Goal: Task Accomplishment & Management: Complete application form

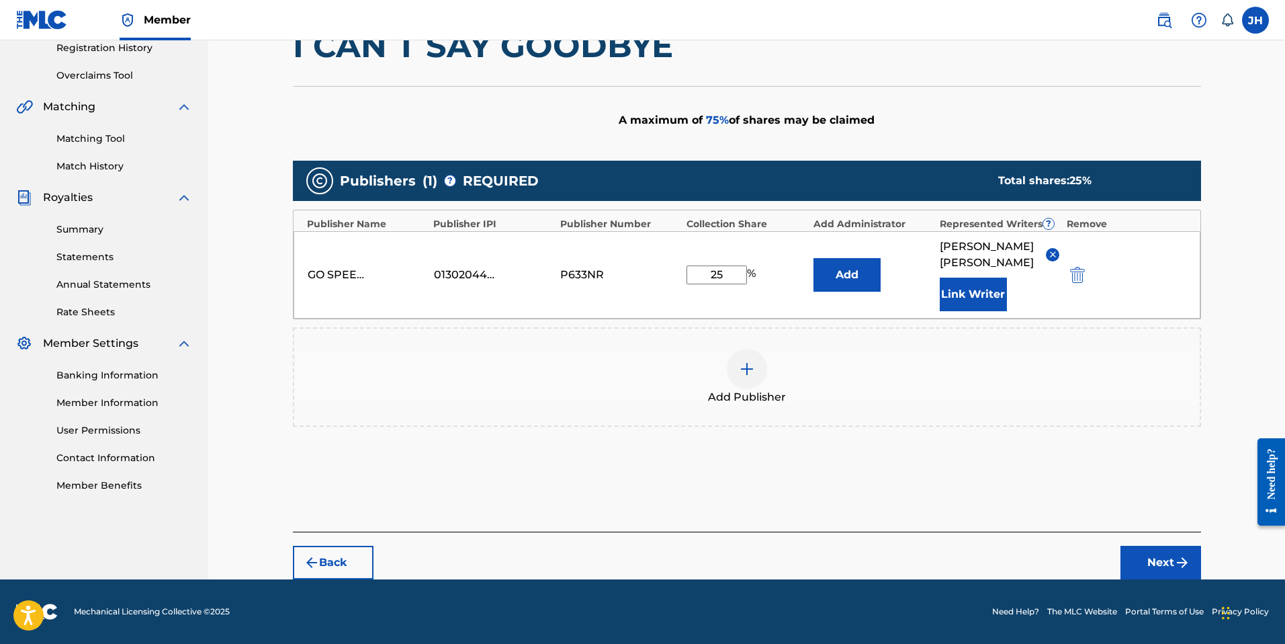
scroll to position [260, 0]
click at [1164, 562] on button "Next" at bounding box center [1161, 563] width 81 height 34
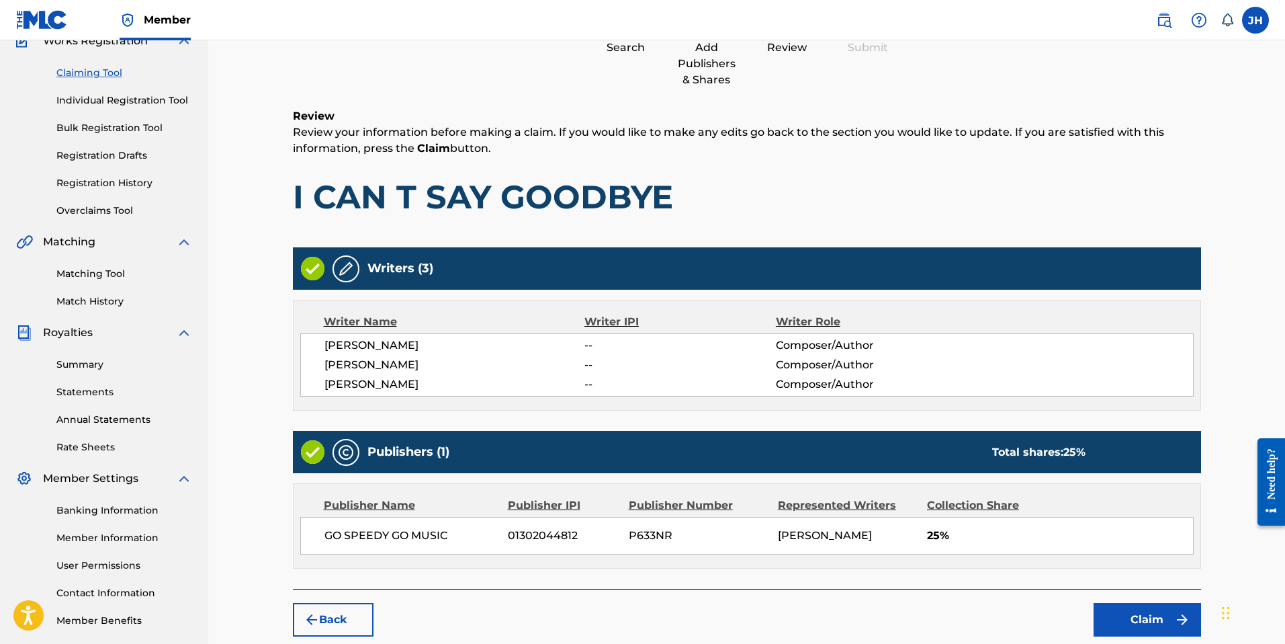
scroll to position [189, 0]
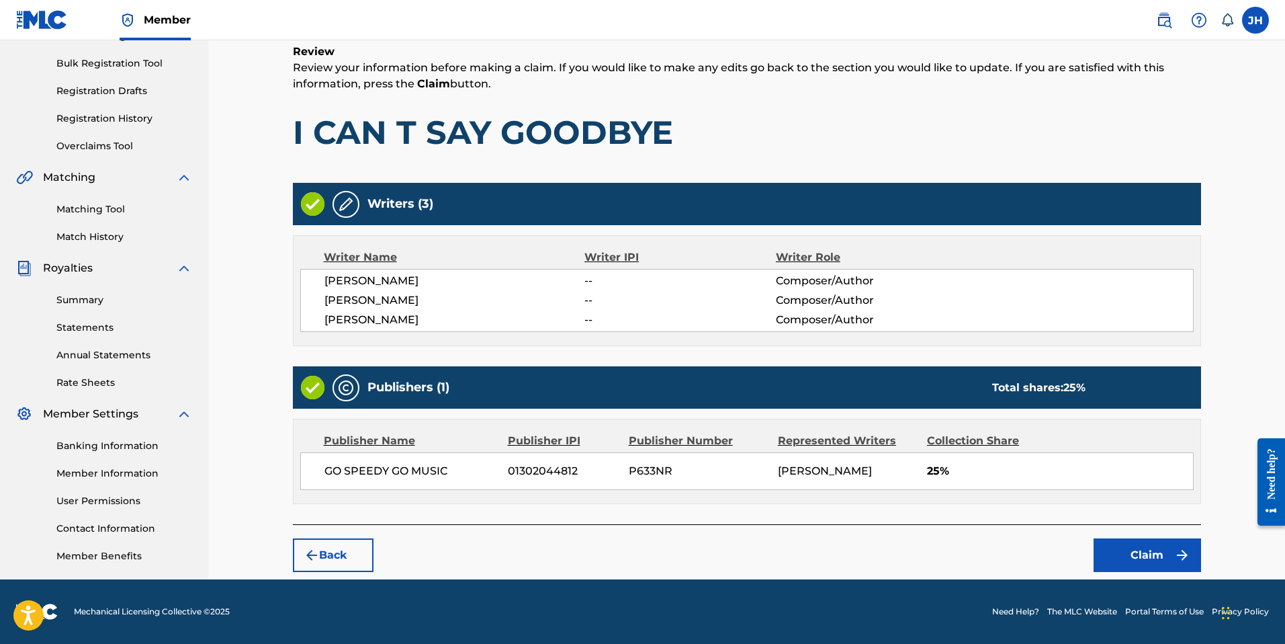
click at [1149, 553] on button "Claim" at bounding box center [1147, 555] width 107 height 34
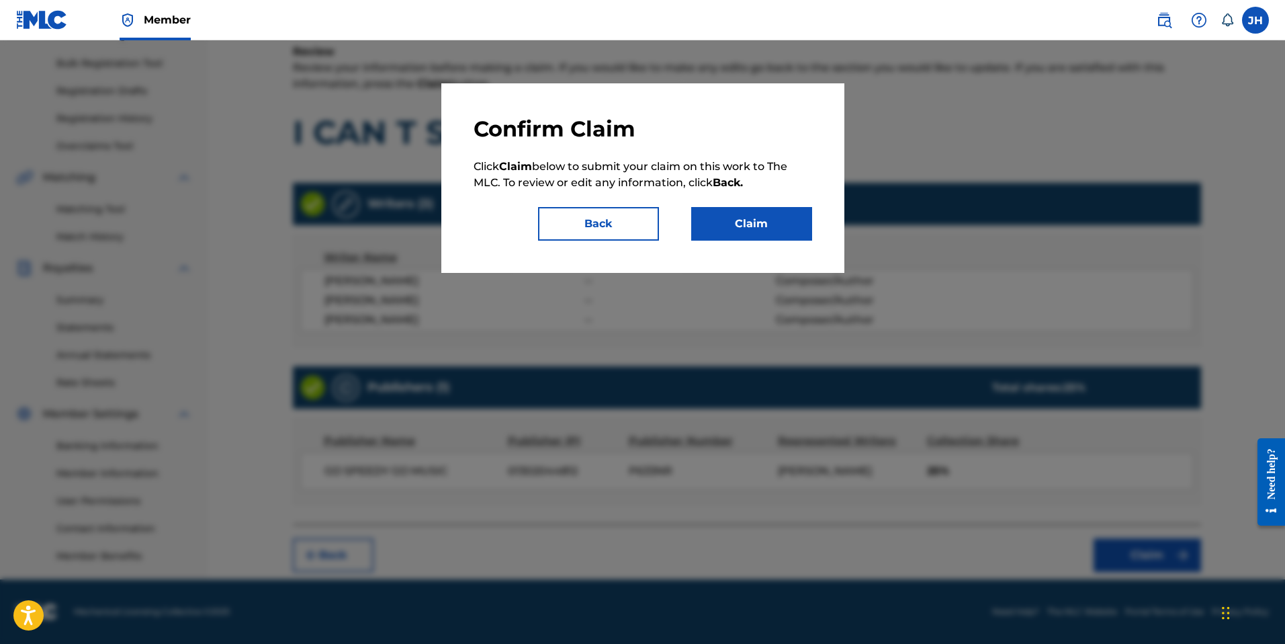
click at [741, 221] on button "Claim" at bounding box center [751, 224] width 121 height 34
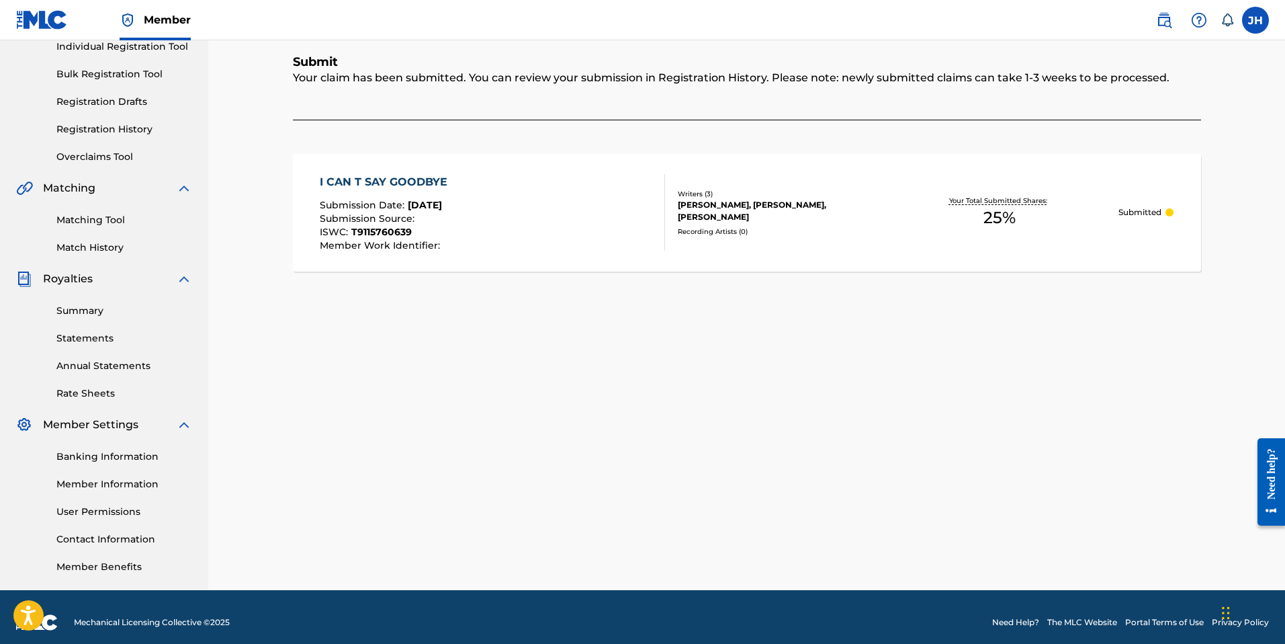
scroll to position [4, 0]
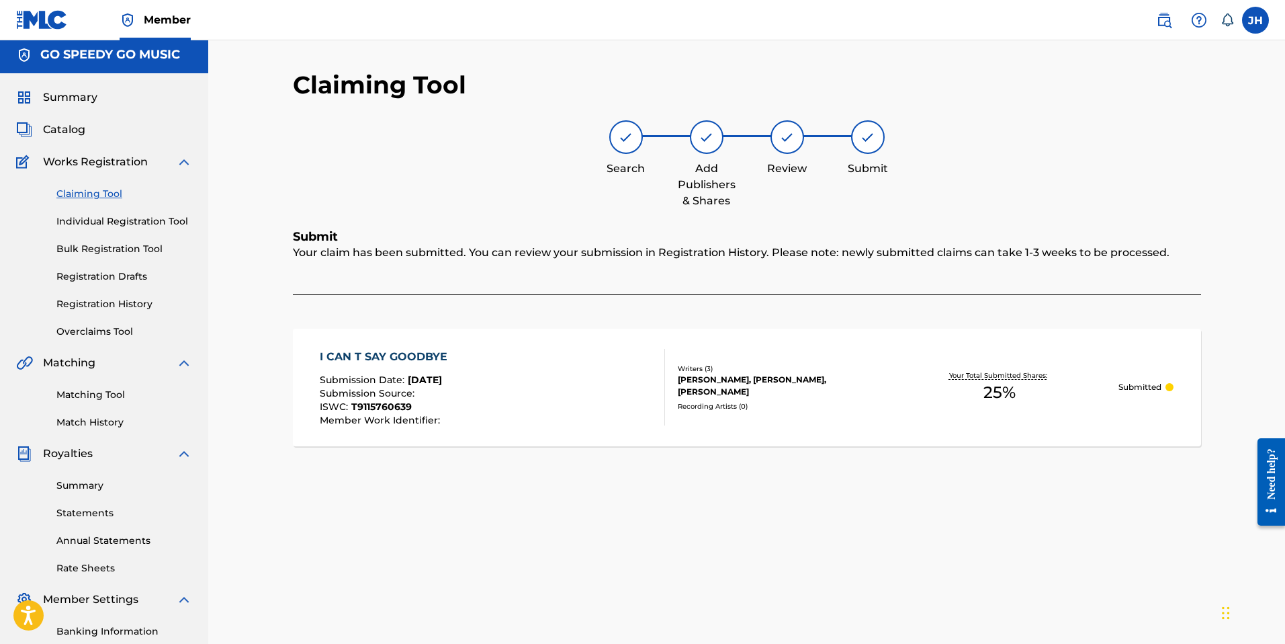
click at [91, 198] on link "Claiming Tool" at bounding box center [124, 194] width 136 height 14
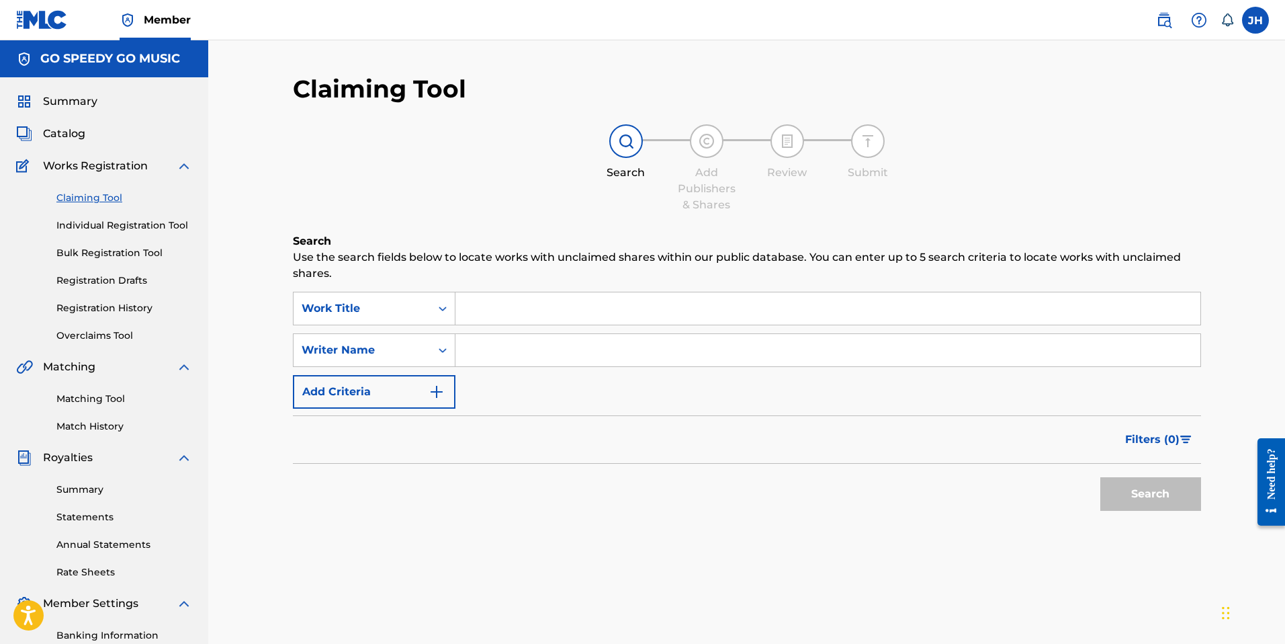
click at [486, 350] on input "Search Form" at bounding box center [828, 350] width 745 height 32
type input "[PERSON_NAME]"
click at [1133, 501] on button "Search" at bounding box center [1150, 494] width 101 height 34
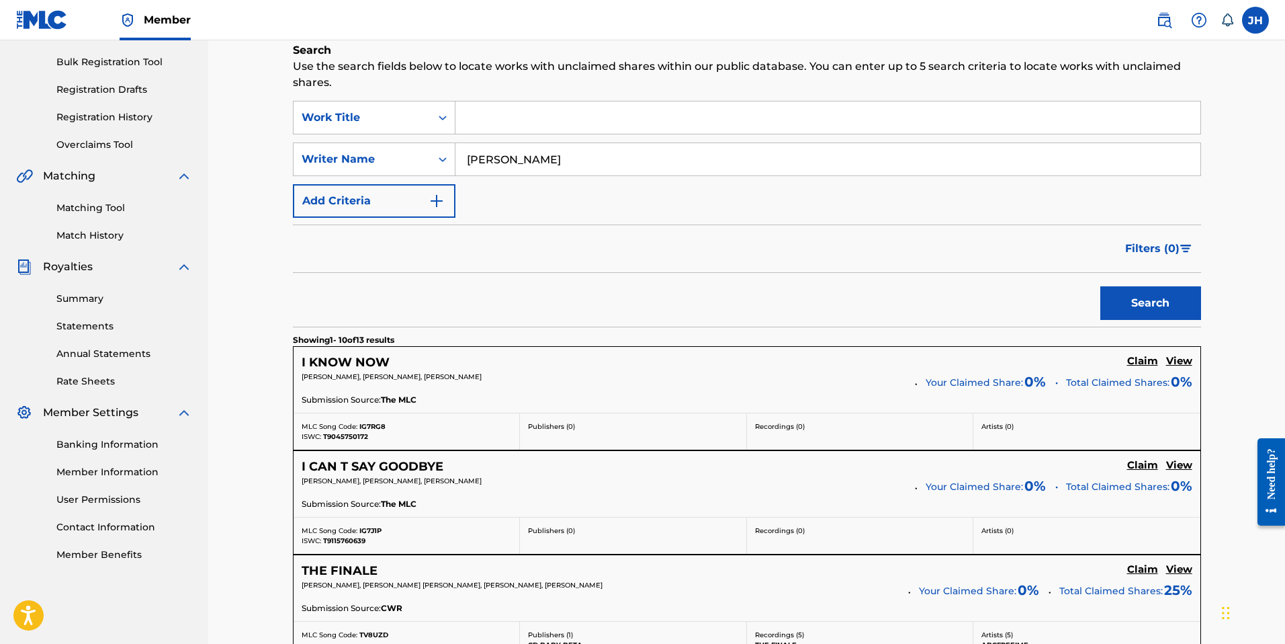
scroll to position [334, 0]
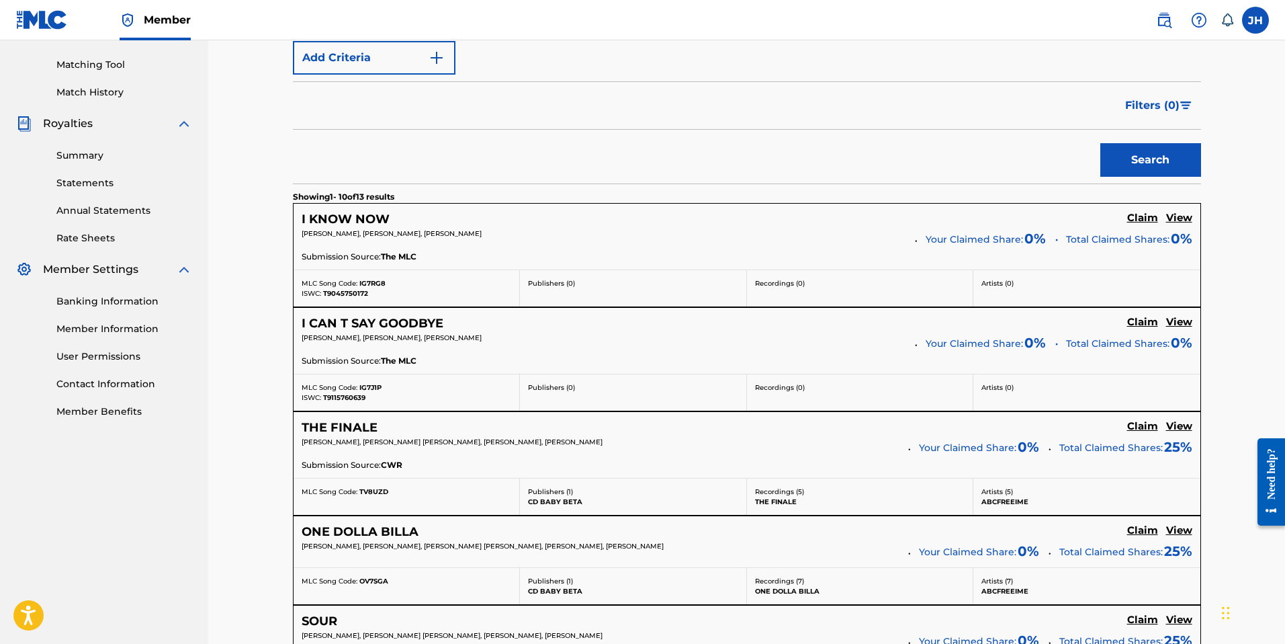
click at [1144, 218] on h5 "Claim" at bounding box center [1142, 218] width 31 height 13
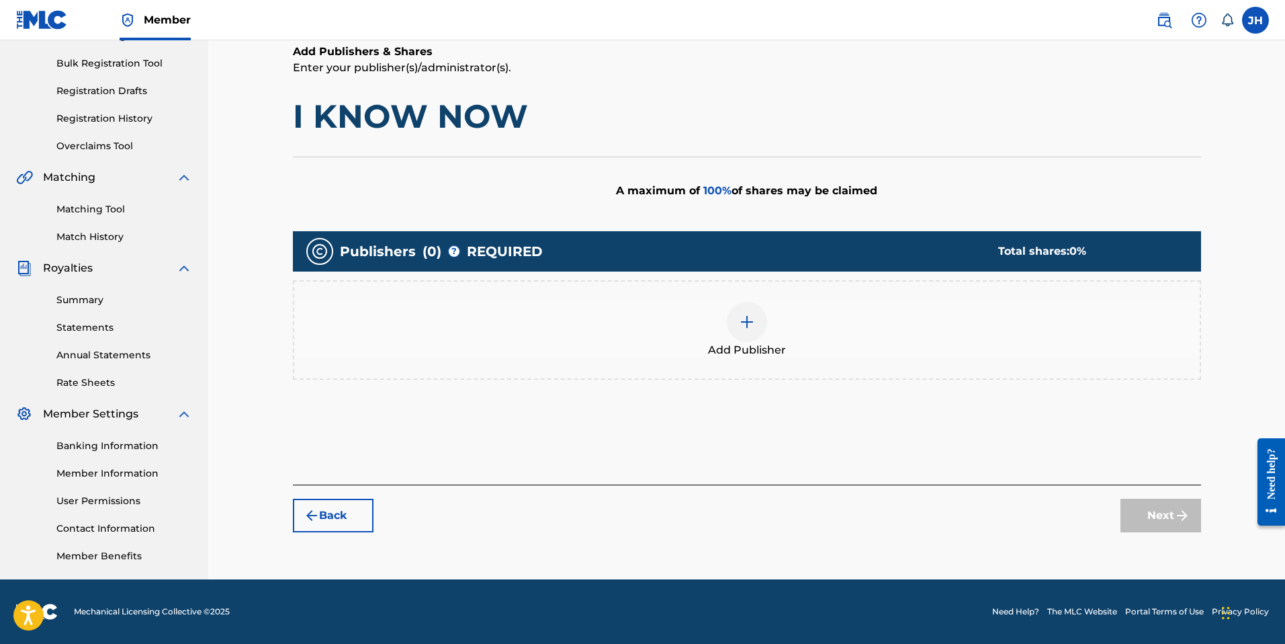
click at [748, 324] on img at bounding box center [747, 322] width 16 height 16
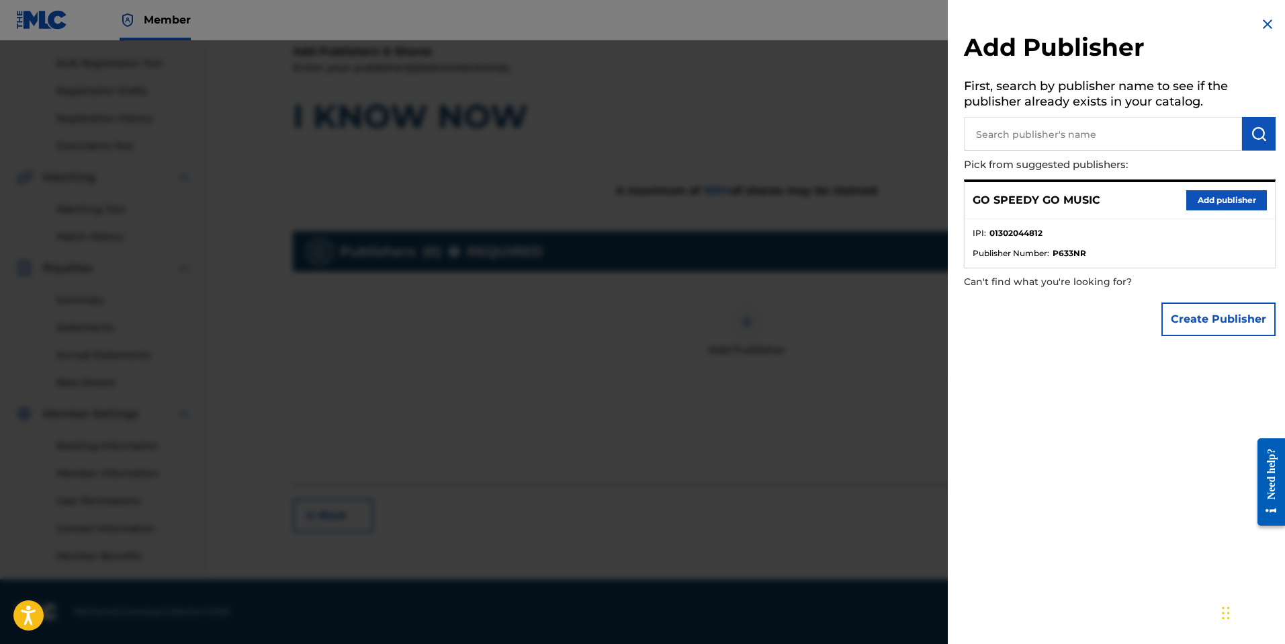
click at [1229, 206] on button "Add publisher" at bounding box center [1226, 200] width 81 height 20
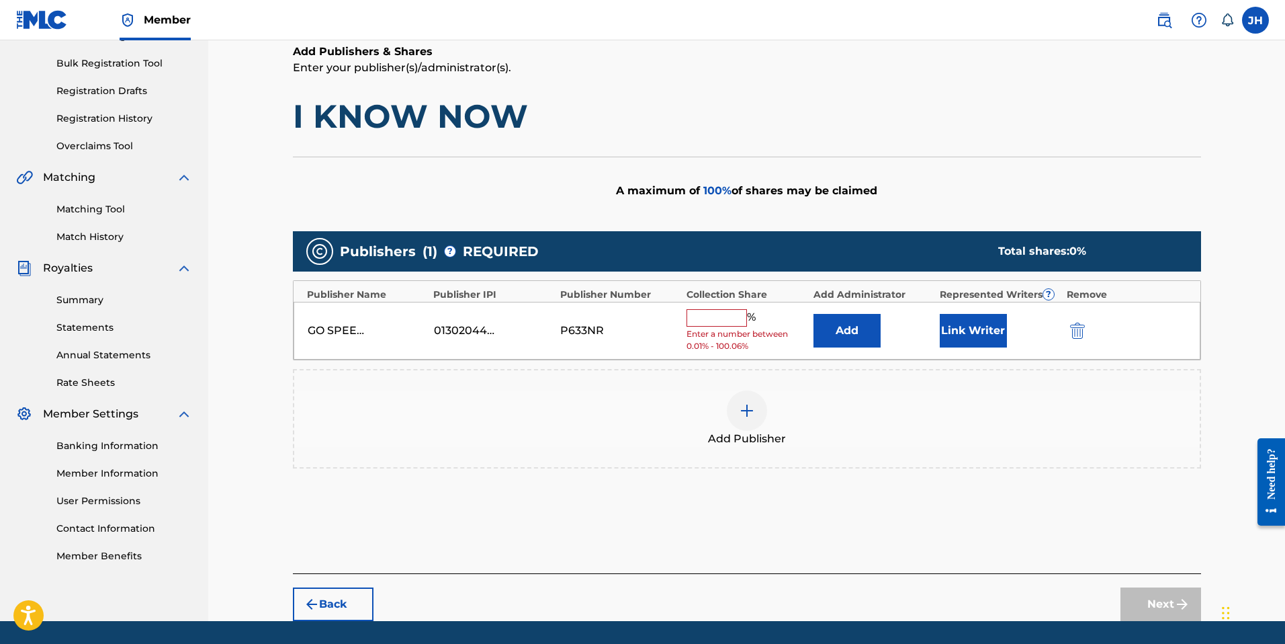
click at [697, 317] on input "text" at bounding box center [717, 317] width 60 height 17
type input "25"
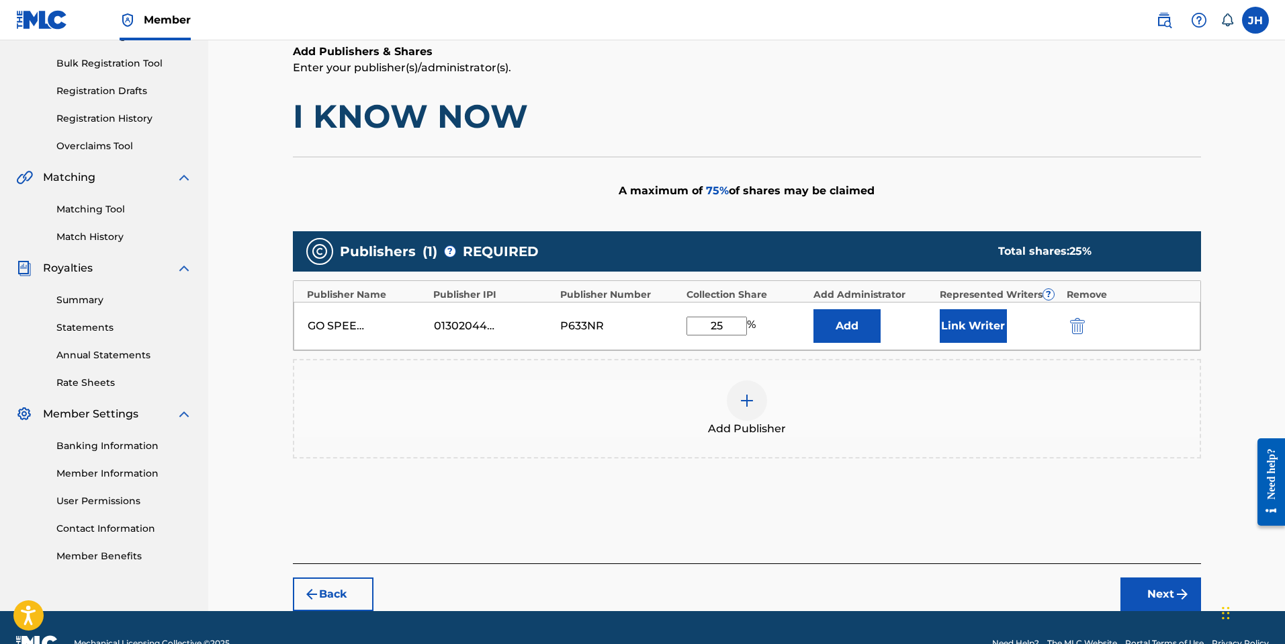
click at [988, 329] on button "Link Writer" at bounding box center [973, 326] width 67 height 34
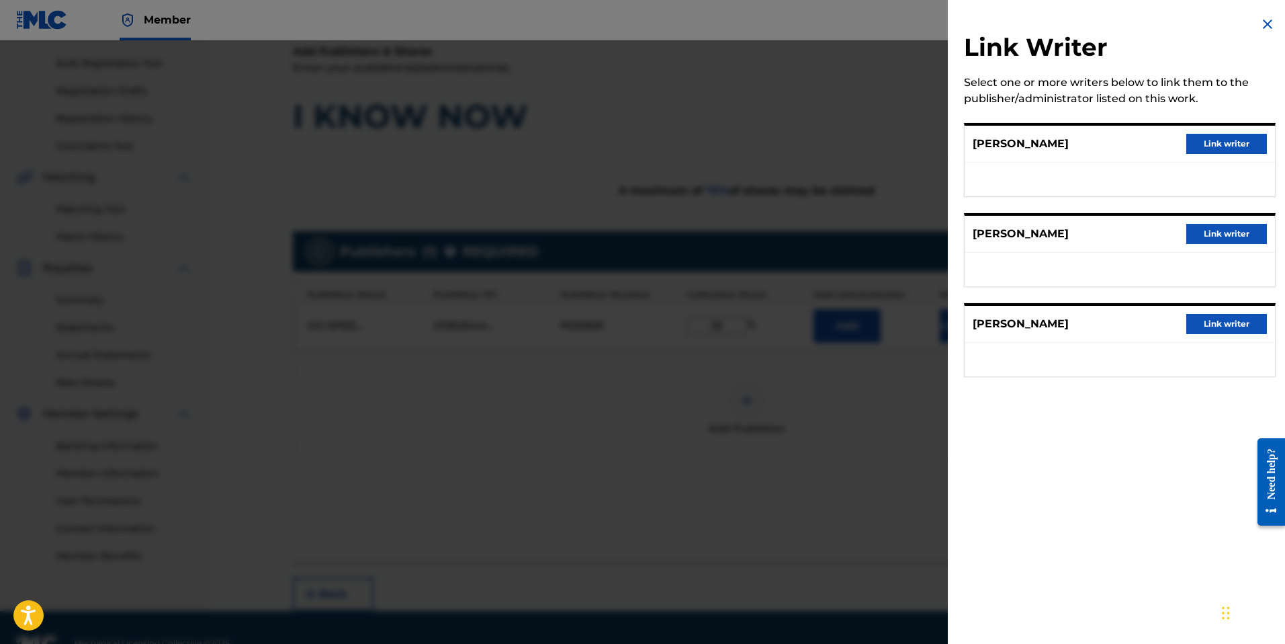
click at [1208, 329] on button "Link writer" at bounding box center [1226, 324] width 81 height 20
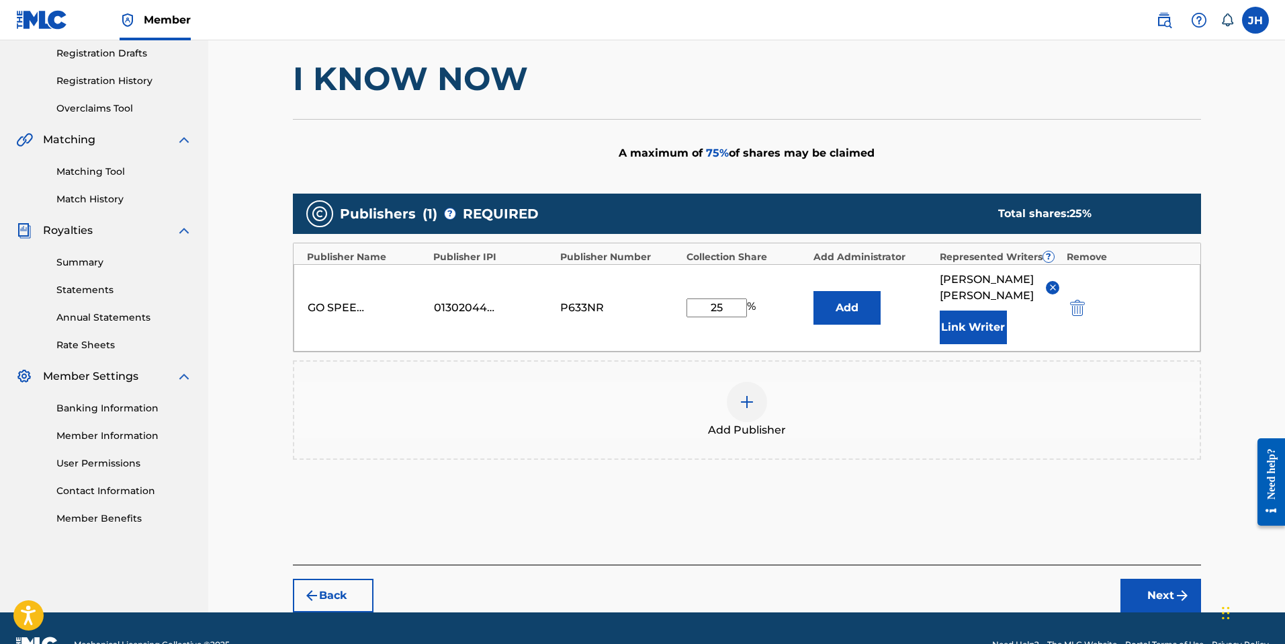
scroll to position [230, 0]
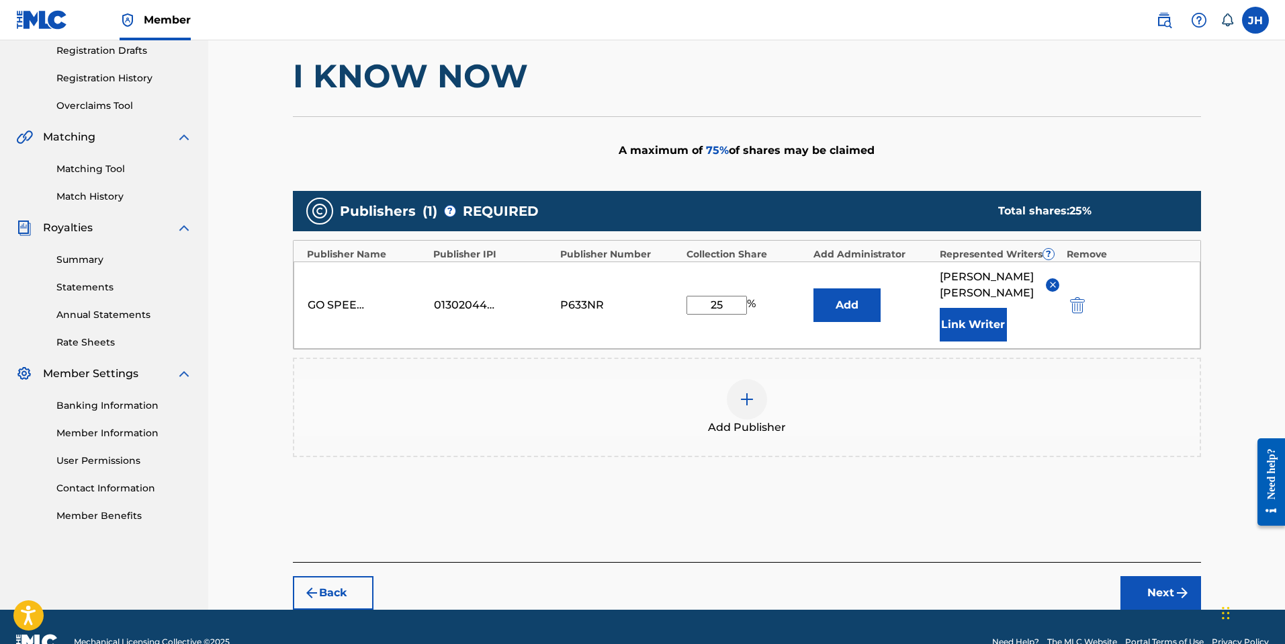
click at [1160, 583] on button "Next" at bounding box center [1161, 593] width 81 height 34
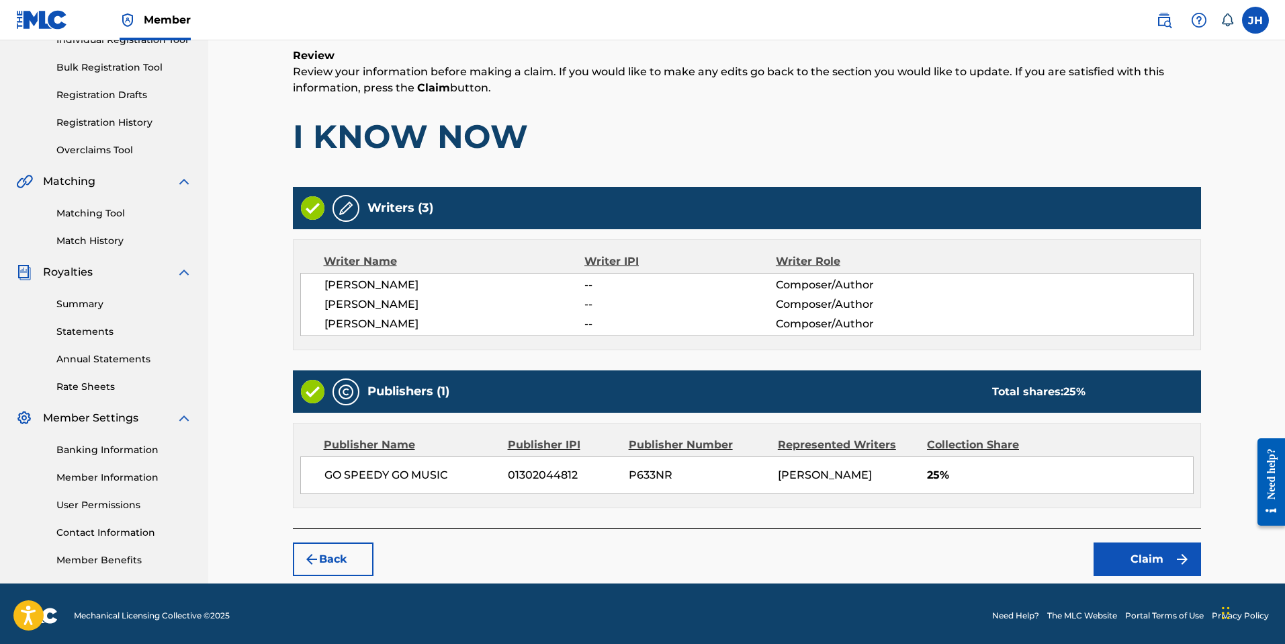
scroll to position [189, 0]
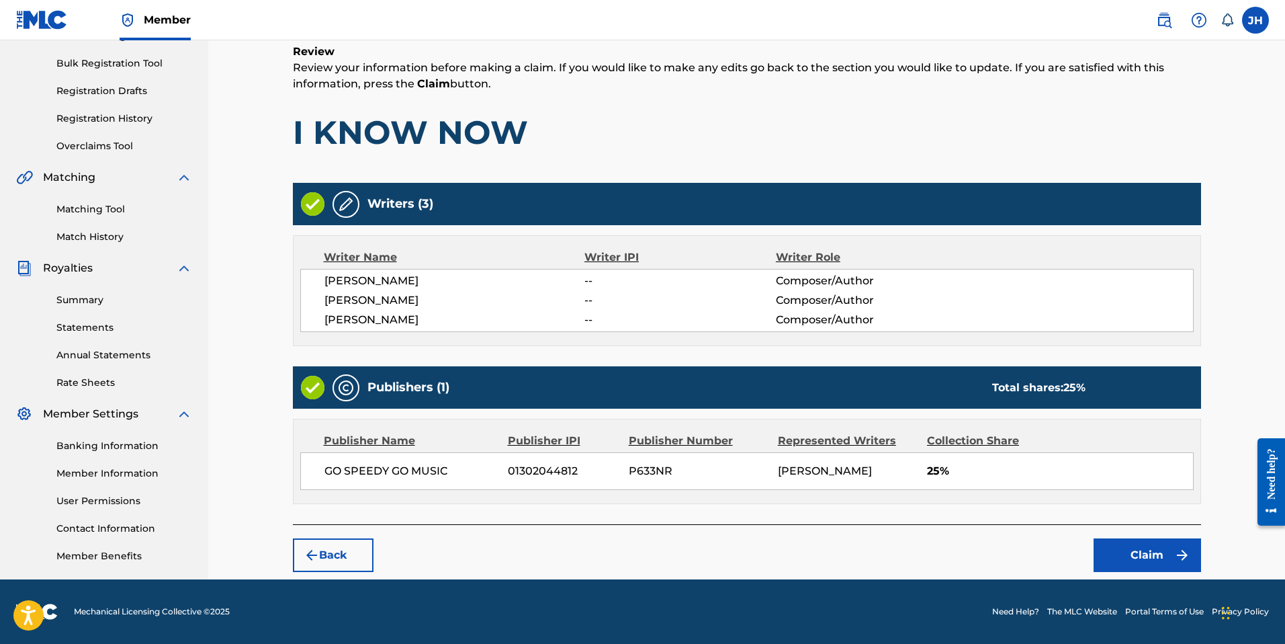
click at [1132, 557] on button "Claim" at bounding box center [1147, 555] width 107 height 34
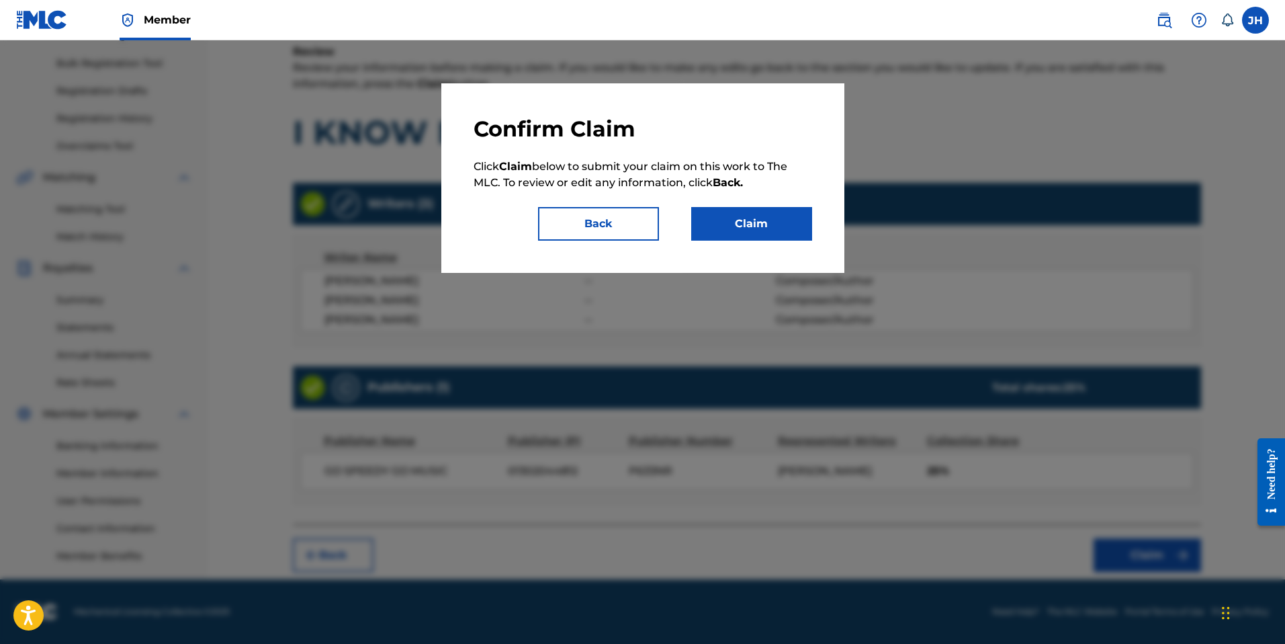
click at [777, 228] on button "Claim" at bounding box center [751, 224] width 121 height 34
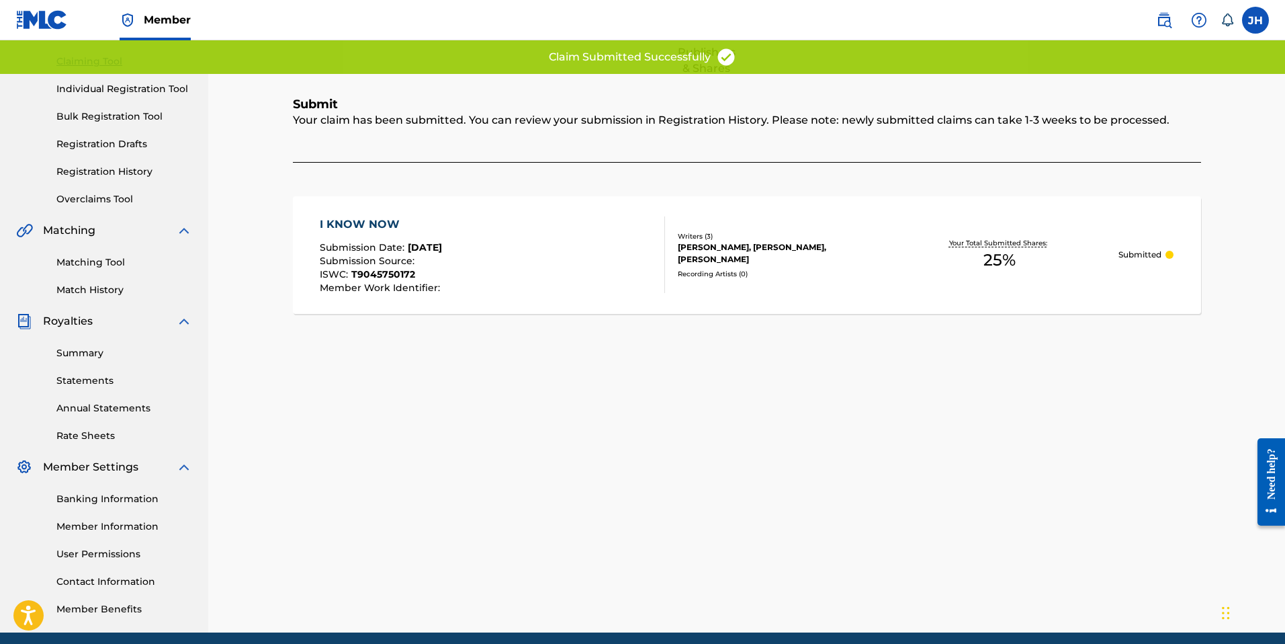
scroll to position [2, 0]
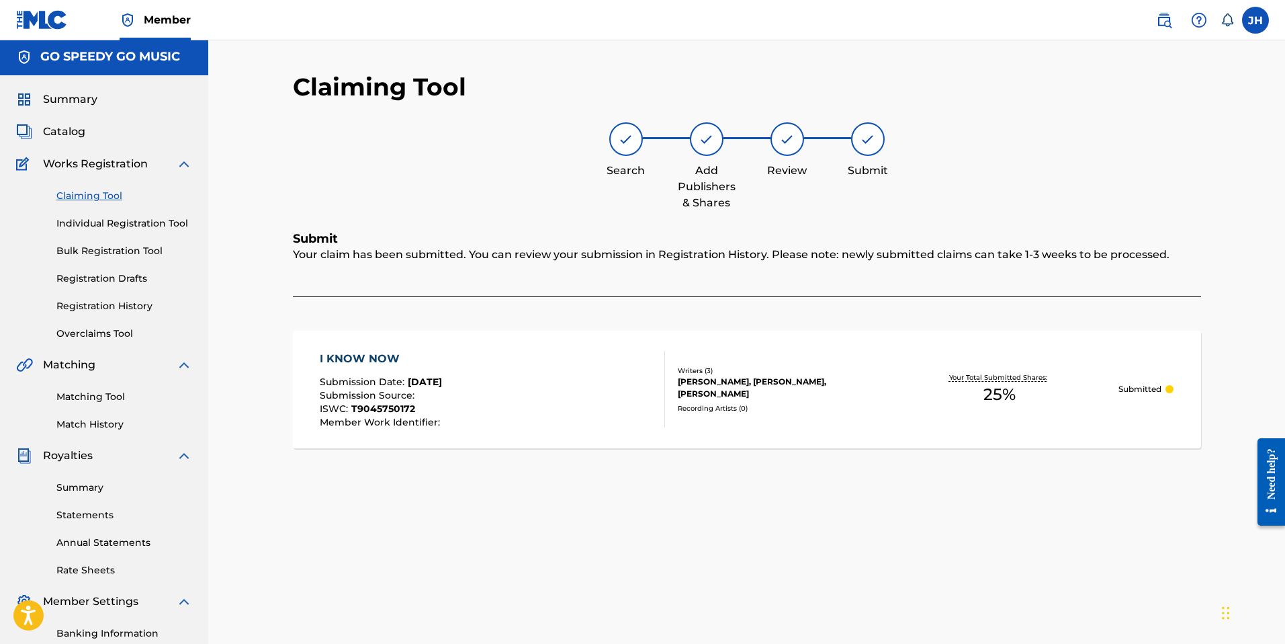
click at [107, 196] on link "Claiming Tool" at bounding box center [124, 196] width 136 height 14
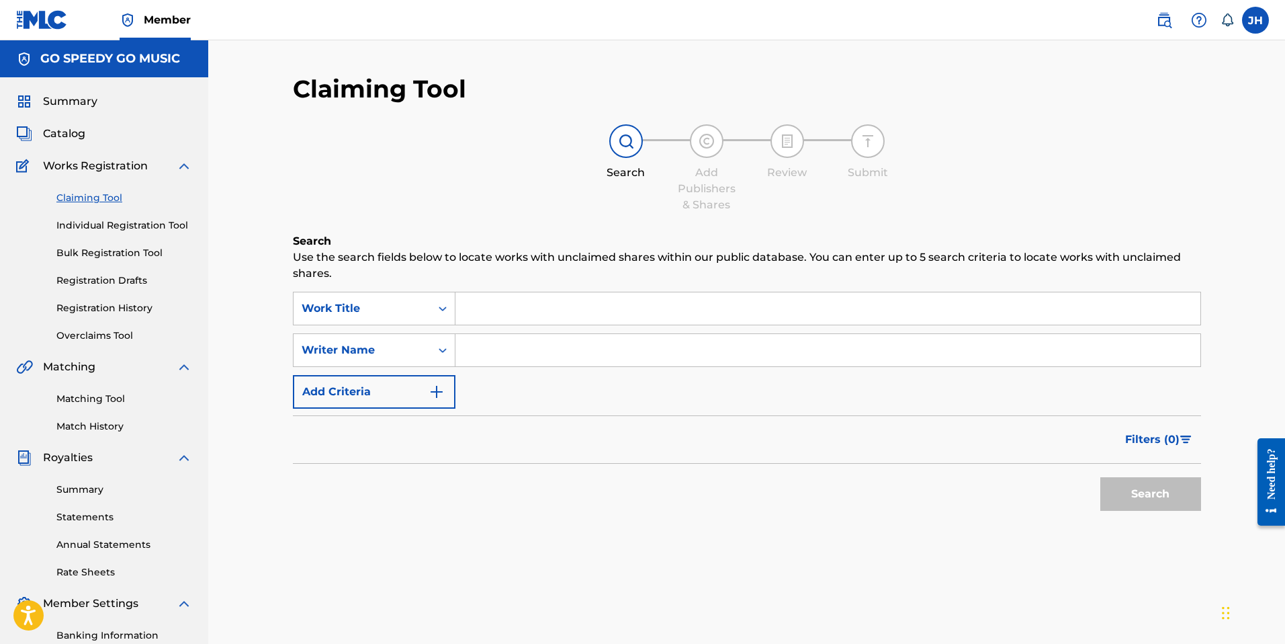
click at [531, 349] on input "Search Form" at bounding box center [828, 350] width 745 height 32
type input "[PERSON_NAME]"
click at [1114, 490] on button "Search" at bounding box center [1150, 494] width 101 height 34
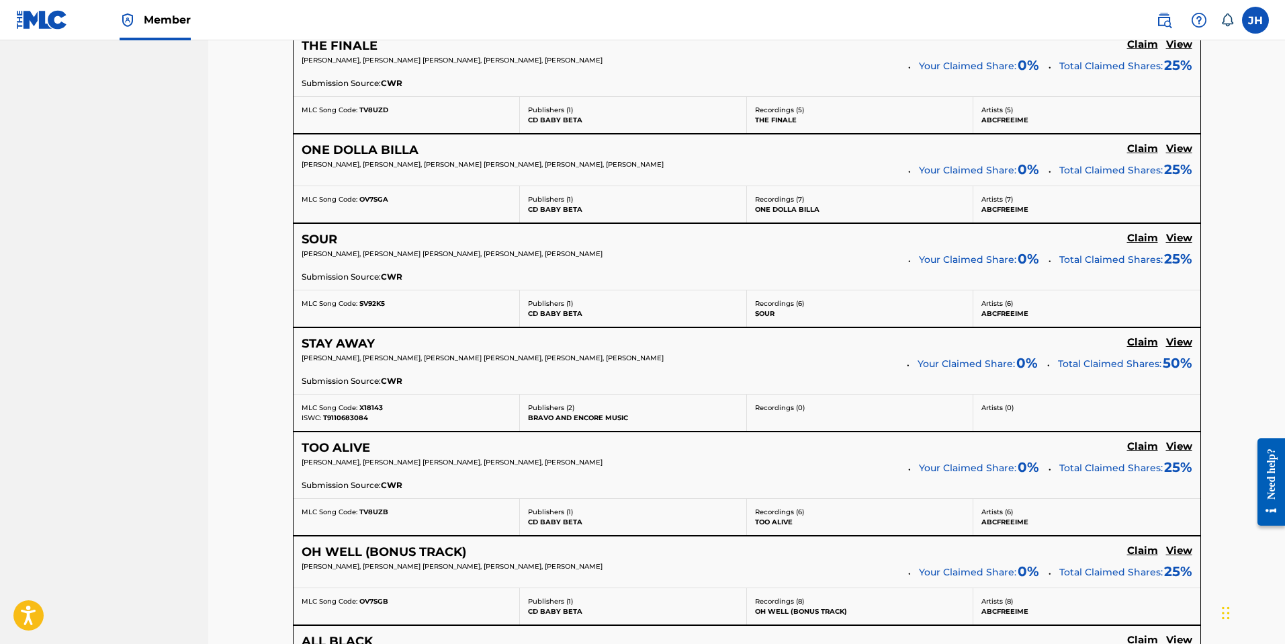
scroll to position [702, 0]
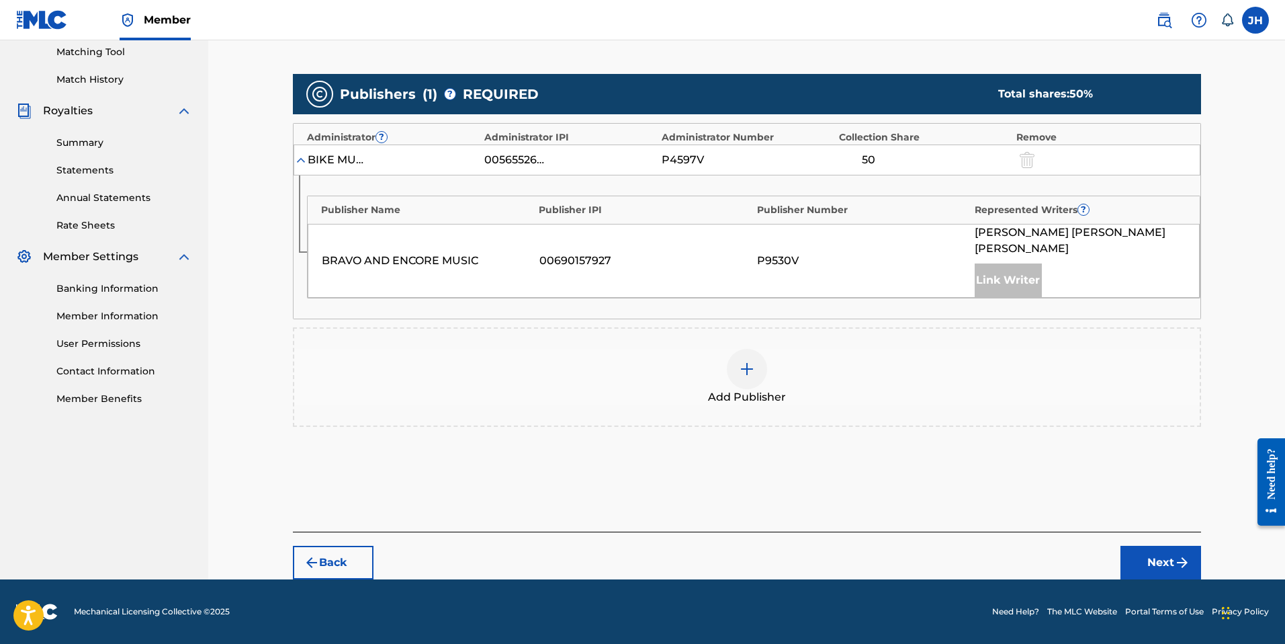
scroll to position [331, 0]
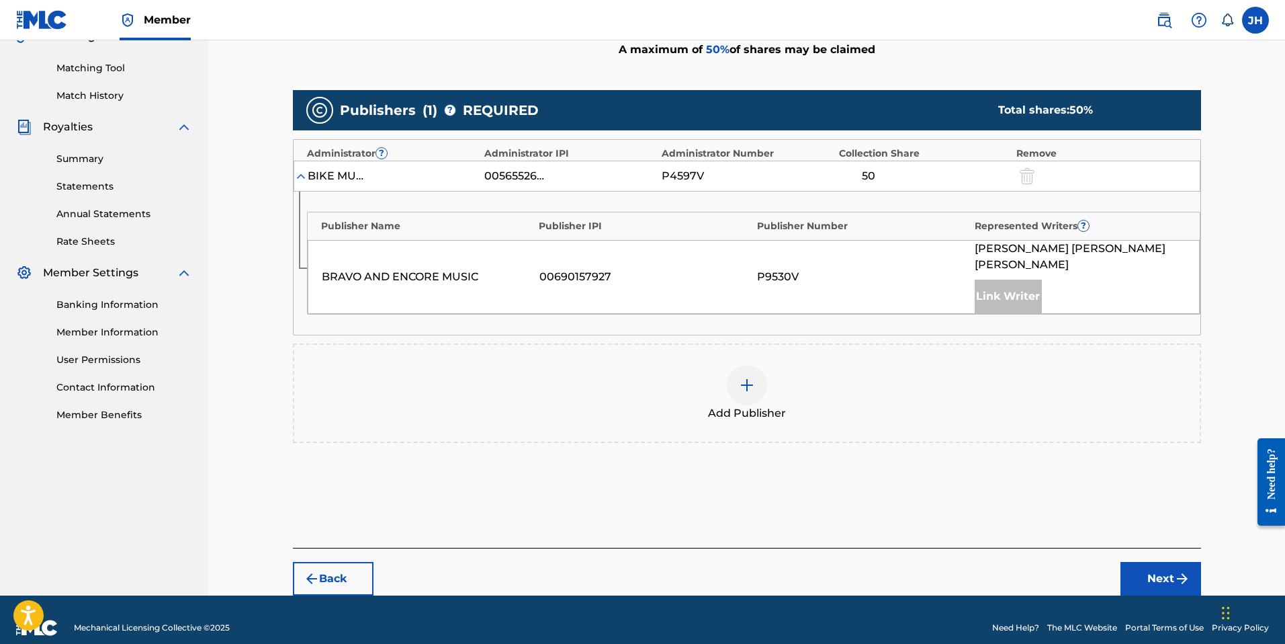
click at [748, 377] on img at bounding box center [747, 385] width 16 height 16
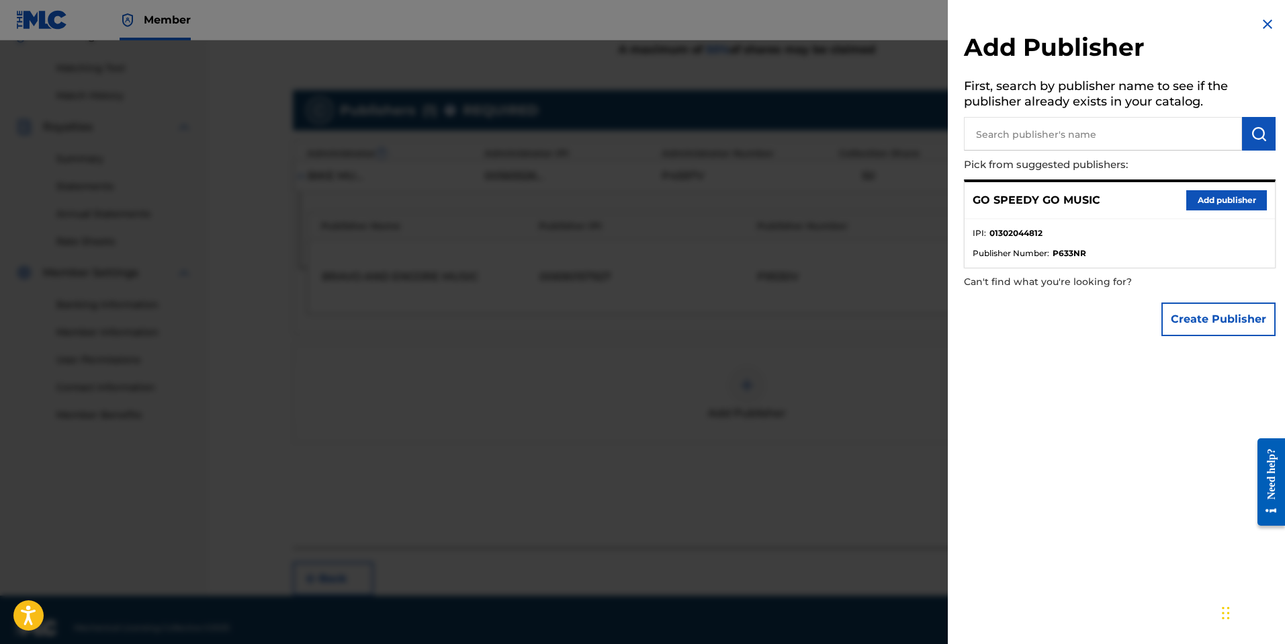
click at [1215, 200] on button "Add publisher" at bounding box center [1226, 200] width 81 height 20
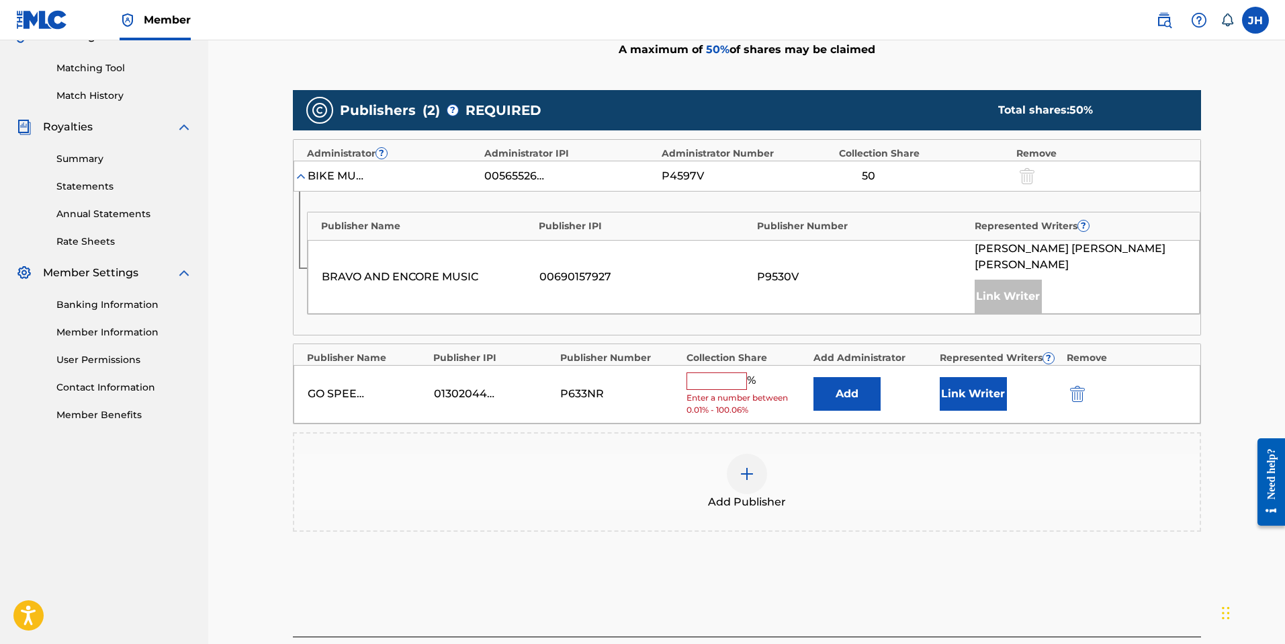
click at [726, 365] on div "GO SPEEDY GO MUSIC 01302044812 P633NR % Enter a number between 0.01% - 100.06% …" at bounding box center [747, 394] width 907 height 58
click at [725, 372] on input "text" at bounding box center [717, 380] width 60 height 17
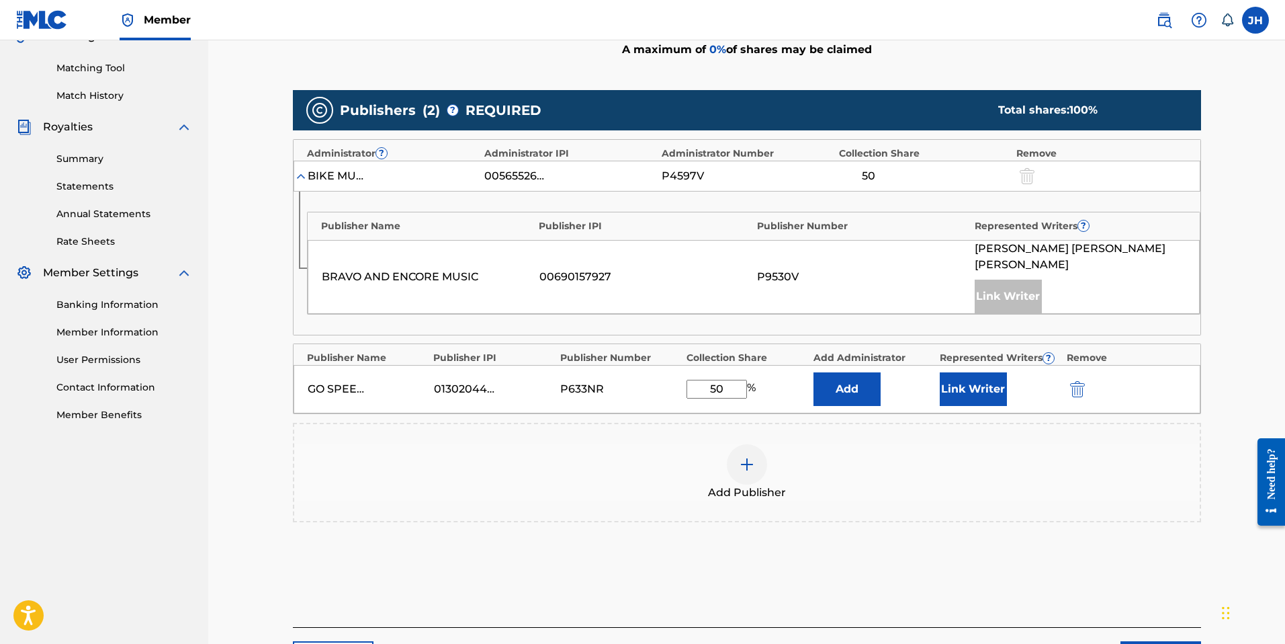
type input "50"
click at [971, 372] on button "Link Writer" at bounding box center [973, 389] width 67 height 34
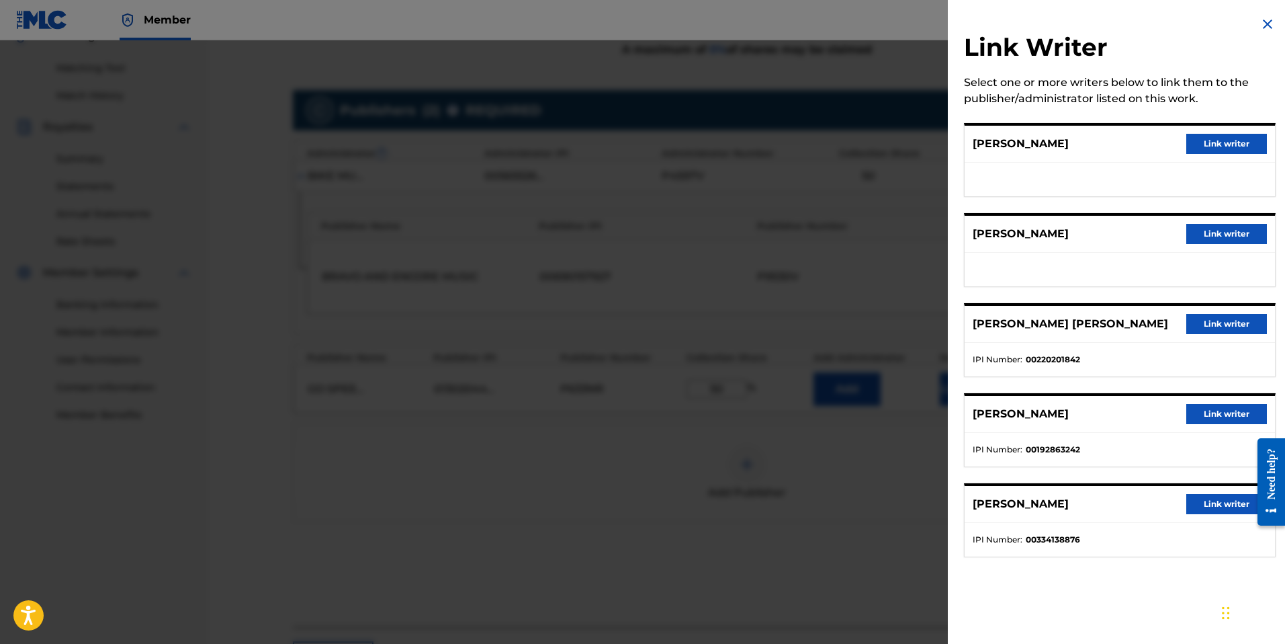
click at [1221, 415] on button "Link writer" at bounding box center [1226, 414] width 81 height 20
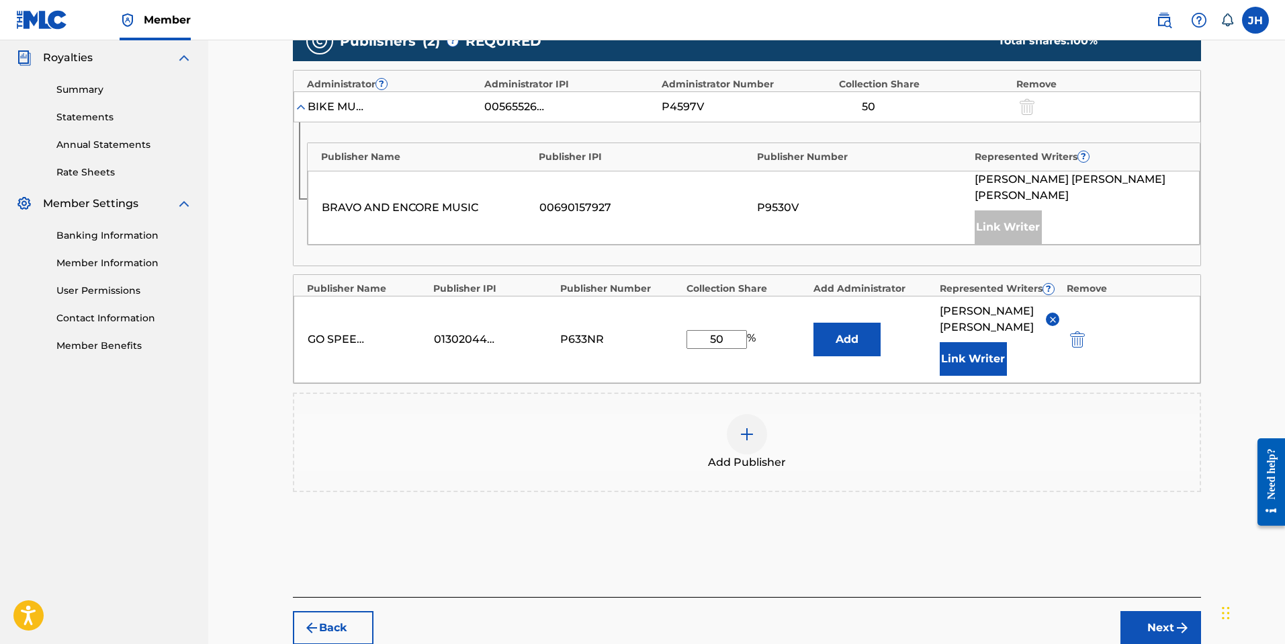
scroll to position [386, 0]
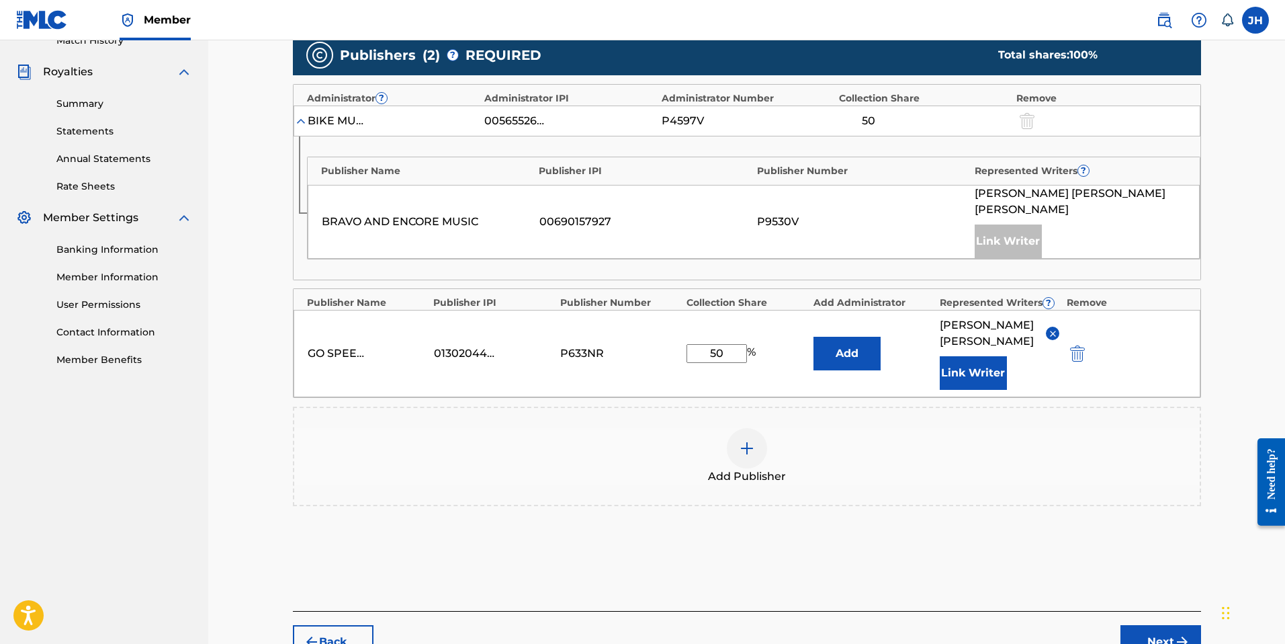
click at [983, 359] on button "Link Writer" at bounding box center [973, 373] width 67 height 34
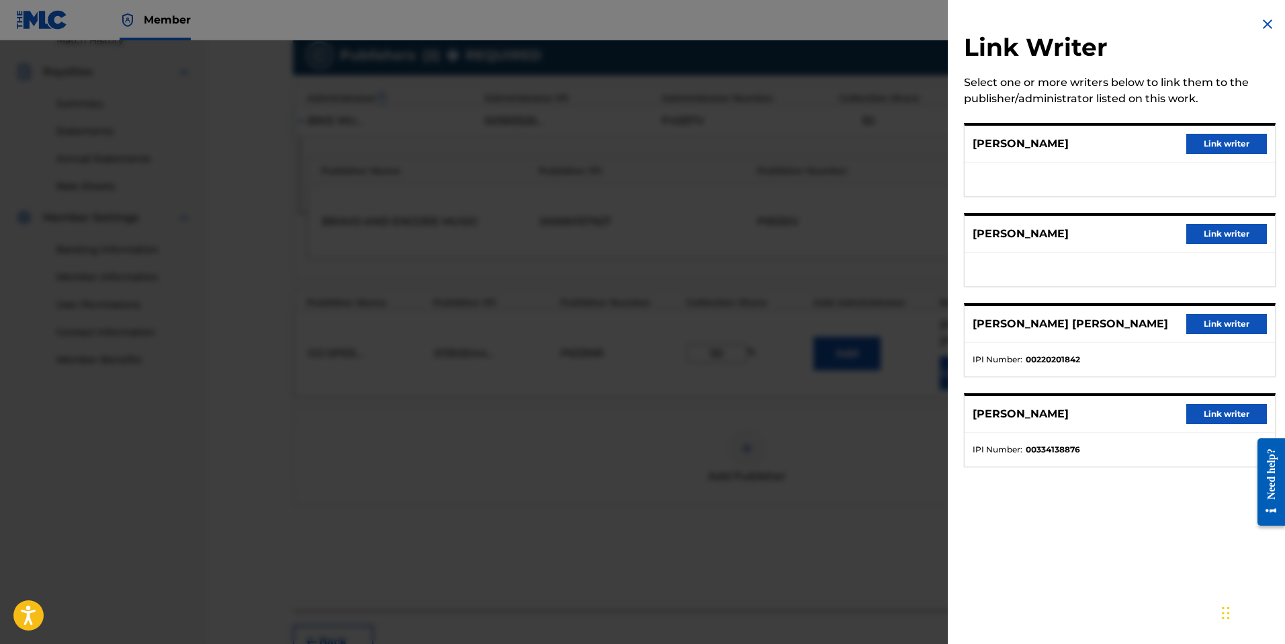
click at [1234, 226] on button "Link writer" at bounding box center [1226, 234] width 81 height 20
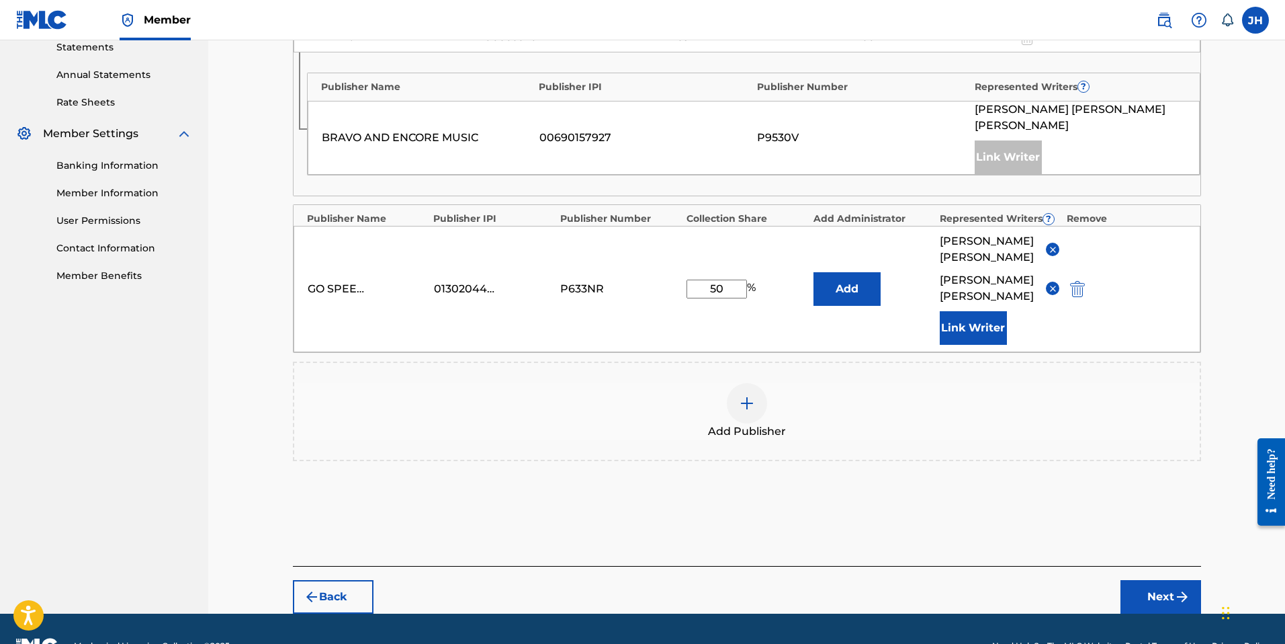
scroll to position [487, 0]
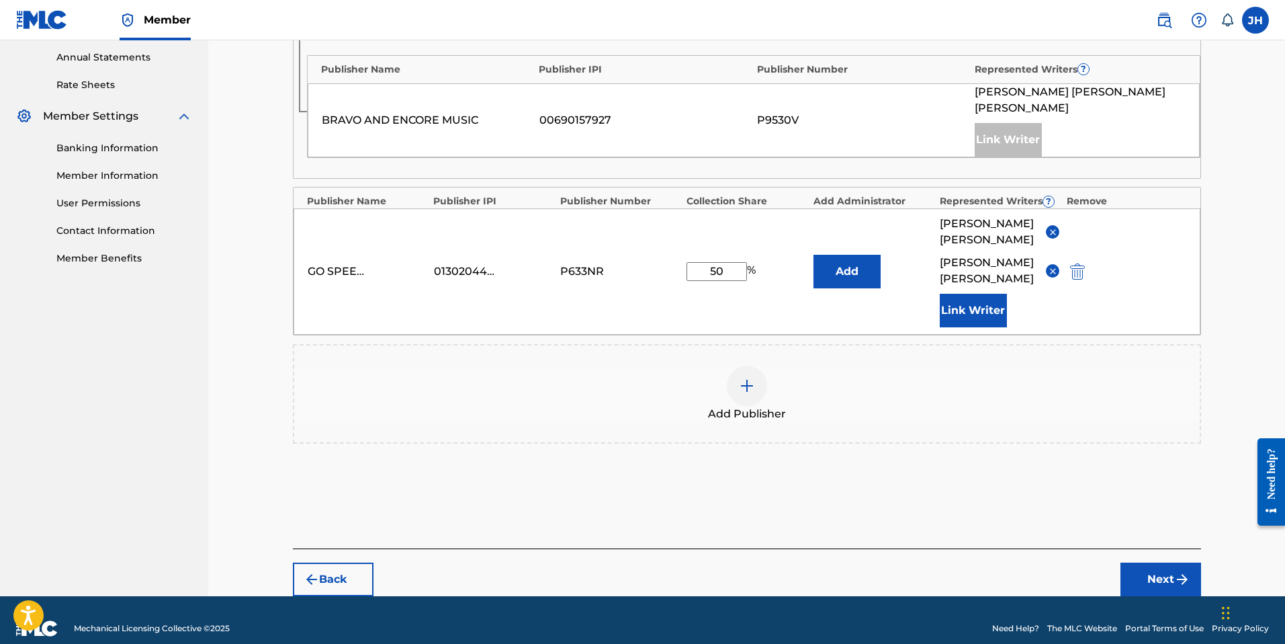
click at [1051, 266] on img at bounding box center [1053, 271] width 10 height 10
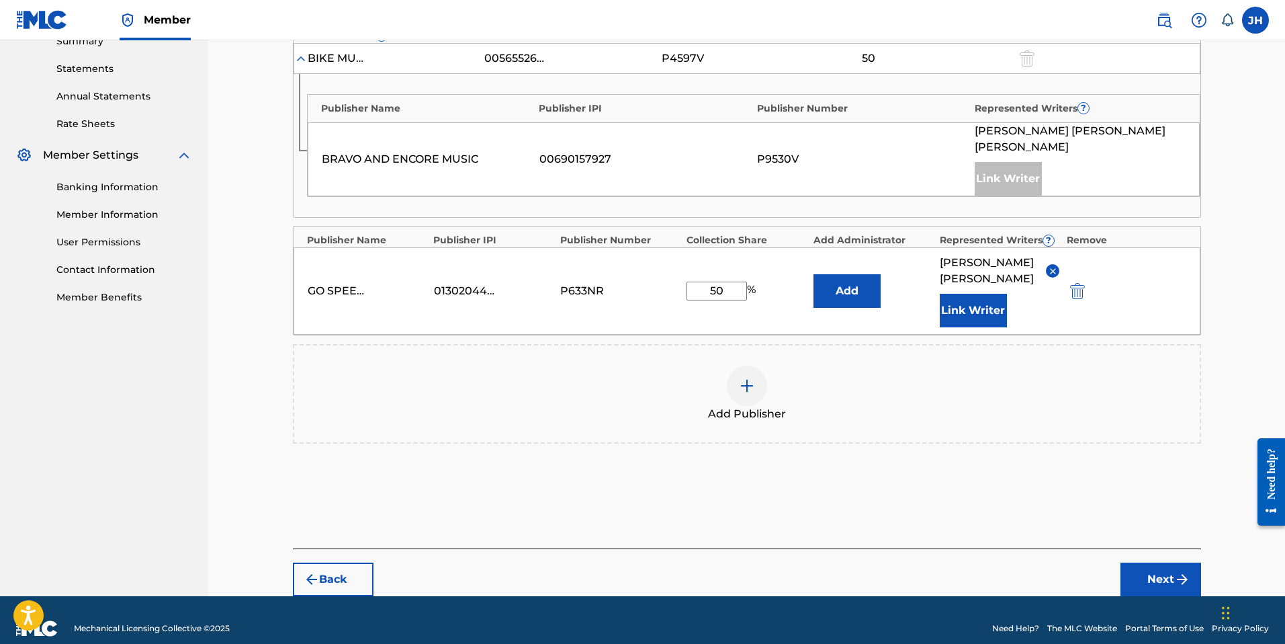
click at [1165, 562] on button "Next" at bounding box center [1161, 579] width 81 height 34
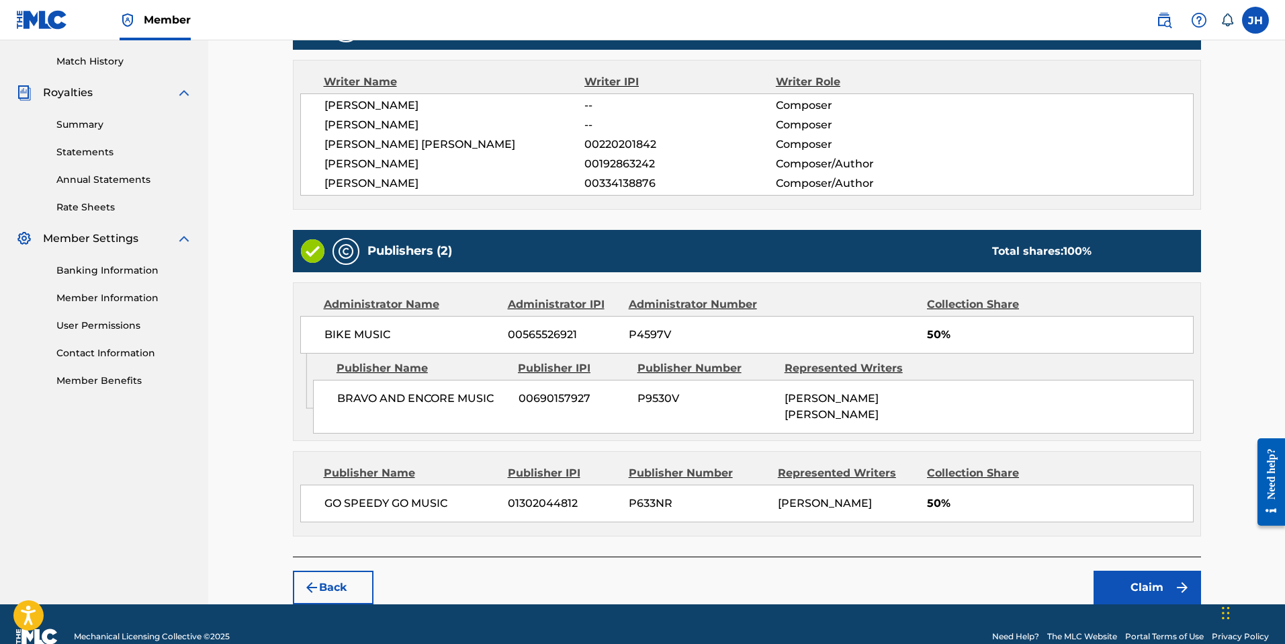
scroll to position [375, 0]
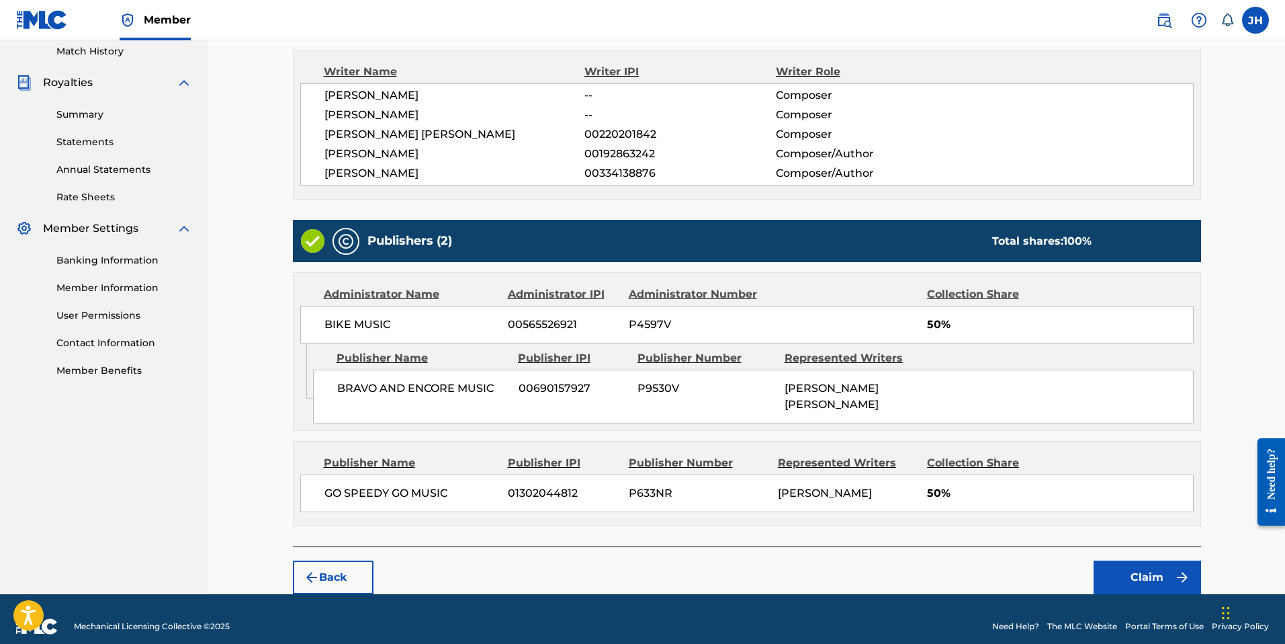
click at [1148, 560] on button "Claim" at bounding box center [1147, 577] width 107 height 34
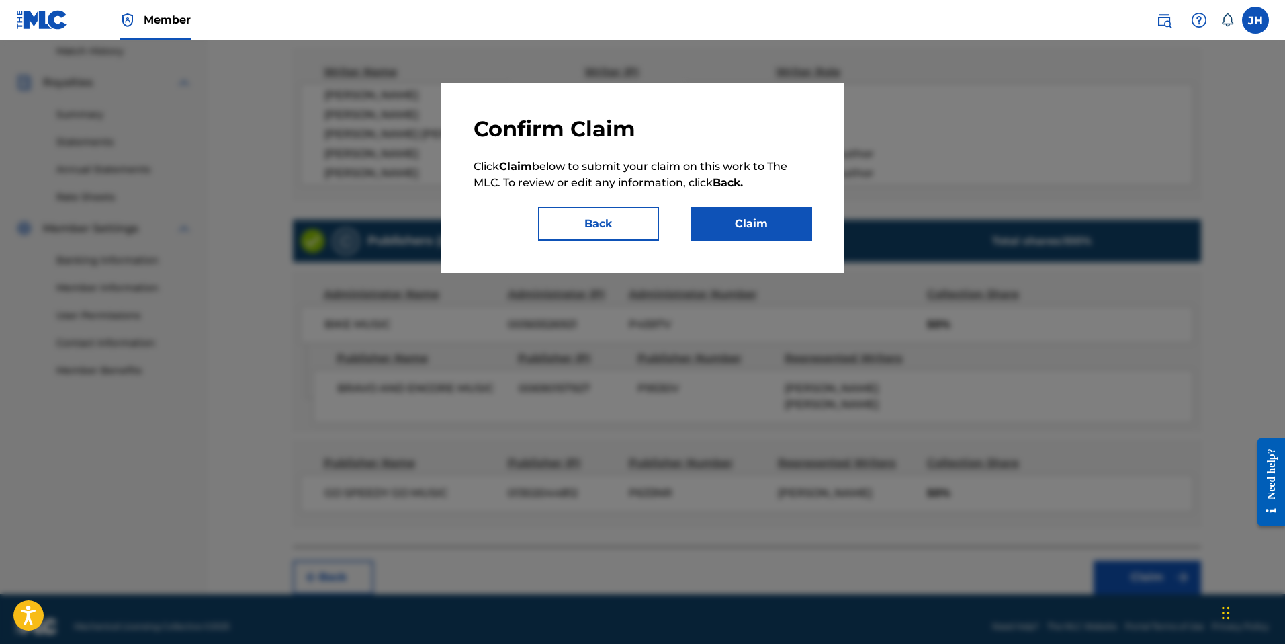
click at [767, 228] on button "Claim" at bounding box center [751, 224] width 121 height 34
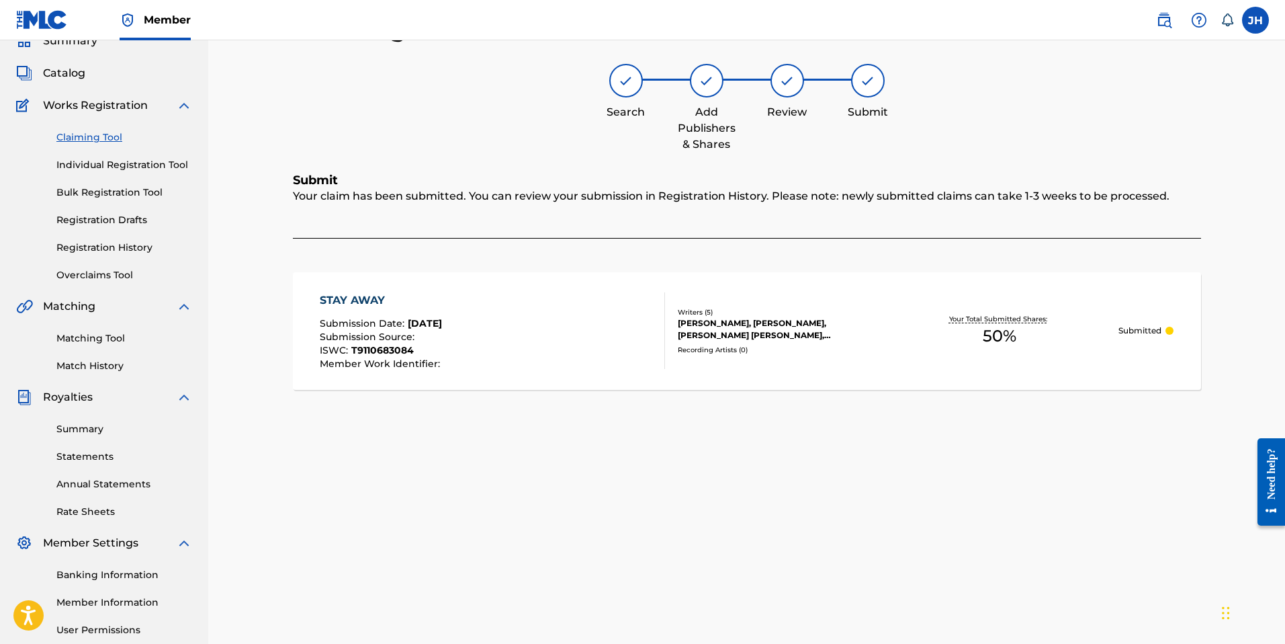
scroll to position [0, 0]
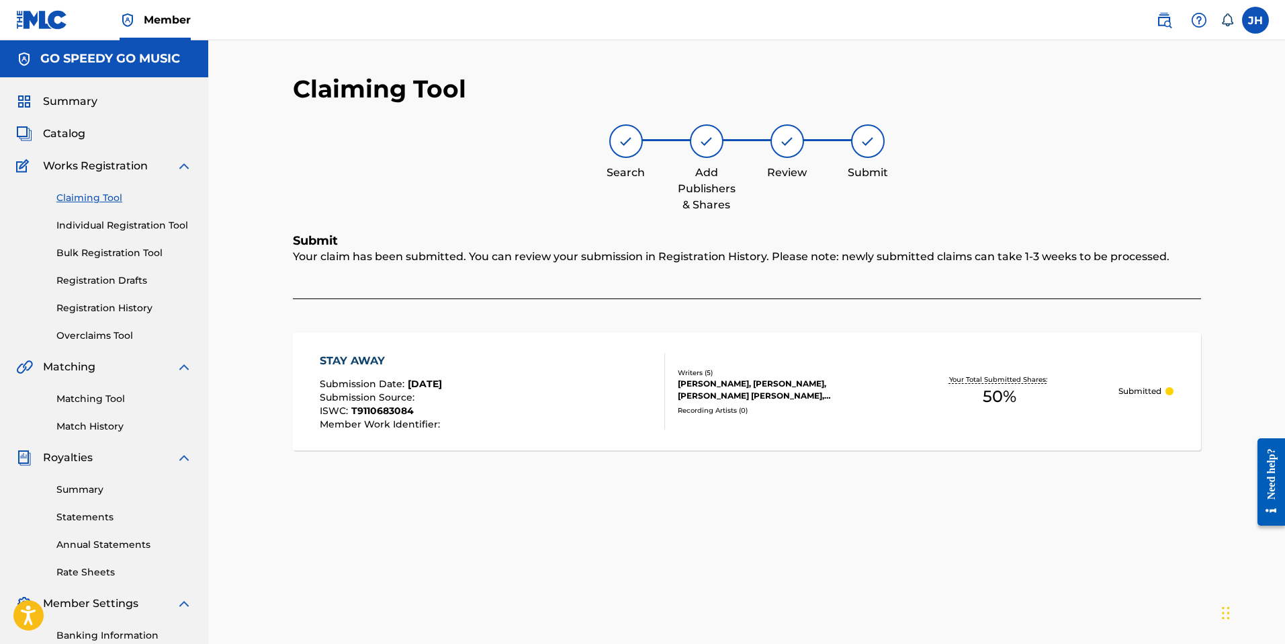
click at [95, 200] on link "Claiming Tool" at bounding box center [124, 198] width 136 height 14
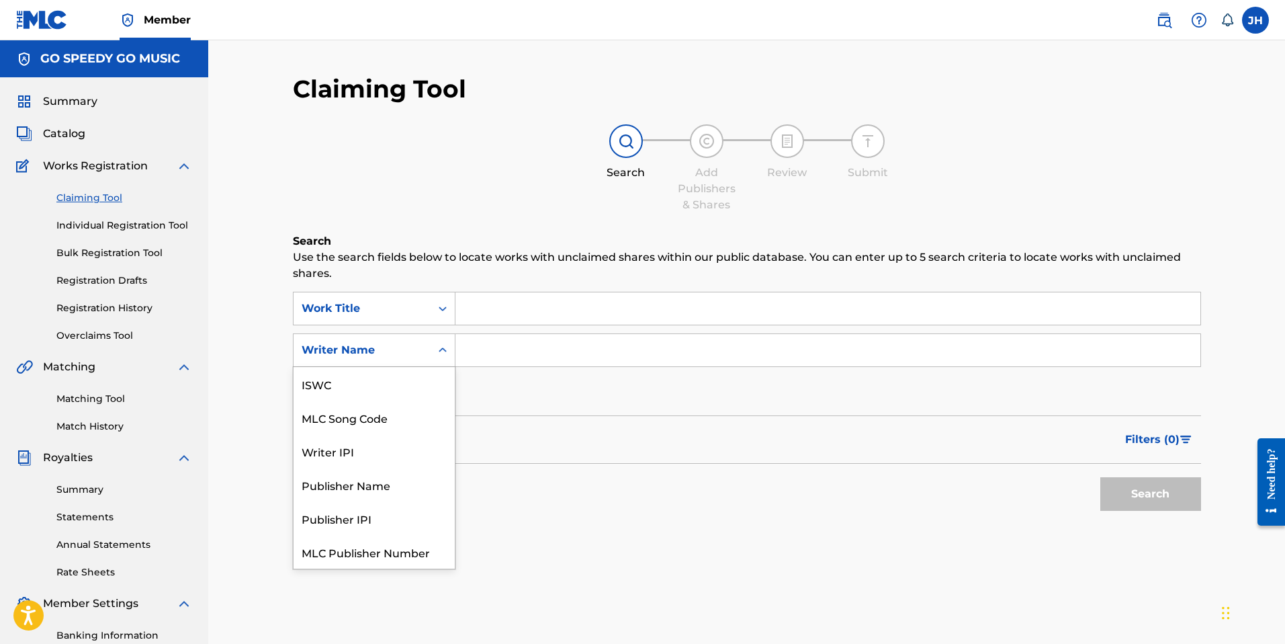
click at [355, 345] on div "Writer Name" at bounding box center [362, 350] width 121 height 16
click at [525, 357] on input "Search Form" at bounding box center [828, 350] width 745 height 32
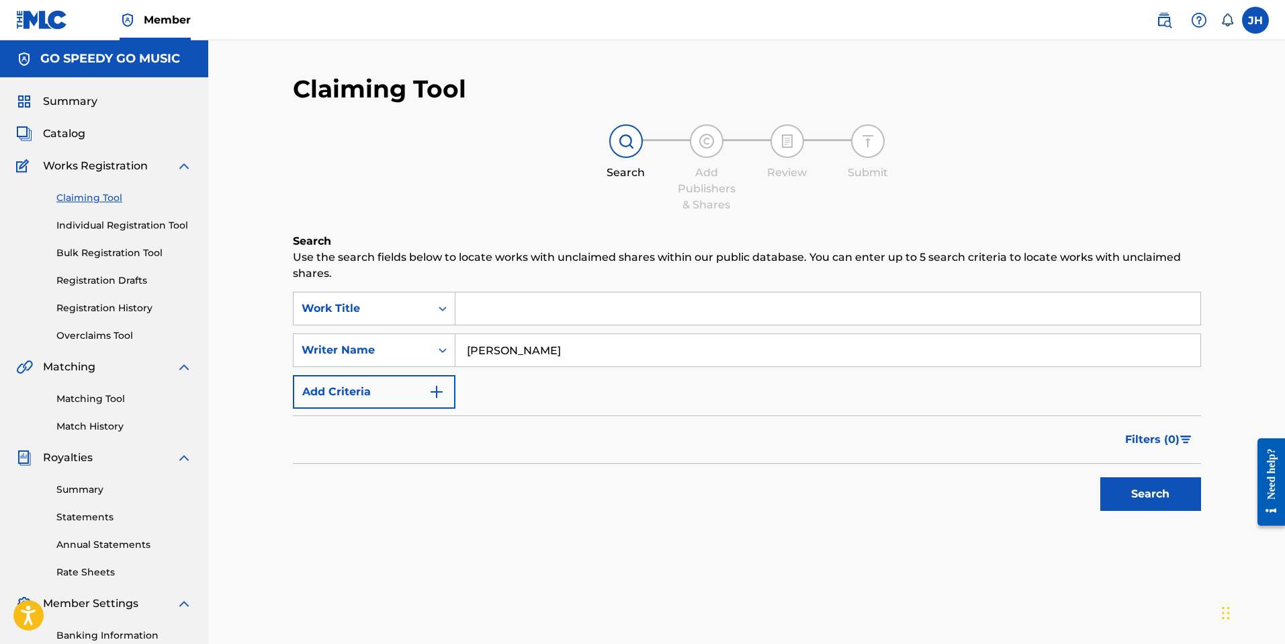
click at [489, 355] on input "[PERSON_NAME]" at bounding box center [828, 350] width 745 height 32
type input "[PERSON_NAME]"
click at [1133, 506] on button "Search" at bounding box center [1150, 494] width 101 height 34
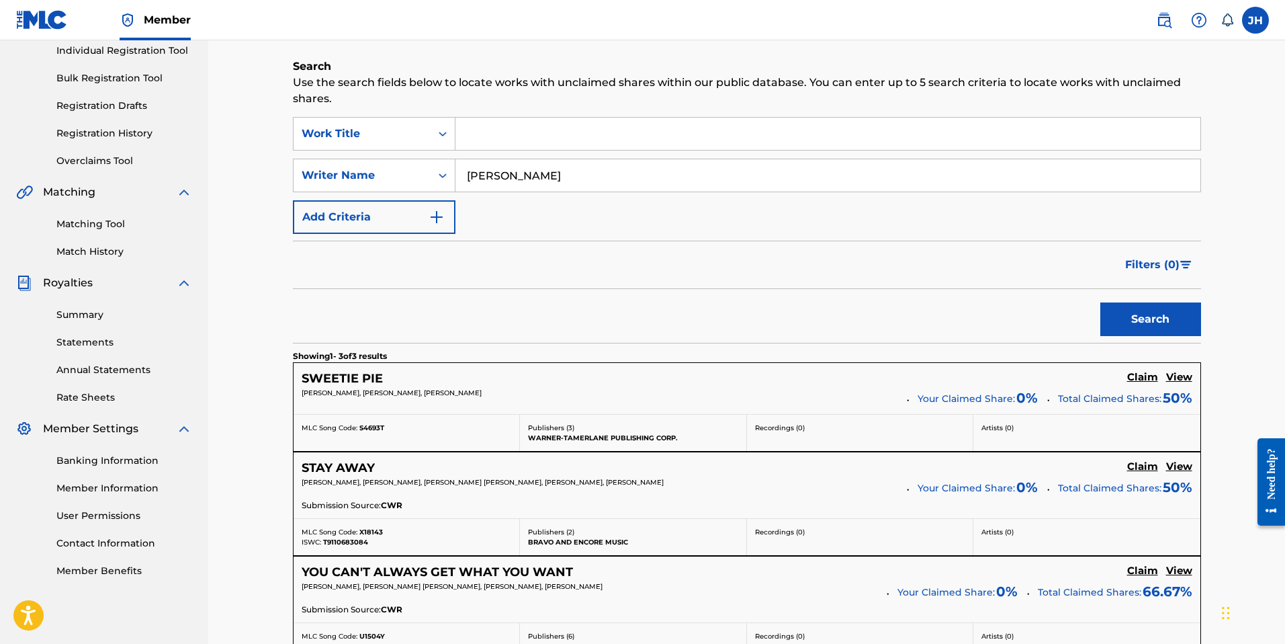
scroll to position [217, 0]
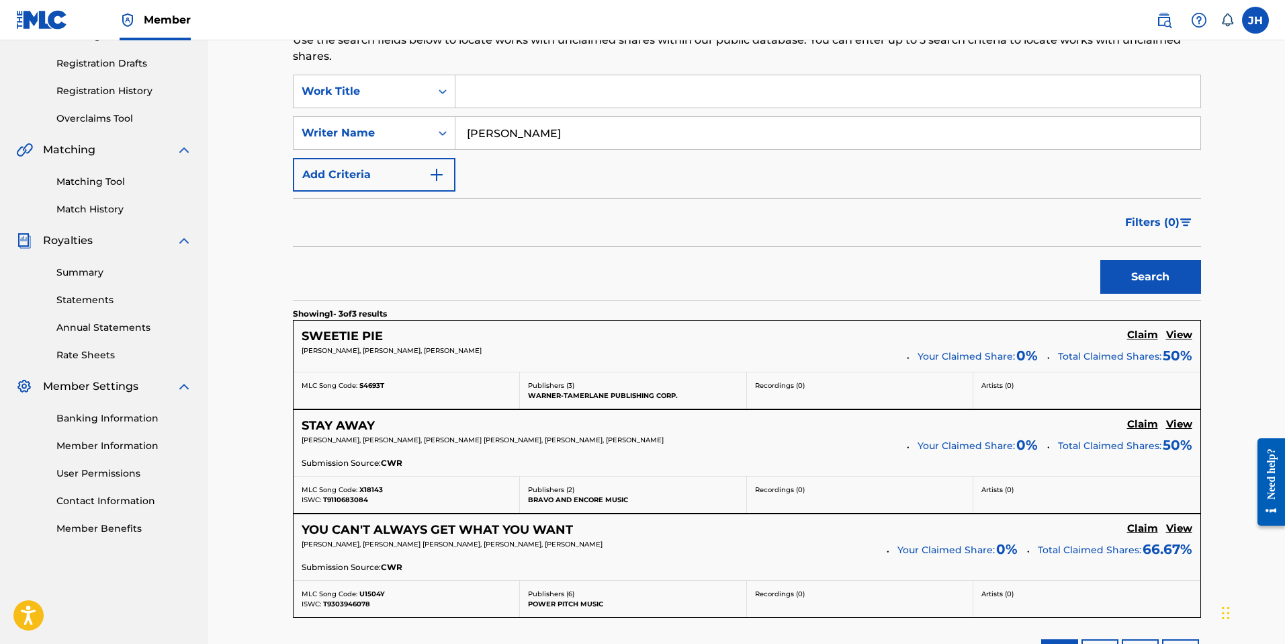
click at [1143, 335] on h5 "Claim" at bounding box center [1142, 335] width 31 height 13
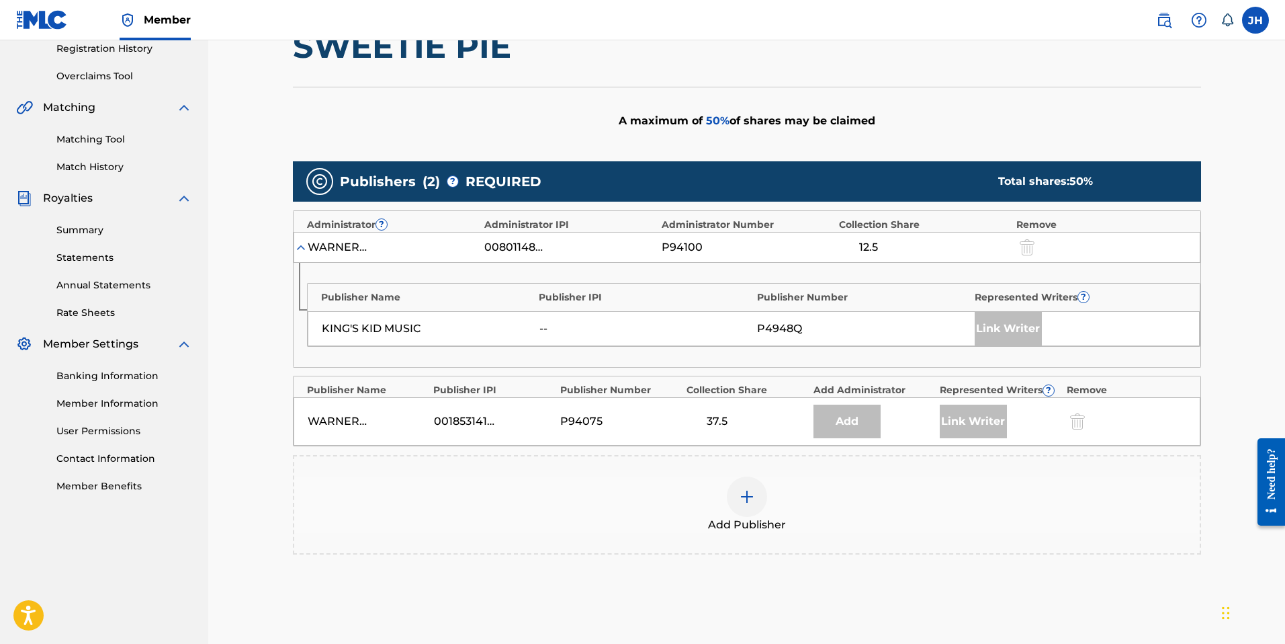
scroll to position [266, 0]
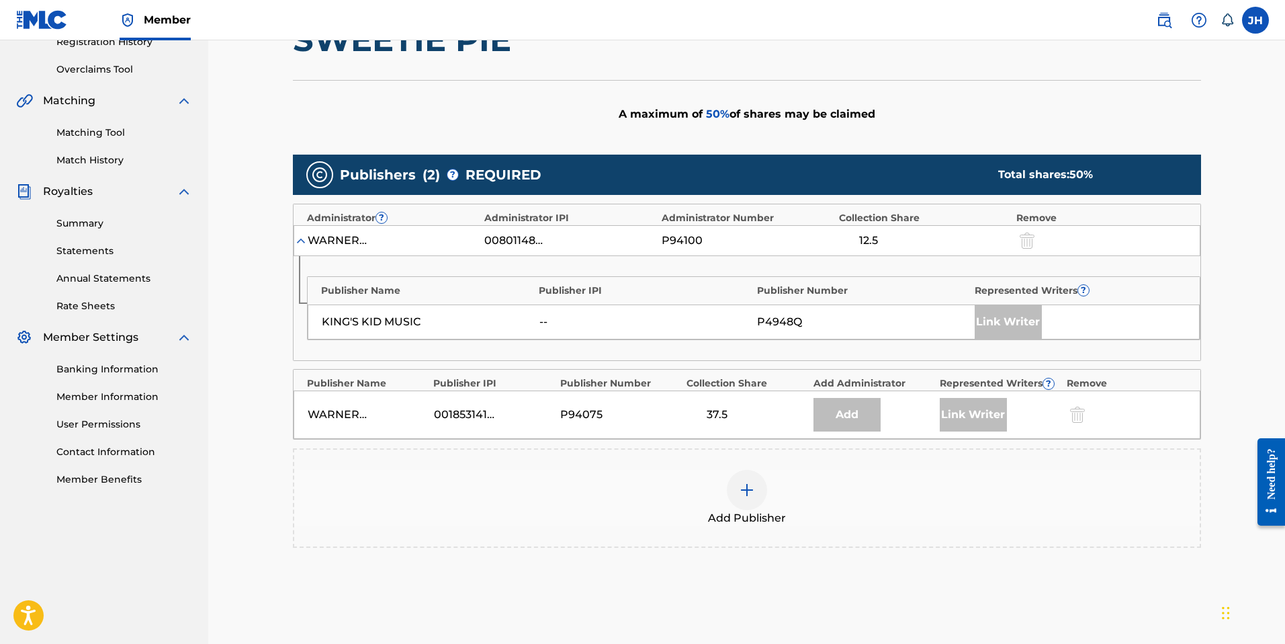
click at [743, 486] on img at bounding box center [747, 490] width 16 height 16
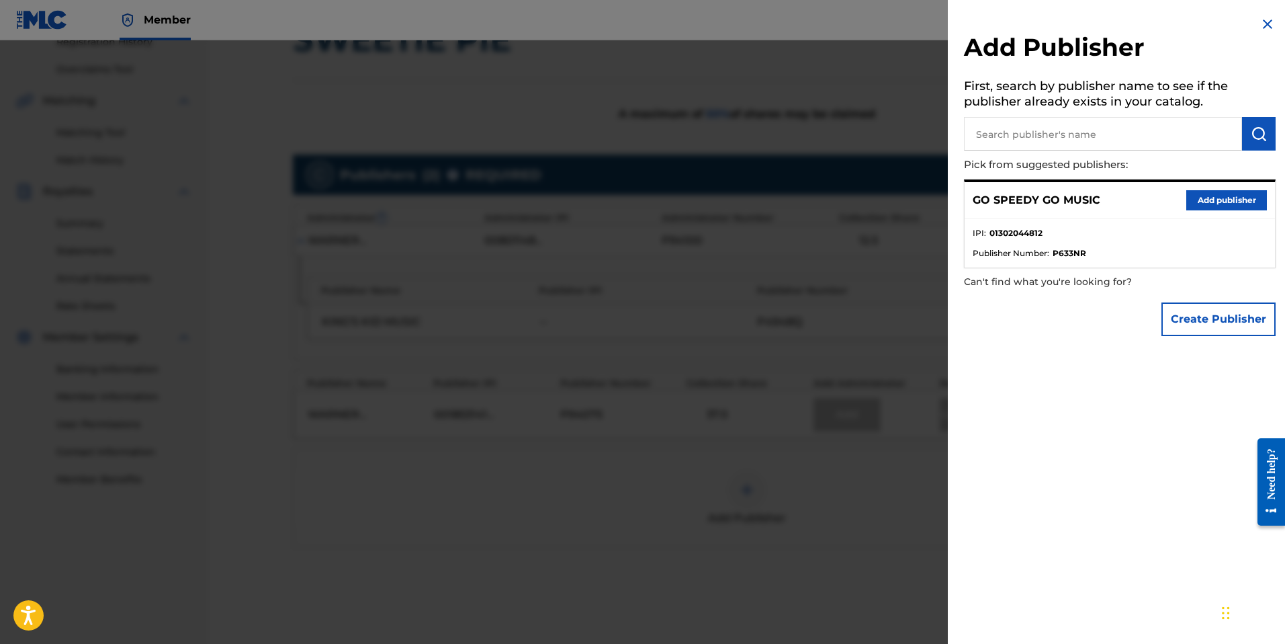
click at [1216, 202] on button "Add publisher" at bounding box center [1226, 200] width 81 height 20
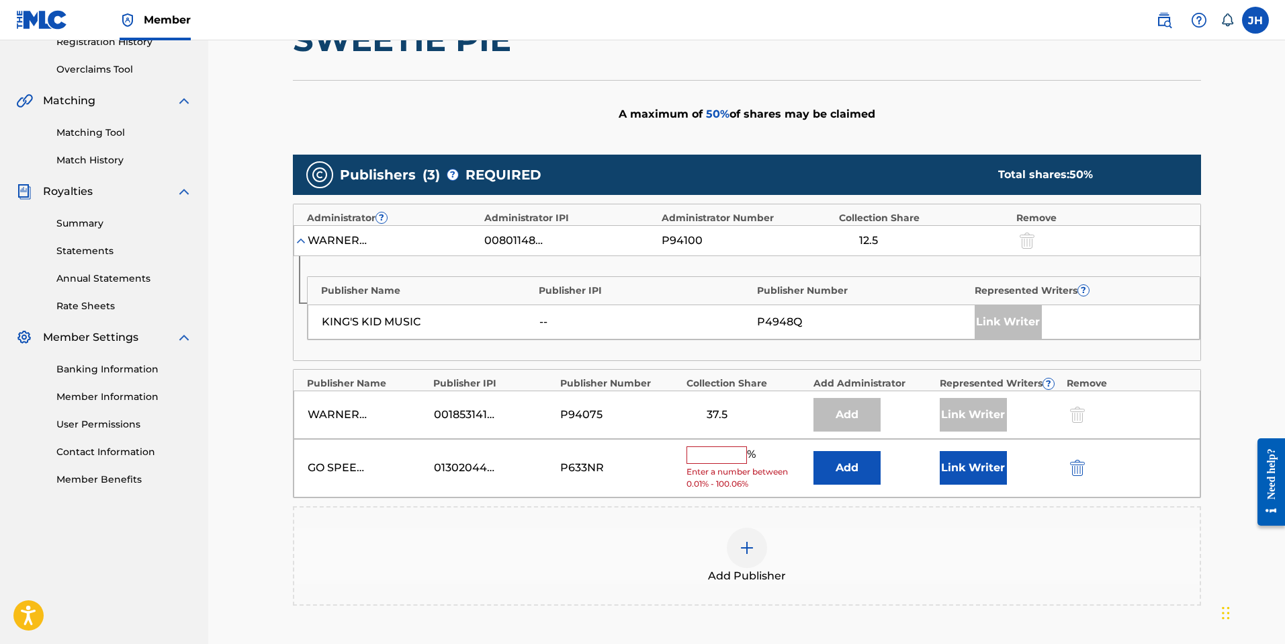
click at [718, 454] on input "text" at bounding box center [717, 454] width 60 height 17
type input "25"
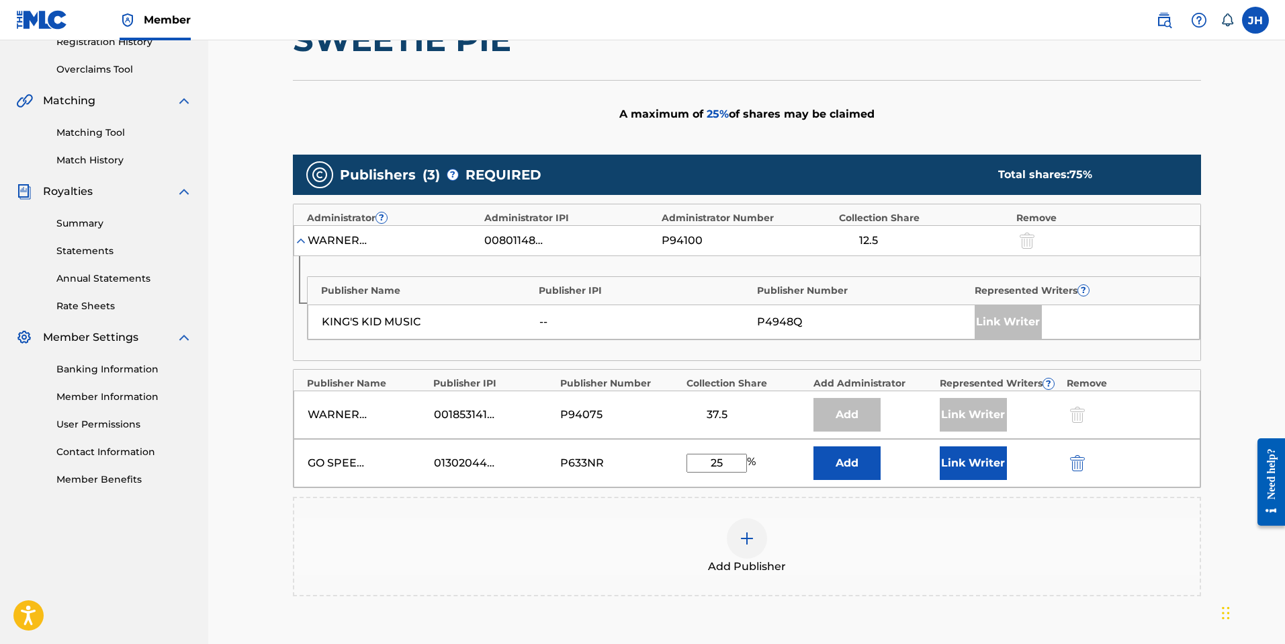
click at [849, 469] on button "Add" at bounding box center [847, 463] width 67 height 34
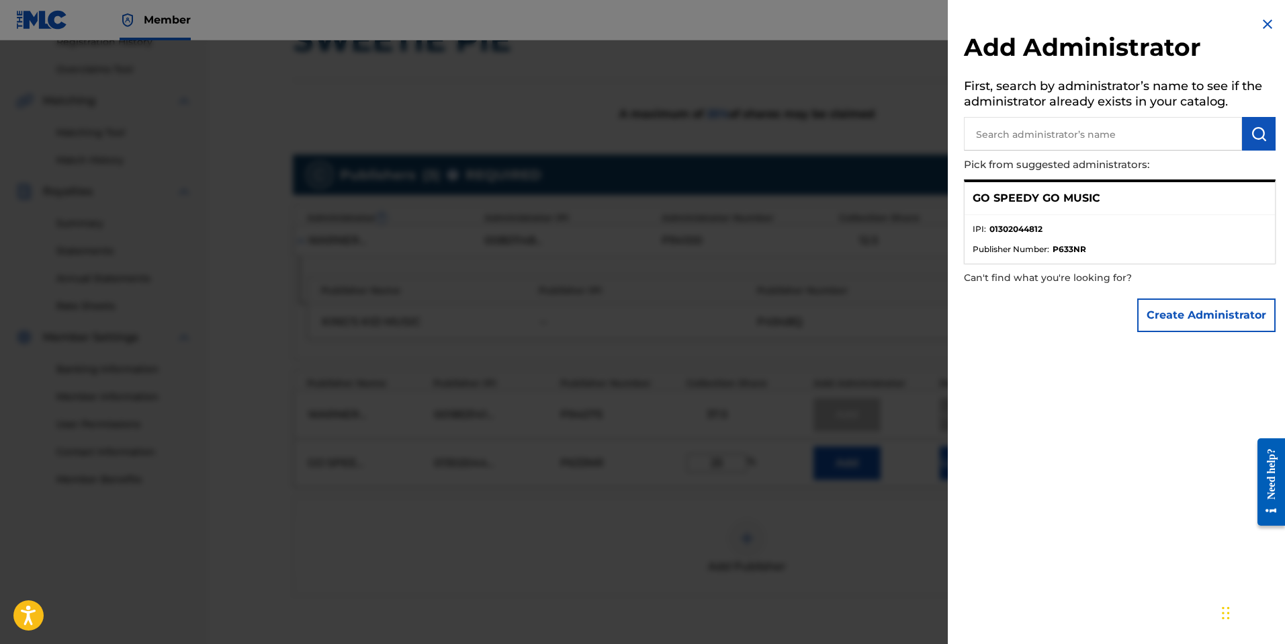
click at [1265, 24] on img at bounding box center [1268, 24] width 16 height 16
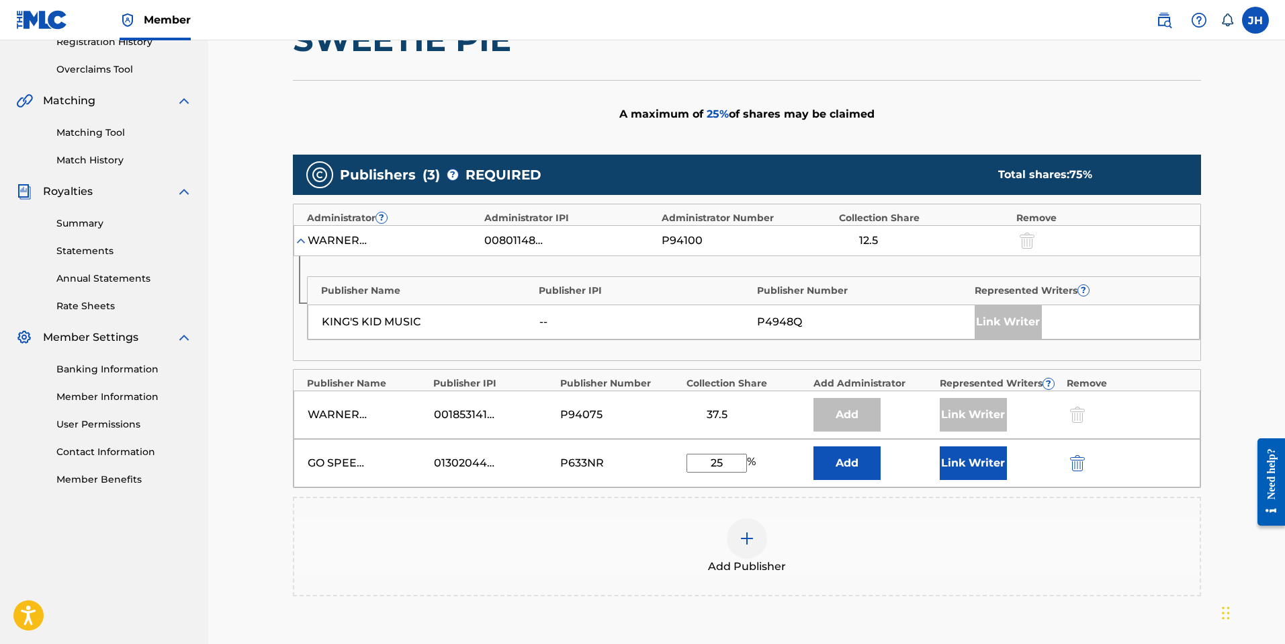
click at [970, 457] on button "Link Writer" at bounding box center [973, 463] width 67 height 34
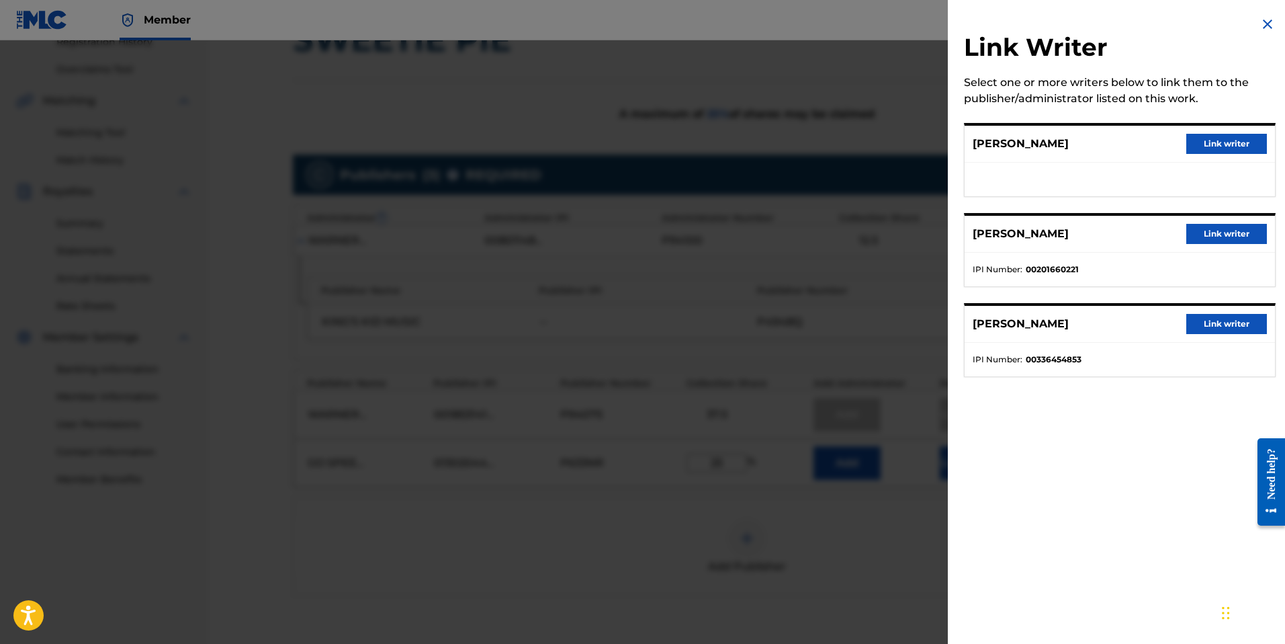
click at [1219, 142] on button "Link writer" at bounding box center [1226, 144] width 81 height 20
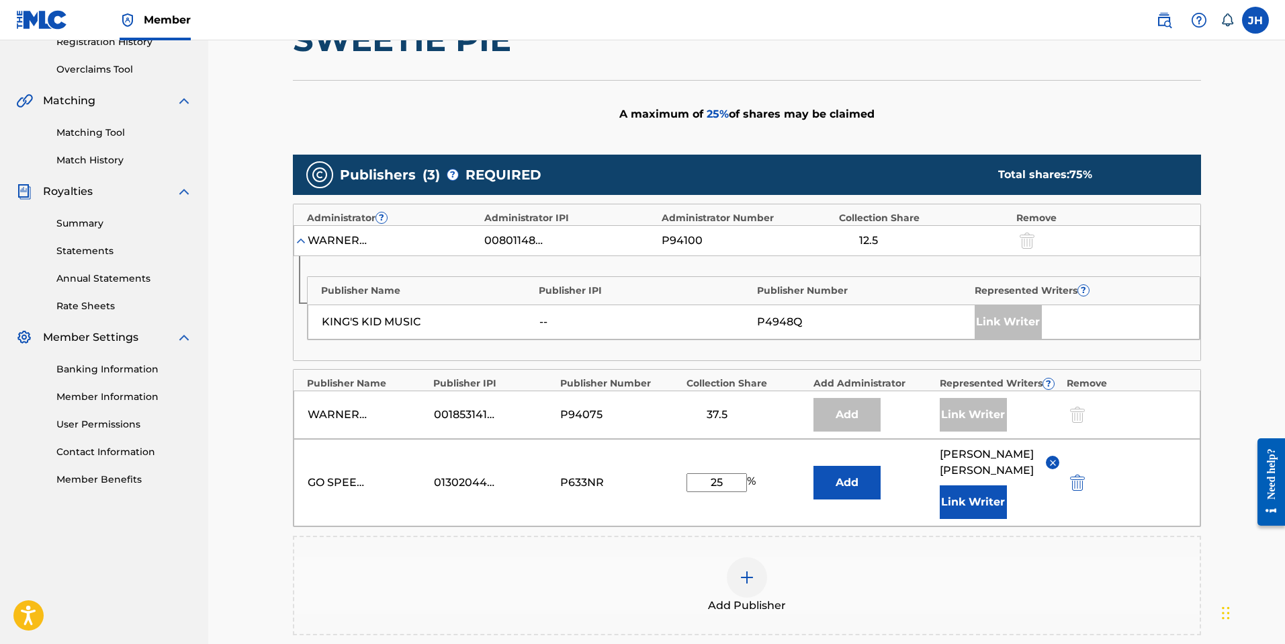
click at [979, 499] on button "Link Writer" at bounding box center [973, 502] width 67 height 34
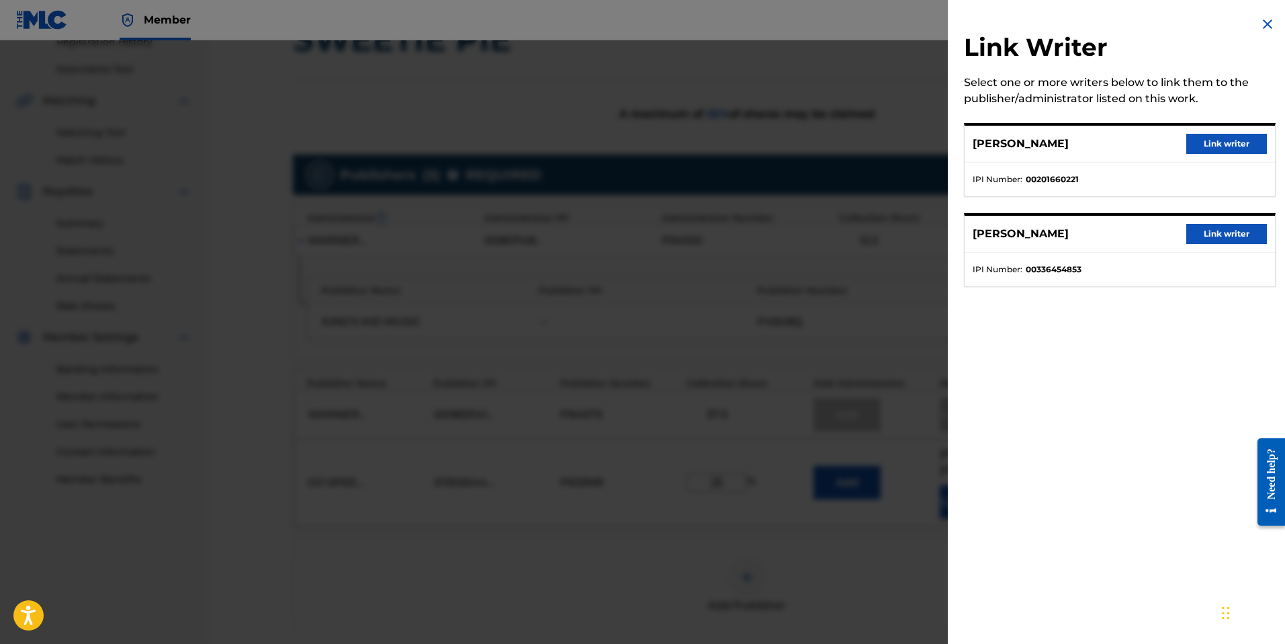
click at [1261, 23] on img at bounding box center [1268, 24] width 16 height 16
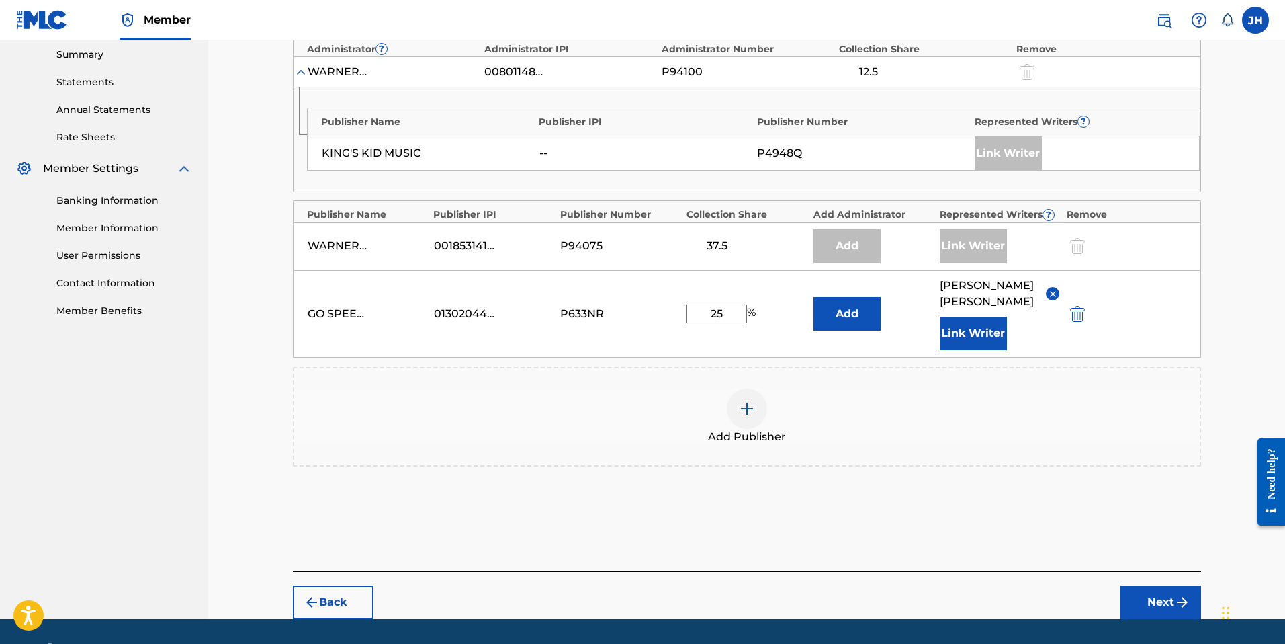
scroll to position [468, 0]
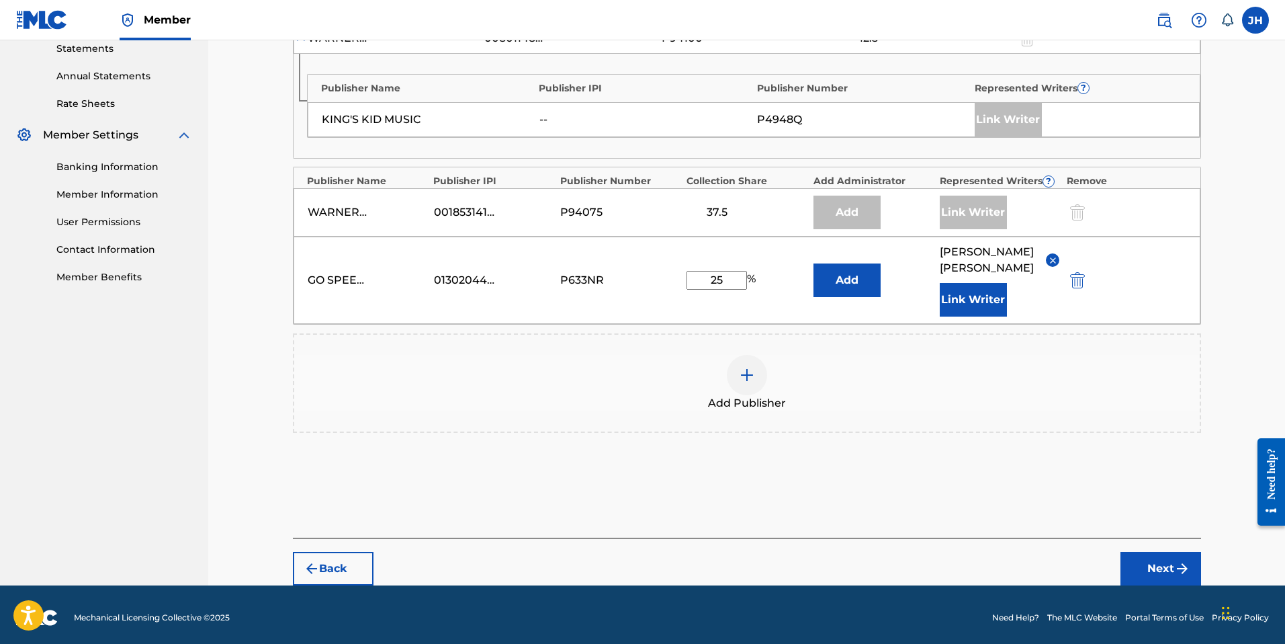
click at [1172, 563] on button "Next" at bounding box center [1161, 569] width 81 height 34
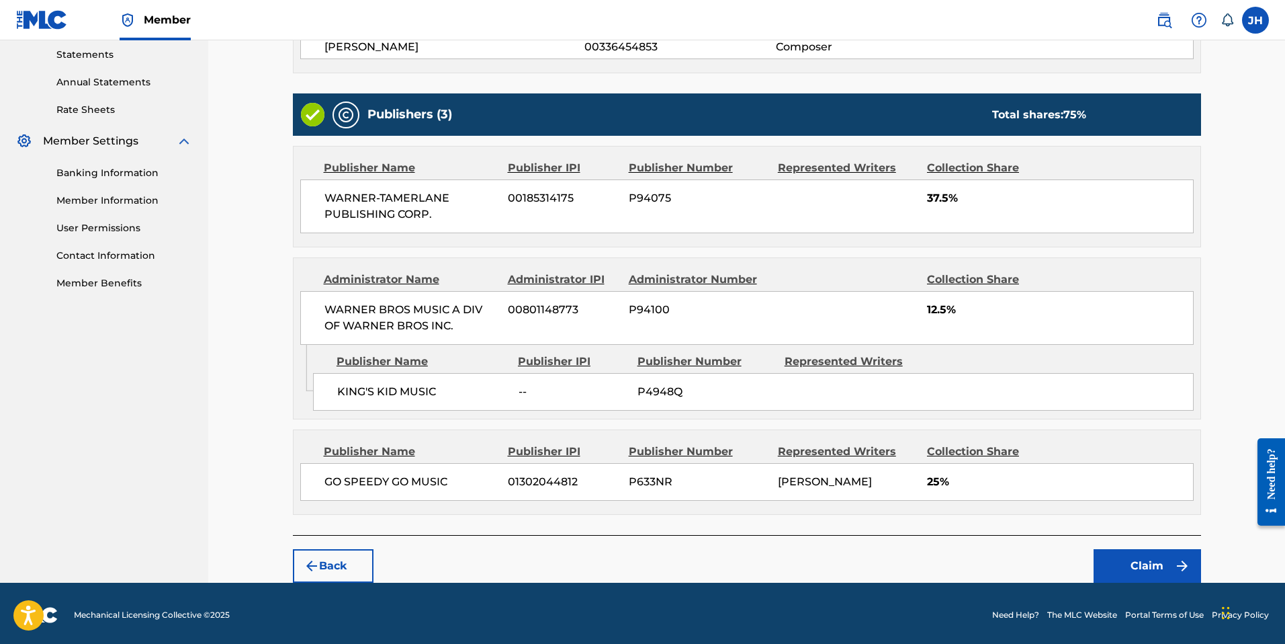
scroll to position [463, 0]
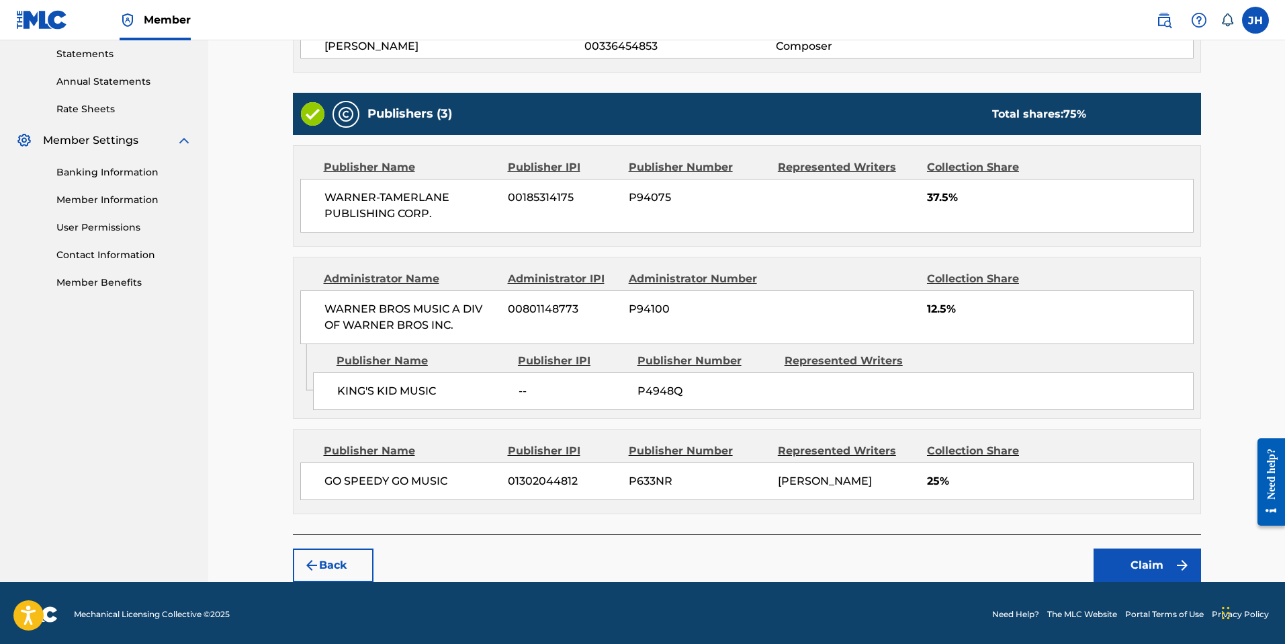
click at [1152, 564] on button "Claim" at bounding box center [1147, 565] width 107 height 34
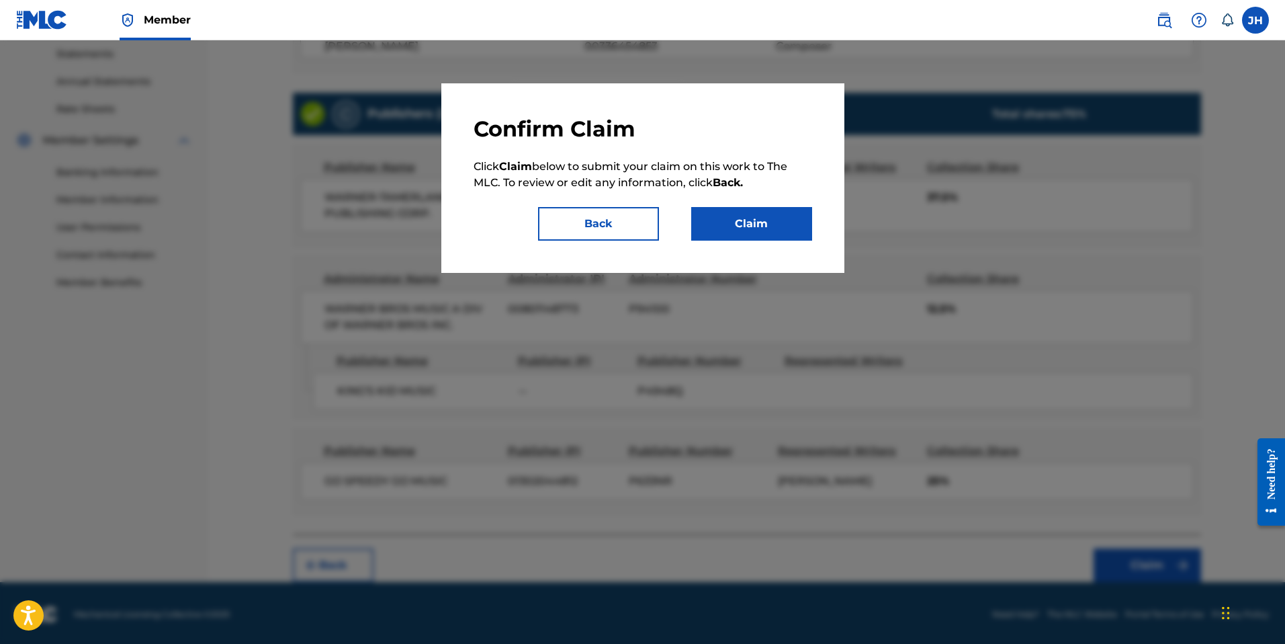
click at [770, 231] on button "Claim" at bounding box center [751, 224] width 121 height 34
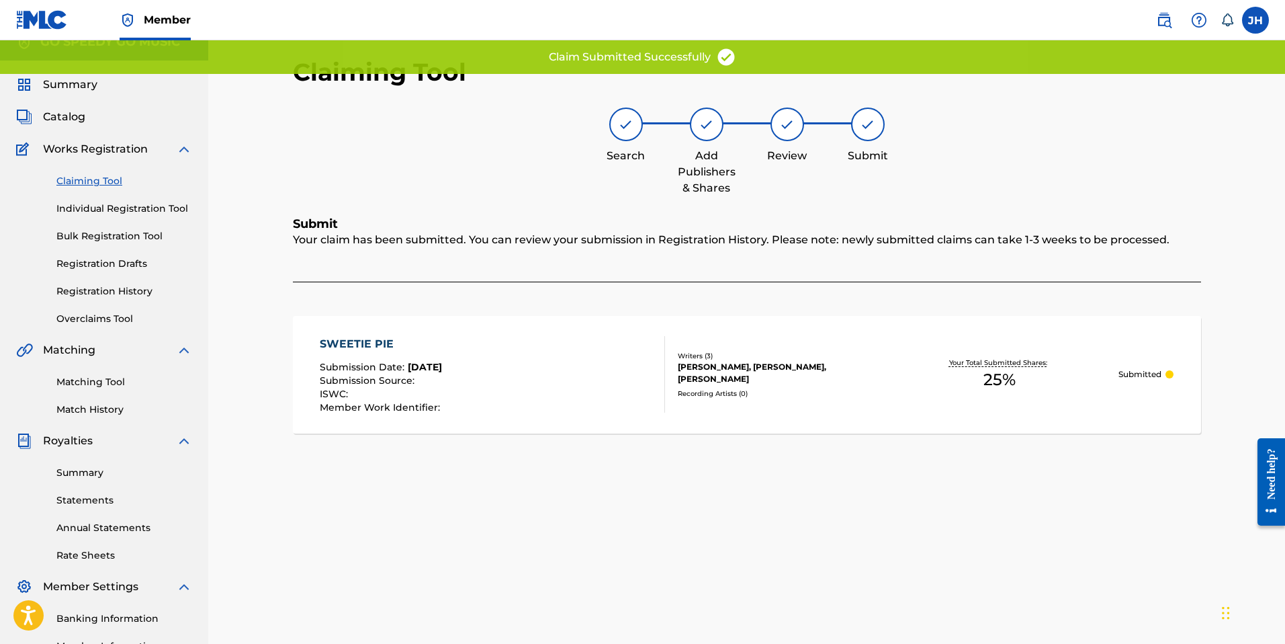
scroll to position [0, 0]
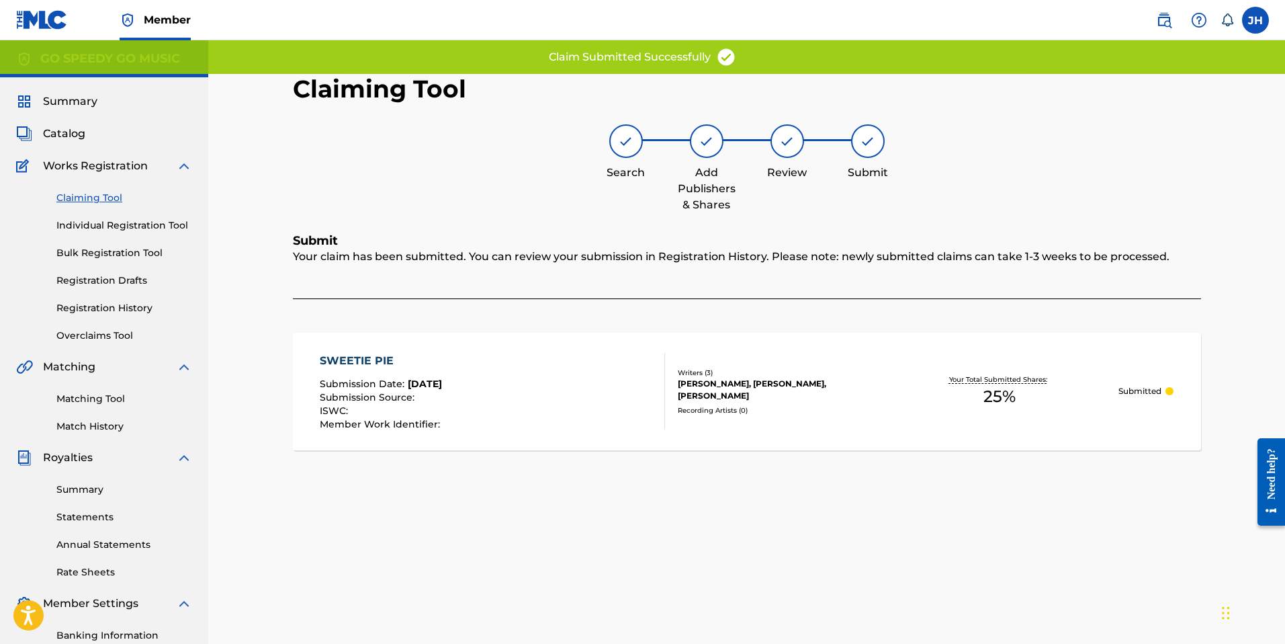
click at [105, 196] on link "Claiming Tool" at bounding box center [124, 198] width 136 height 14
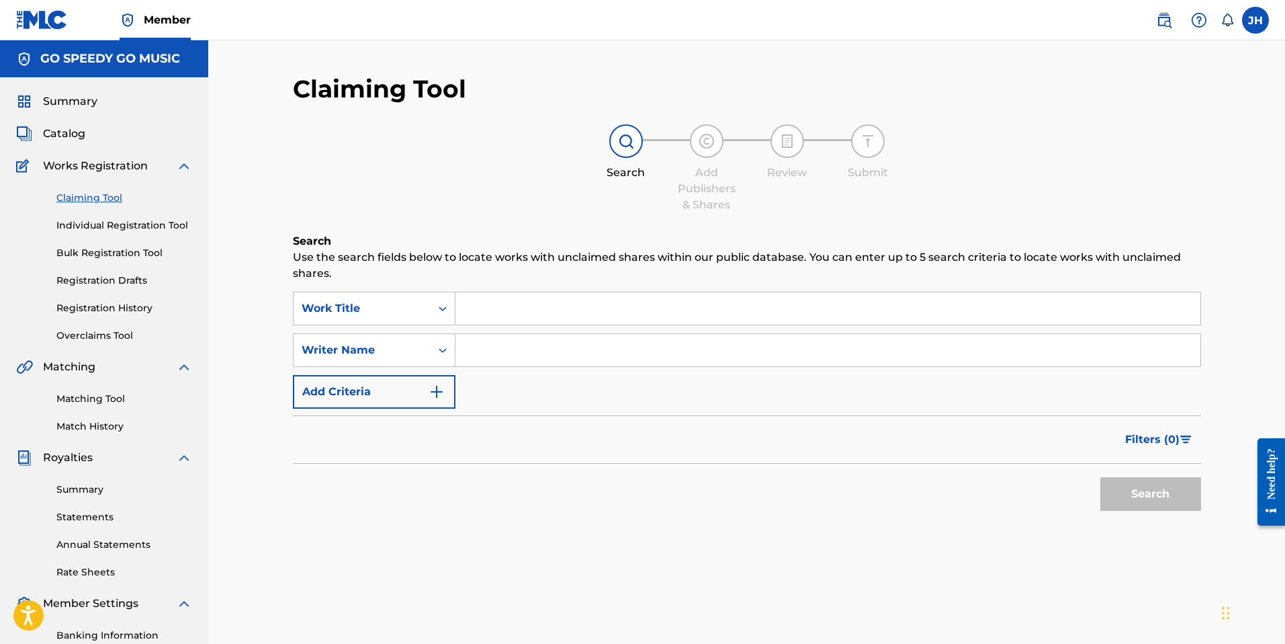
click at [484, 311] on input "Search Form" at bounding box center [828, 308] width 745 height 32
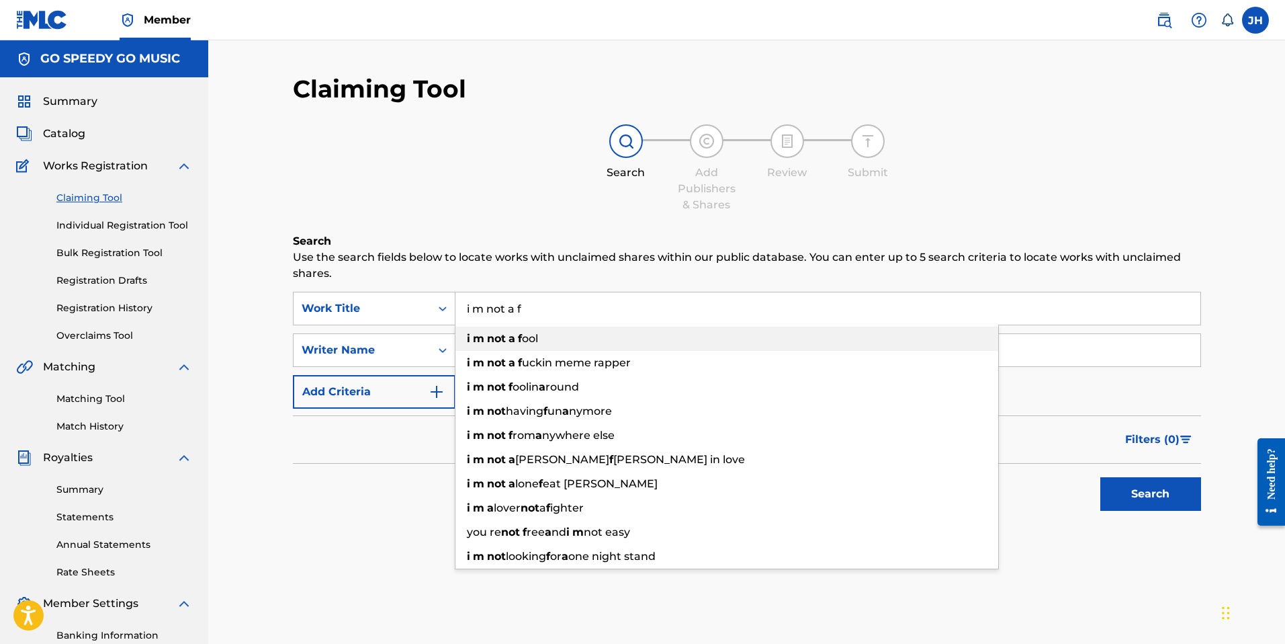
click at [549, 331] on div "i m not a f ool" at bounding box center [727, 339] width 543 height 24
type input "i m not a fool"
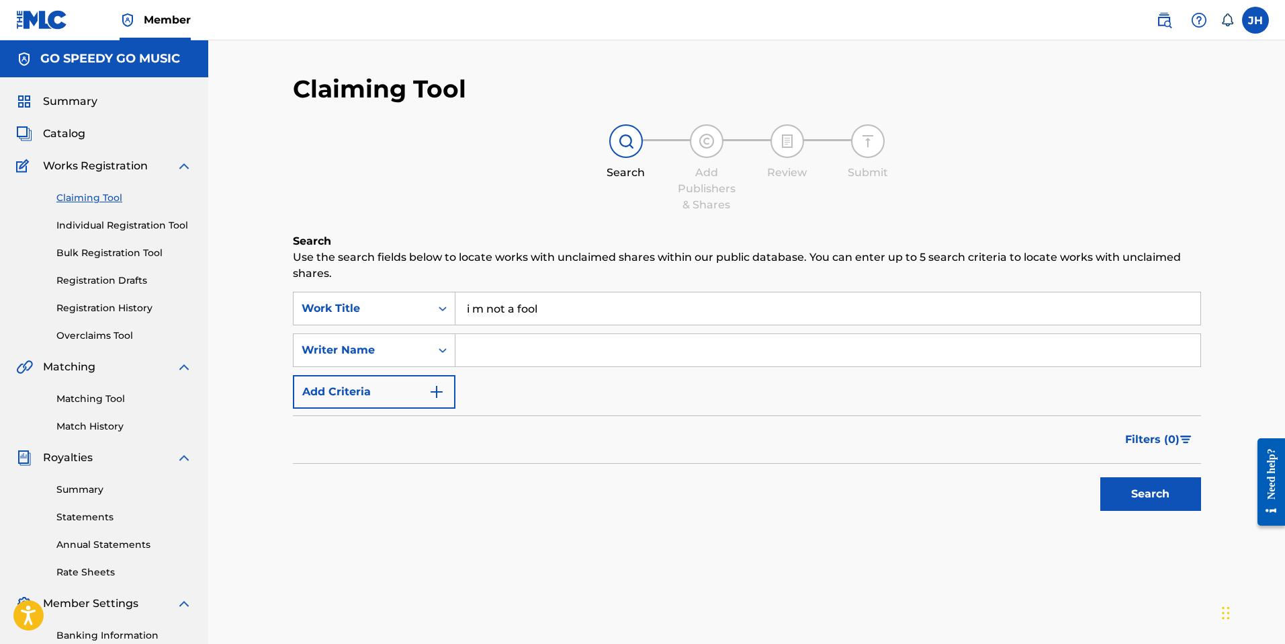
click at [1154, 494] on button "Search" at bounding box center [1150, 494] width 101 height 34
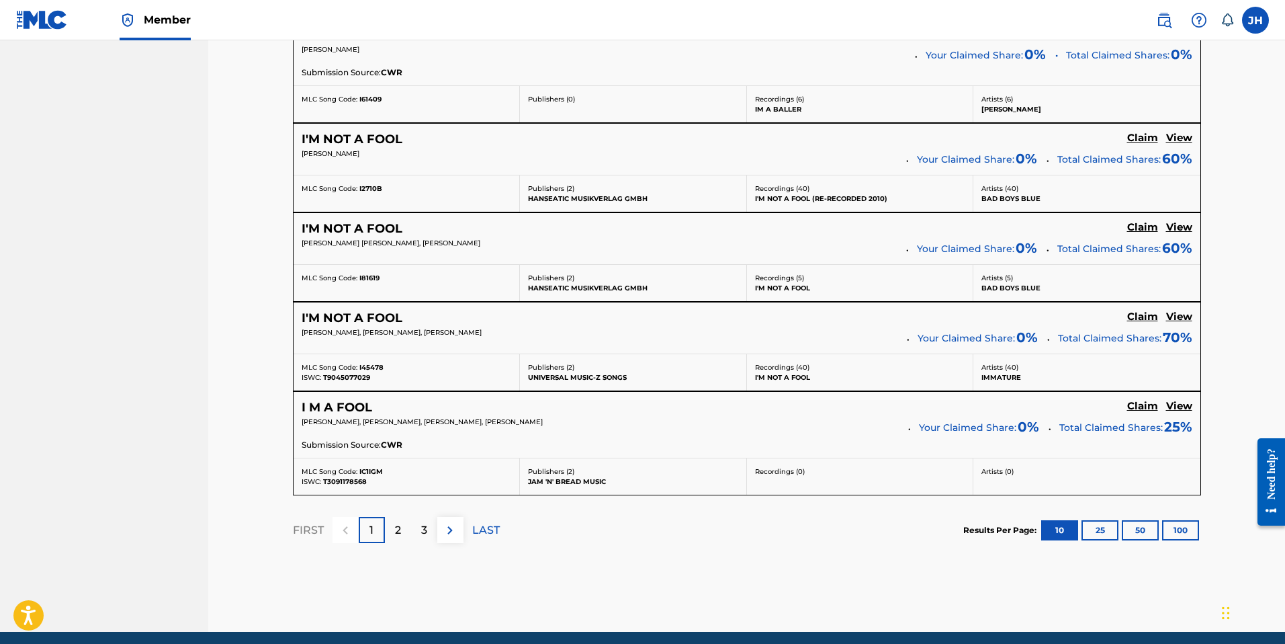
scroll to position [1021, 0]
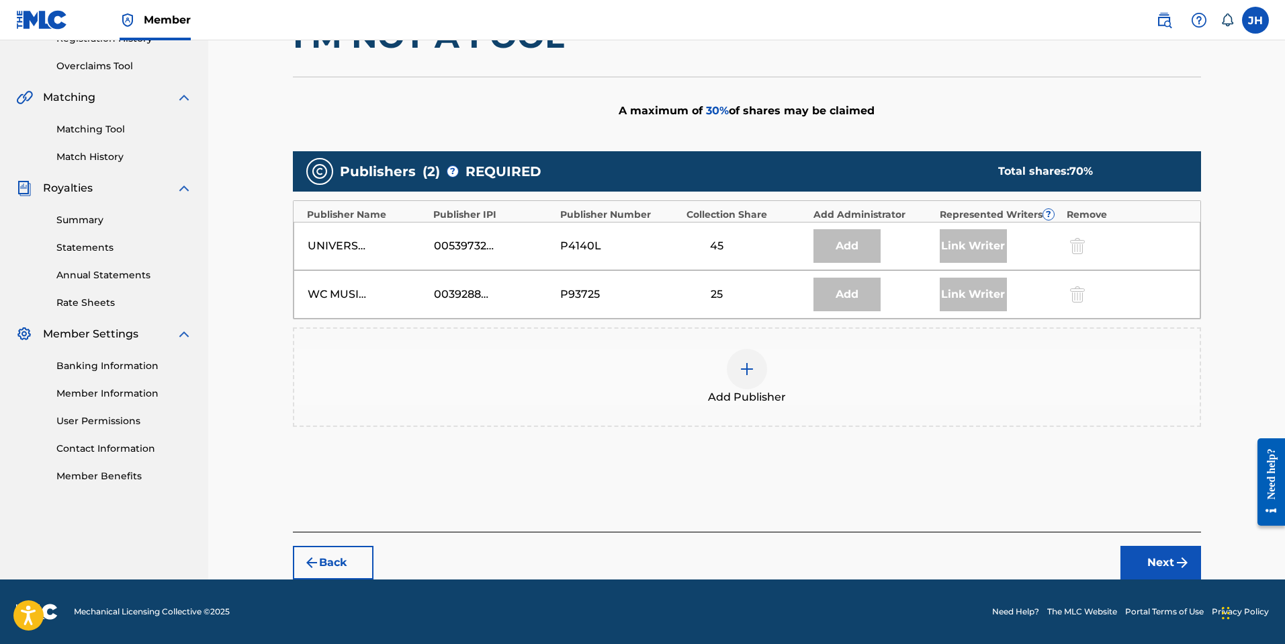
click at [743, 369] on img at bounding box center [747, 369] width 16 height 16
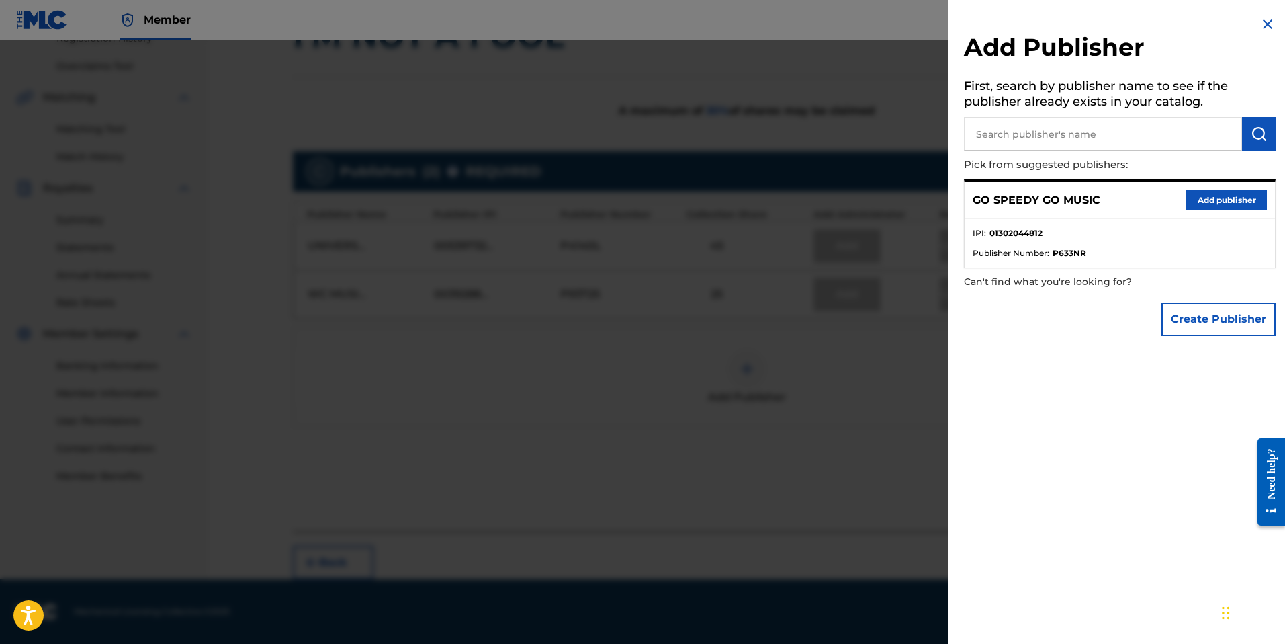
click at [1223, 204] on button "Add publisher" at bounding box center [1226, 200] width 81 height 20
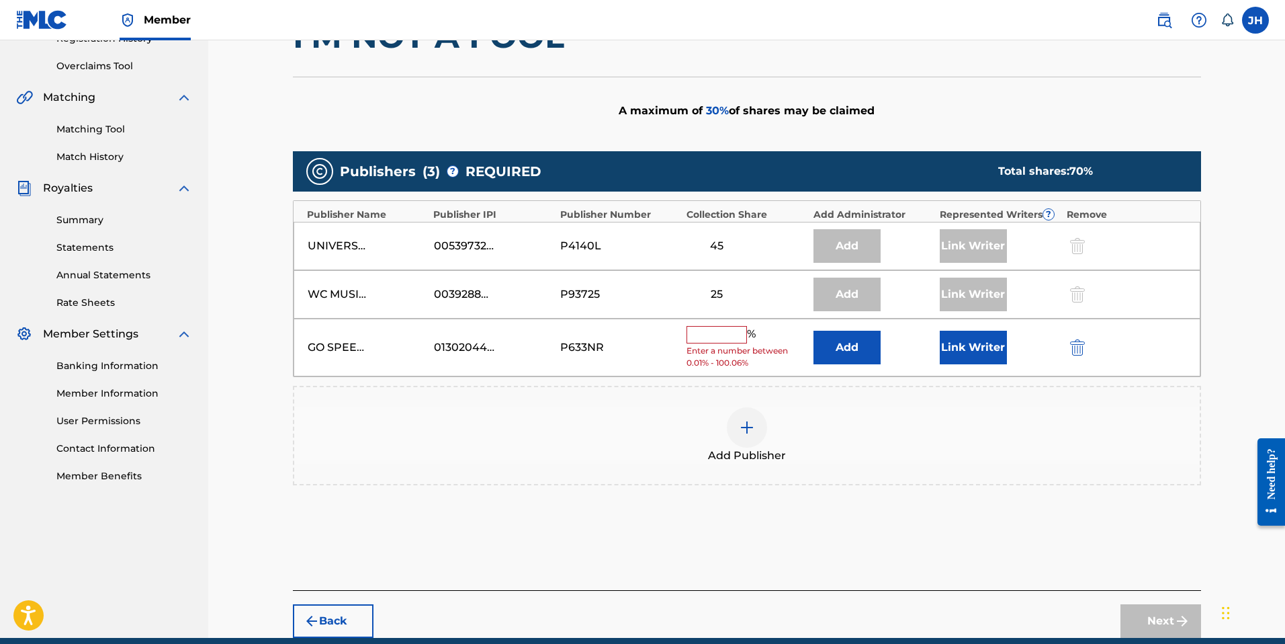
click at [718, 327] on input "text" at bounding box center [717, 334] width 60 height 17
type input "25"
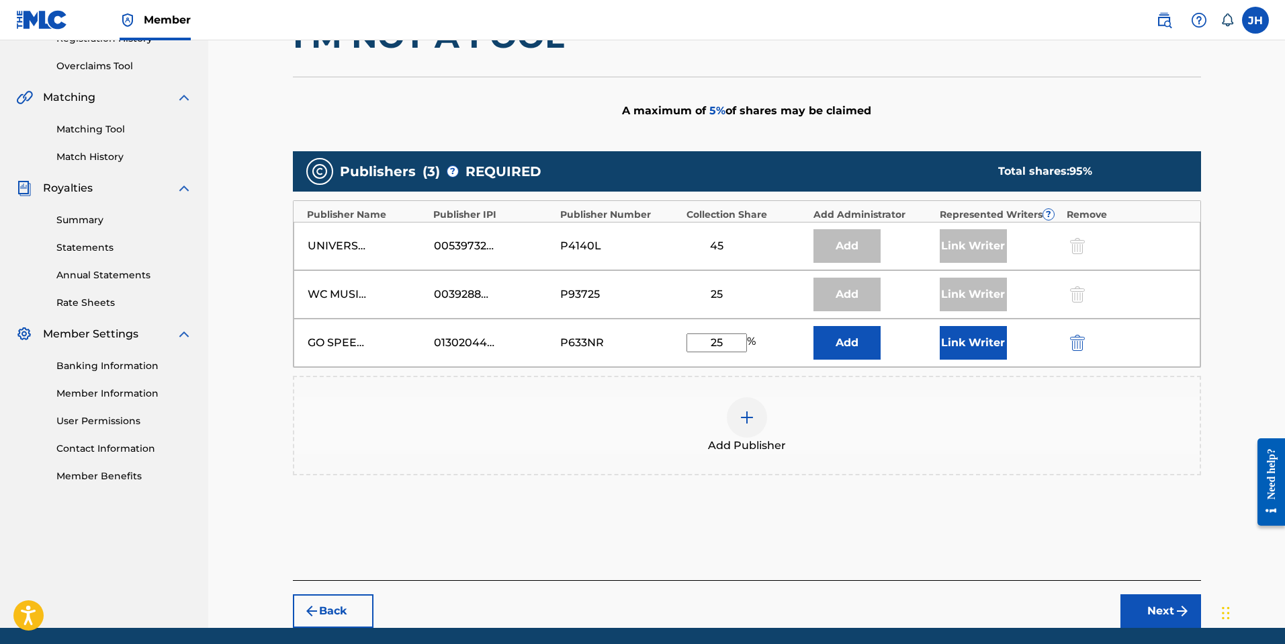
click at [971, 347] on button "Link Writer" at bounding box center [973, 343] width 67 height 34
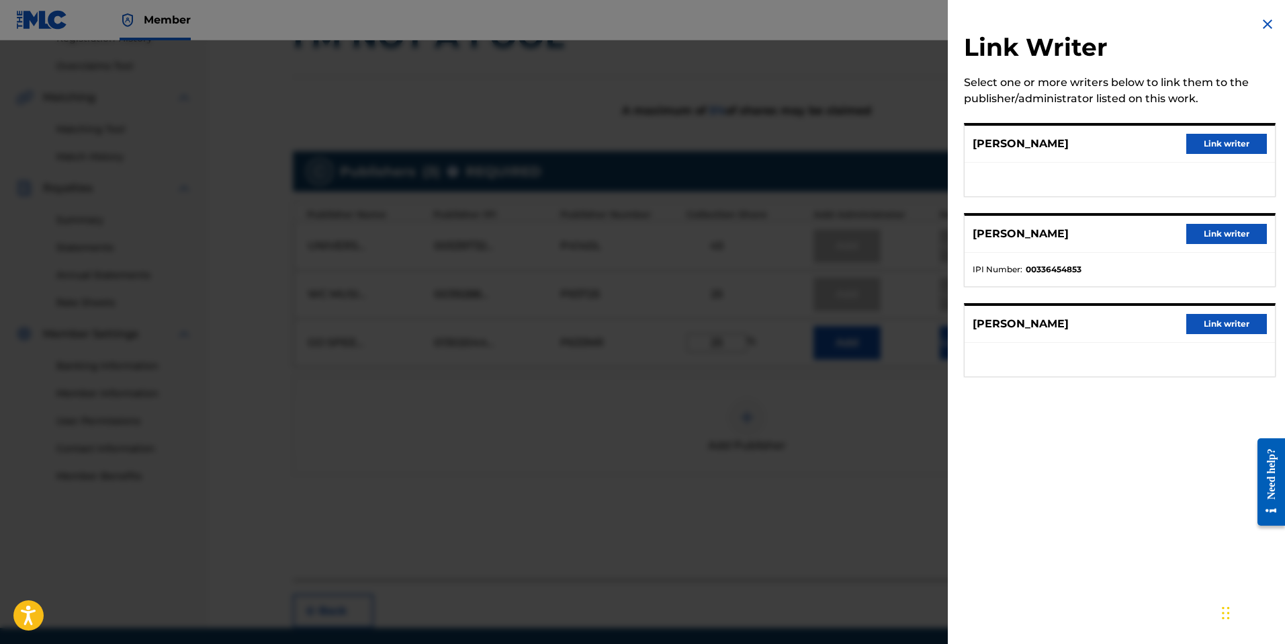
click at [1220, 326] on button "Link writer" at bounding box center [1226, 324] width 81 height 20
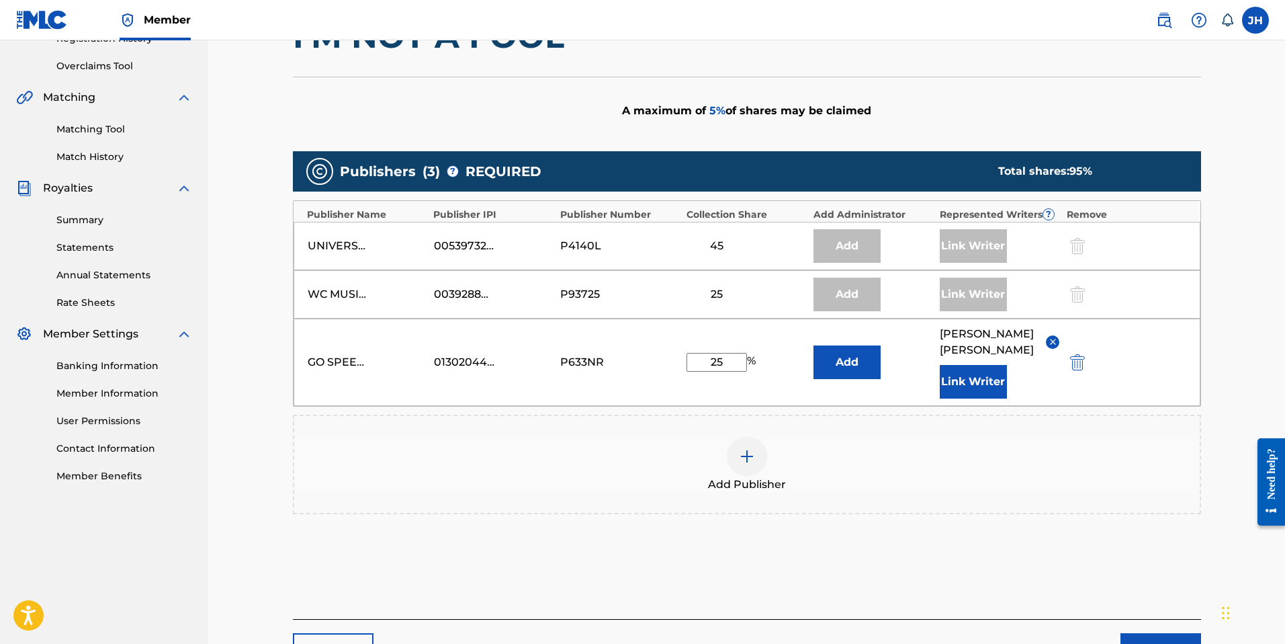
click at [983, 382] on button "Link Writer" at bounding box center [973, 382] width 67 height 34
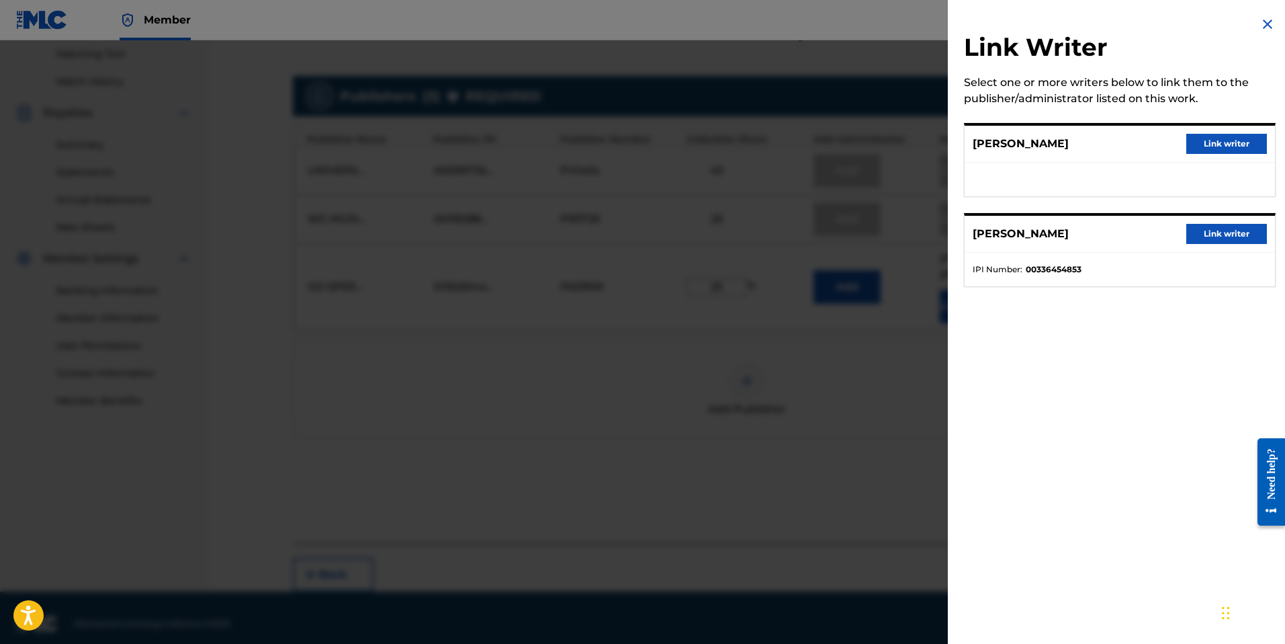
scroll to position [357, 0]
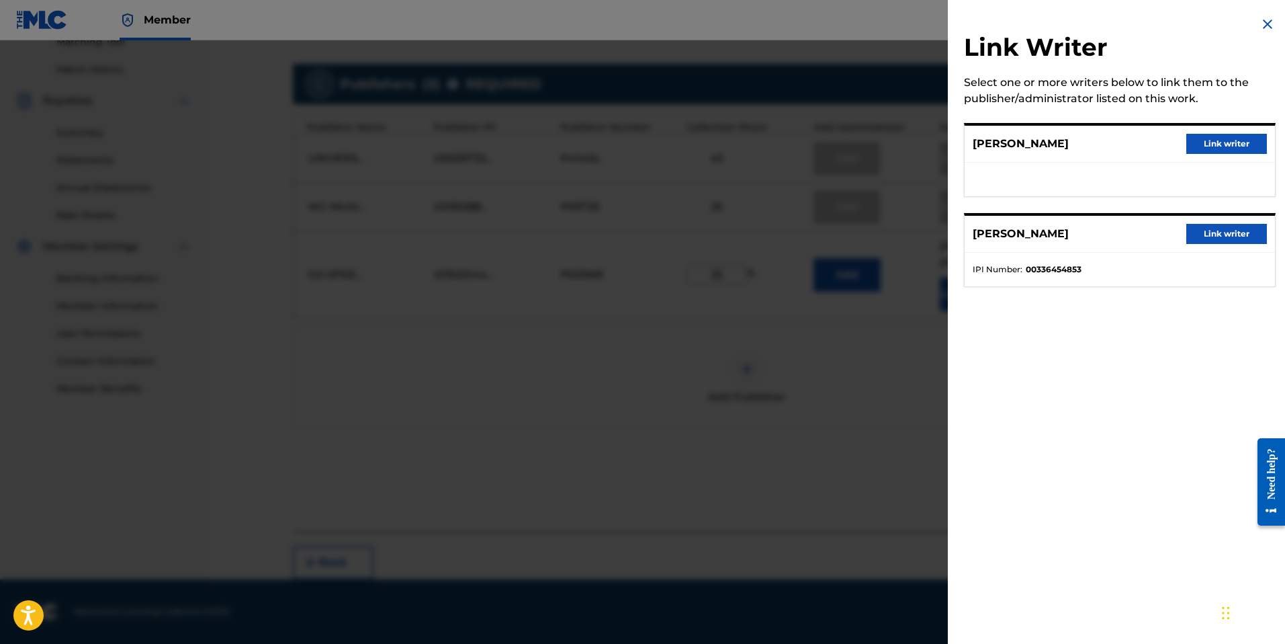
click at [1035, 414] on div "Link Writer Select one or more writers below to link them to the publisher/admi…" at bounding box center [1120, 322] width 344 height 644
click at [857, 417] on div at bounding box center [642, 362] width 1285 height 644
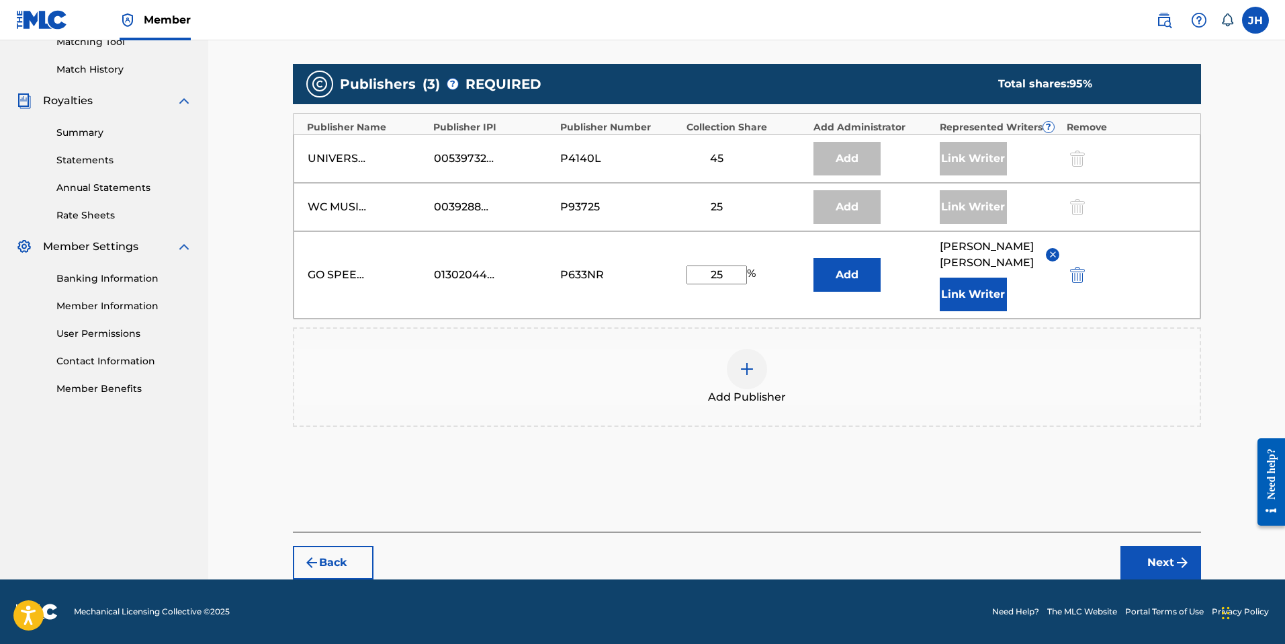
click at [1162, 566] on button "Next" at bounding box center [1161, 563] width 81 height 34
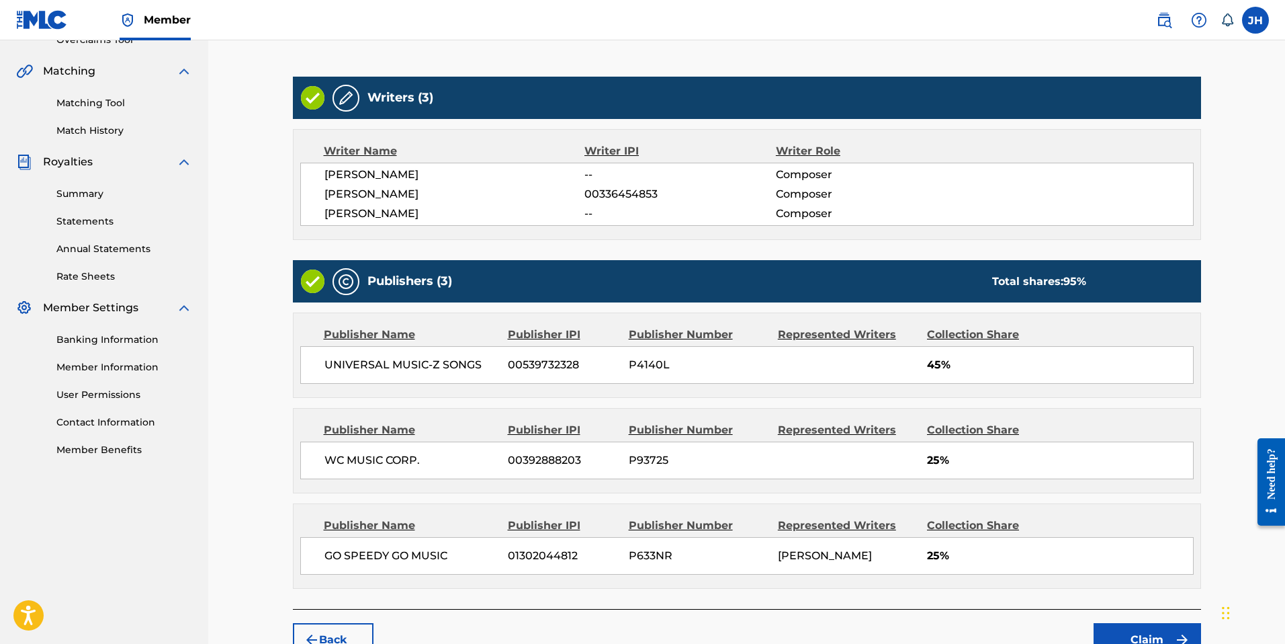
scroll to position [370, 0]
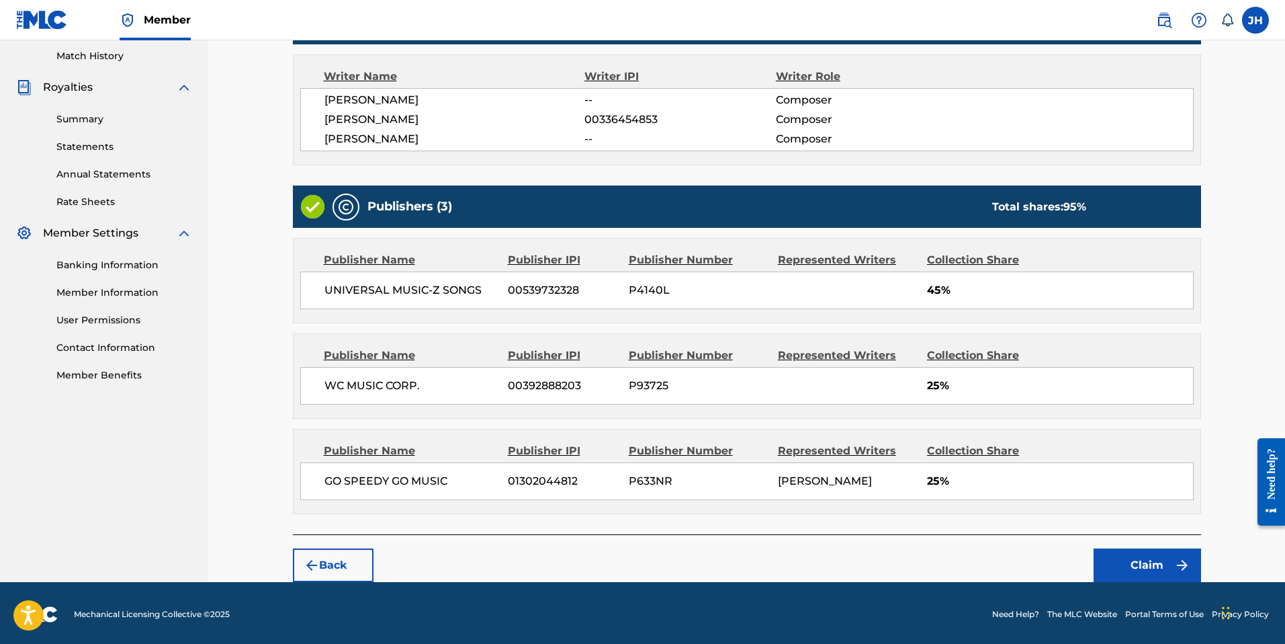
click at [821, 477] on span "[PERSON_NAME]" at bounding box center [825, 480] width 94 height 13
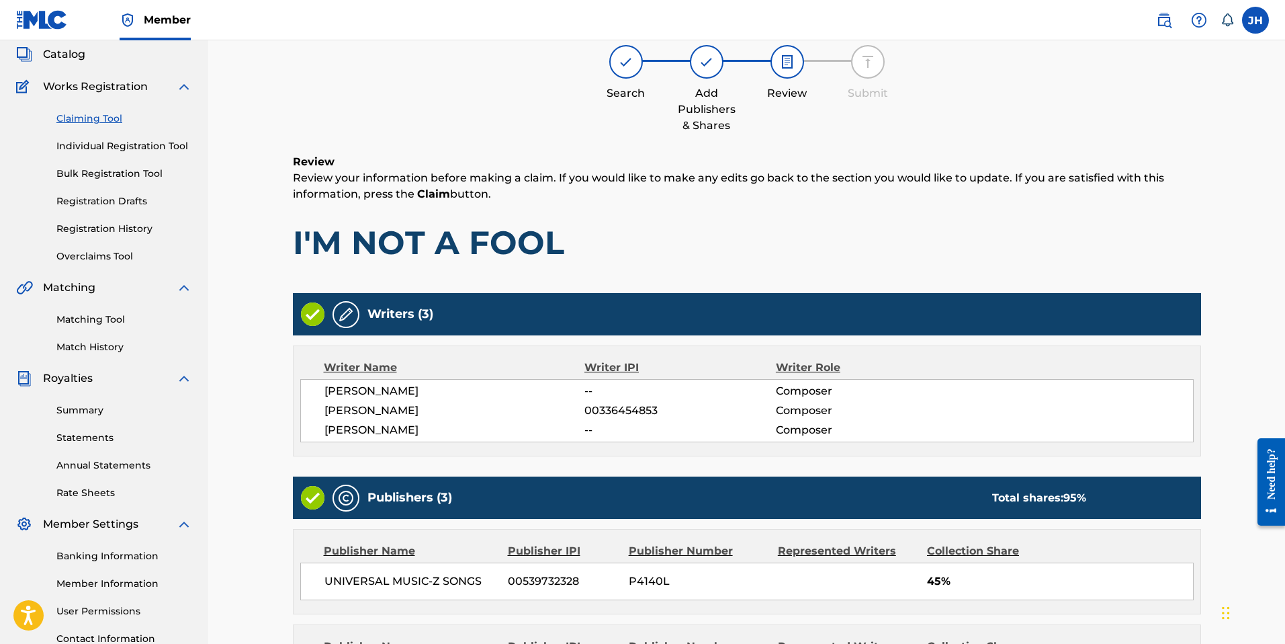
scroll to position [0, 0]
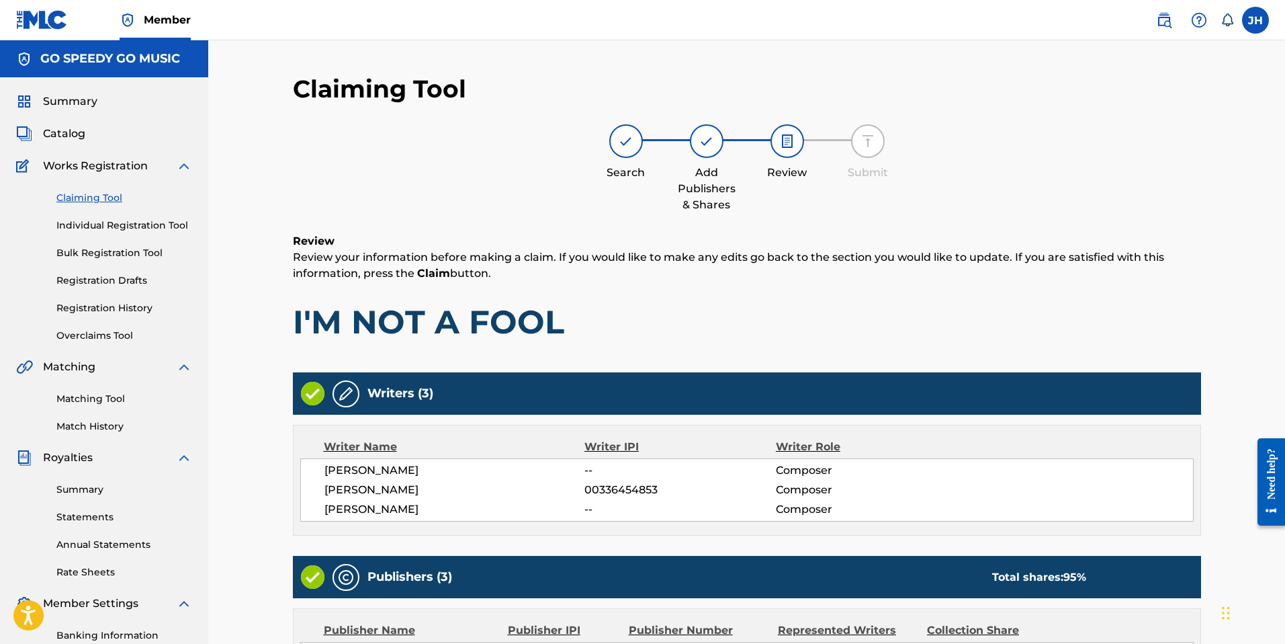
click at [99, 197] on link "Claiming Tool" at bounding box center [124, 198] width 136 height 14
click at [98, 200] on link "Claiming Tool" at bounding box center [124, 198] width 136 height 14
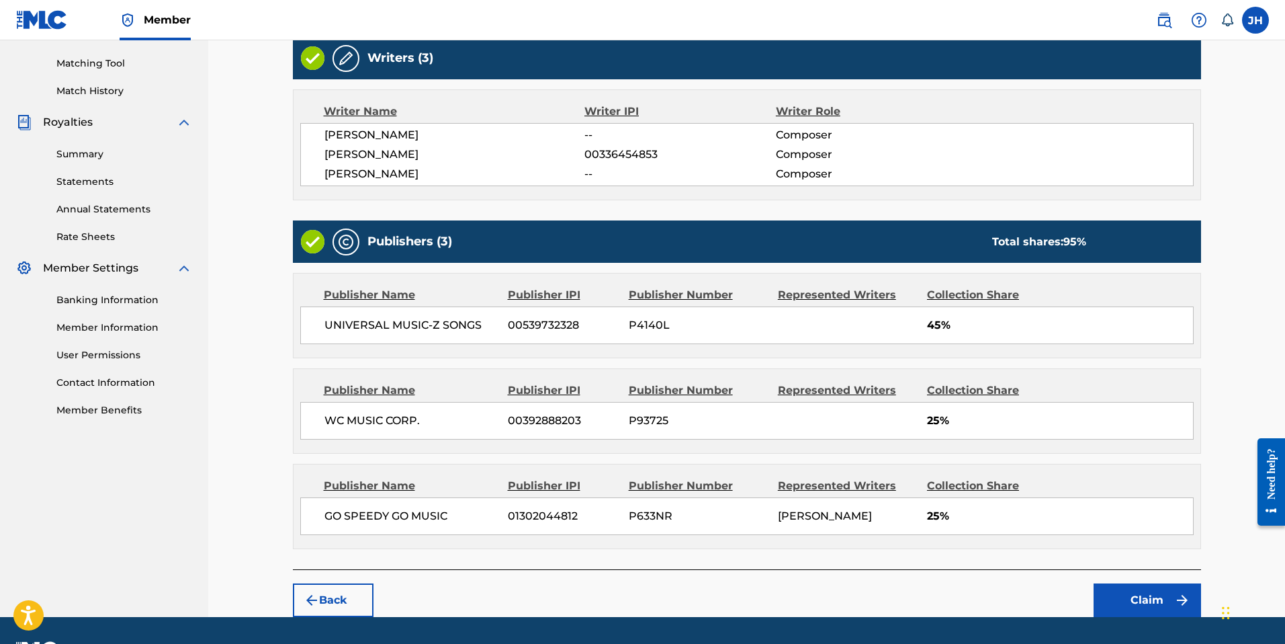
scroll to position [370, 0]
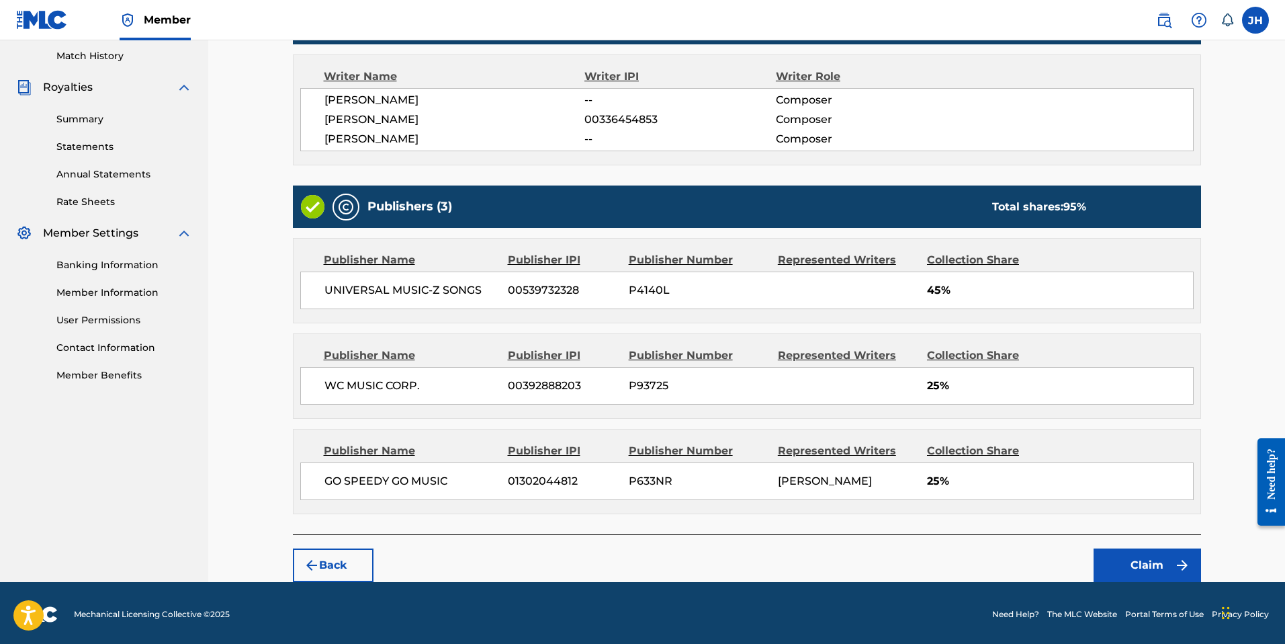
click at [1143, 568] on button "Claim" at bounding box center [1147, 565] width 107 height 34
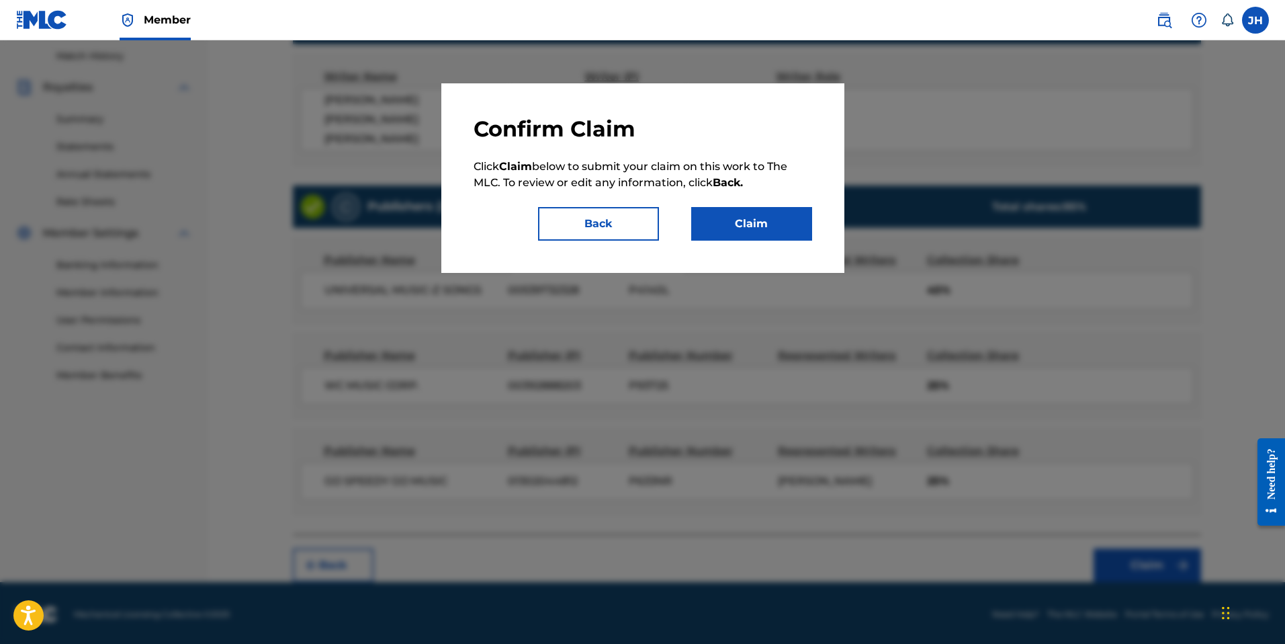
click at [742, 214] on button "Claim" at bounding box center [751, 224] width 121 height 34
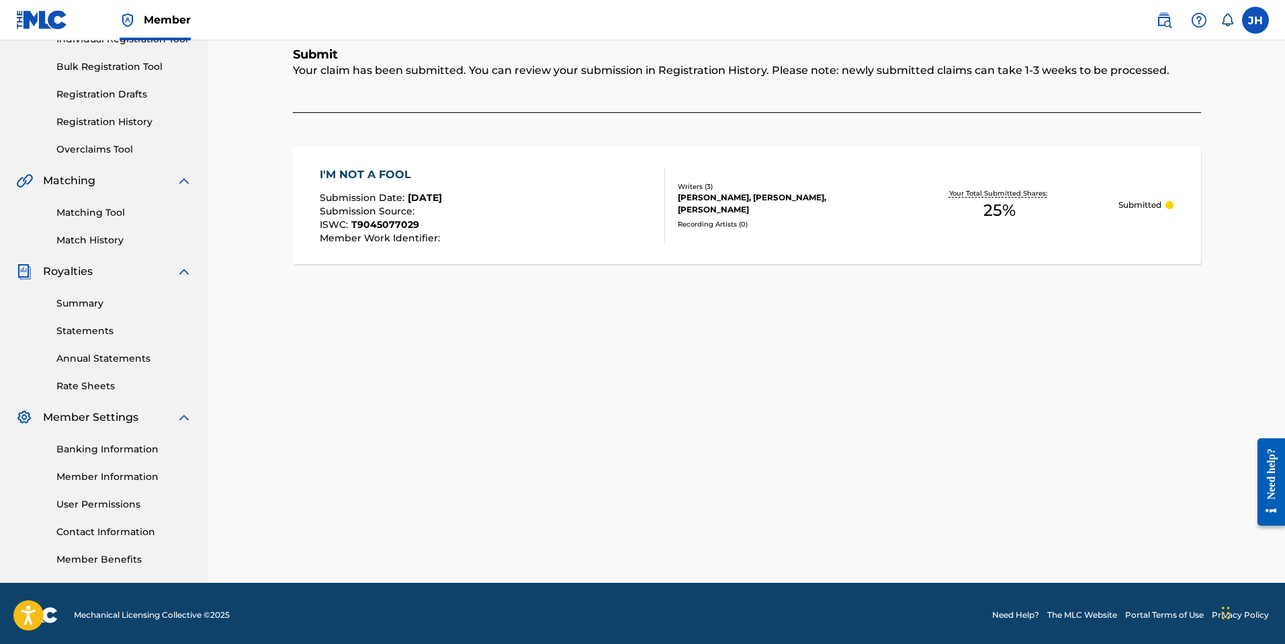
scroll to position [22, 0]
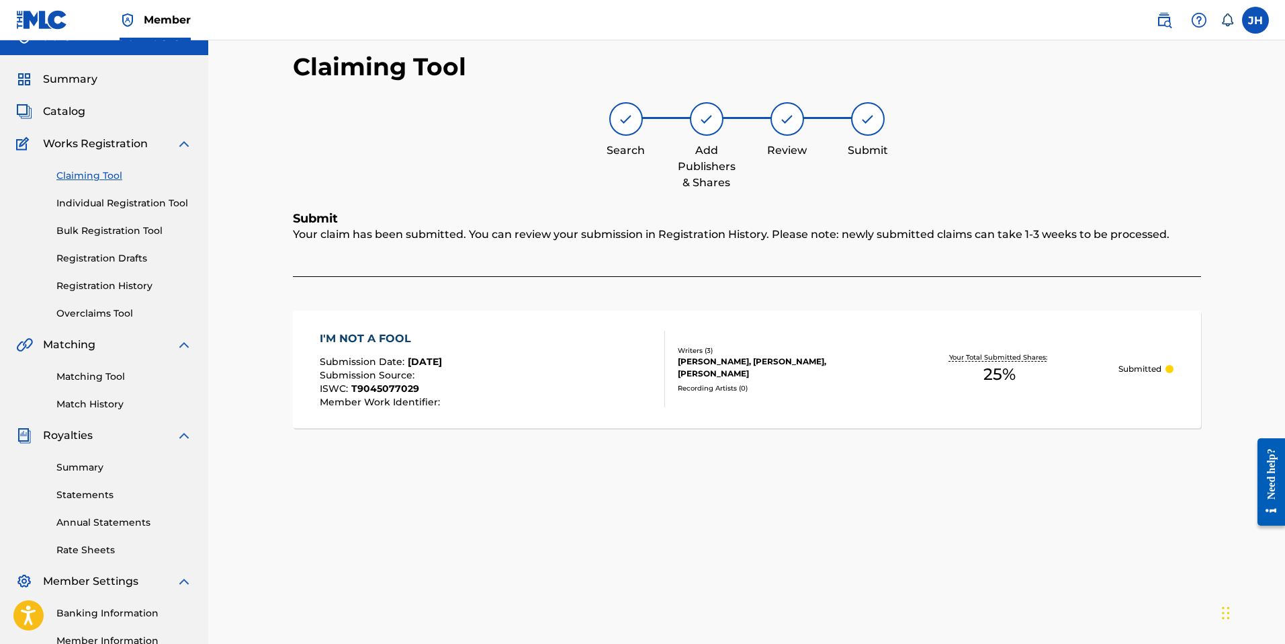
click at [105, 175] on link "Claiming Tool" at bounding box center [124, 176] width 136 height 14
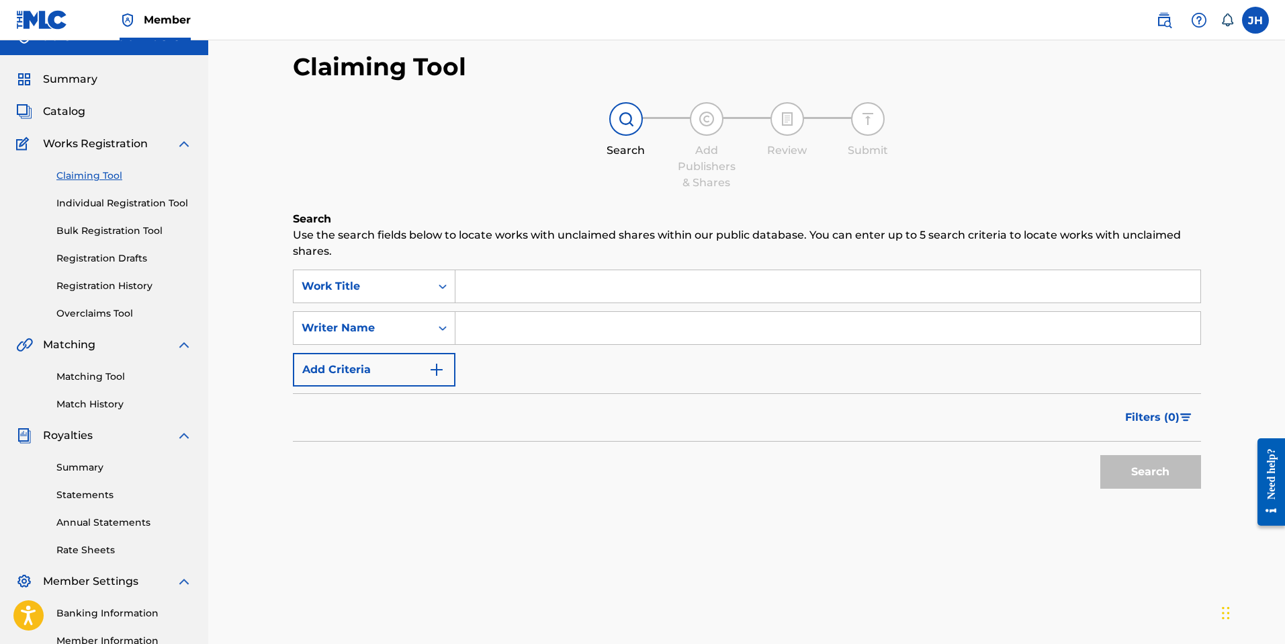
scroll to position [0, 0]
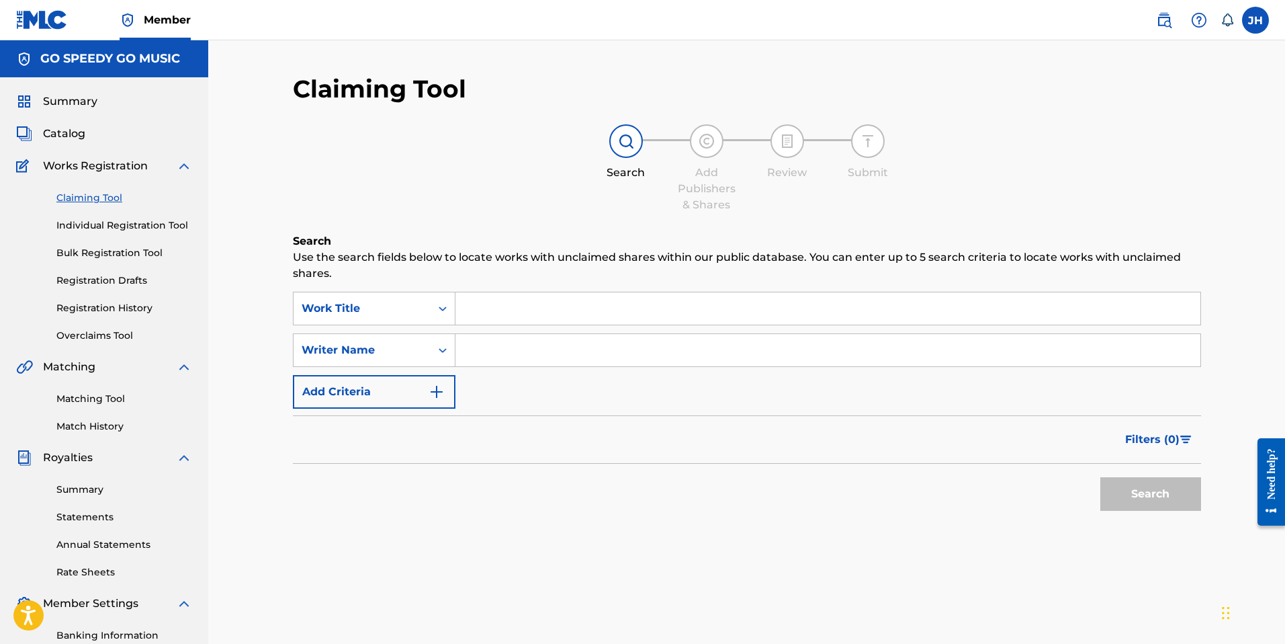
click at [553, 351] on input "Search Form" at bounding box center [828, 350] width 745 height 32
type input "speedy"
click at [1162, 507] on button "Search" at bounding box center [1150, 494] width 101 height 34
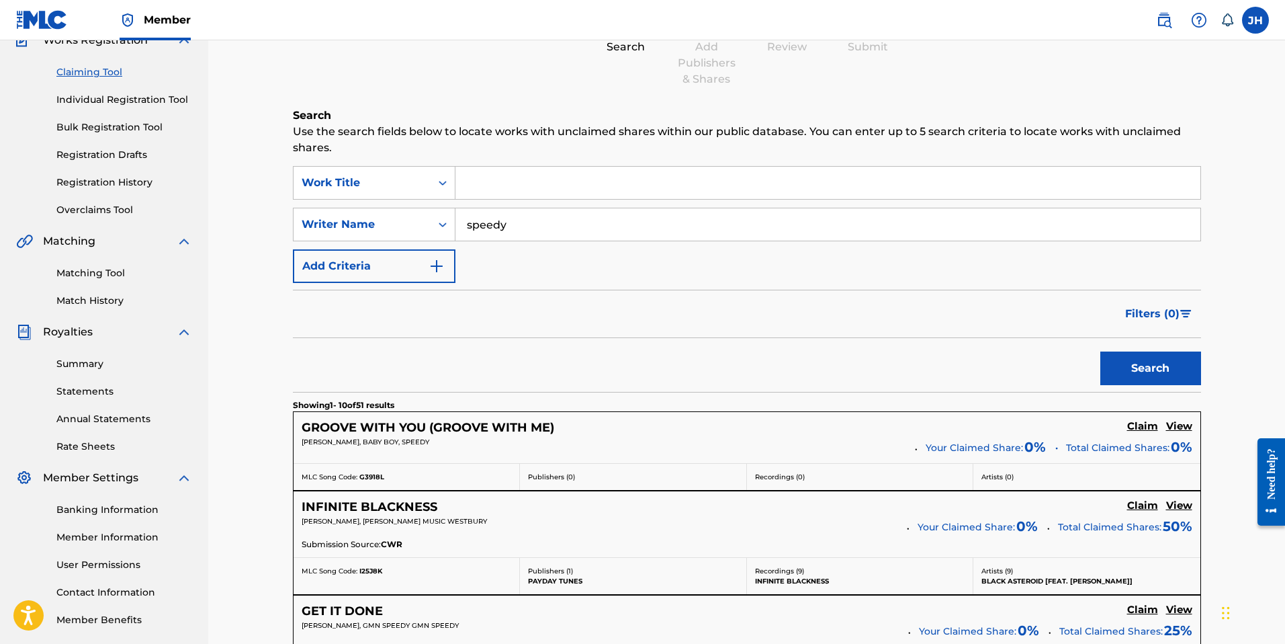
scroll to position [143, 0]
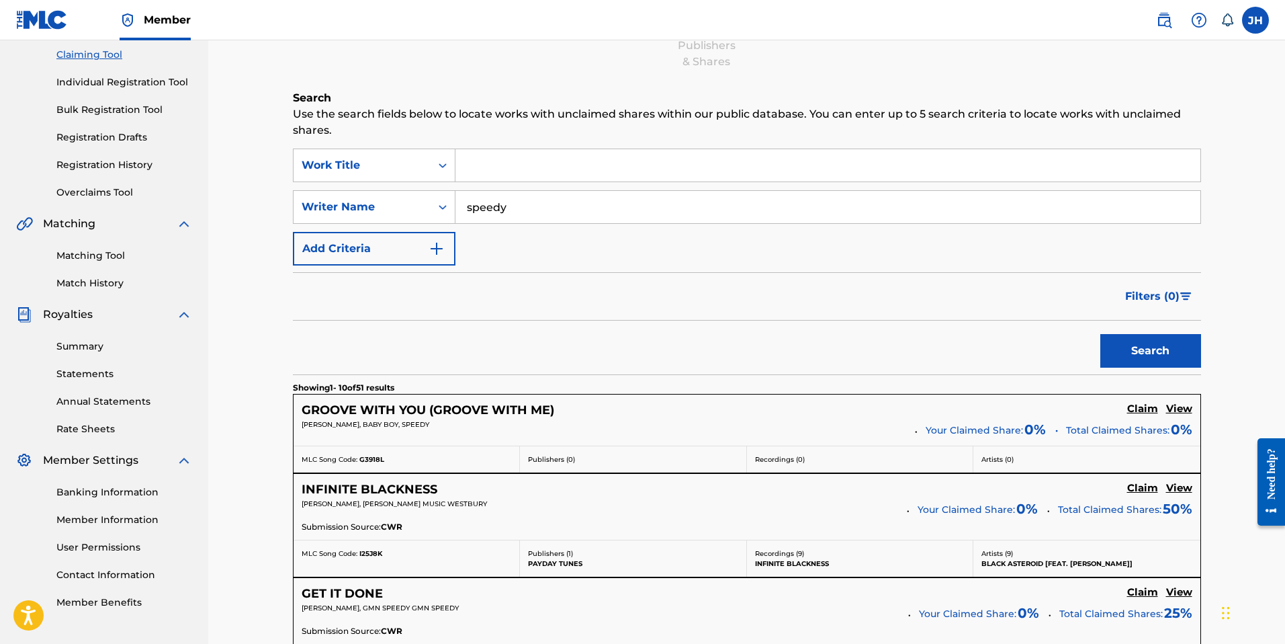
click at [1142, 409] on h5 "Claim" at bounding box center [1142, 408] width 31 height 13
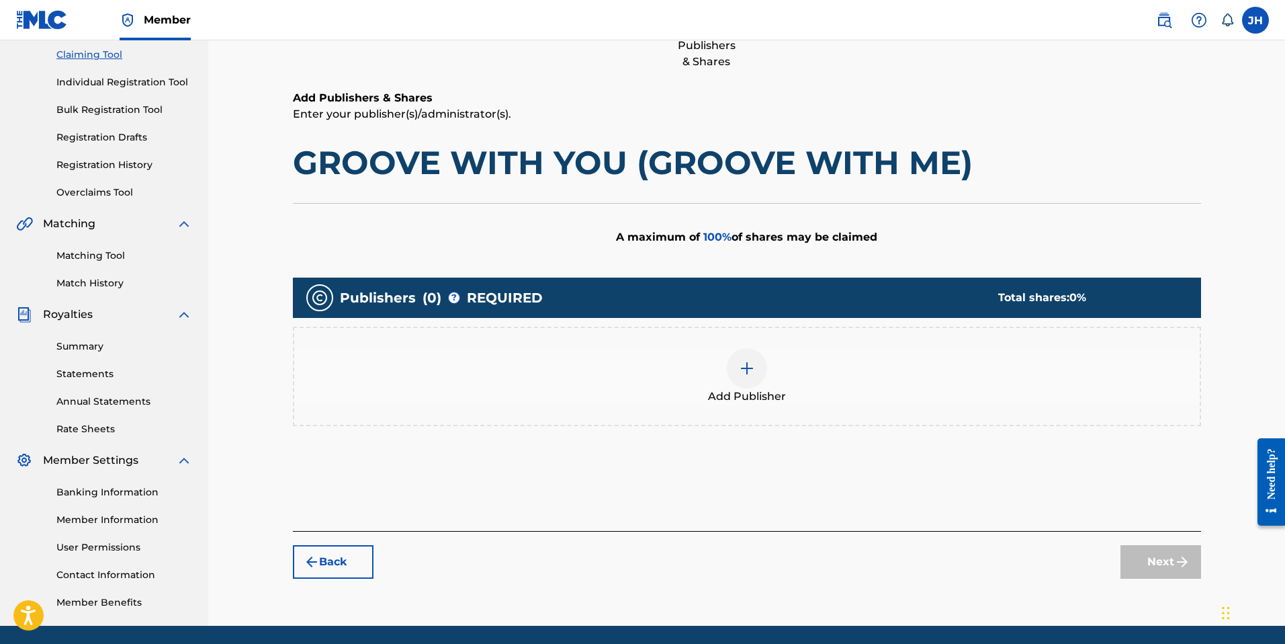
click at [746, 362] on img at bounding box center [747, 368] width 16 height 16
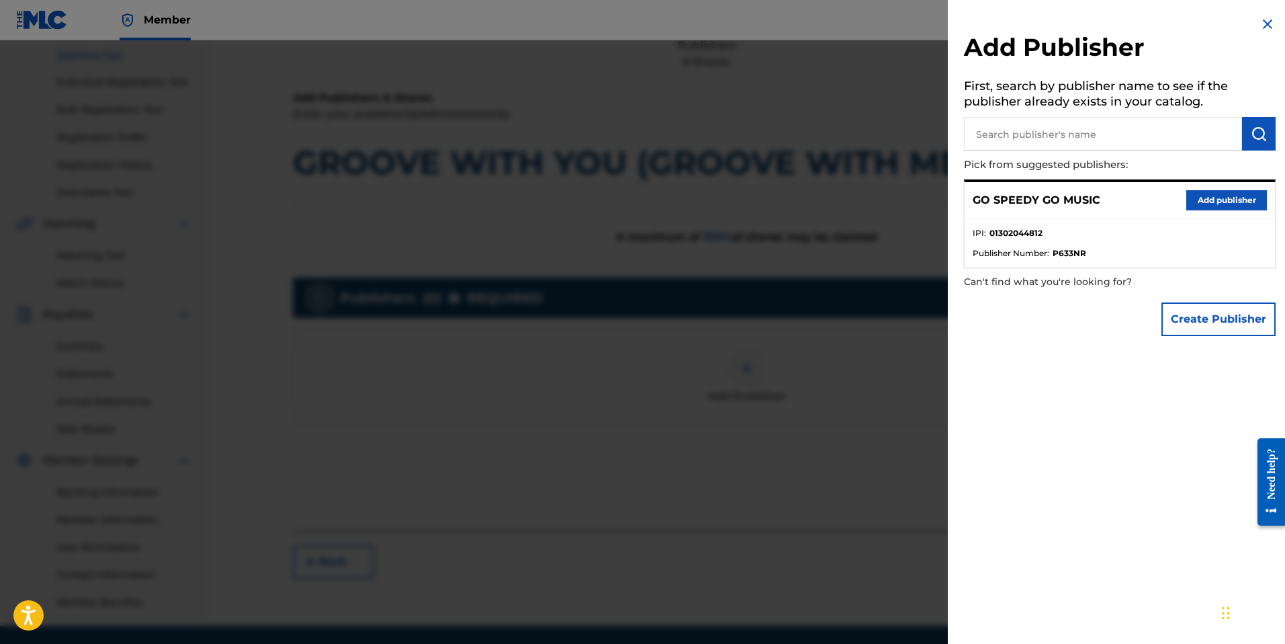
click at [1214, 202] on button "Add publisher" at bounding box center [1226, 200] width 81 height 20
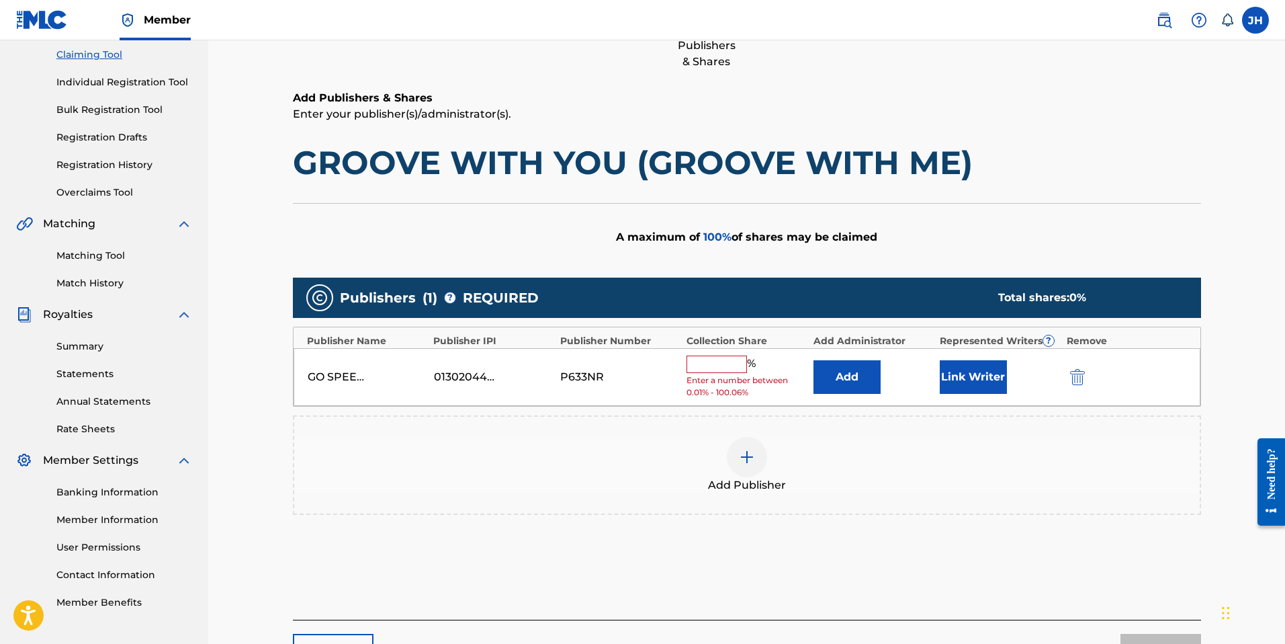
click at [714, 361] on input "text" at bounding box center [717, 363] width 60 height 17
type input "25"
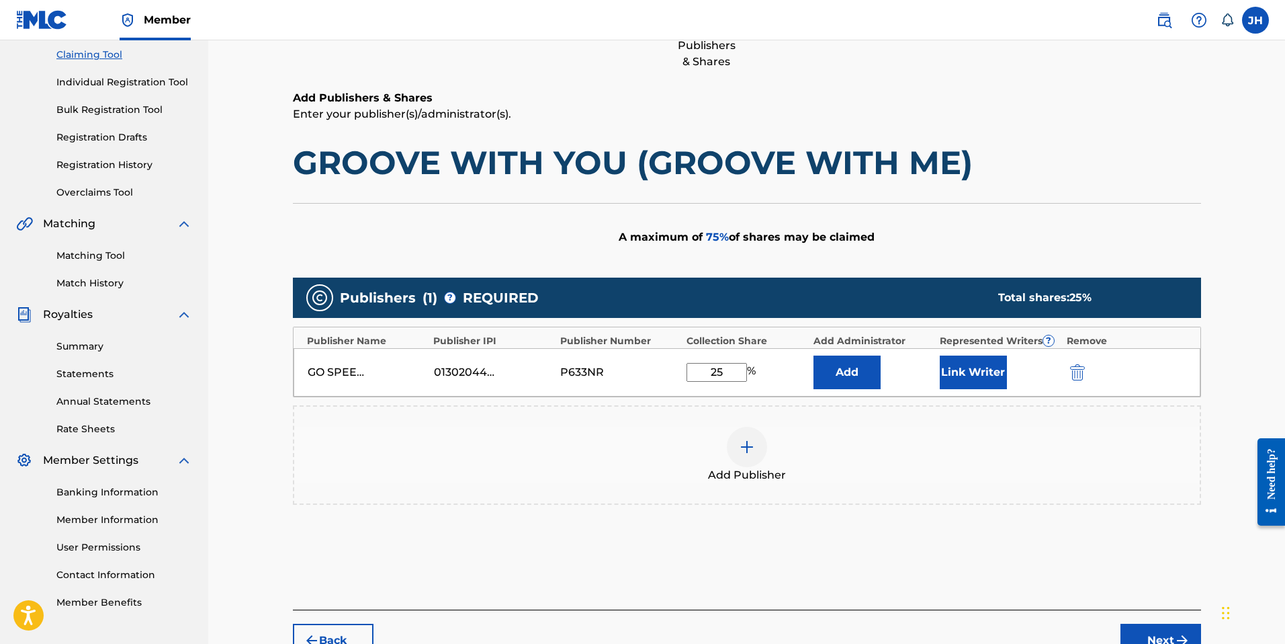
click at [981, 372] on button "Link Writer" at bounding box center [973, 372] width 67 height 34
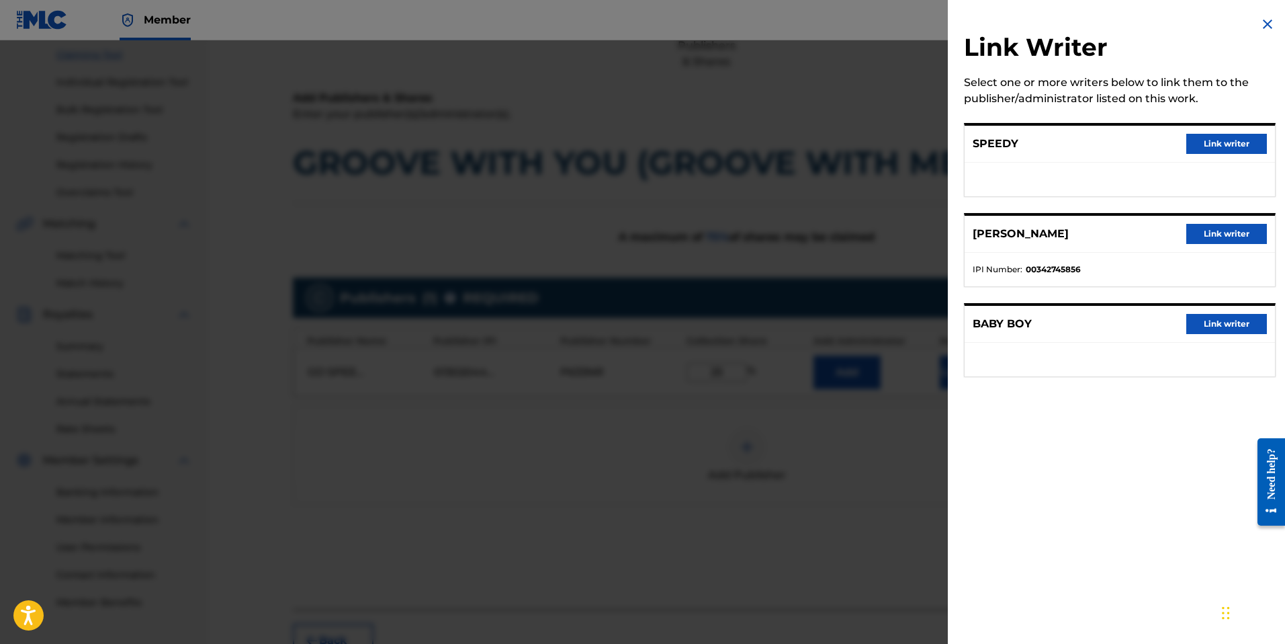
click at [1224, 145] on button "Link writer" at bounding box center [1226, 144] width 81 height 20
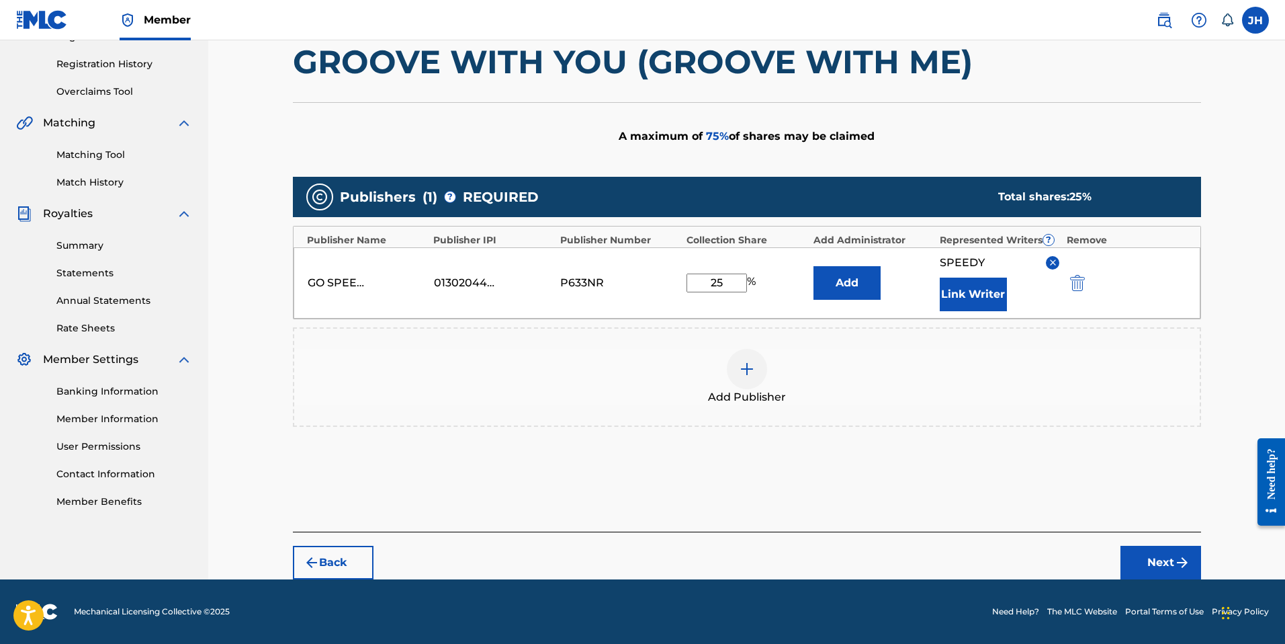
click at [1153, 563] on button "Next" at bounding box center [1161, 563] width 81 height 34
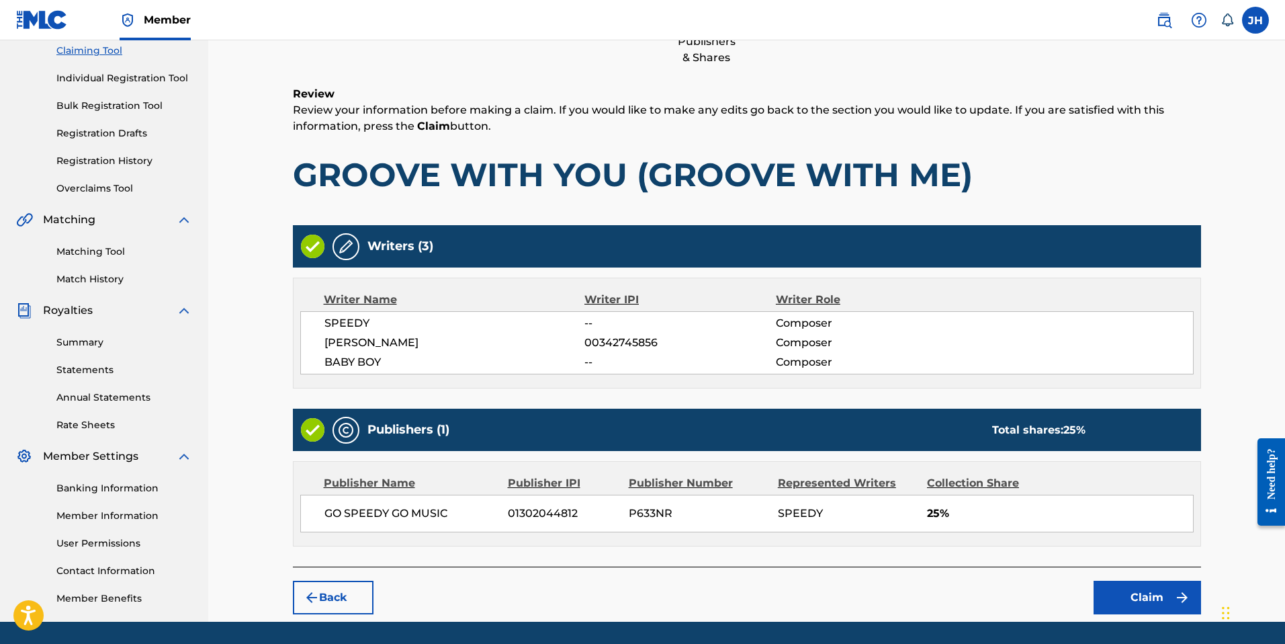
scroll to position [174, 0]
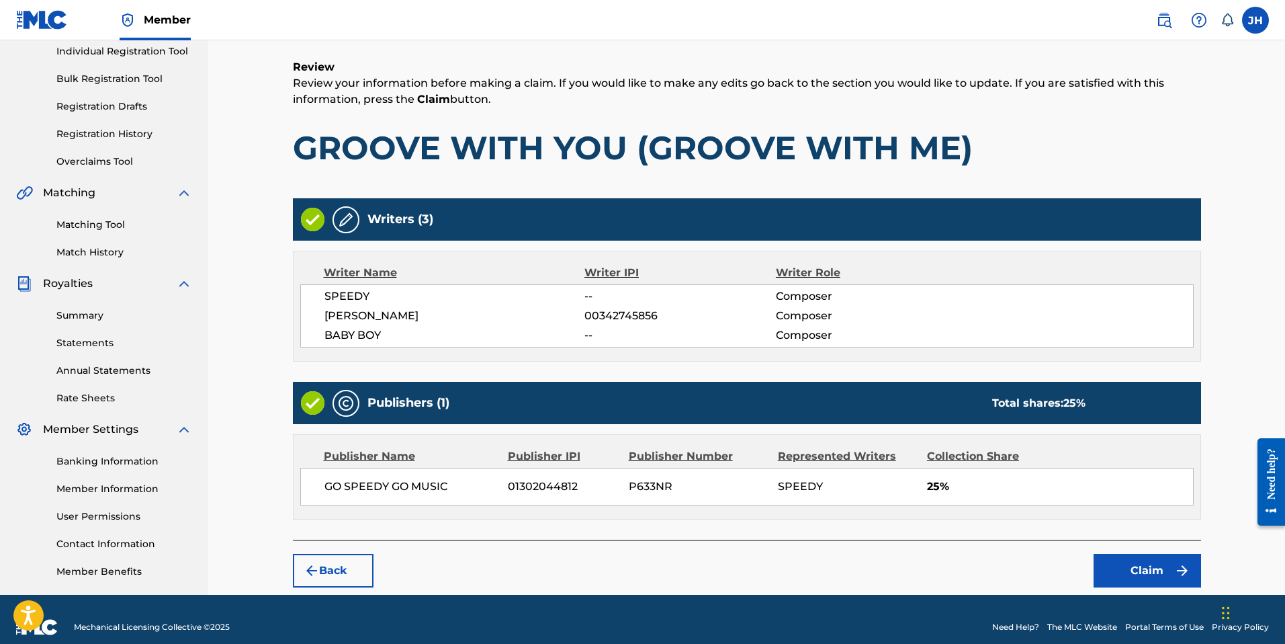
click at [1154, 567] on button "Claim" at bounding box center [1147, 571] width 107 height 34
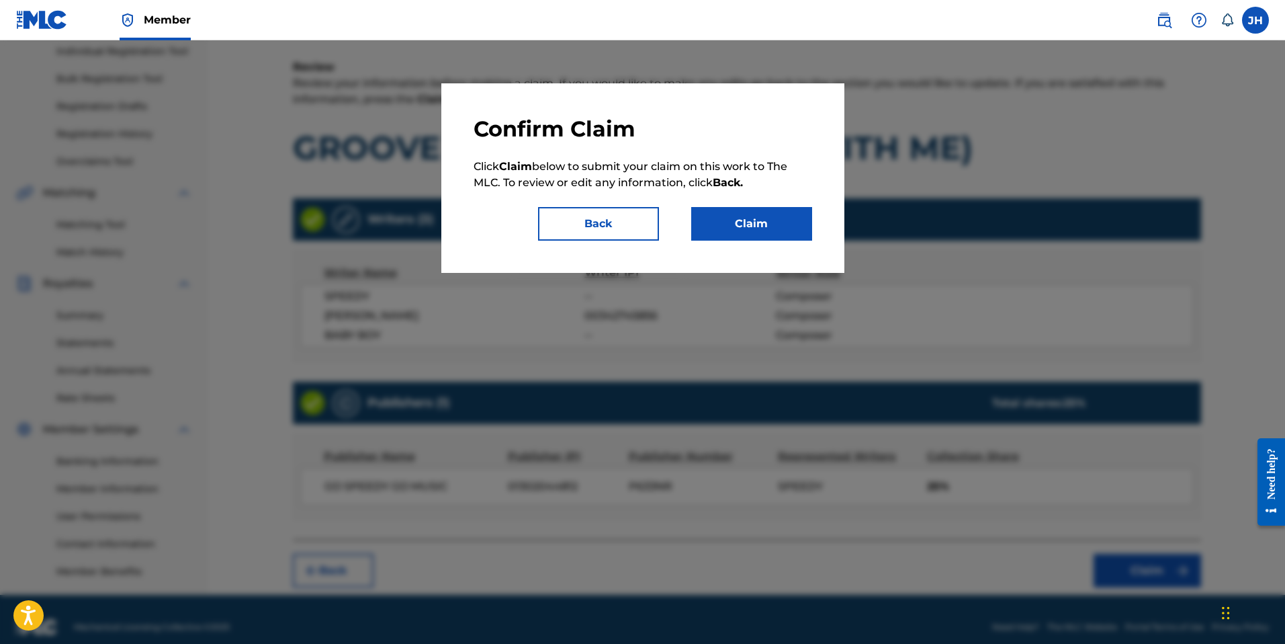
click at [778, 229] on button "Claim" at bounding box center [751, 224] width 121 height 34
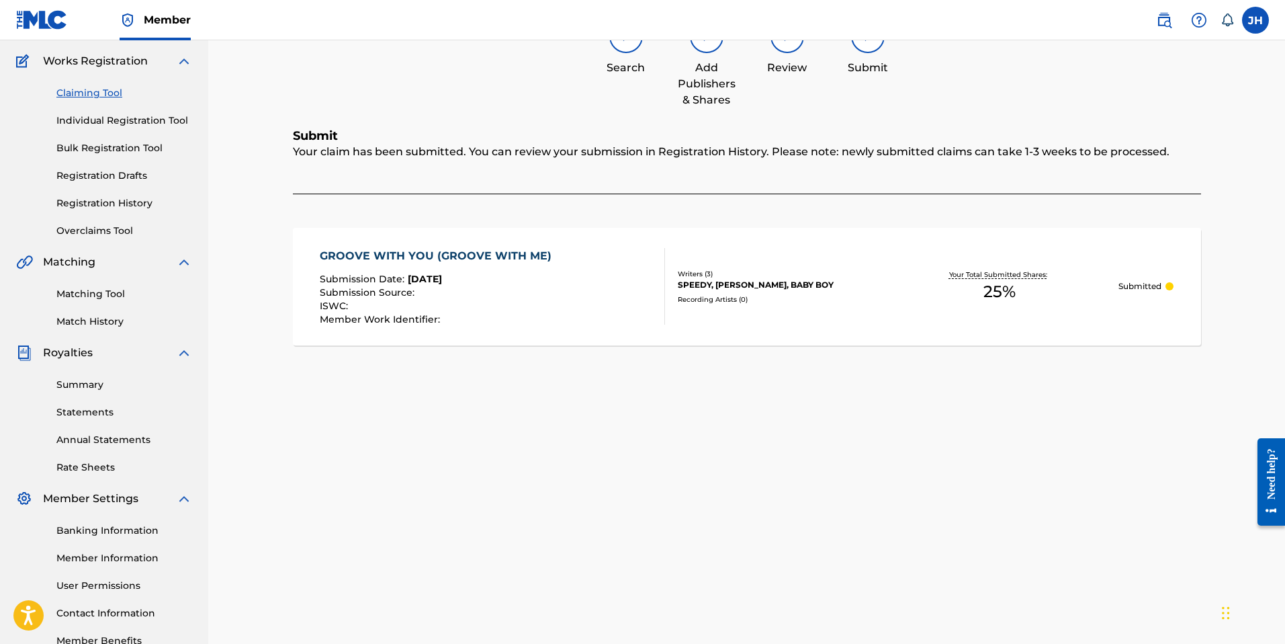
scroll to position [0, 0]
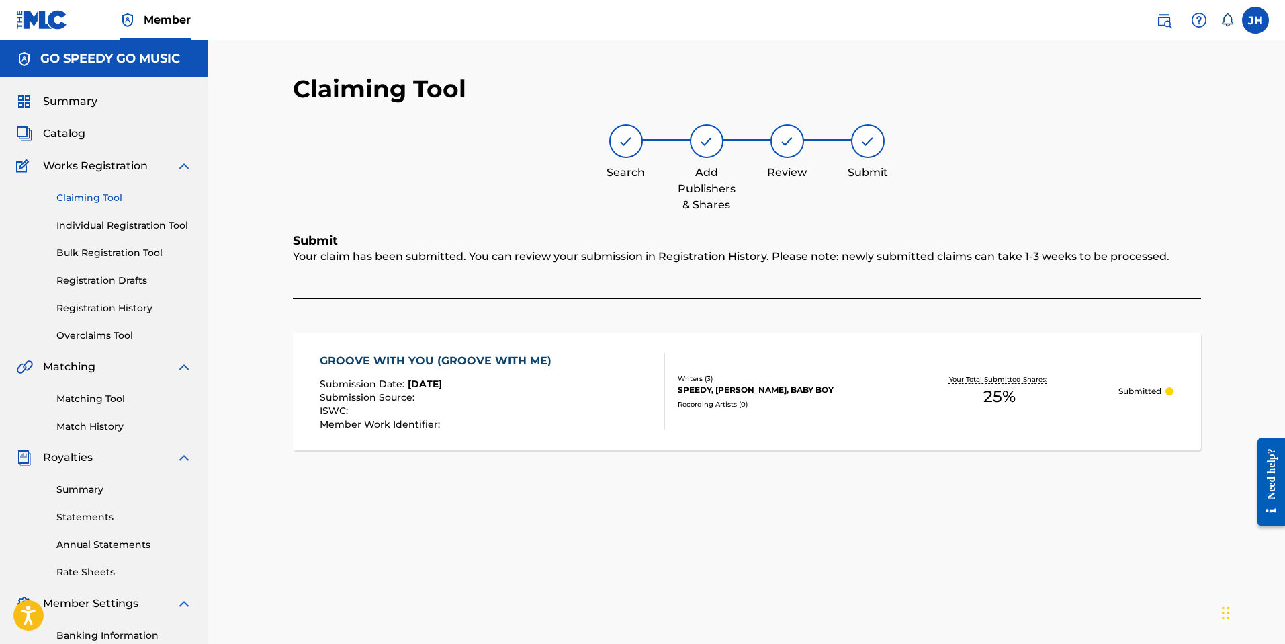
click at [93, 197] on link "Claiming Tool" at bounding box center [124, 198] width 136 height 14
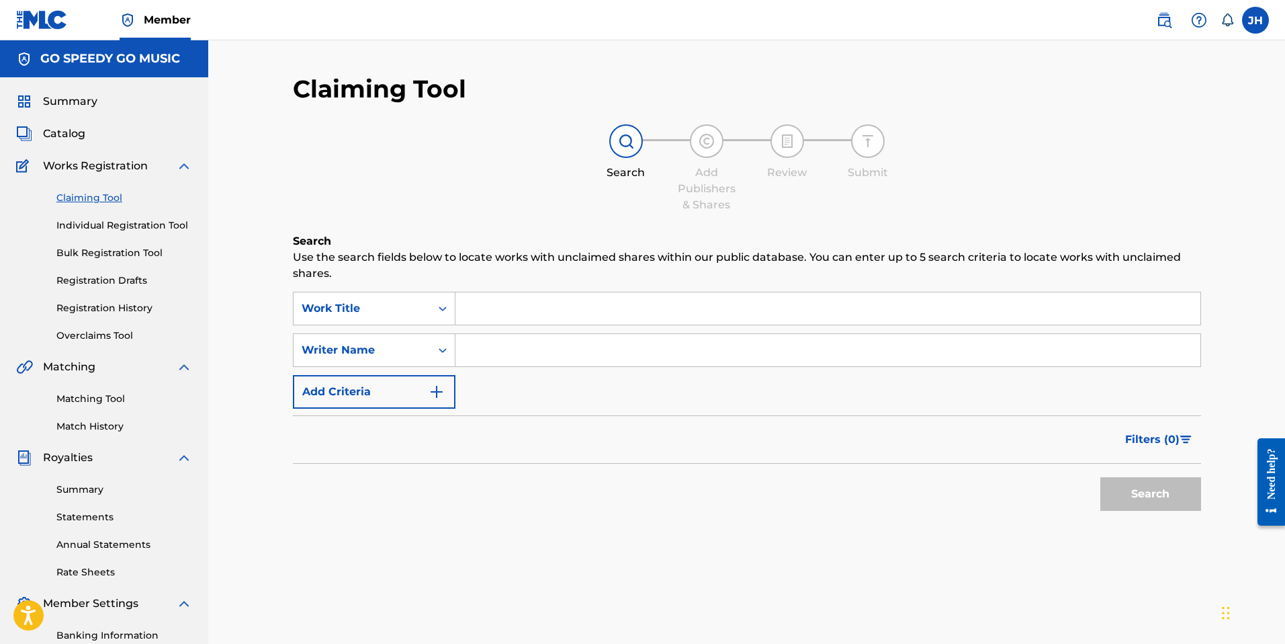
click at [509, 347] on input "Search Form" at bounding box center [828, 350] width 745 height 32
type input "speedy"
click at [1153, 494] on button "Search" at bounding box center [1150, 494] width 101 height 34
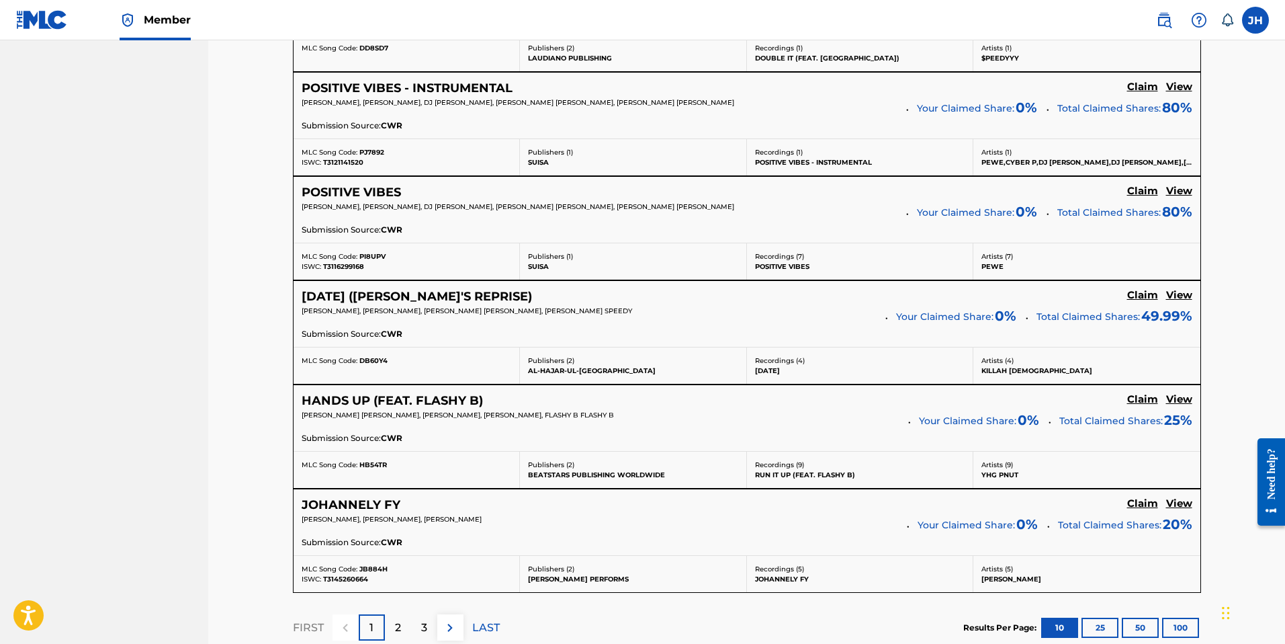
scroll to position [1070, 0]
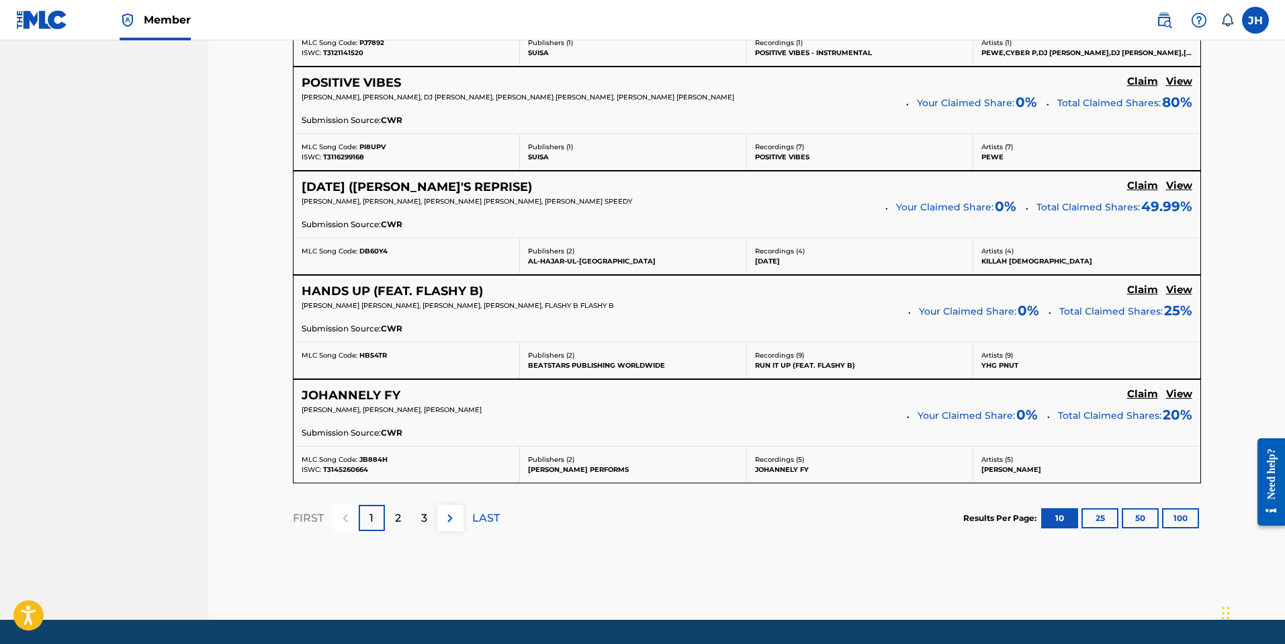
click at [398, 517] on p "2" at bounding box center [398, 518] width 6 height 16
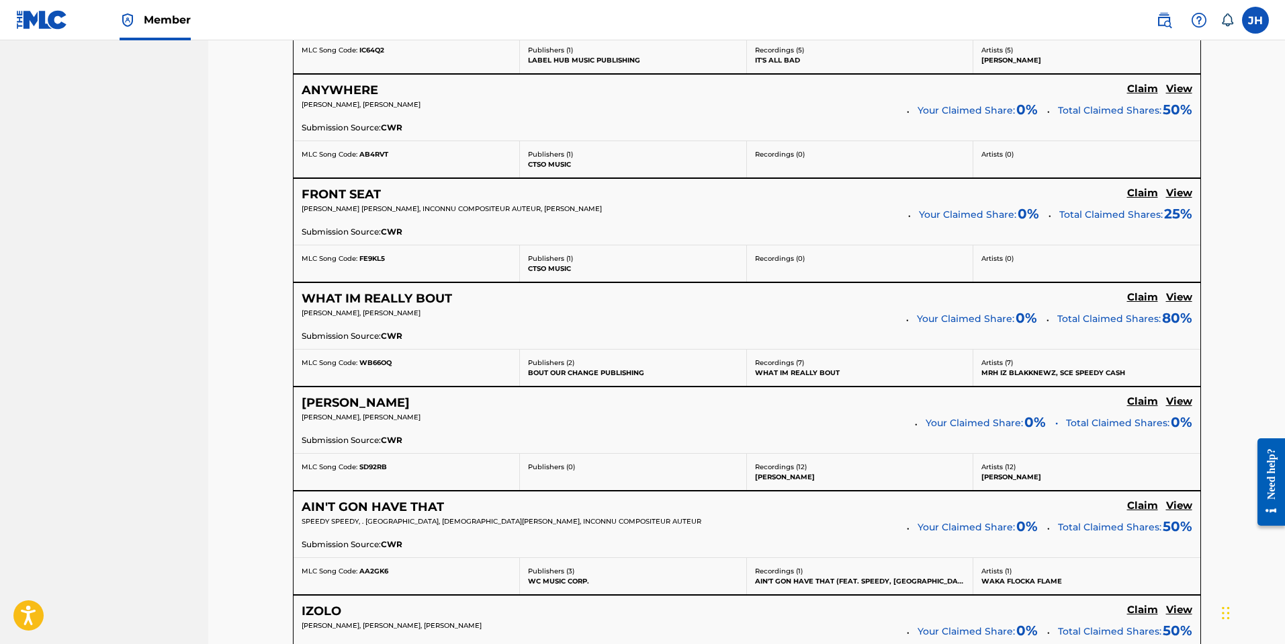
scroll to position [1123, 0]
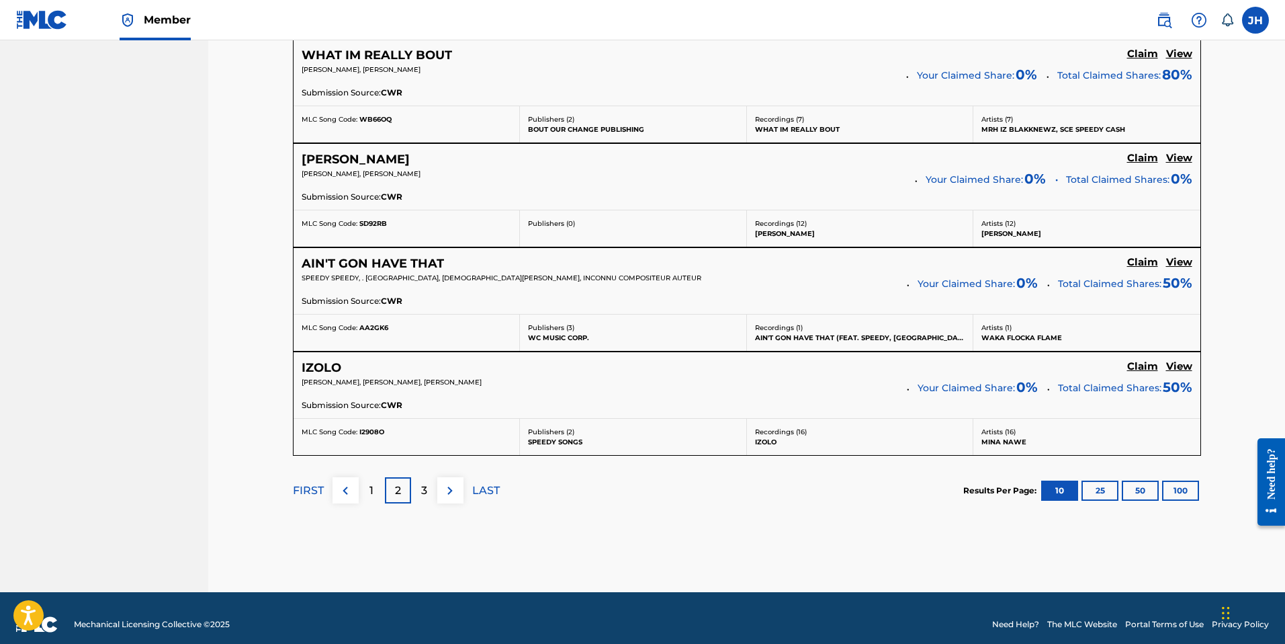
click at [429, 493] on div "3" at bounding box center [424, 490] width 26 height 26
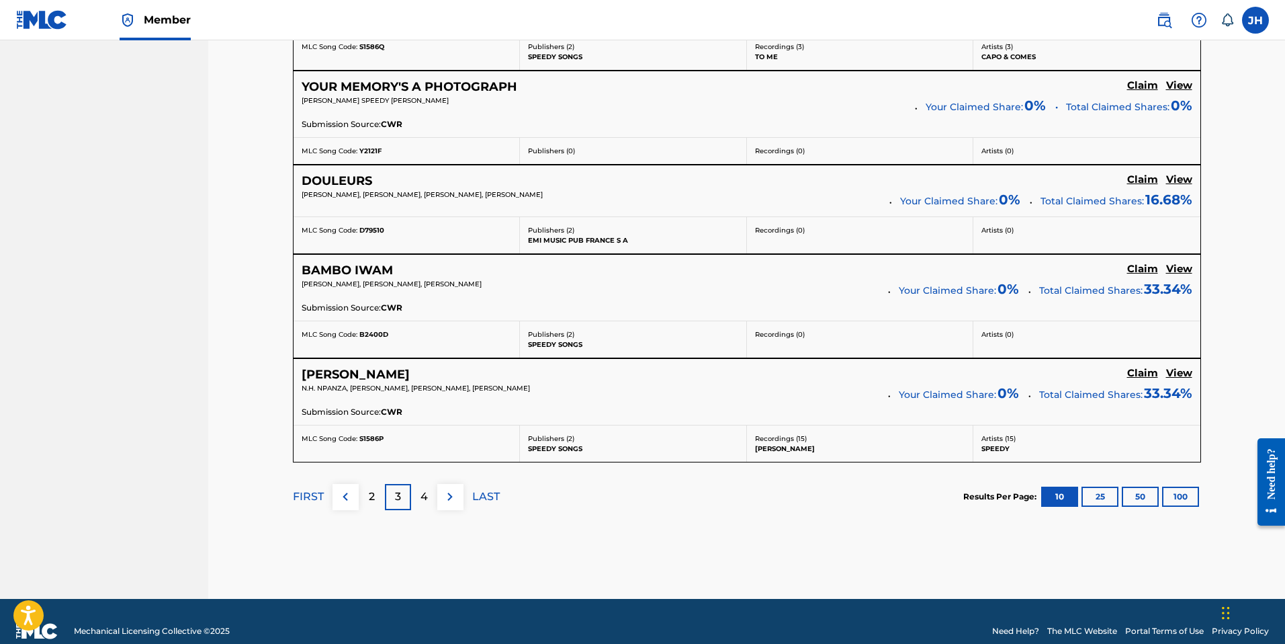
scroll to position [1066, 0]
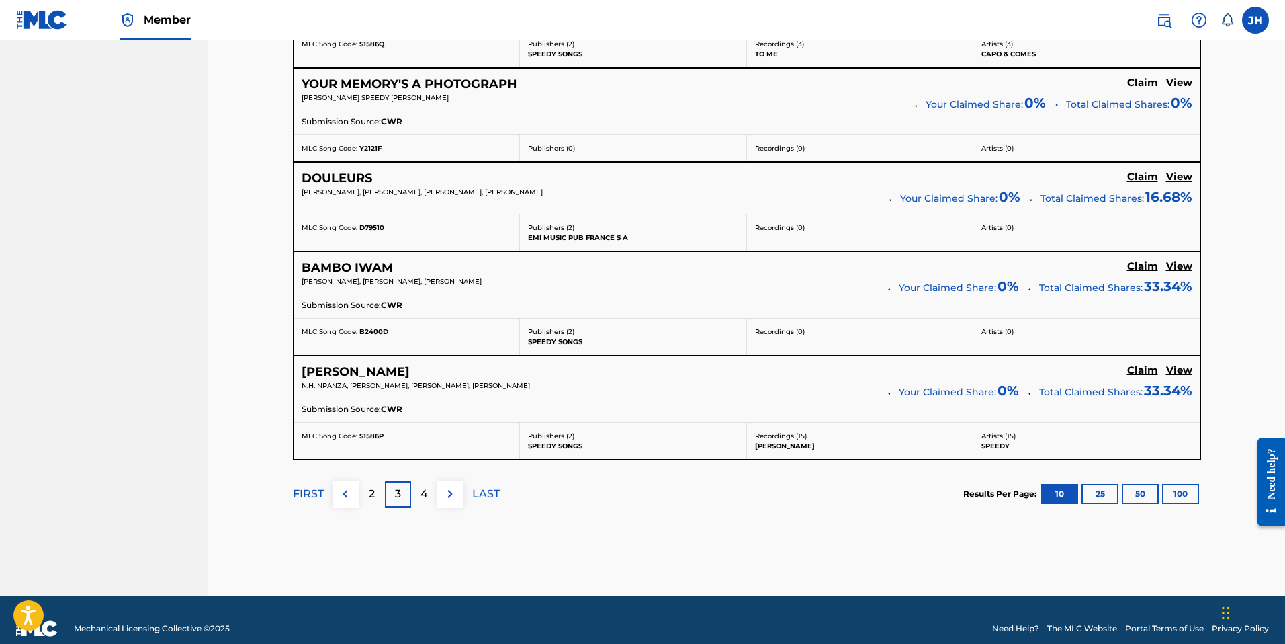
click at [445, 496] on img at bounding box center [450, 494] width 16 height 16
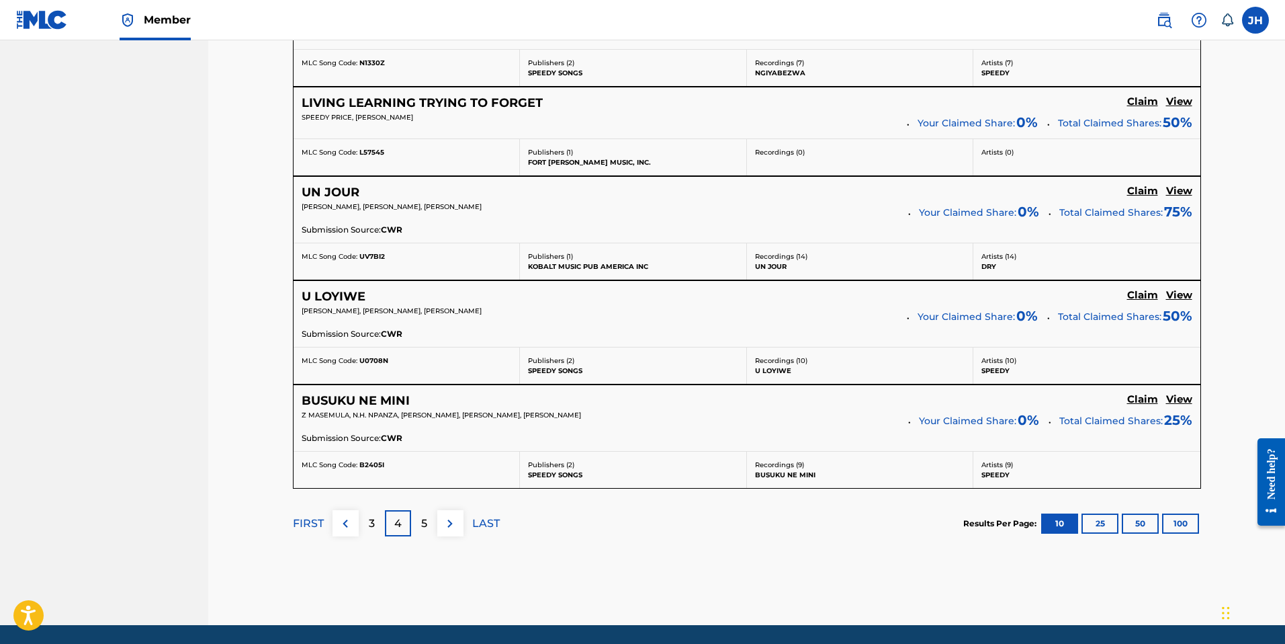
scroll to position [1062, 0]
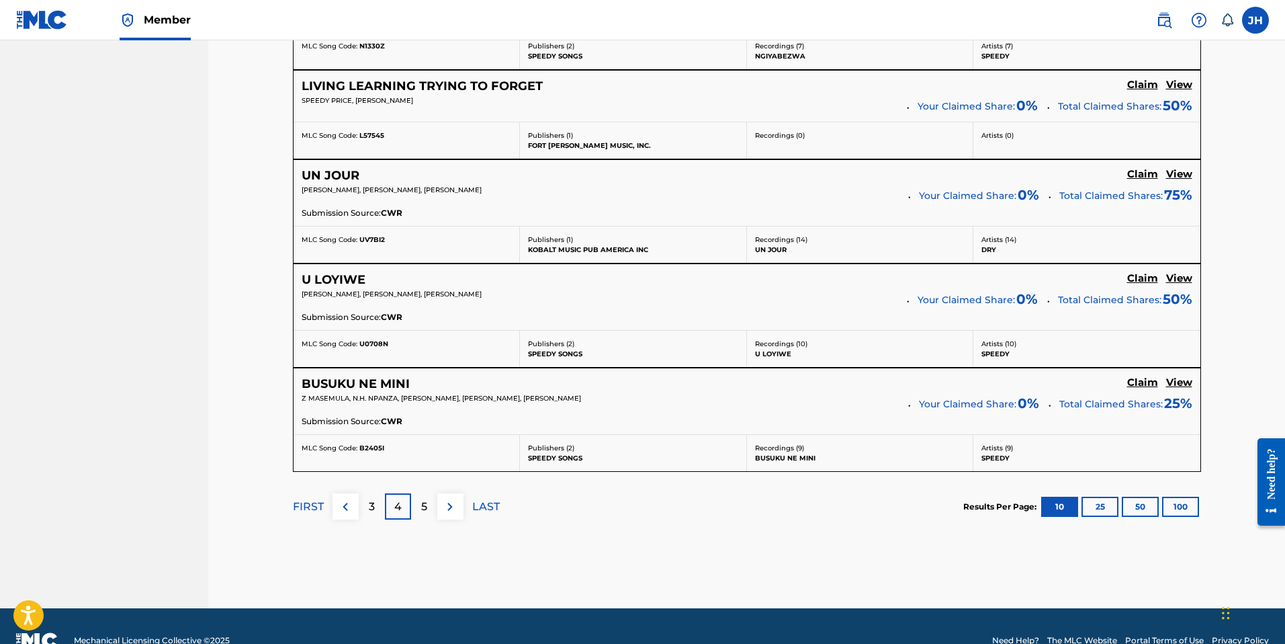
click at [453, 506] on img at bounding box center [450, 507] width 16 height 16
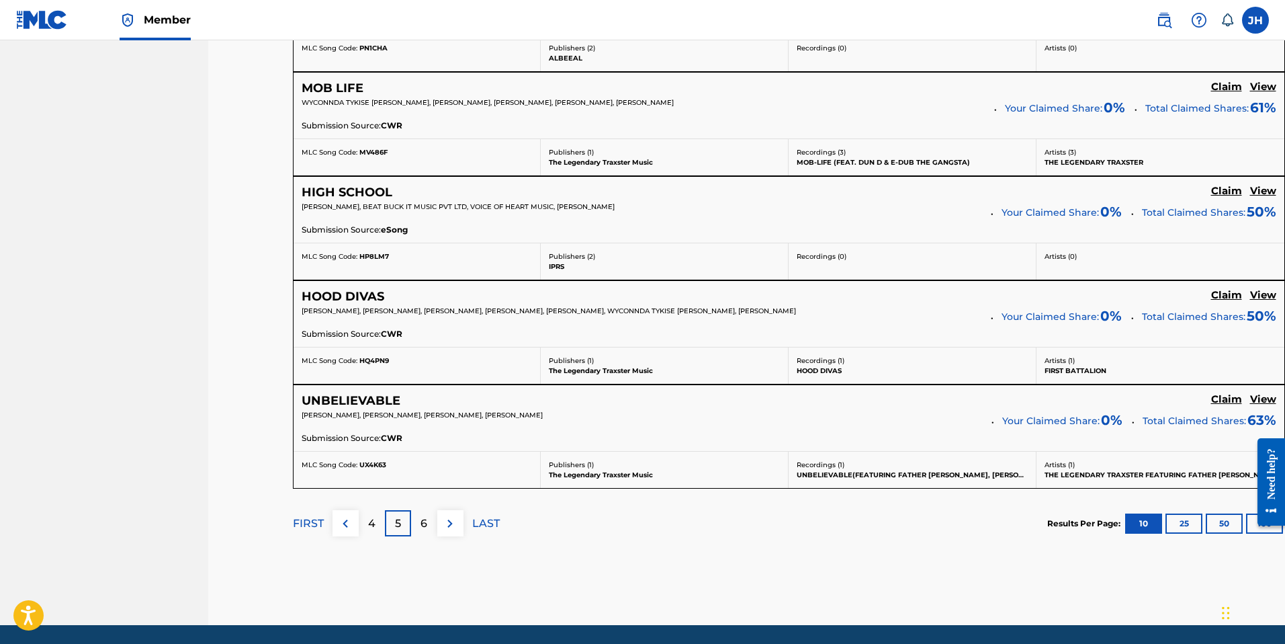
scroll to position [1004, 0]
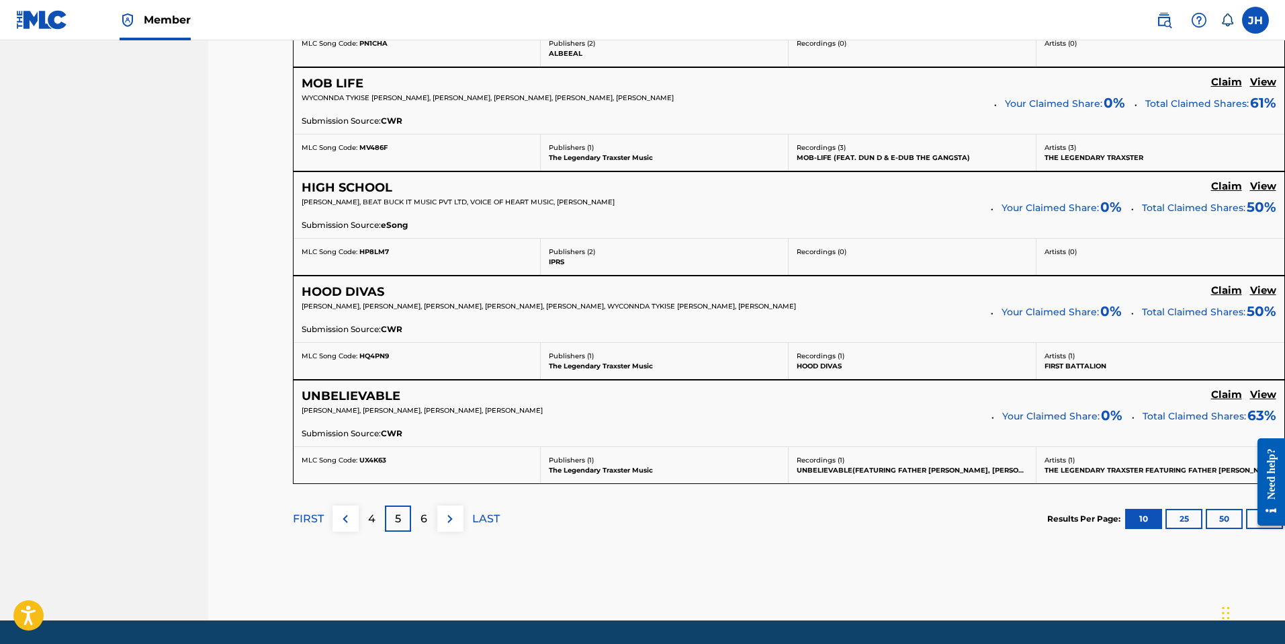
click at [425, 527] on p "6" at bounding box center [424, 519] width 7 height 16
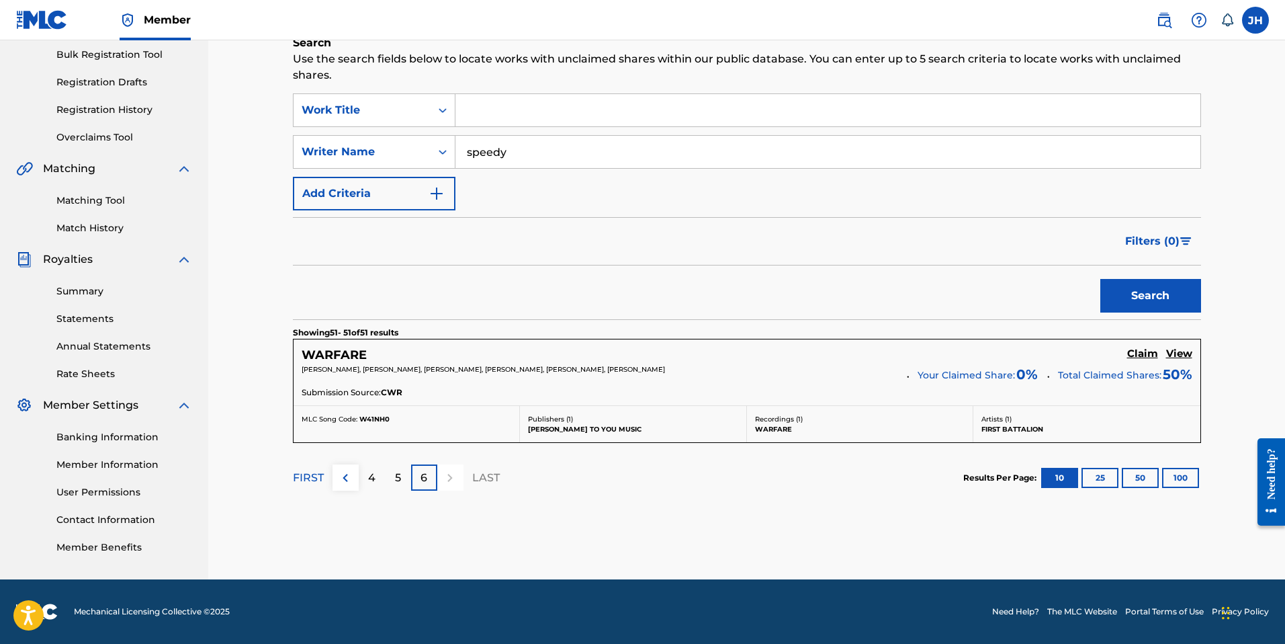
scroll to position [0, 0]
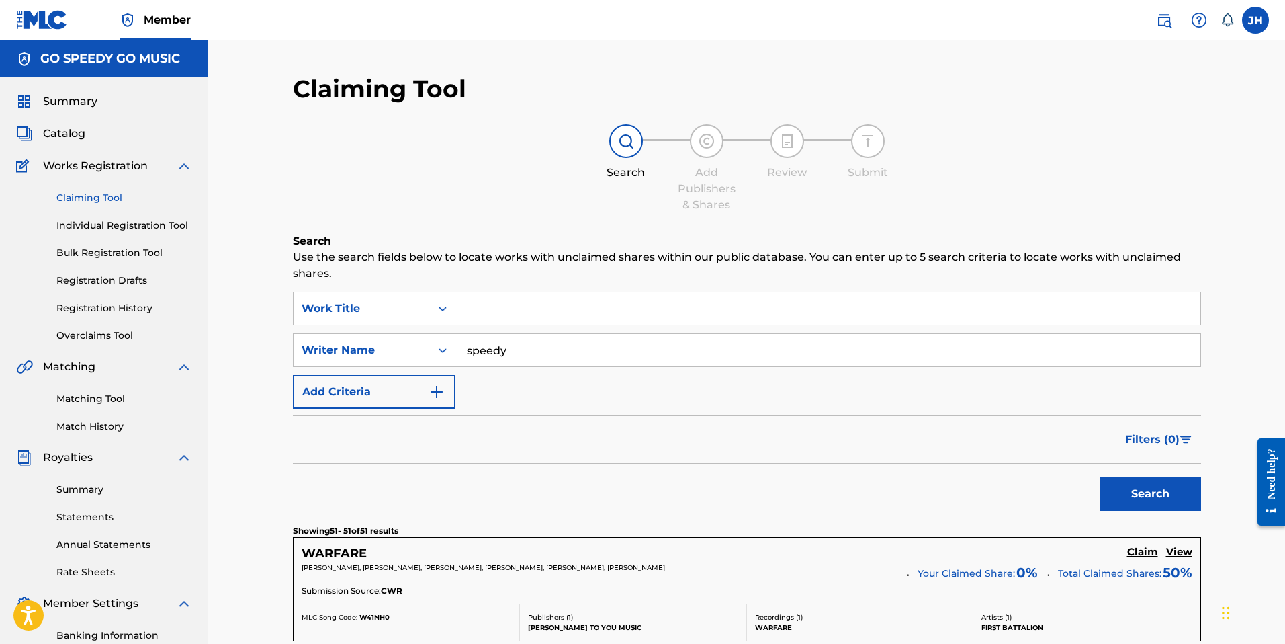
click at [92, 196] on link "Claiming Tool" at bounding box center [124, 198] width 136 height 14
drag, startPoint x: 517, startPoint y: 348, endPoint x: 447, endPoint y: 345, distance: 69.9
click at [447, 345] on div "SearchWithCriteria0d7a8454-f0cc-467e-9a4a-69a8dd085aab Writer Name speedy" at bounding box center [747, 350] width 908 height 34
type input "[PERSON_NAME]"
click at [1158, 490] on button "Search" at bounding box center [1150, 494] width 101 height 34
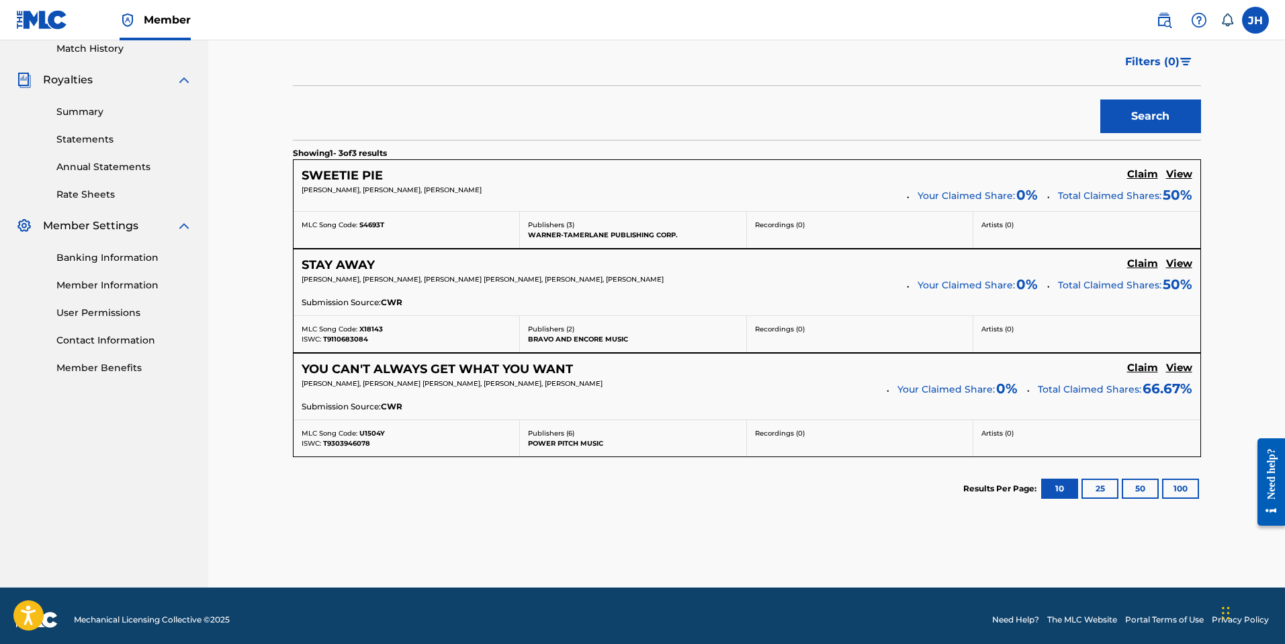
scroll to position [386, 0]
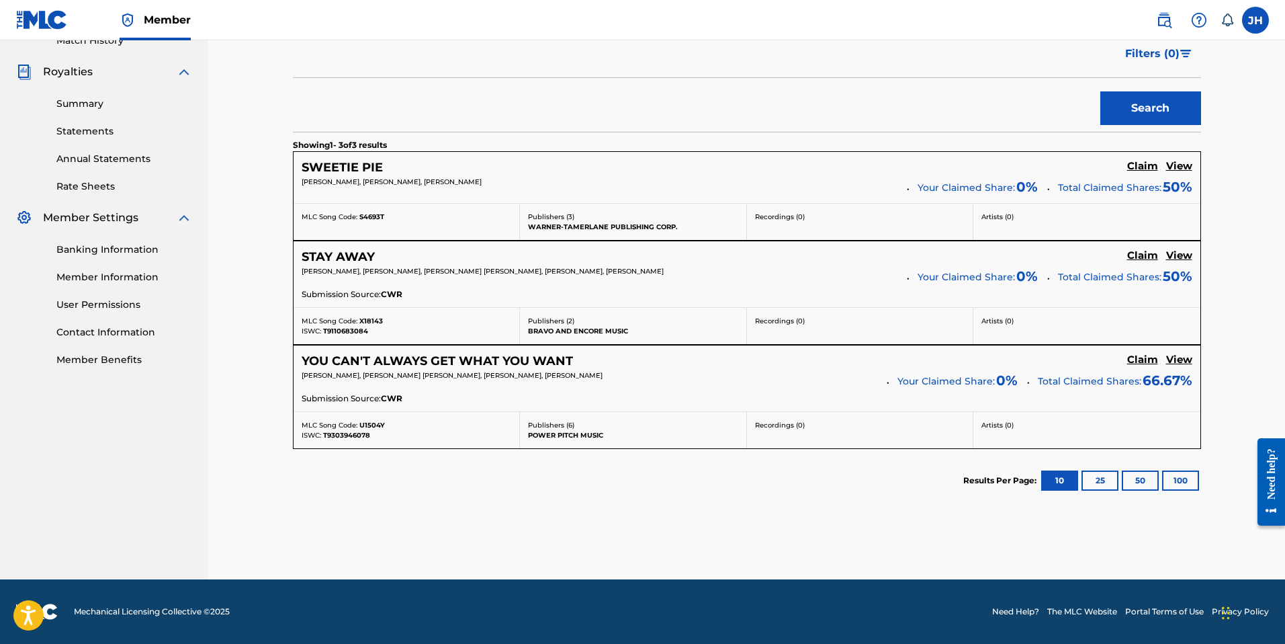
click at [1144, 173] on h5 "Claim" at bounding box center [1142, 166] width 31 height 13
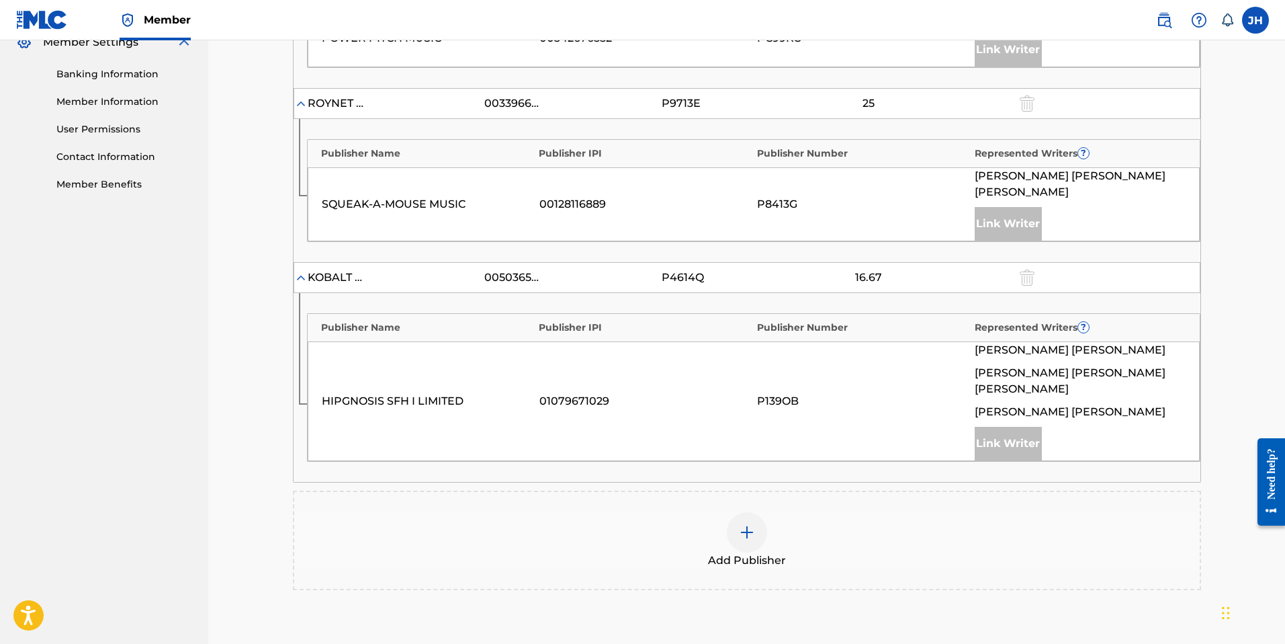
scroll to position [576, 0]
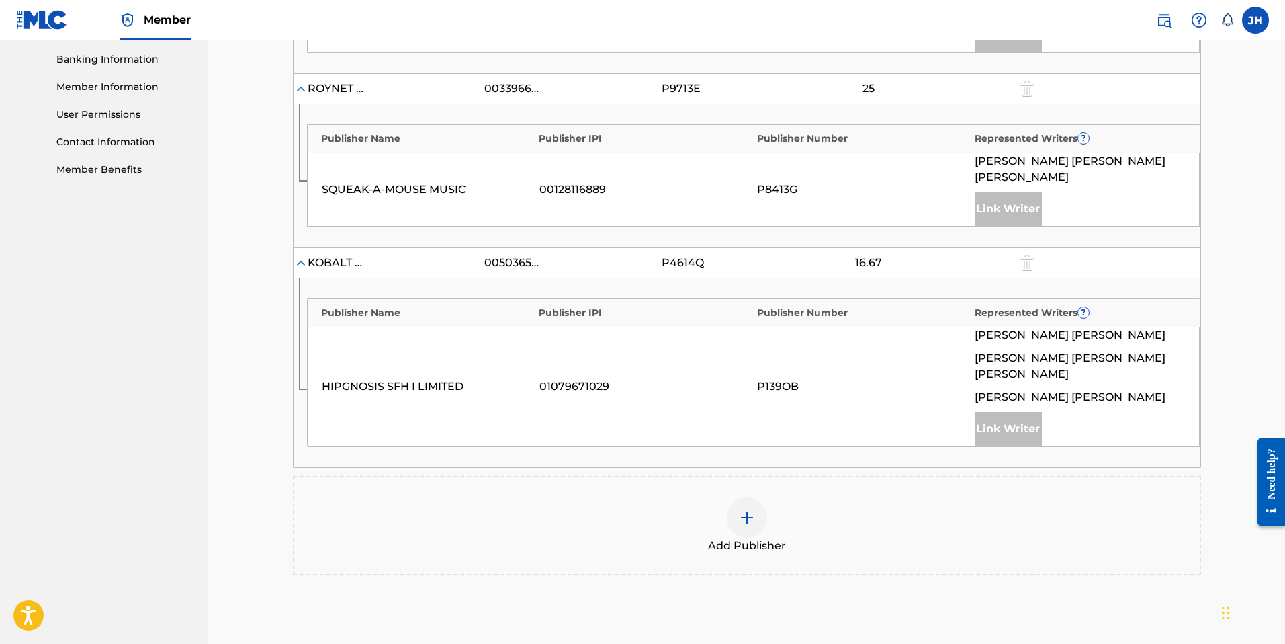
click at [748, 509] on img at bounding box center [747, 517] width 16 height 16
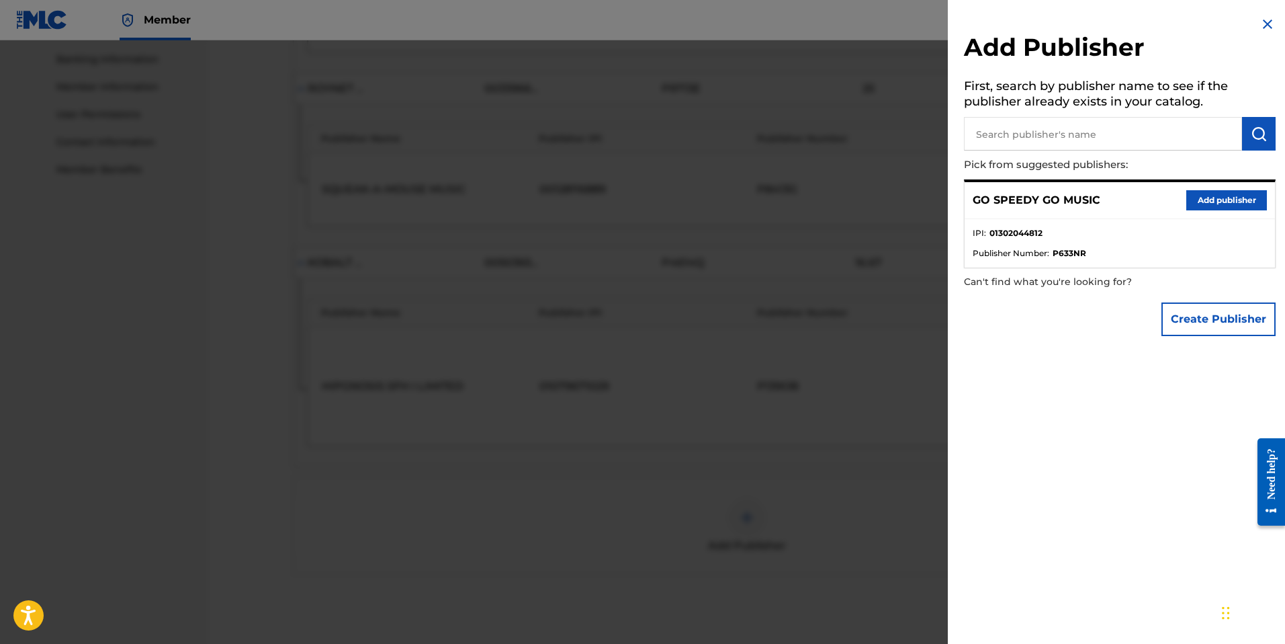
click at [1205, 200] on button "Add publisher" at bounding box center [1226, 200] width 81 height 20
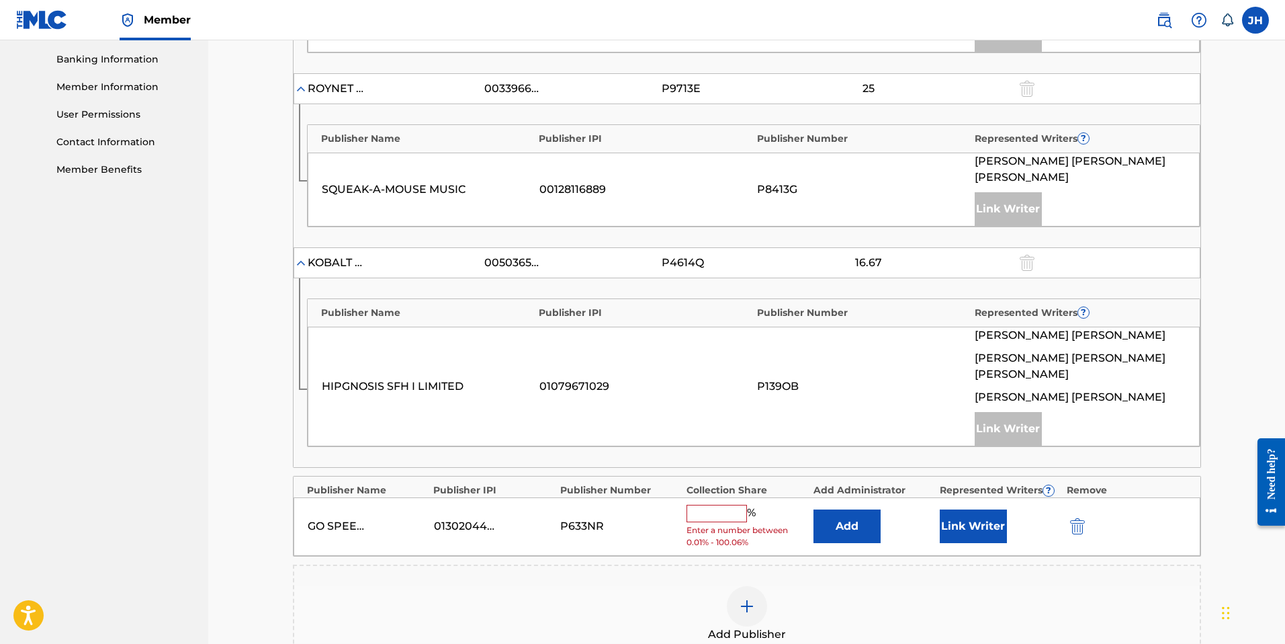
click at [727, 505] on input "text" at bounding box center [717, 513] width 60 height 17
type input "33"
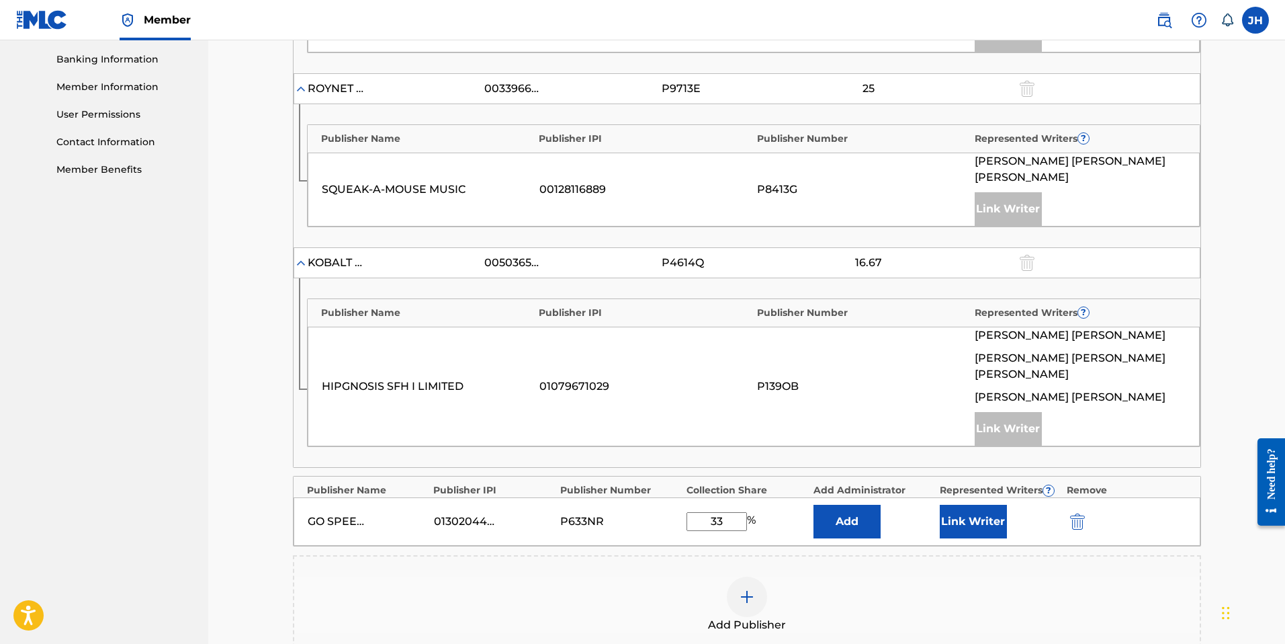
click at [990, 505] on button "Link Writer" at bounding box center [973, 522] width 67 height 34
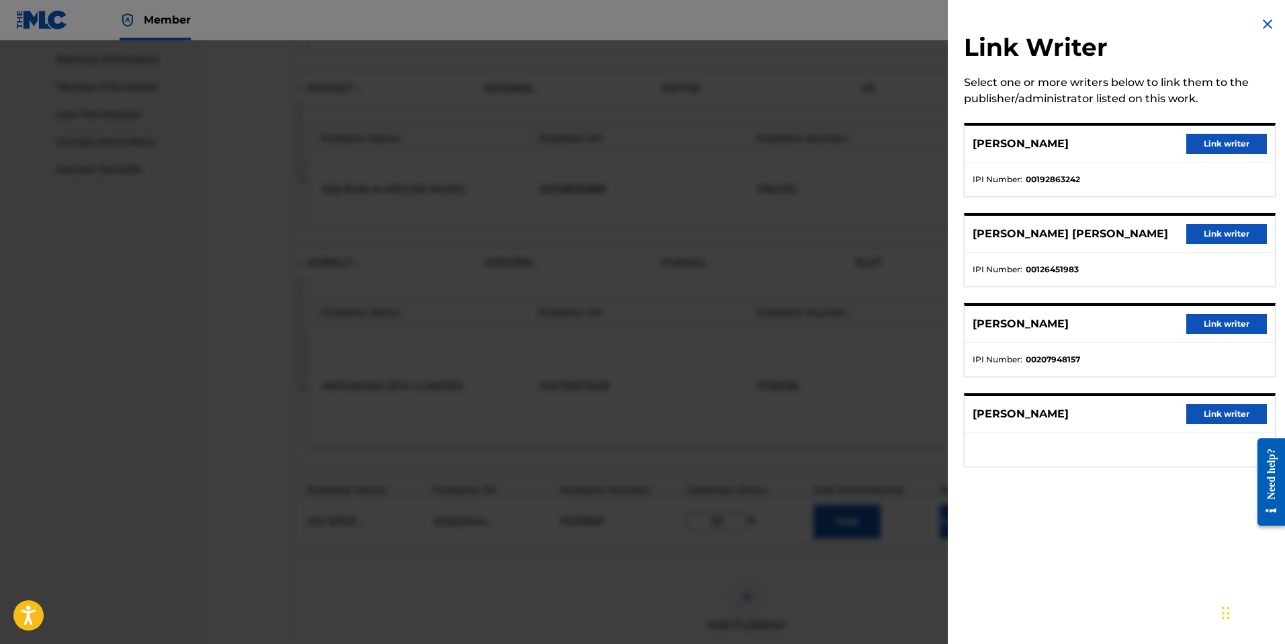
click at [1227, 142] on button "Link writer" at bounding box center [1226, 144] width 81 height 20
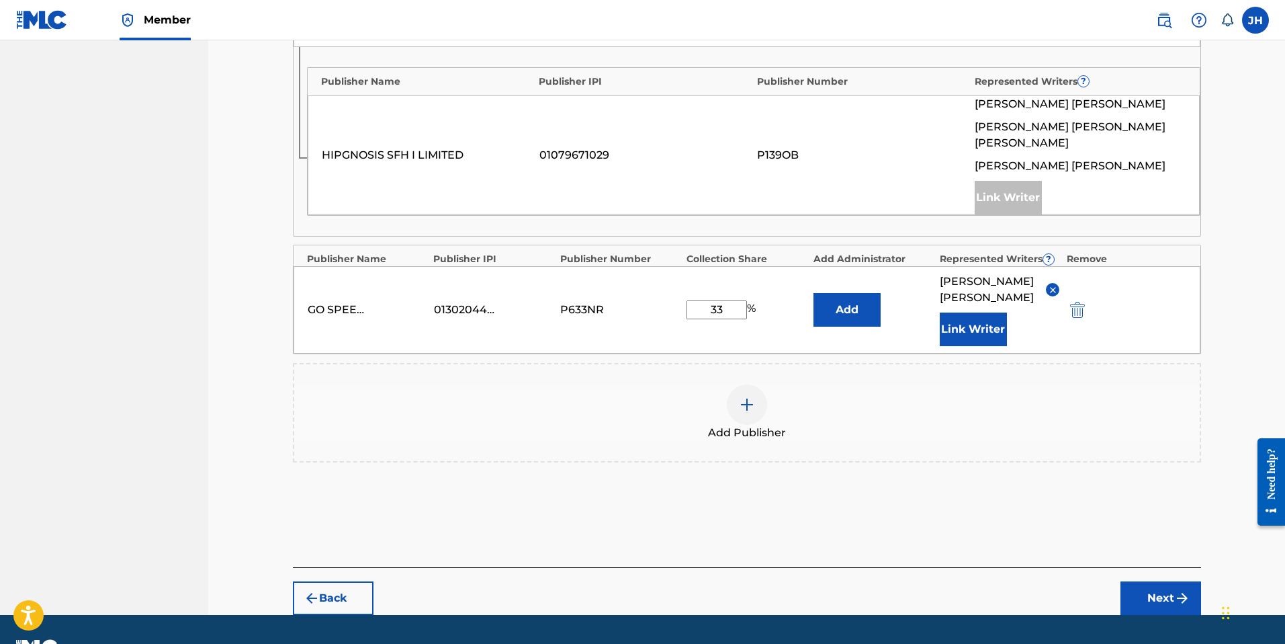
click at [1174, 581] on button "Next" at bounding box center [1161, 598] width 81 height 34
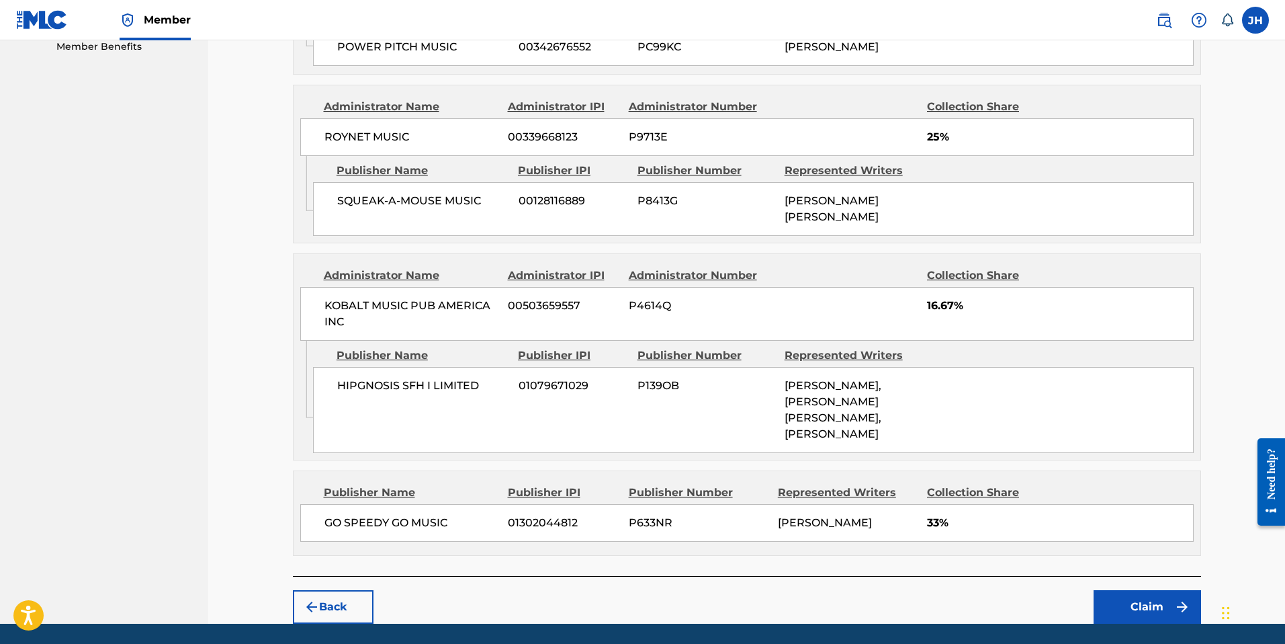
scroll to position [704, 0]
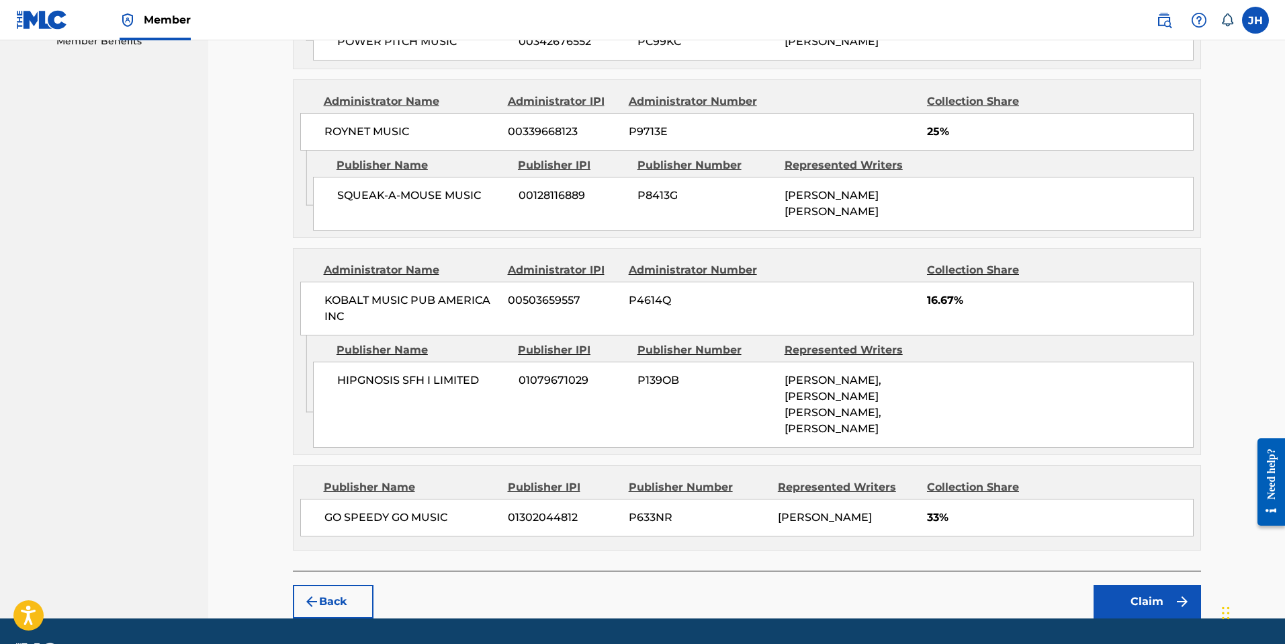
click at [1153, 585] on button "Claim" at bounding box center [1147, 602] width 107 height 34
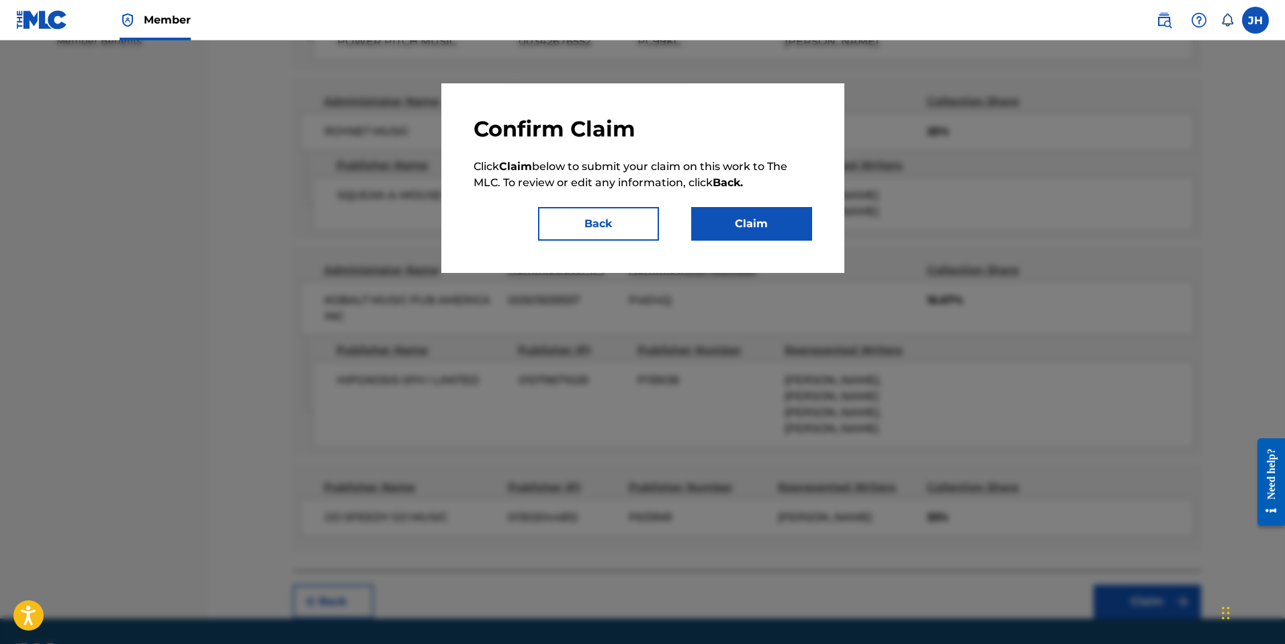
click at [769, 224] on button "Claim" at bounding box center [751, 224] width 121 height 34
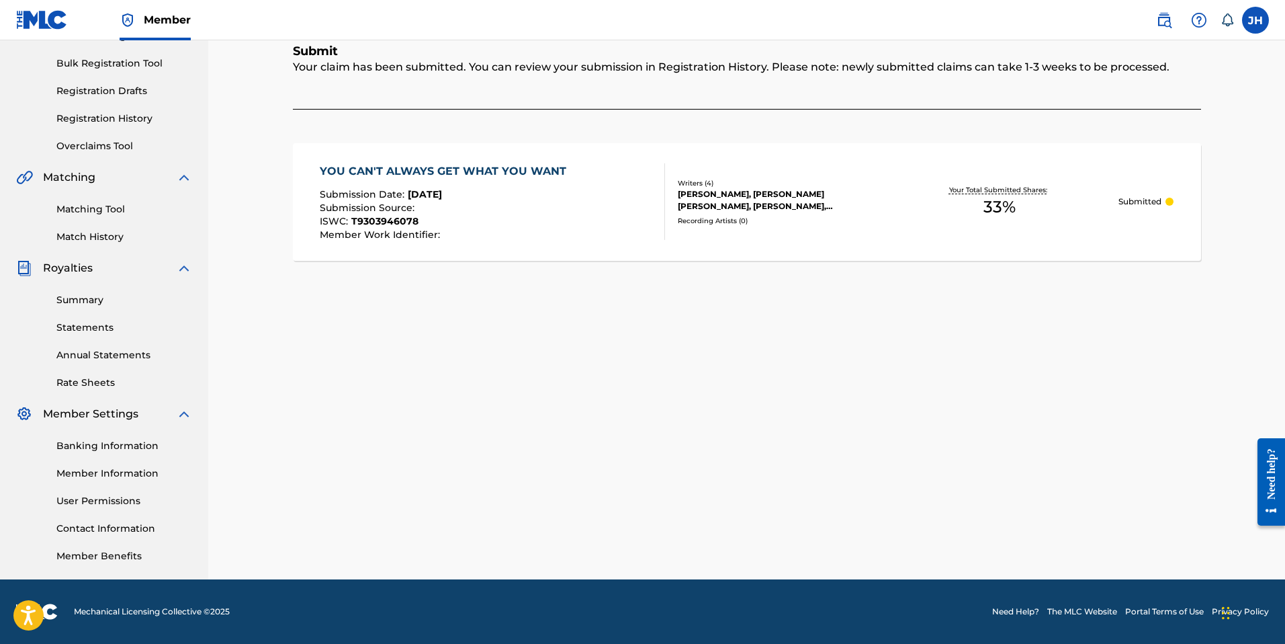
scroll to position [0, 0]
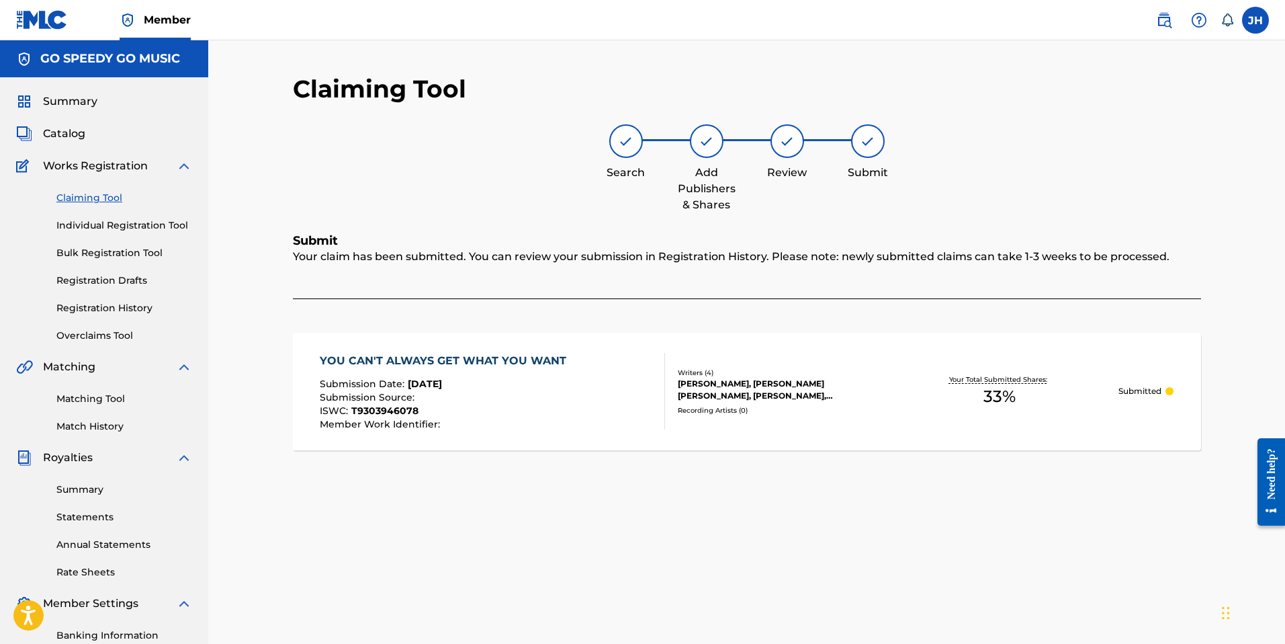
click at [91, 196] on link "Claiming Tool" at bounding box center [124, 198] width 136 height 14
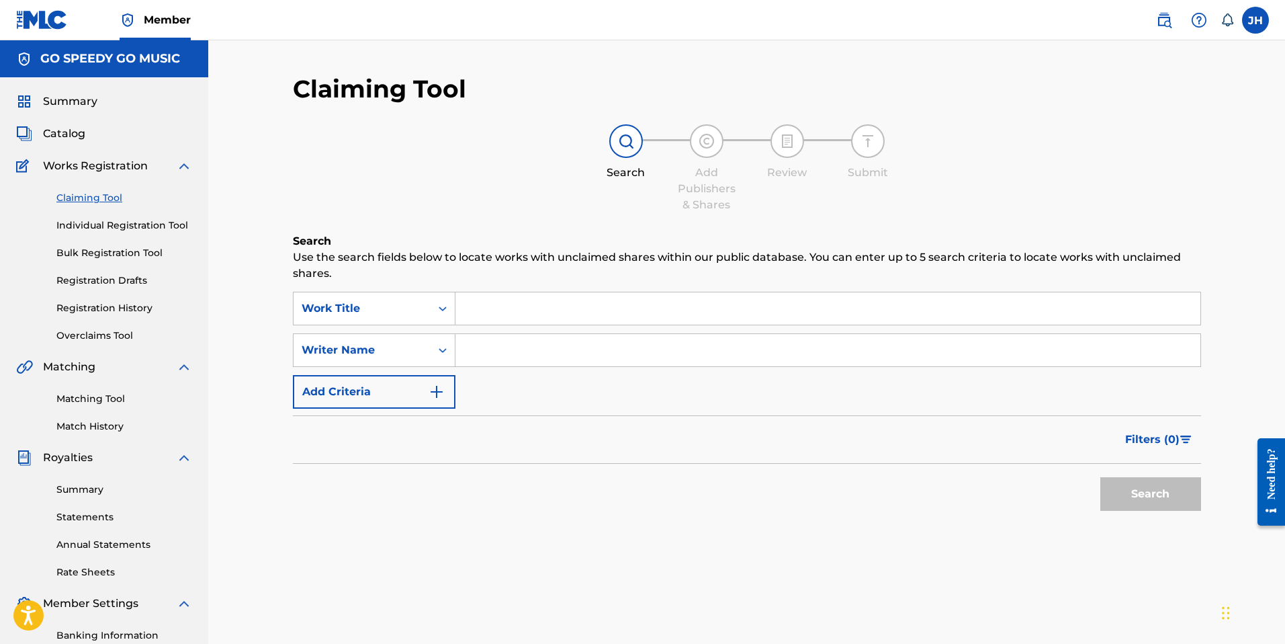
click at [506, 344] on input "Search Form" at bounding box center [828, 350] width 745 height 32
type input "[PERSON_NAME]"
click at [1142, 488] on button "Search" at bounding box center [1150, 494] width 101 height 34
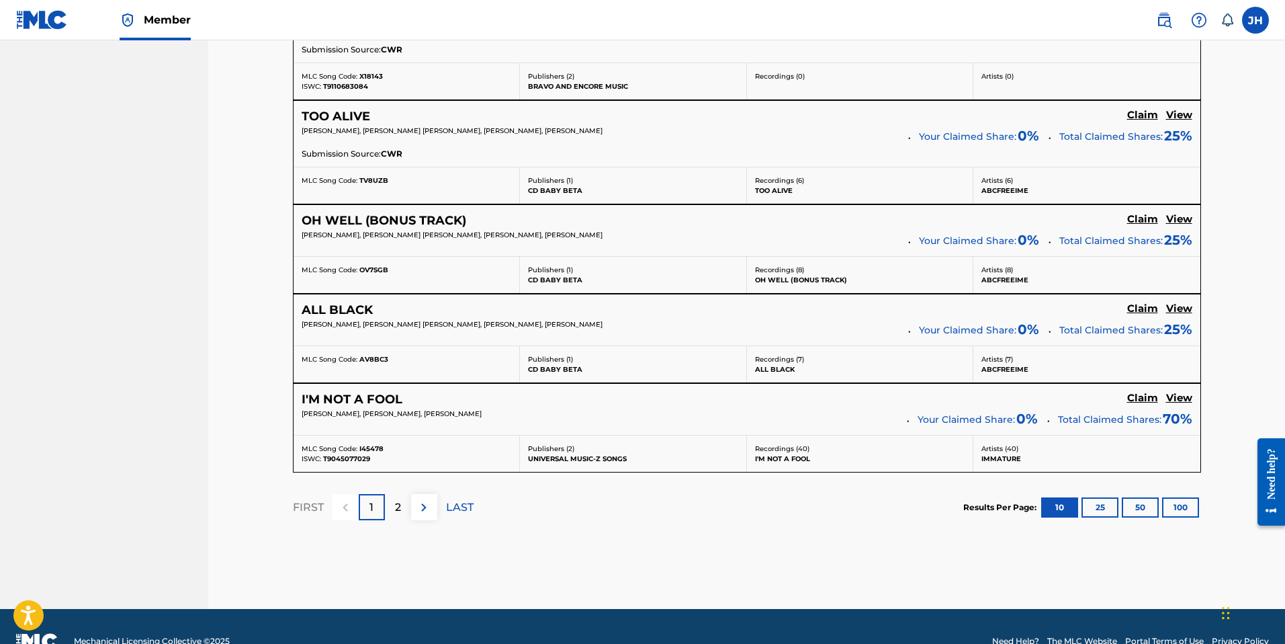
scroll to position [1055, 0]
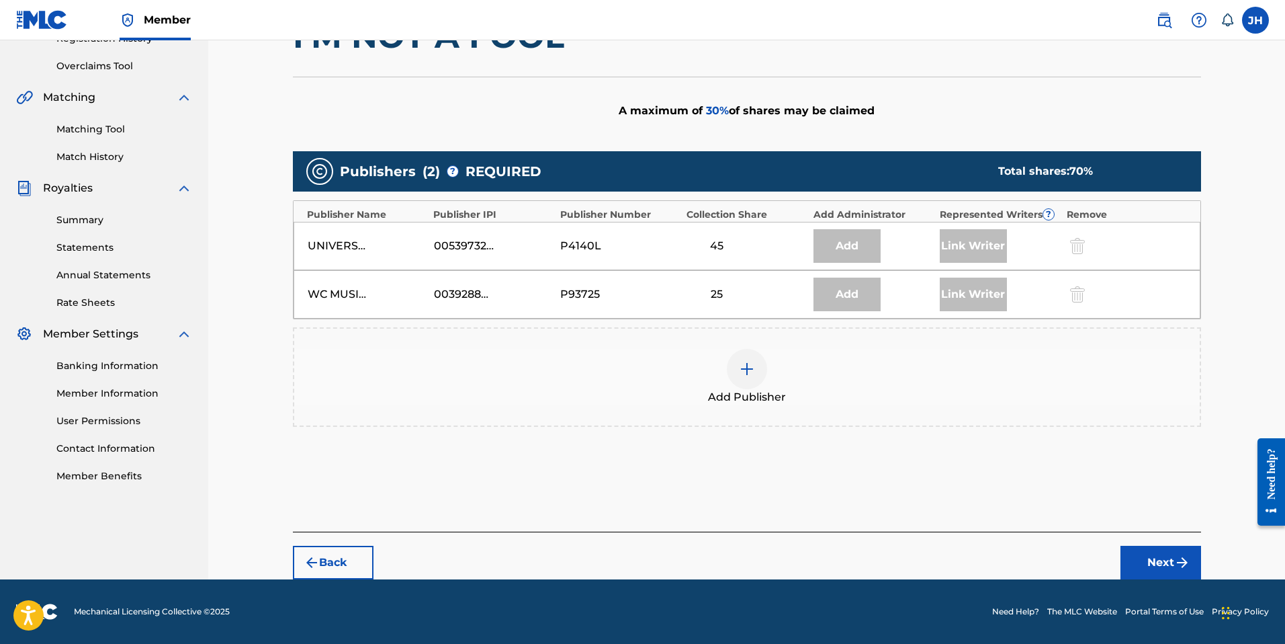
click at [748, 367] on img at bounding box center [747, 369] width 16 height 16
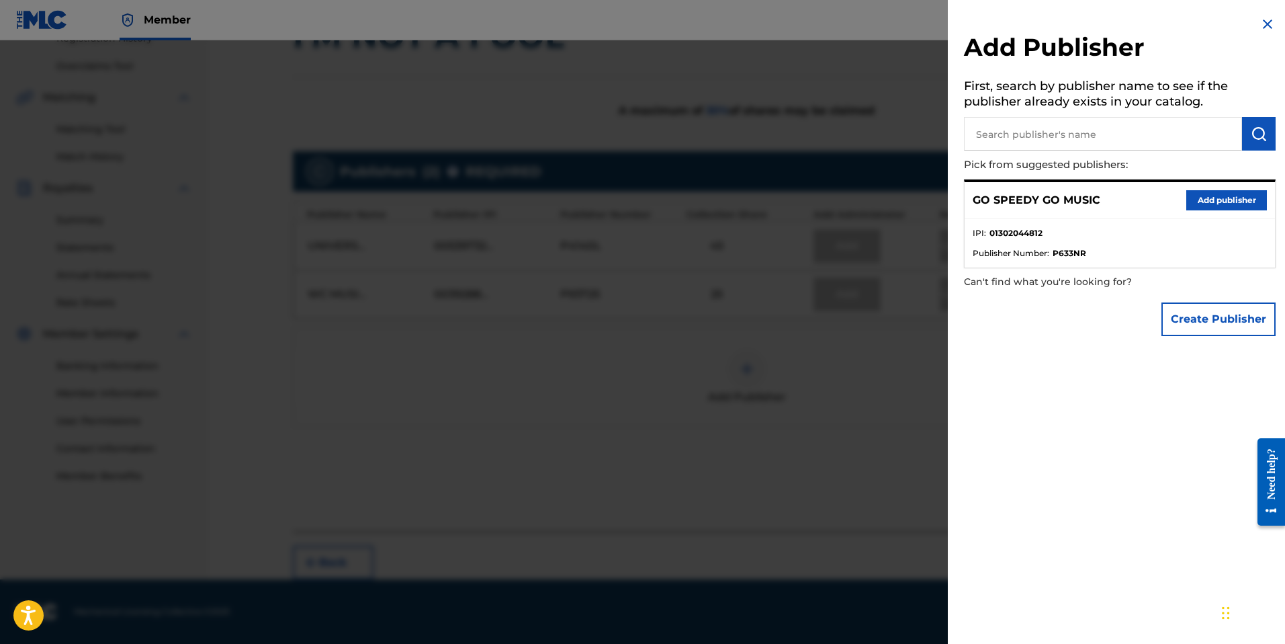
click at [1213, 202] on button "Add publisher" at bounding box center [1226, 200] width 81 height 20
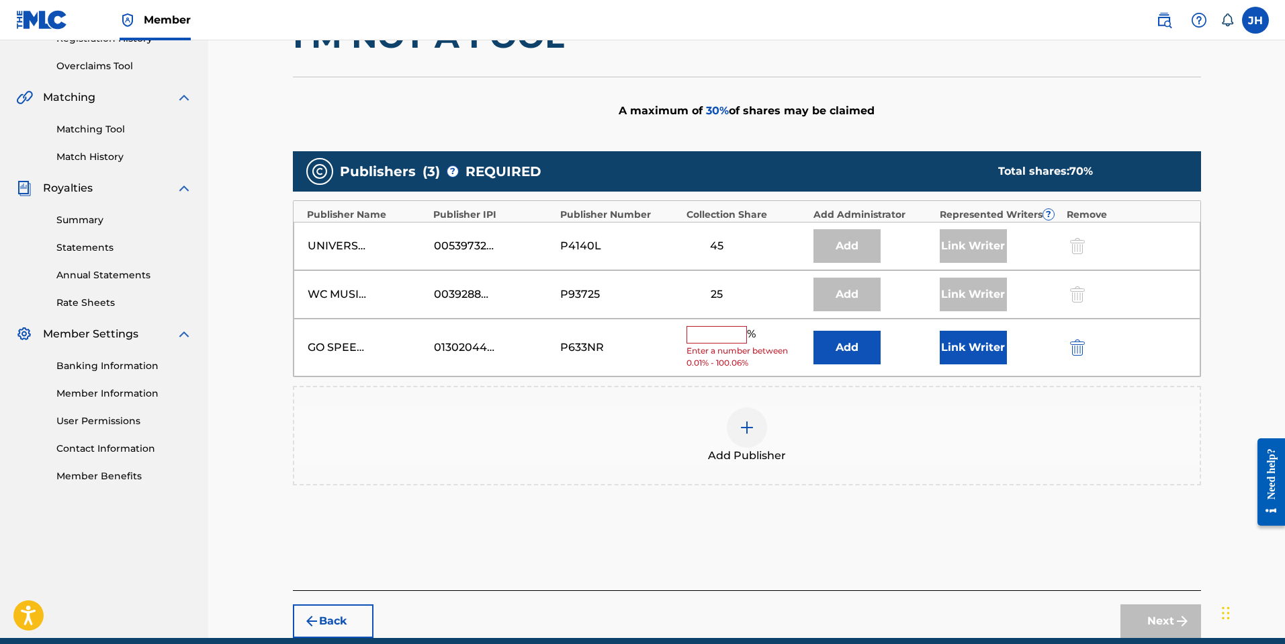
click at [723, 331] on input "text" at bounding box center [717, 334] width 60 height 17
type input "25"
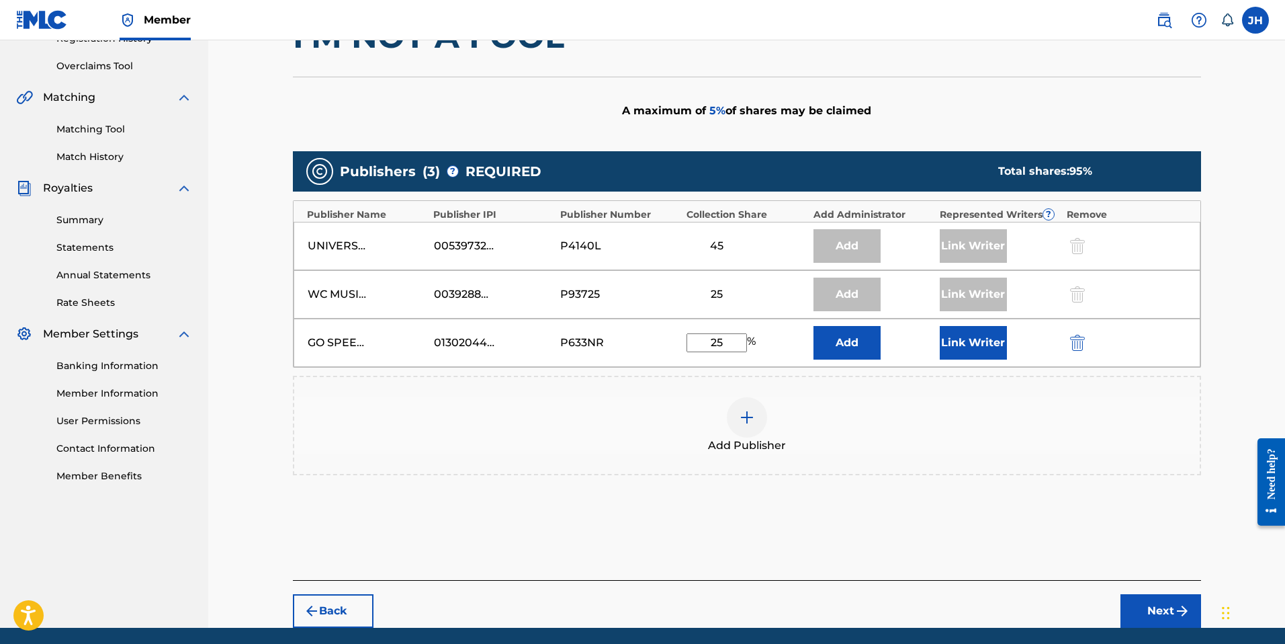
click at [968, 344] on button "Link Writer" at bounding box center [973, 343] width 67 height 34
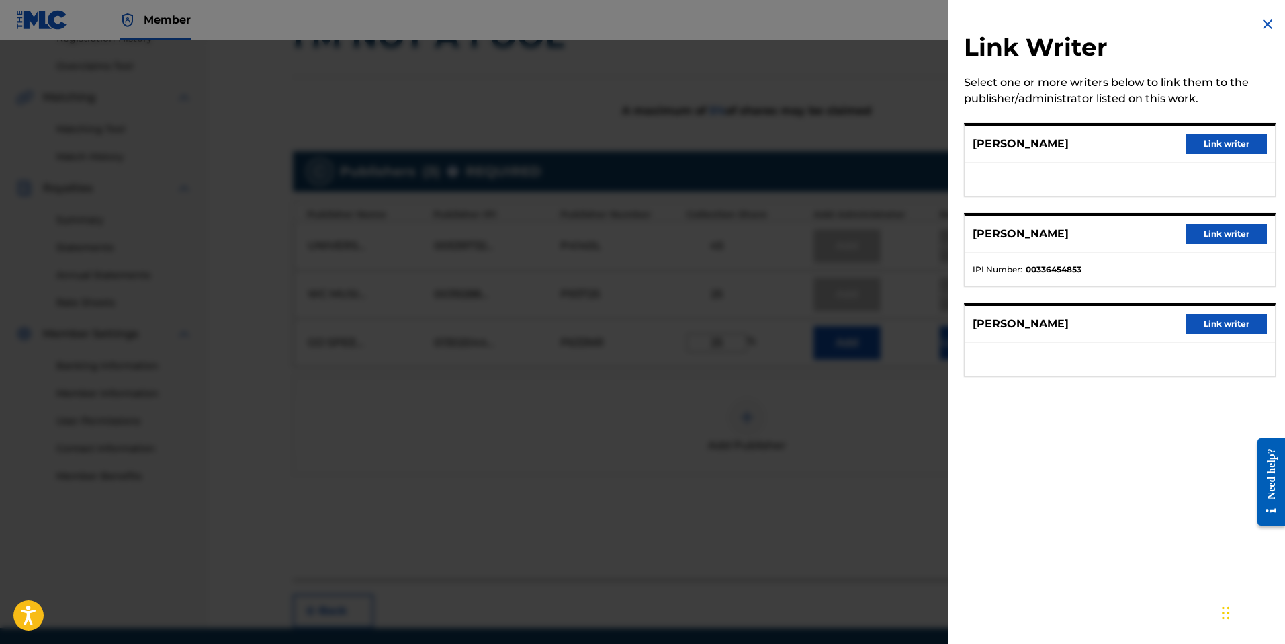
click at [1212, 327] on button "Link writer" at bounding box center [1226, 324] width 81 height 20
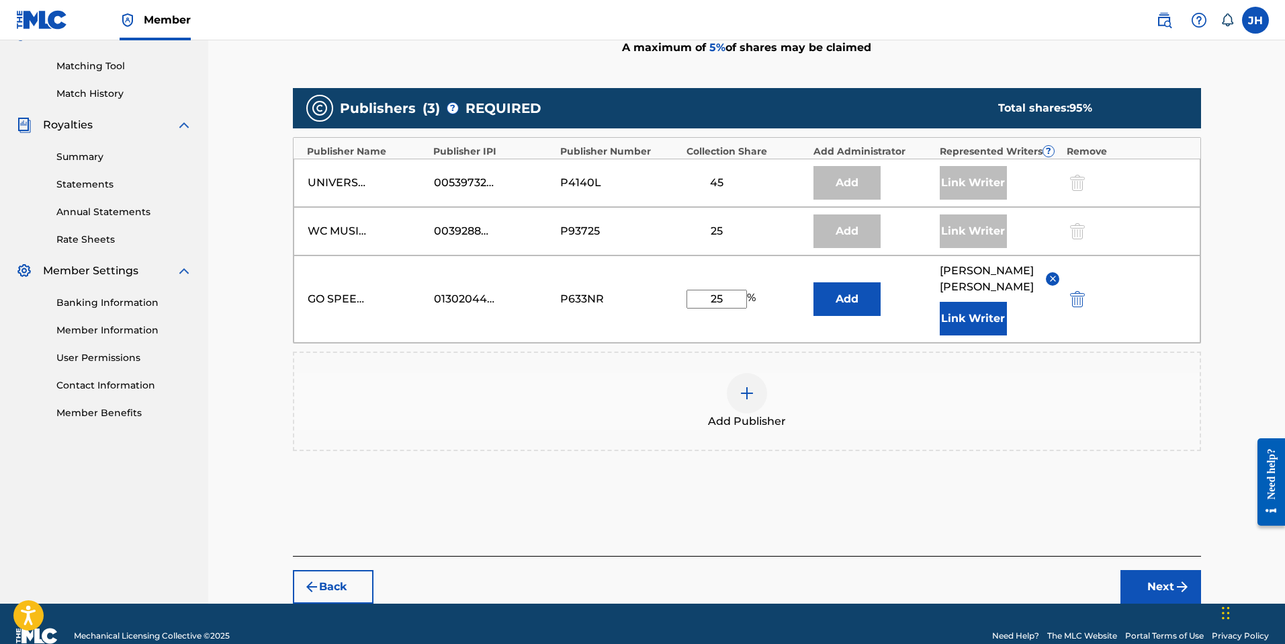
scroll to position [357, 0]
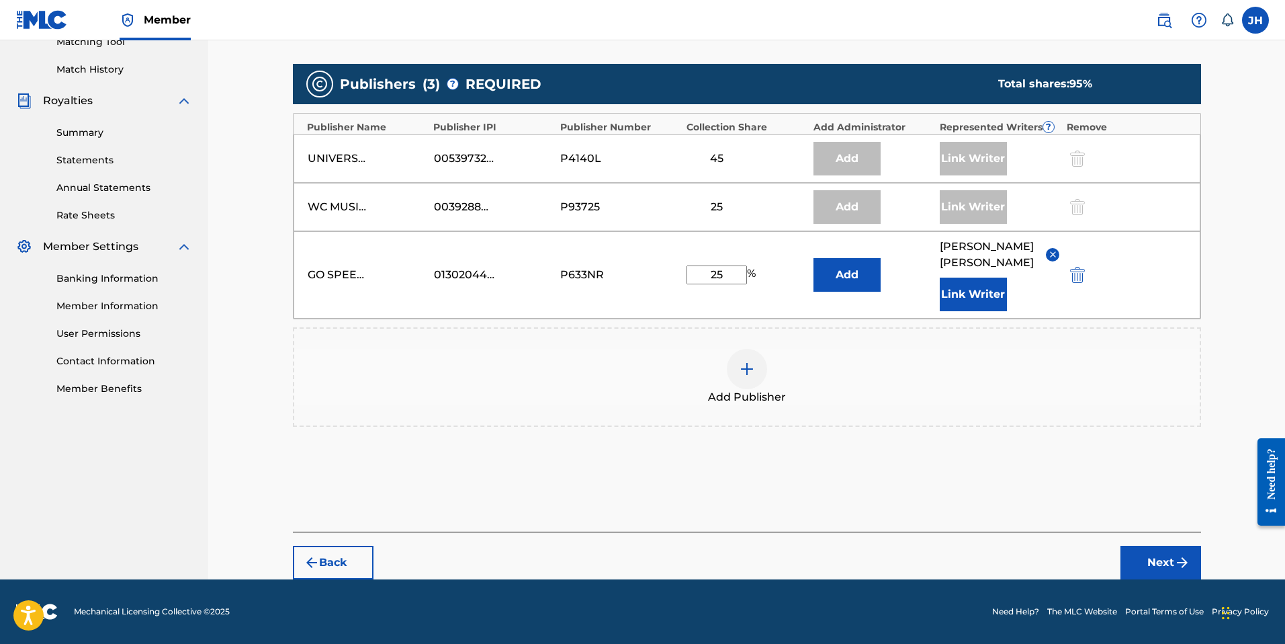
click at [1161, 560] on button "Next" at bounding box center [1161, 563] width 81 height 34
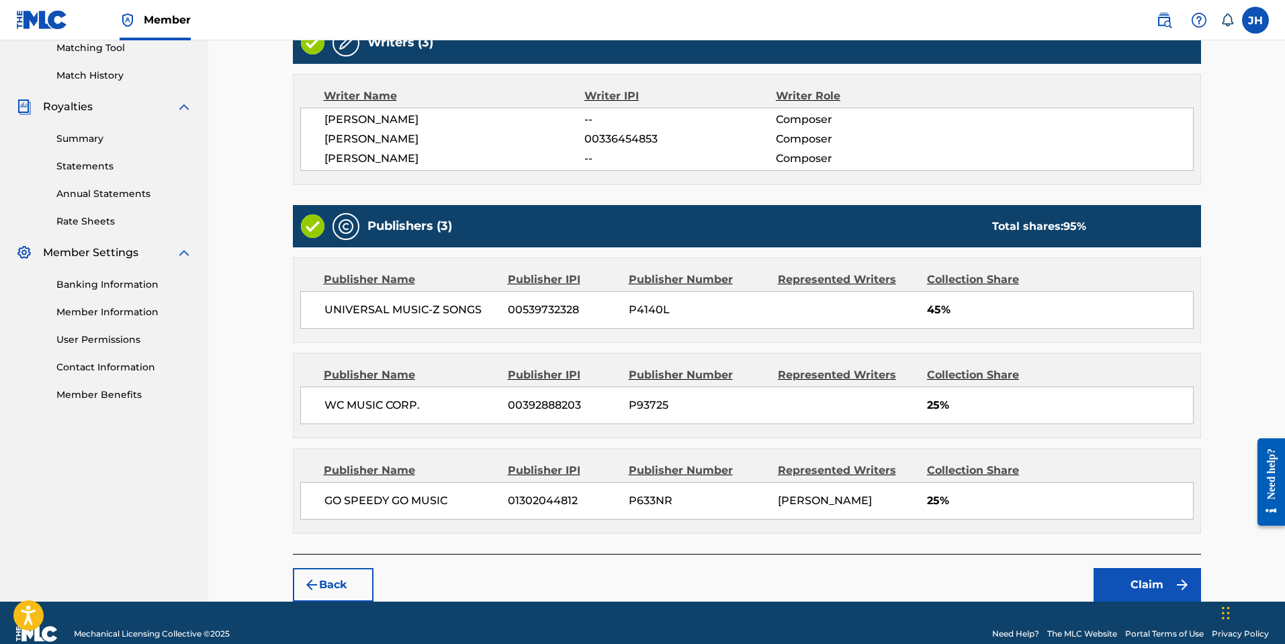
scroll to position [356, 0]
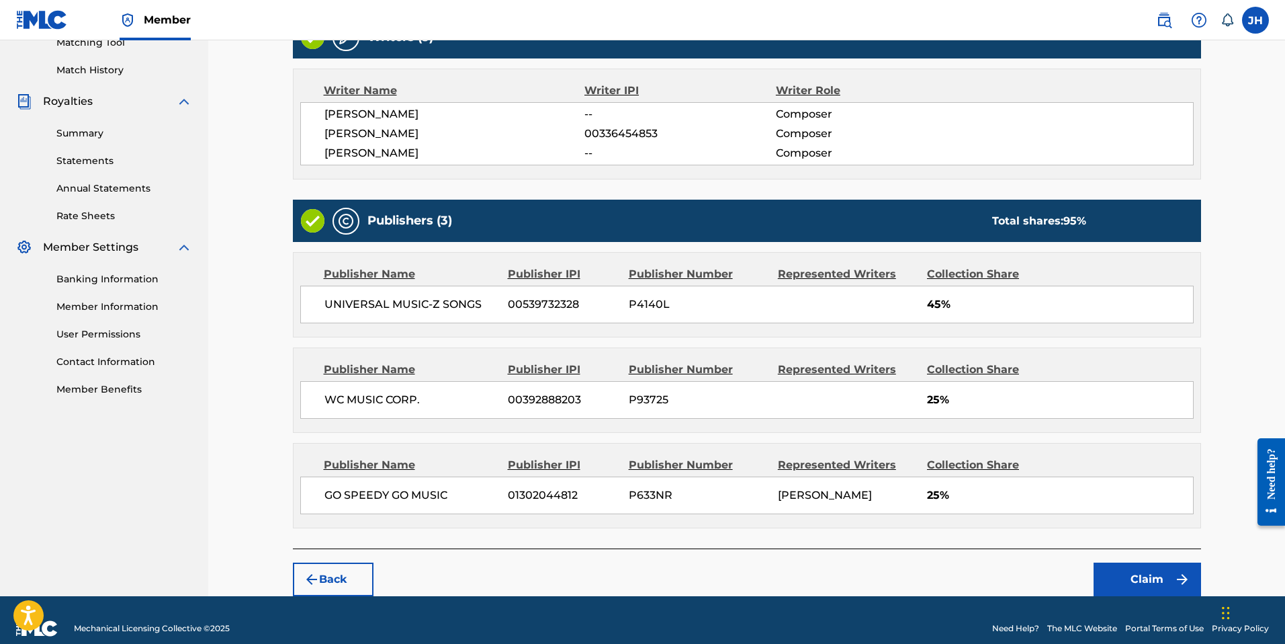
click at [1142, 577] on button "Claim" at bounding box center [1147, 579] width 107 height 34
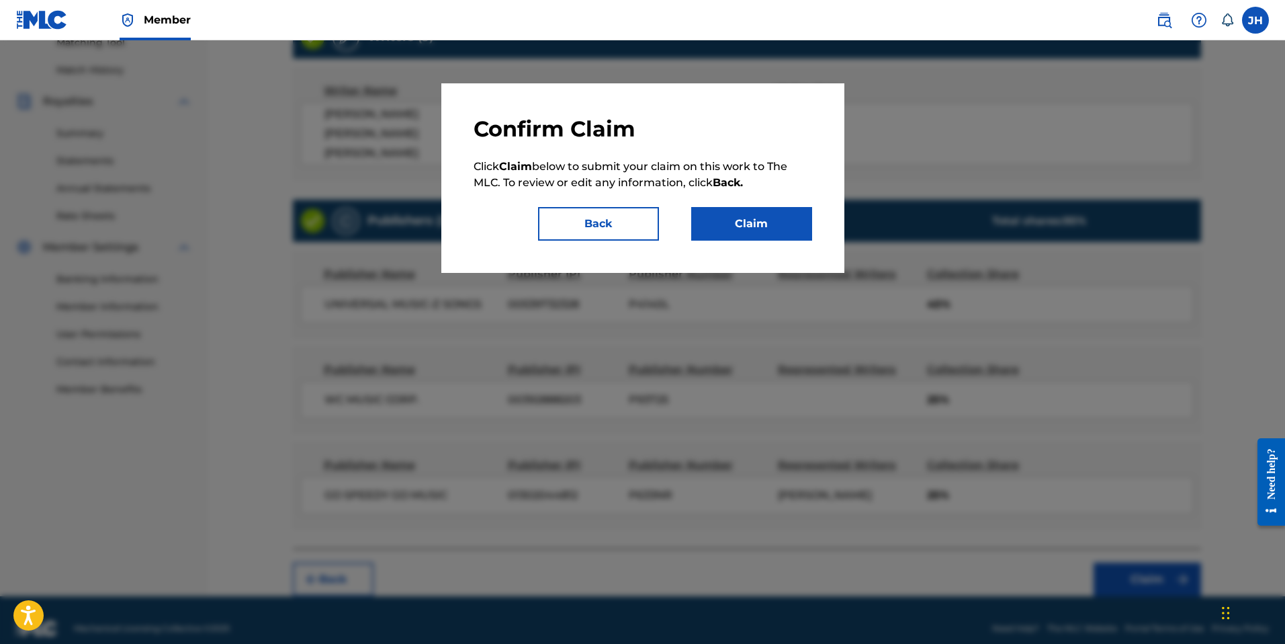
click at [738, 228] on button "Claim" at bounding box center [751, 224] width 121 height 34
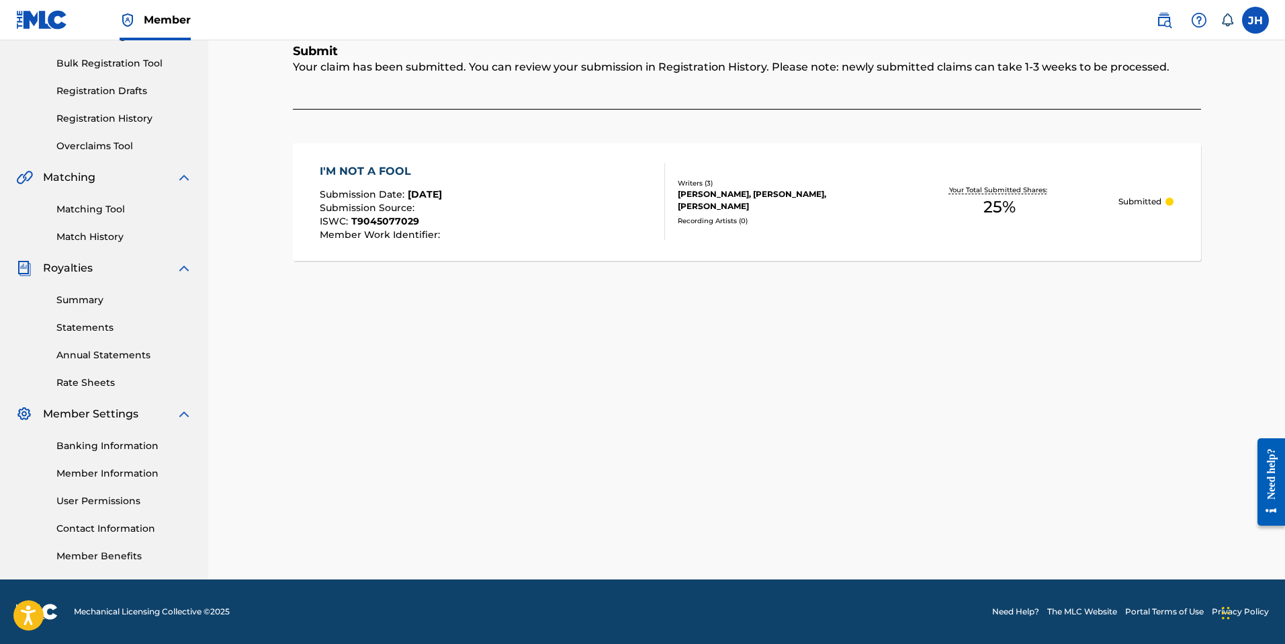
scroll to position [0, 0]
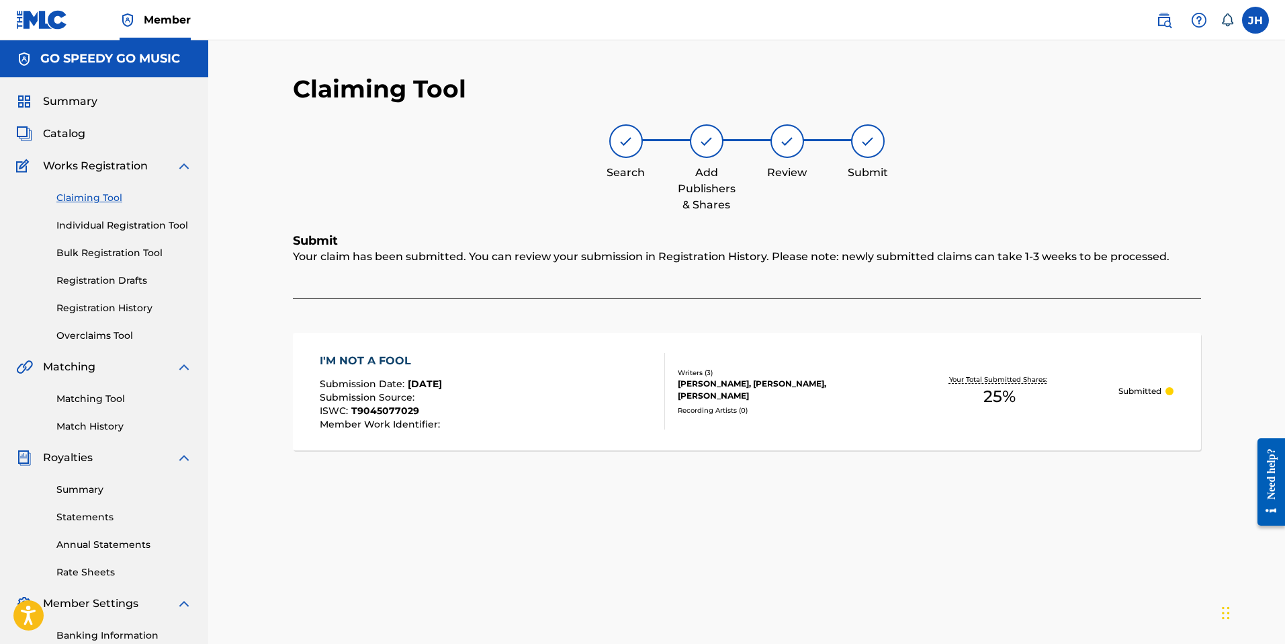
click at [87, 197] on link "Claiming Tool" at bounding box center [124, 198] width 136 height 14
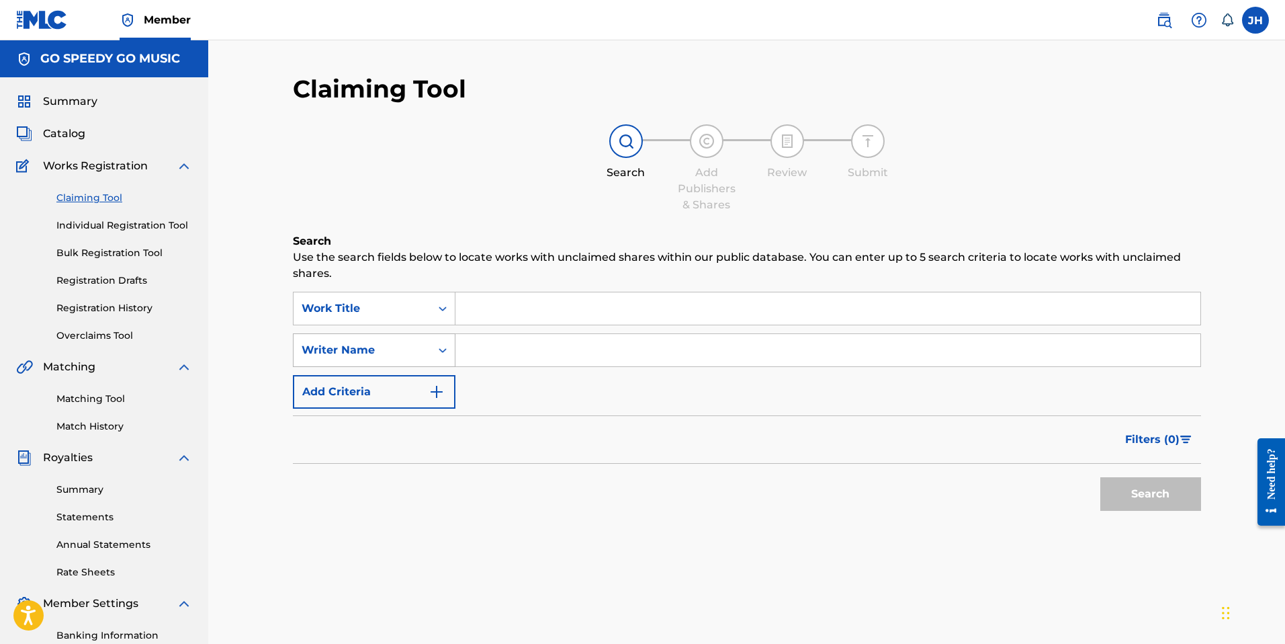
click at [365, 348] on div "Writer Name" at bounding box center [362, 350] width 121 height 16
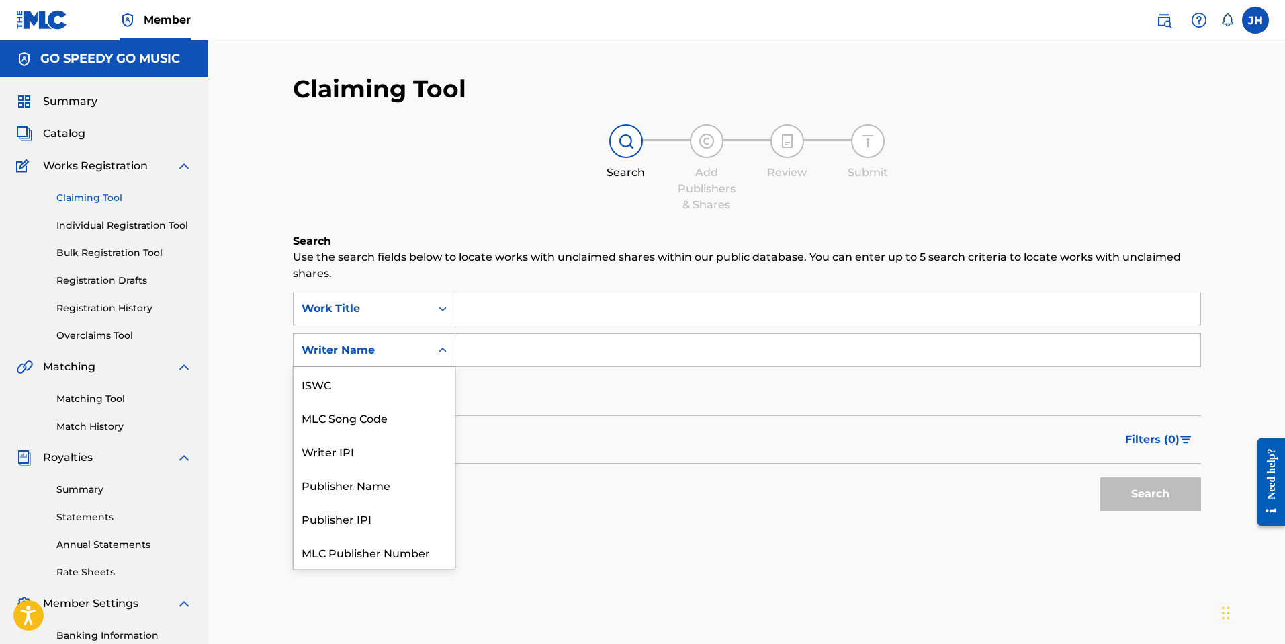
scroll to position [34, 0]
click at [366, 416] on div "Writer IPI" at bounding box center [374, 417] width 161 height 34
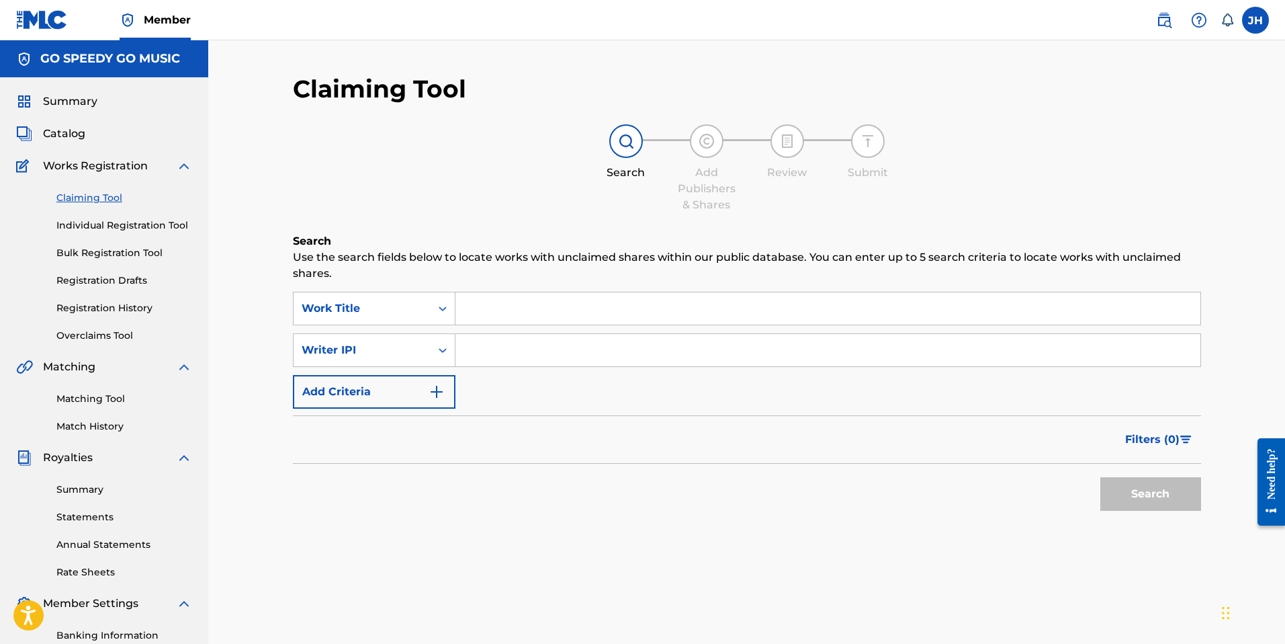
click at [493, 353] on input "Search Form" at bounding box center [828, 350] width 745 height 32
type input "[PERSON_NAME]"
click at [1138, 488] on button "Search" at bounding box center [1150, 494] width 101 height 34
click at [482, 347] on input "[PERSON_NAME]" at bounding box center [828, 350] width 745 height 32
type input "[PERSON_NAME]"
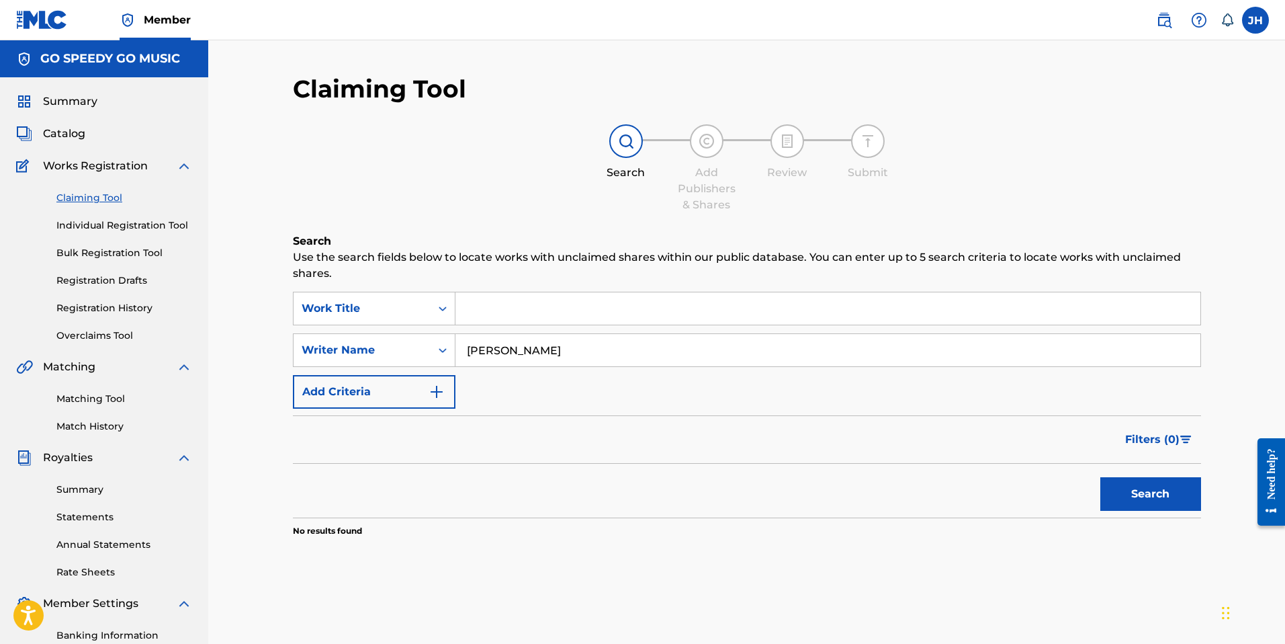
click at [71, 101] on span "Summary" at bounding box center [70, 101] width 54 height 16
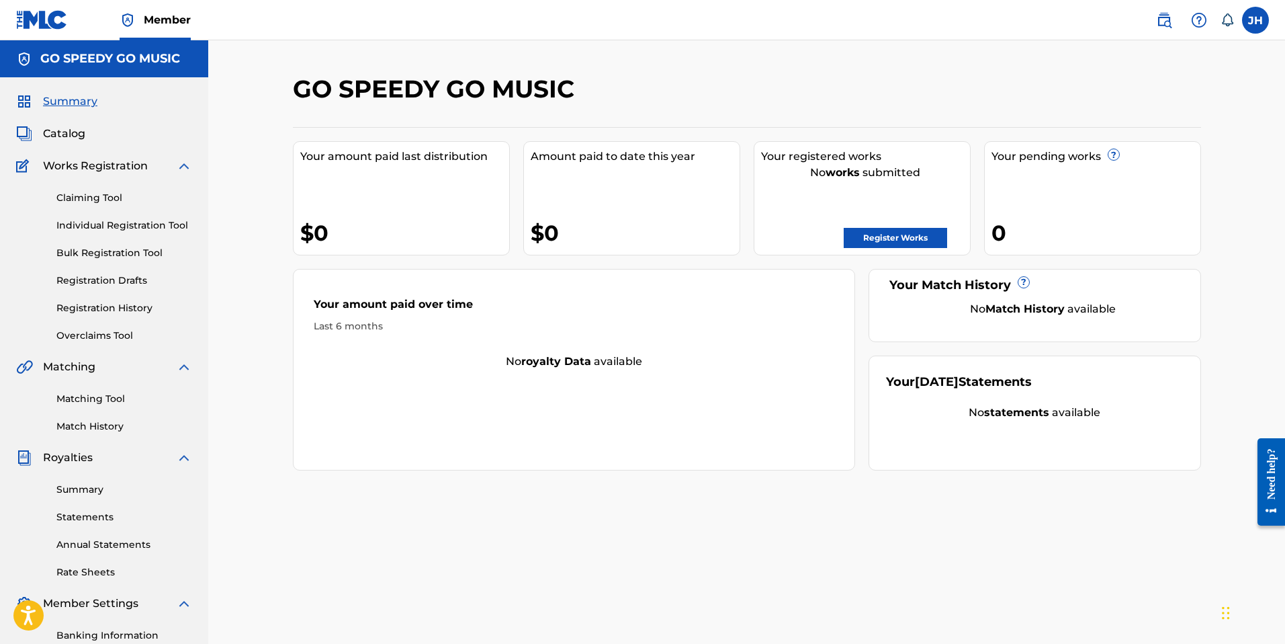
click at [75, 57] on h5 "GO SPEEDY GO MUSIC" at bounding box center [110, 58] width 140 height 15
click at [28, 58] on img at bounding box center [24, 59] width 16 height 16
click at [24, 58] on img at bounding box center [24, 59] width 16 height 16
click at [83, 198] on link "Claiming Tool" at bounding box center [124, 198] width 136 height 14
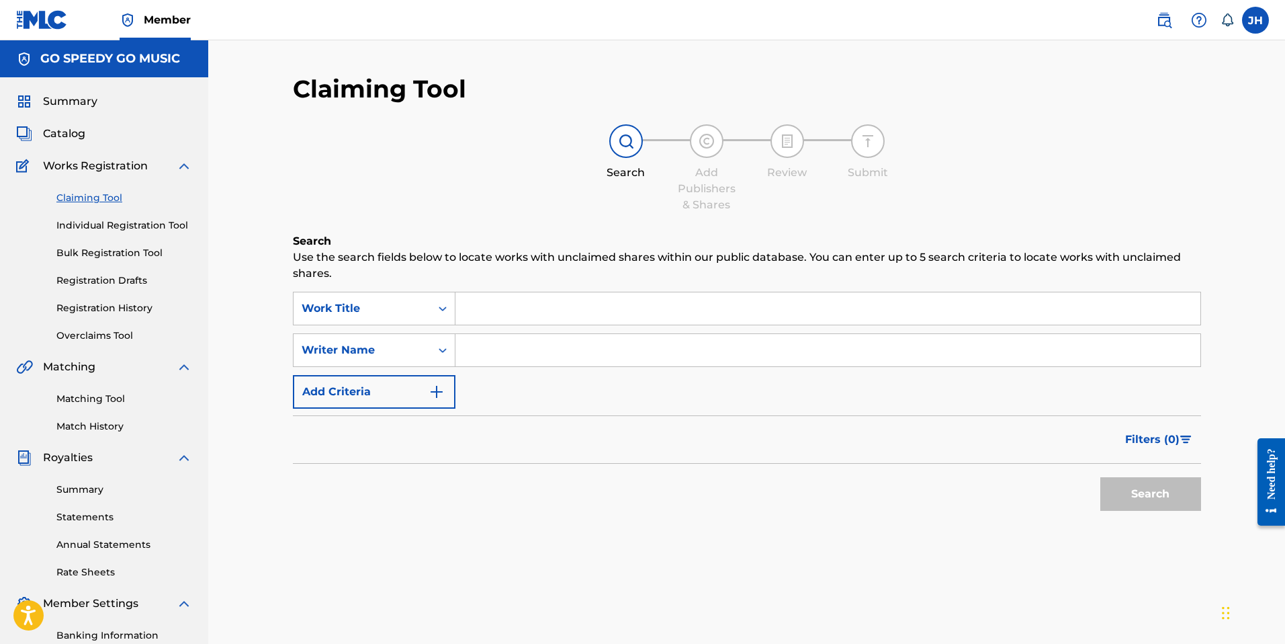
click at [519, 345] on input "Search Form" at bounding box center [828, 350] width 745 height 32
type input "[PERSON_NAME]"
click at [1157, 504] on button "Search" at bounding box center [1150, 494] width 101 height 34
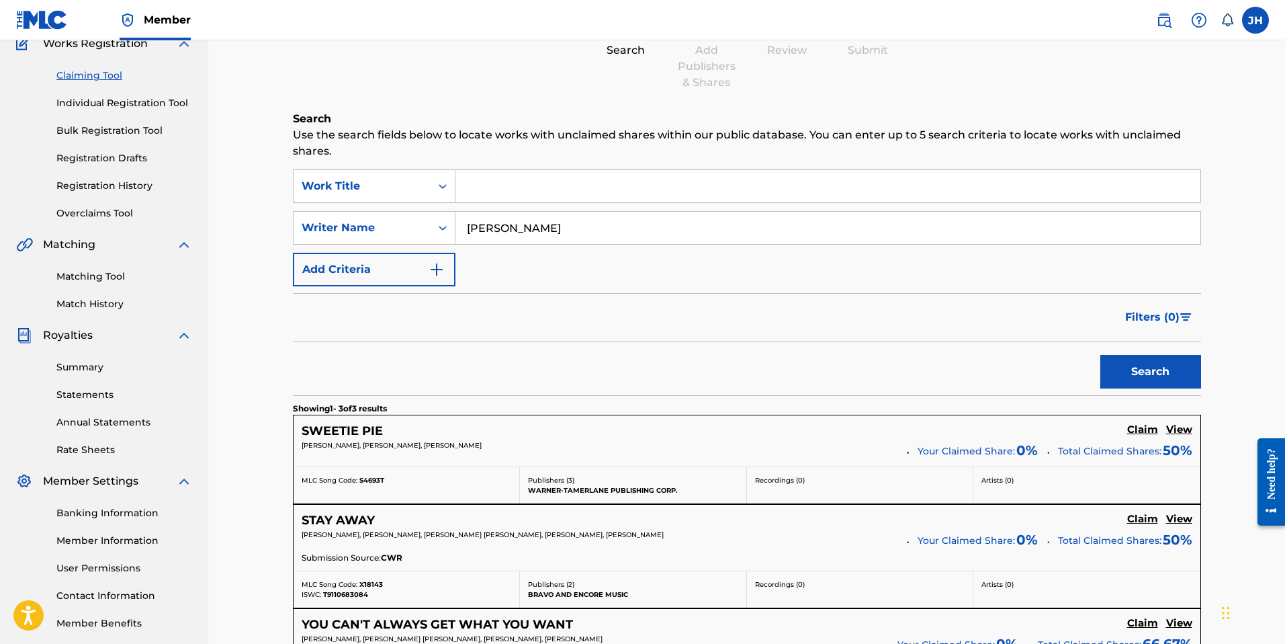
scroll to position [386, 0]
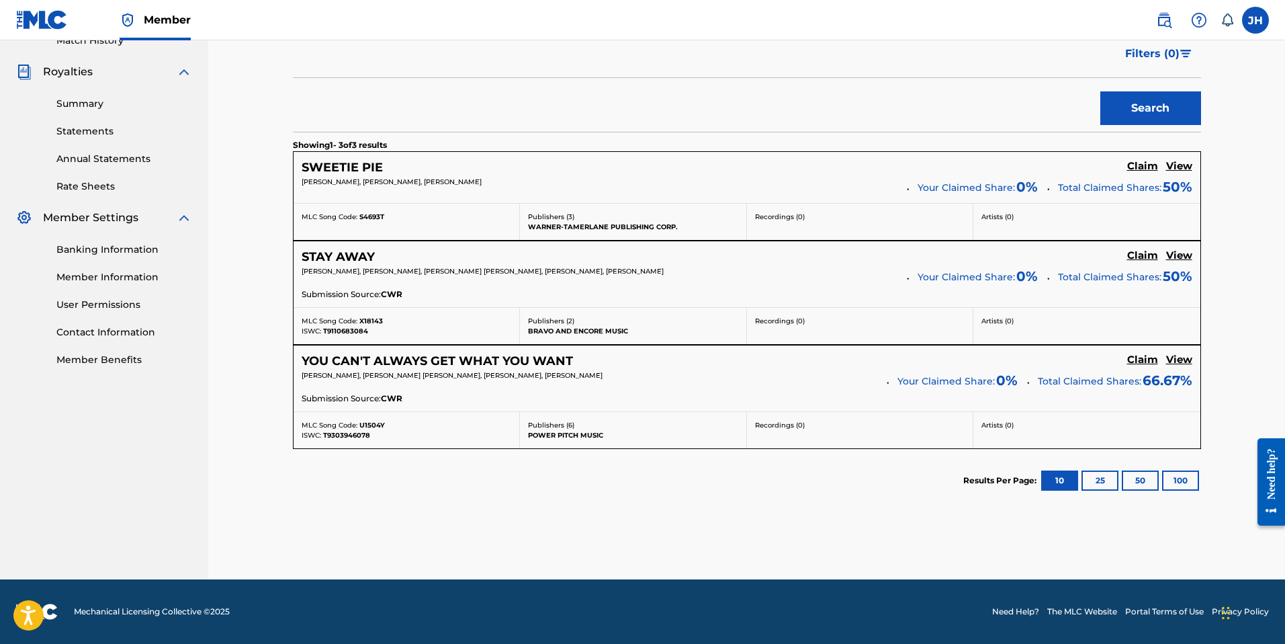
click at [1149, 173] on h5 "Claim" at bounding box center [1142, 166] width 31 height 13
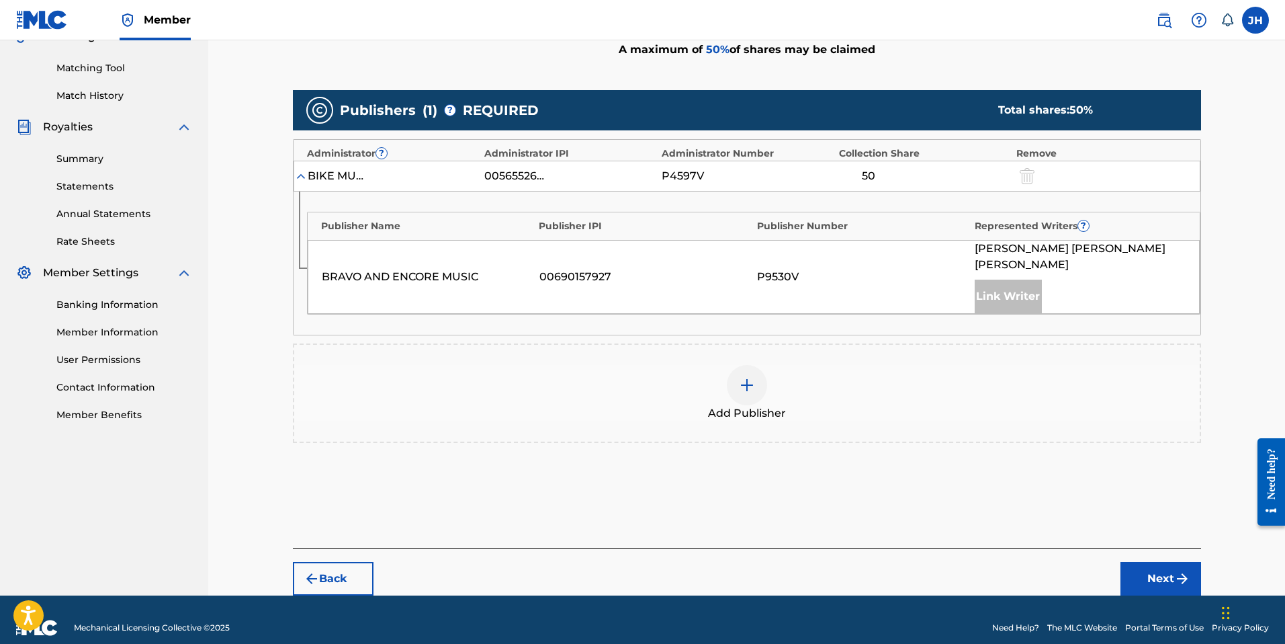
click at [746, 377] on img at bounding box center [747, 385] width 16 height 16
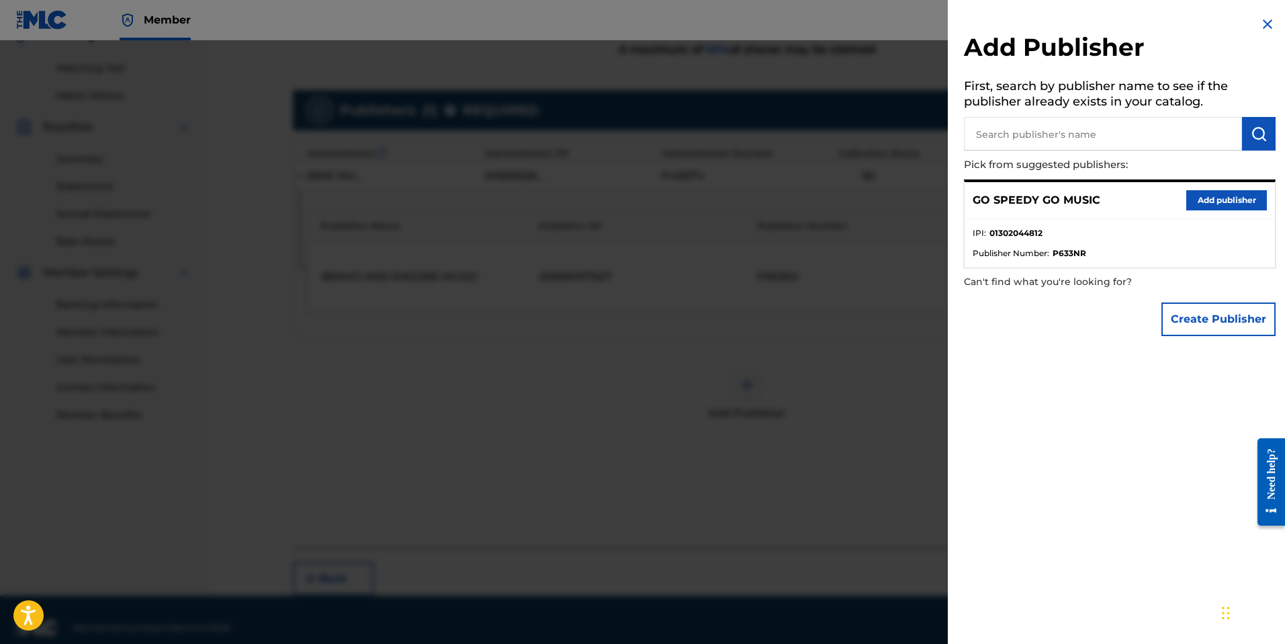
click at [1223, 201] on button "Add publisher" at bounding box center [1226, 200] width 81 height 20
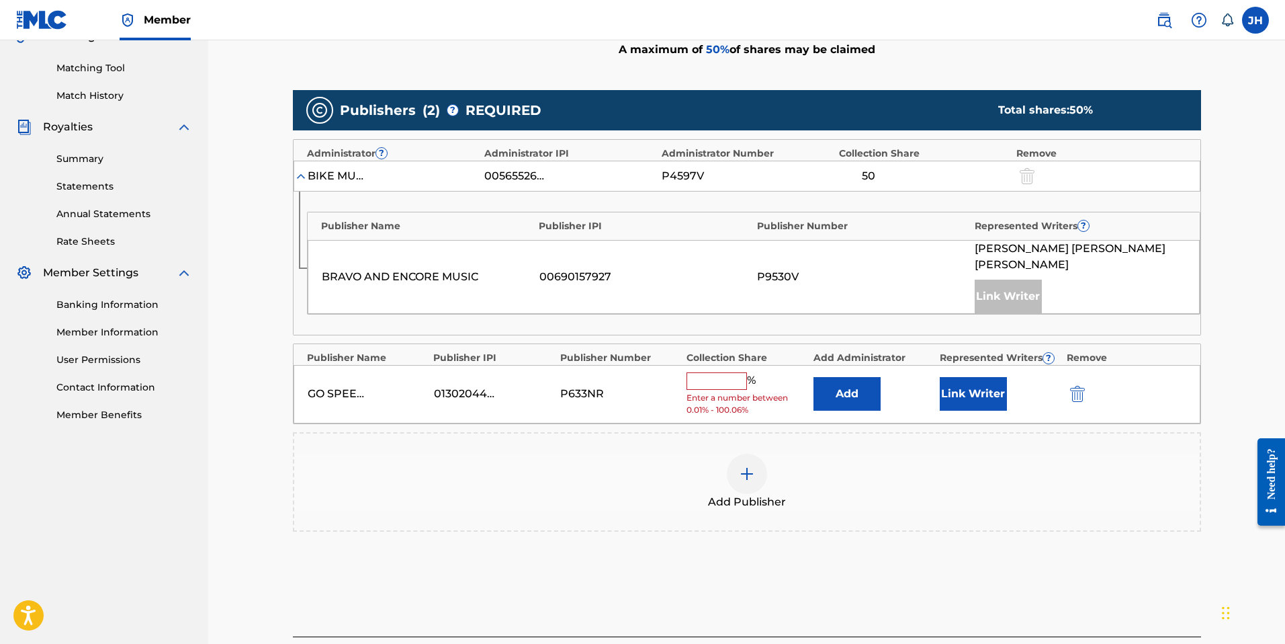
click at [953, 378] on button "Link Writer" at bounding box center [973, 394] width 67 height 34
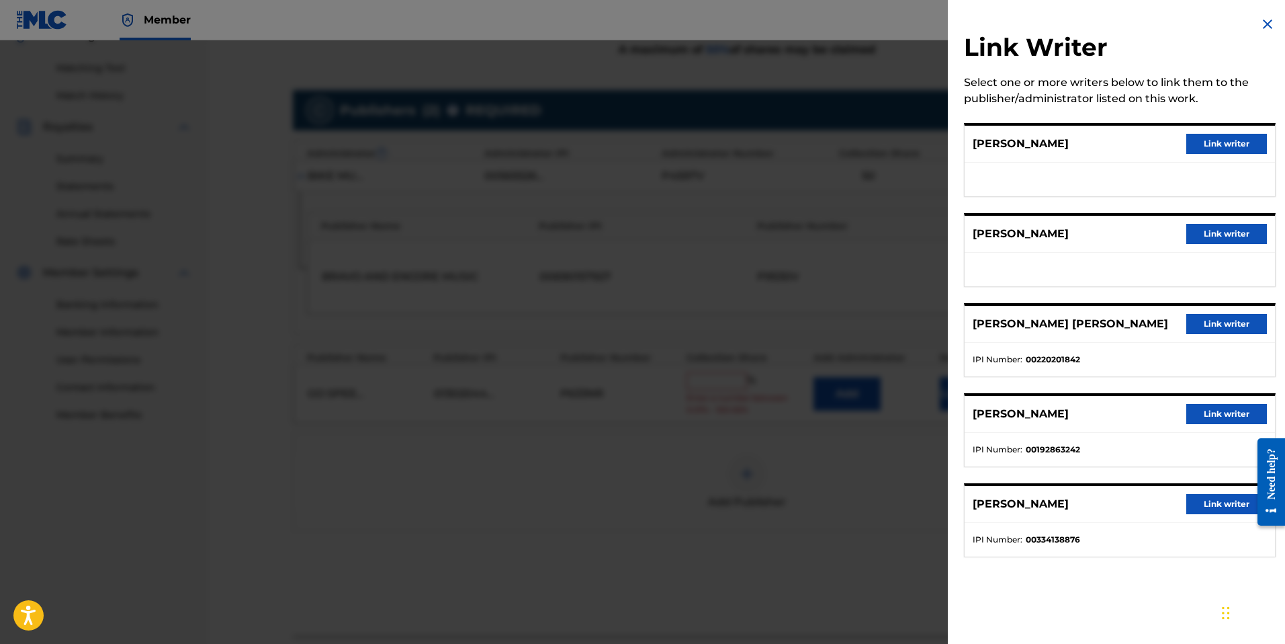
click at [1208, 412] on button "Link writer" at bounding box center [1226, 414] width 81 height 20
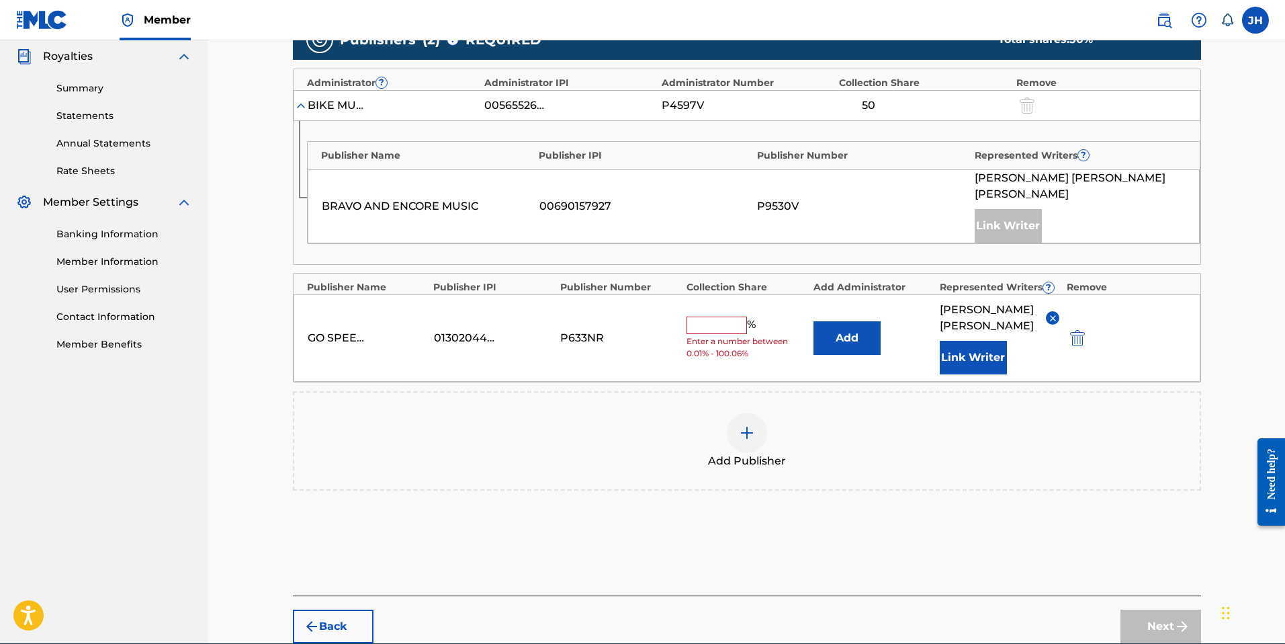
scroll to position [366, 0]
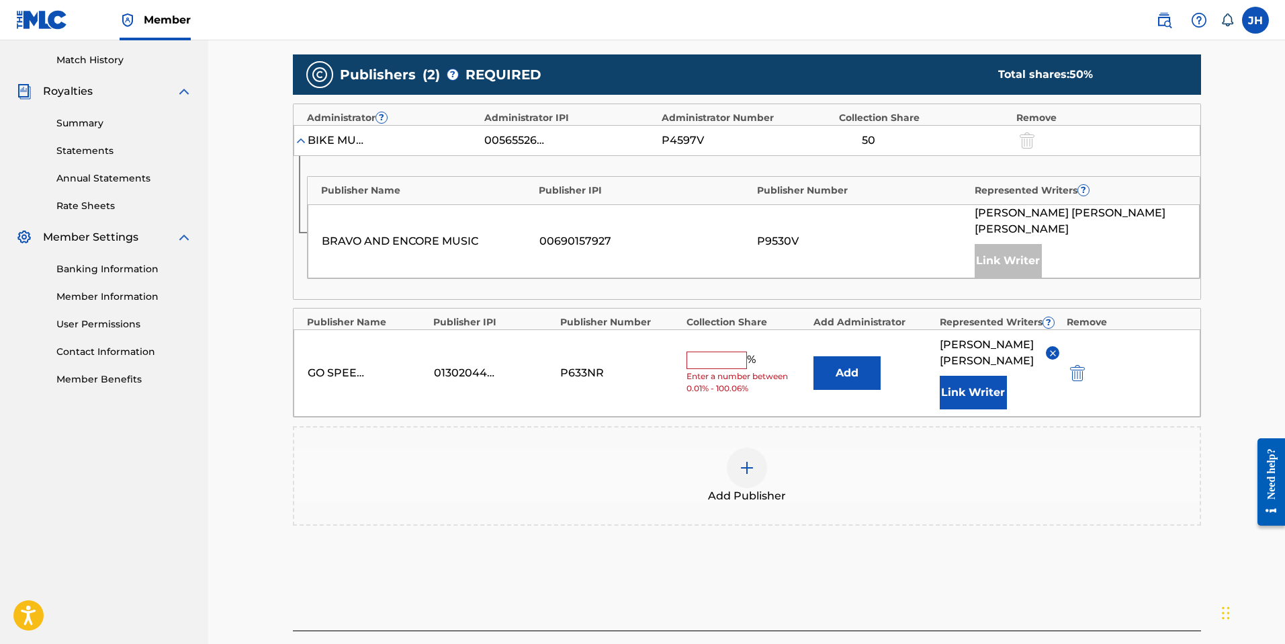
click at [716, 351] on input "text" at bounding box center [717, 359] width 60 height 17
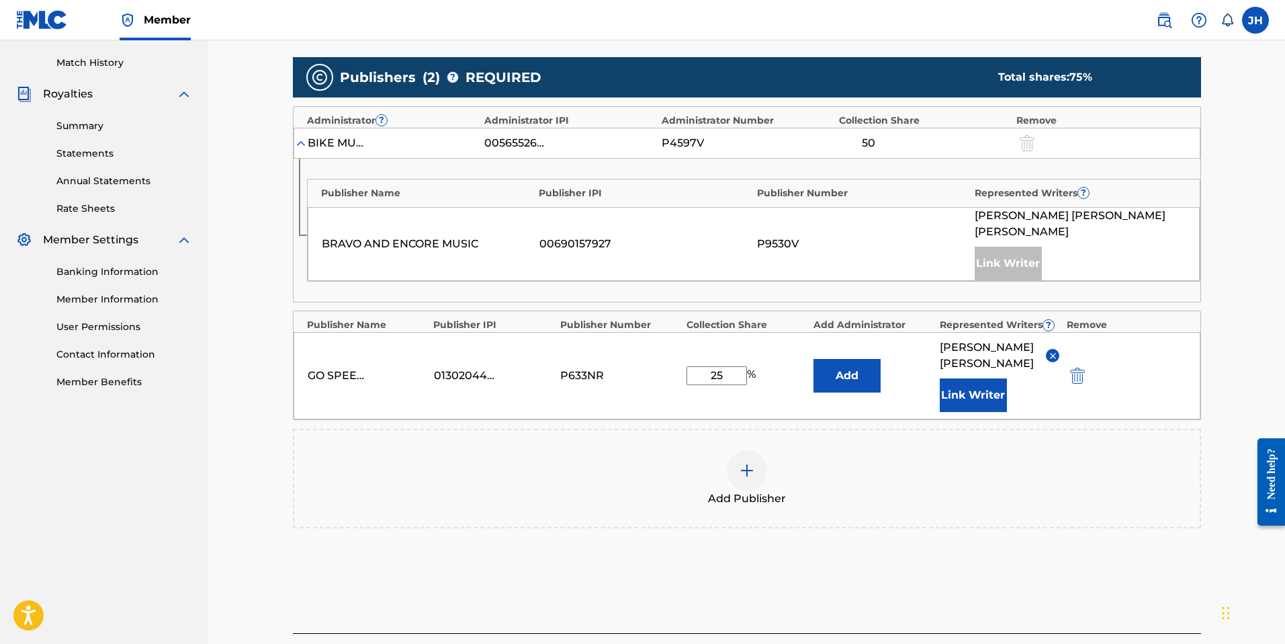
drag, startPoint x: 705, startPoint y: 359, endPoint x: 748, endPoint y: 359, distance: 42.3
click at [748, 366] on div "25 %" at bounding box center [723, 375] width 73 height 19
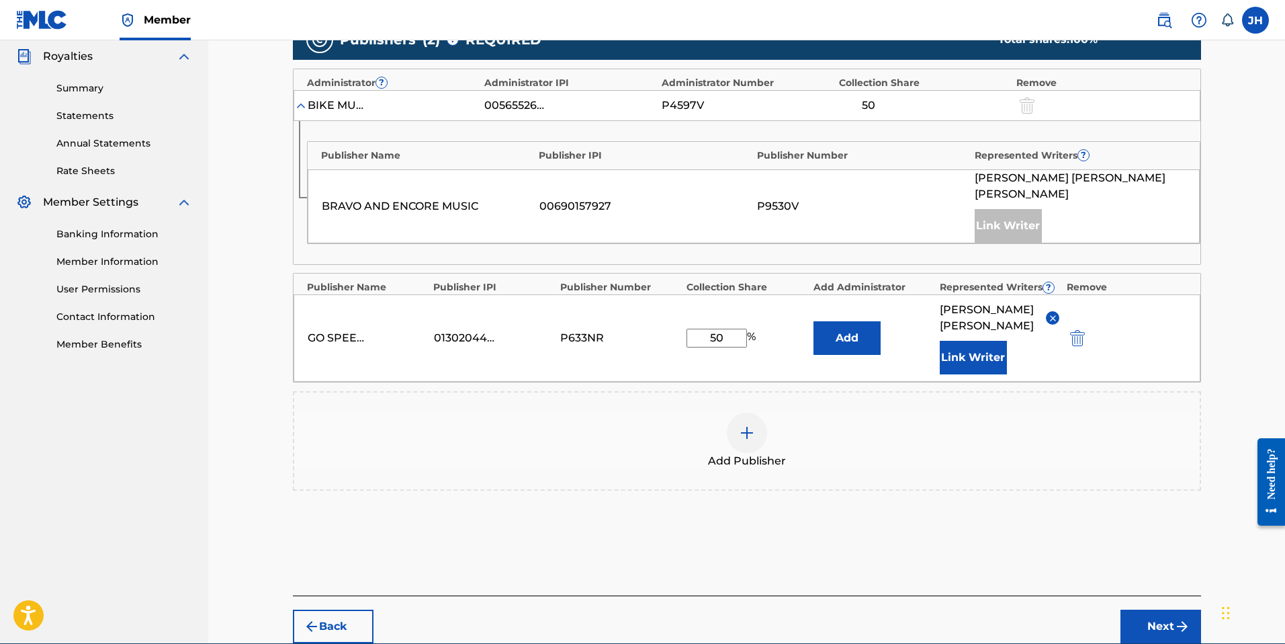
type input "50"
click at [1159, 611] on button "Next" at bounding box center [1161, 626] width 81 height 34
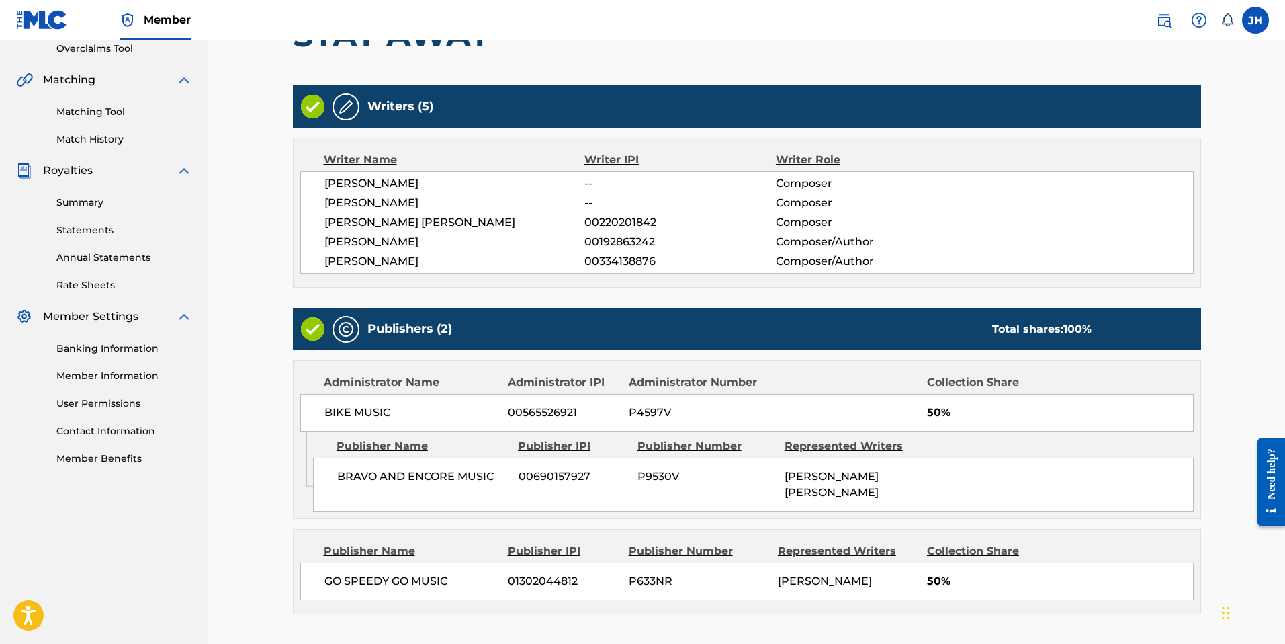
scroll to position [375, 0]
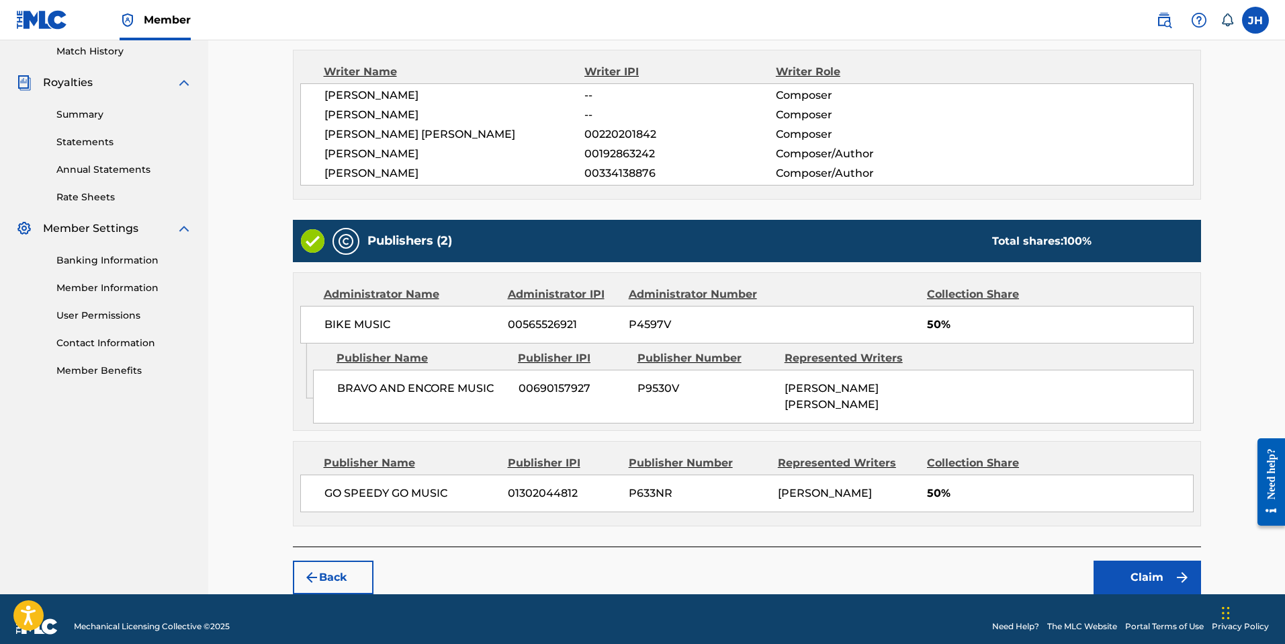
click at [1154, 564] on button "Claim" at bounding box center [1147, 577] width 107 height 34
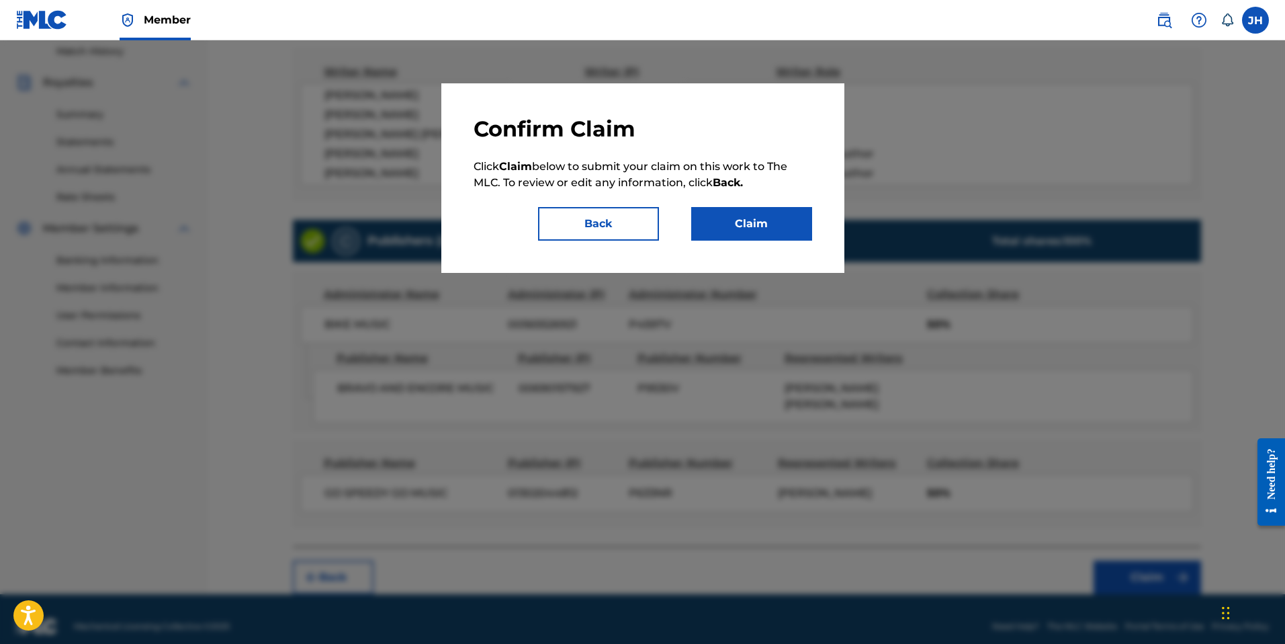
click at [762, 226] on button "Claim" at bounding box center [751, 224] width 121 height 34
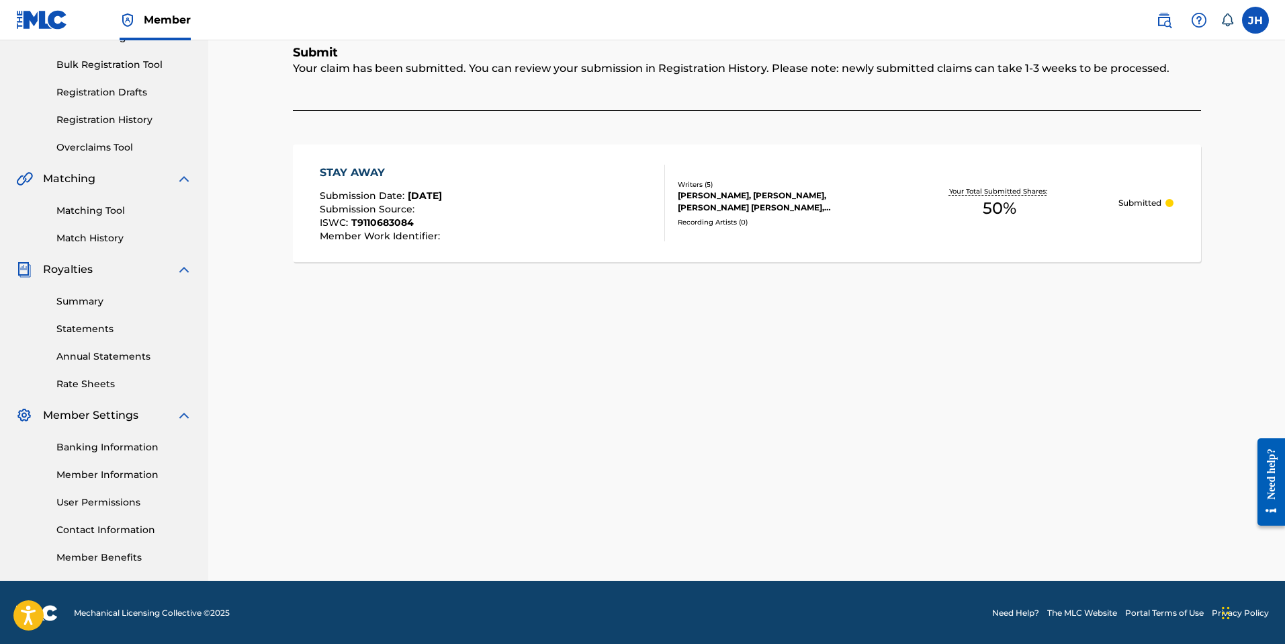
scroll to position [189, 0]
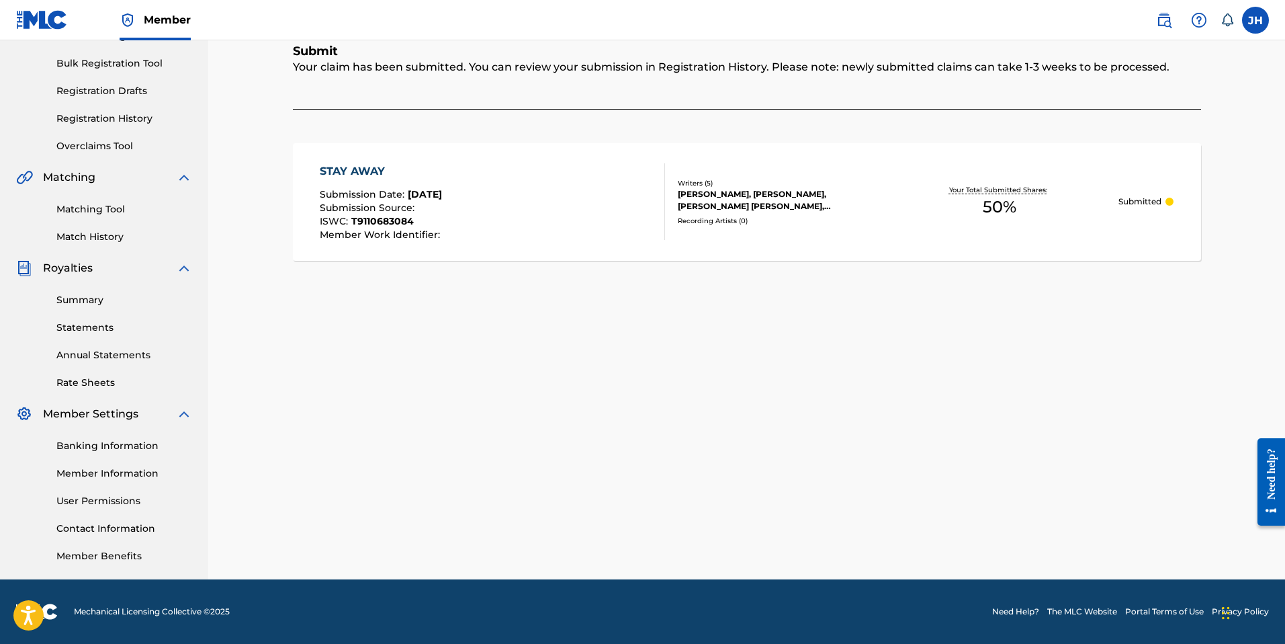
click at [113, 472] on link "Member Information" at bounding box center [124, 473] width 136 height 14
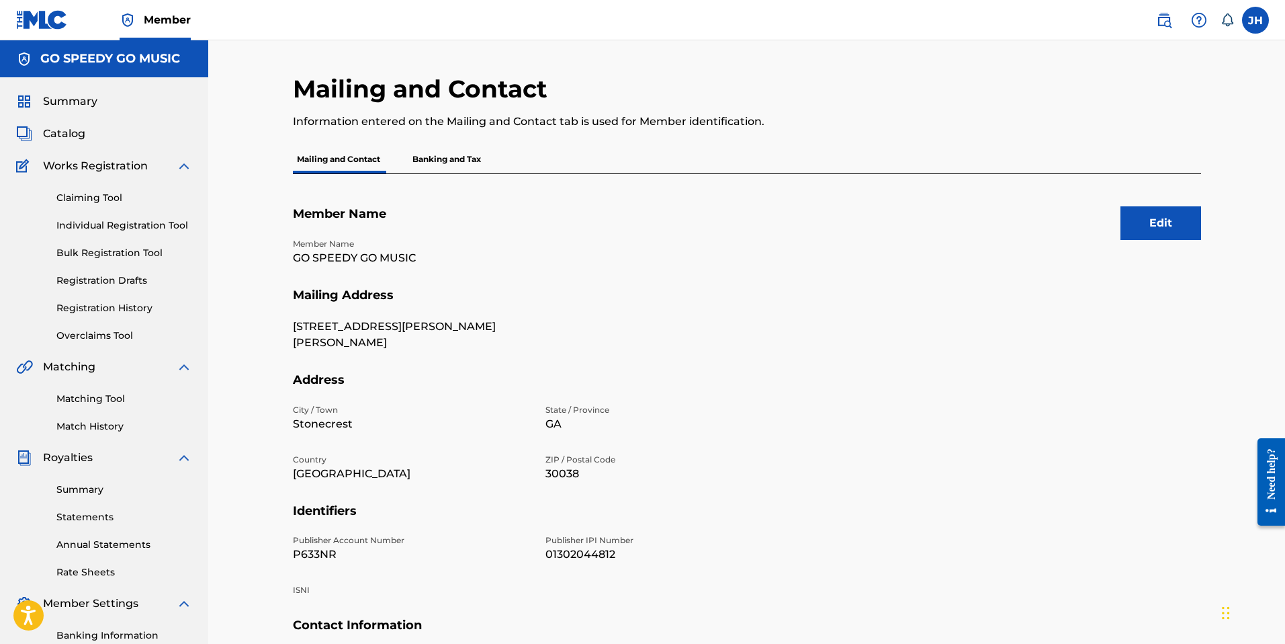
click at [437, 310] on h5 "Mailing Address" at bounding box center [747, 304] width 908 height 32
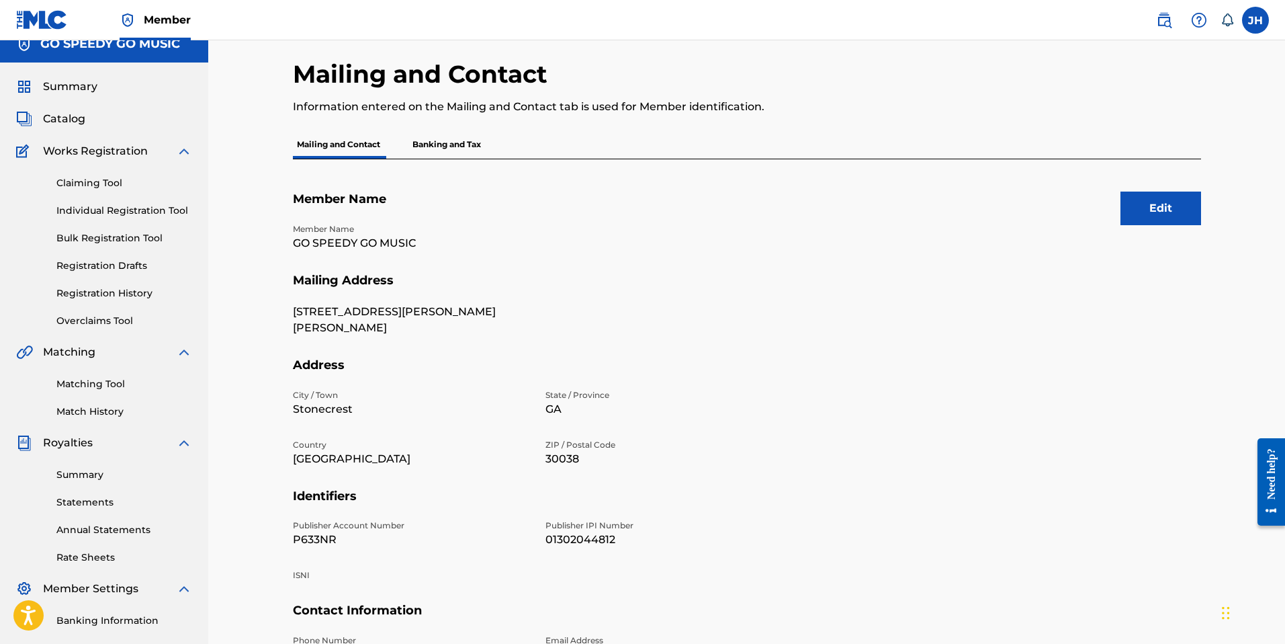
scroll to position [38, 0]
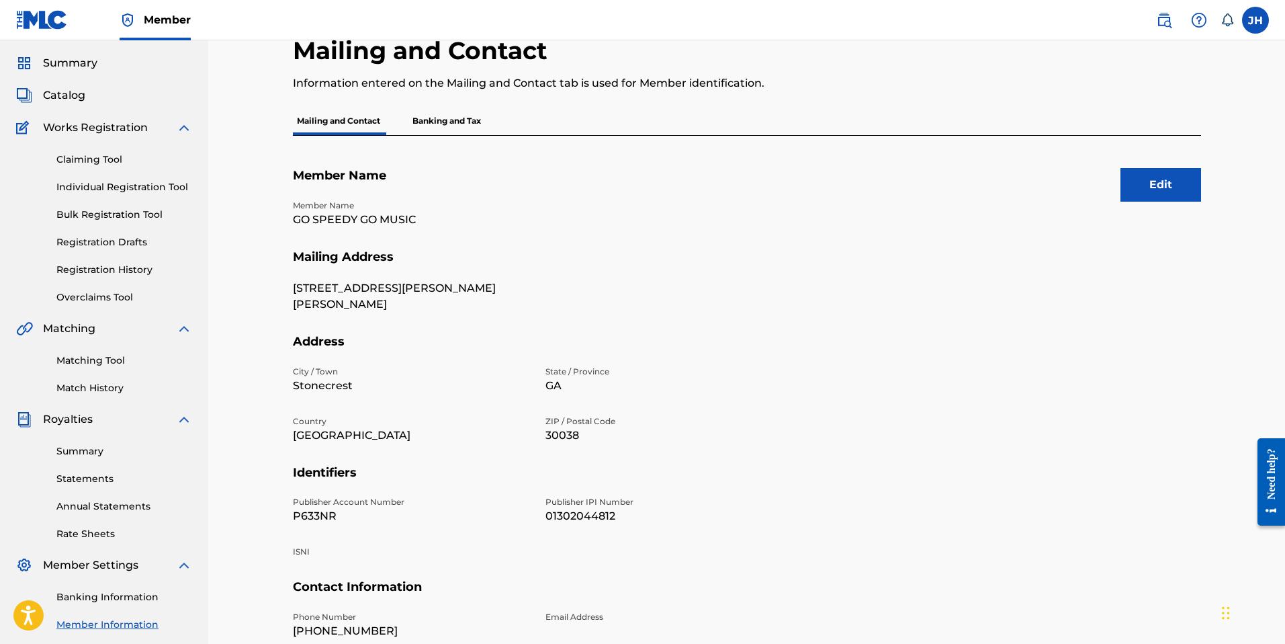
click at [1142, 199] on button "Edit" at bounding box center [1161, 185] width 81 height 34
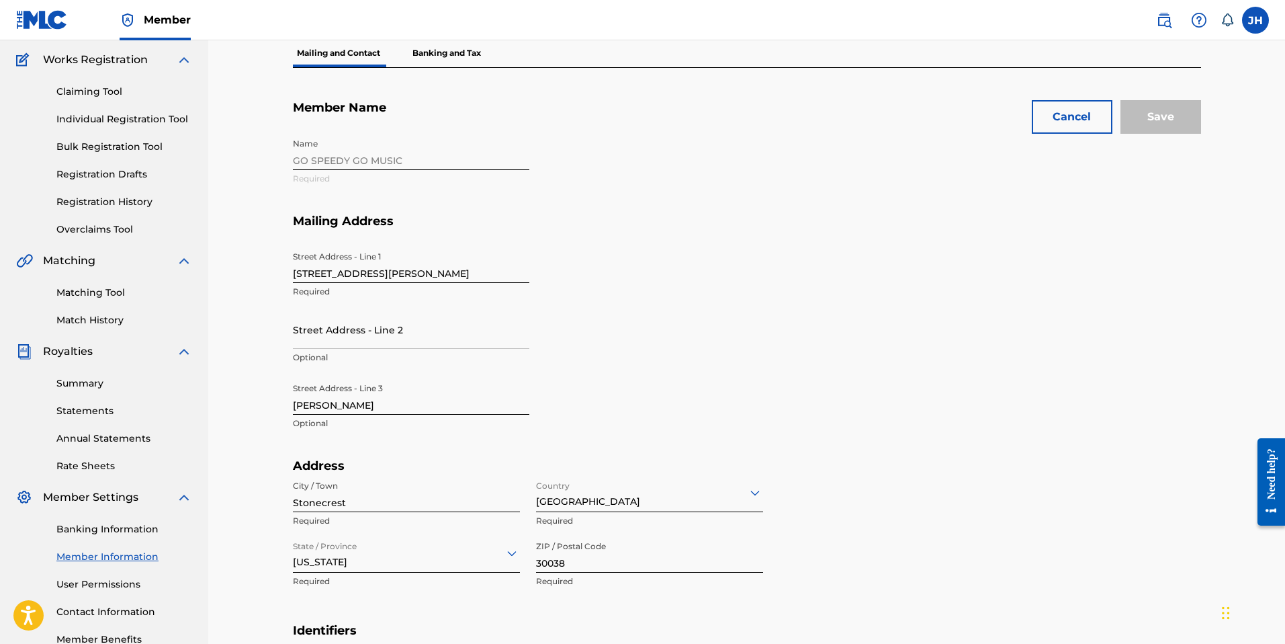
scroll to position [112, 0]
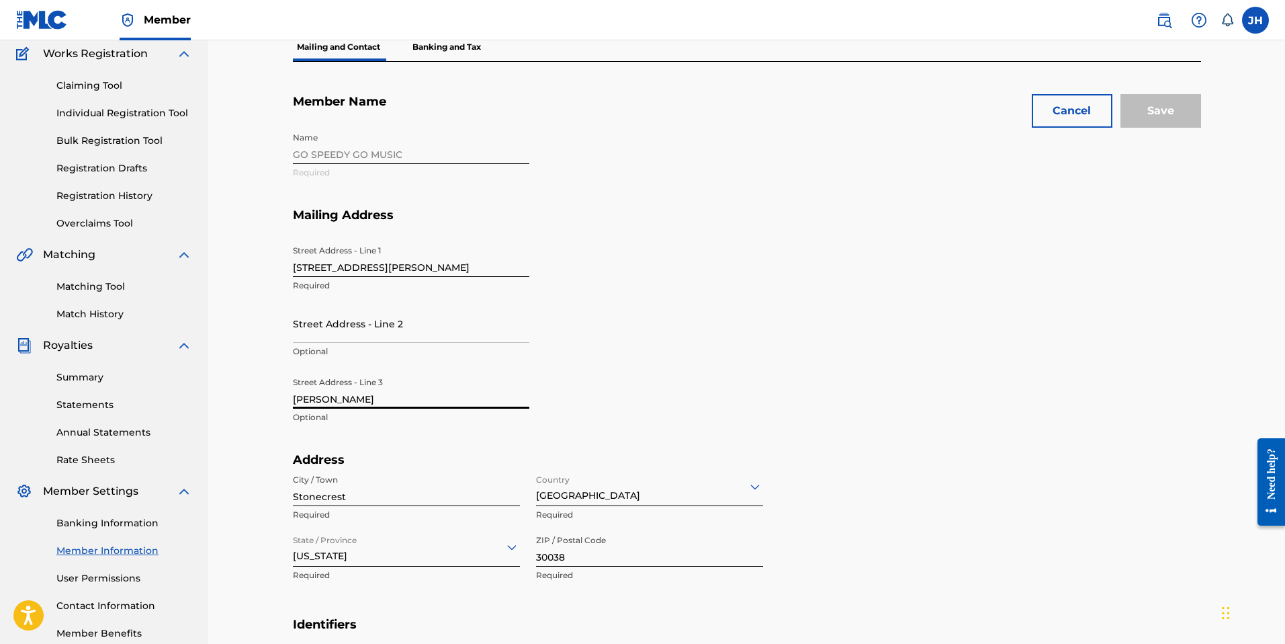
drag, startPoint x: 394, startPoint y: 396, endPoint x: 280, endPoint y: 398, distance: 113.6
click at [280, 398] on div "Mailing and Contact Information entered on the Mailing and Contact tab is used …" at bounding box center [747, 460] width 941 height 996
click at [435, 160] on div "Name GO SPEEDY GO MUSIC Required" at bounding box center [537, 167] width 489 height 82
click at [435, 155] on div "Name GO SPEEDY GO MUSIC Required" at bounding box center [537, 167] width 489 height 82
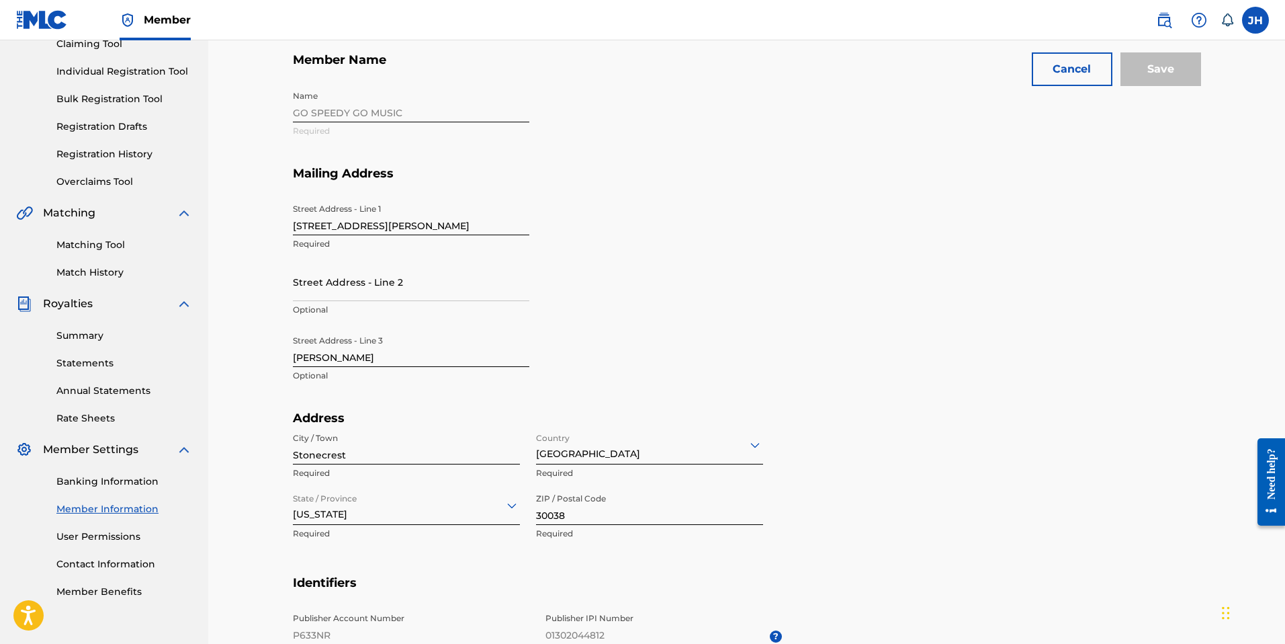
scroll to position [157, 0]
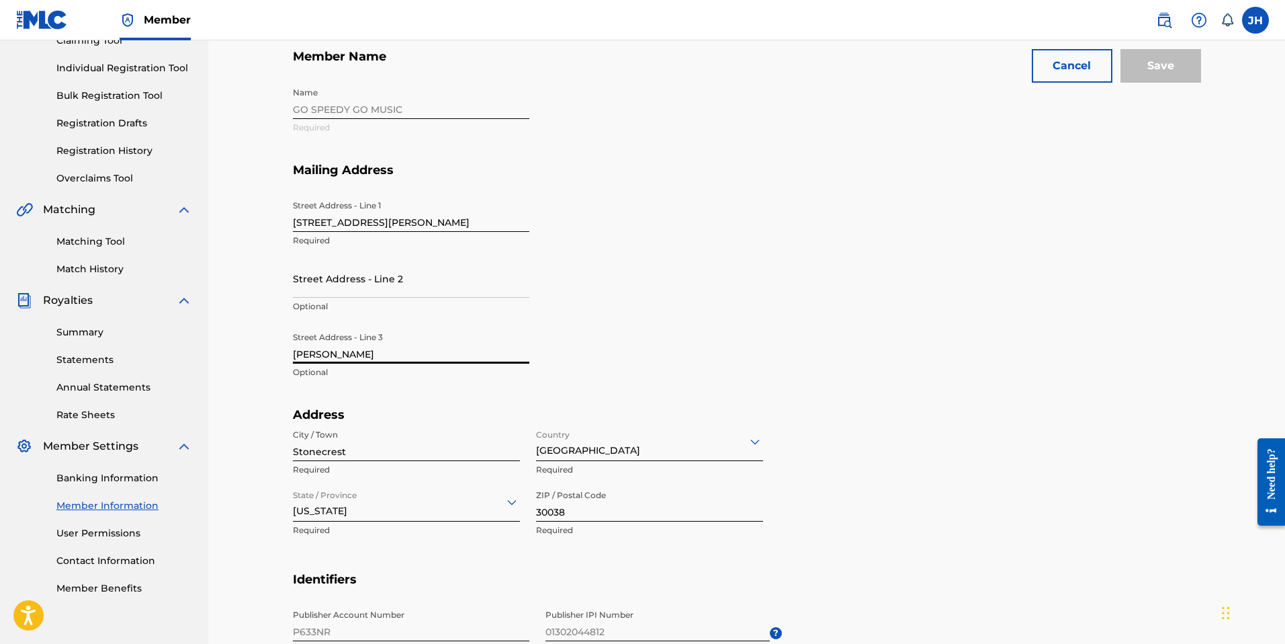
drag, startPoint x: 385, startPoint y: 353, endPoint x: 295, endPoint y: 355, distance: 90.0
click at [266, 356] on div "Mailing and Contact Information entered on the Mailing and Contact tab is used …" at bounding box center [746, 397] width 1077 height 1029
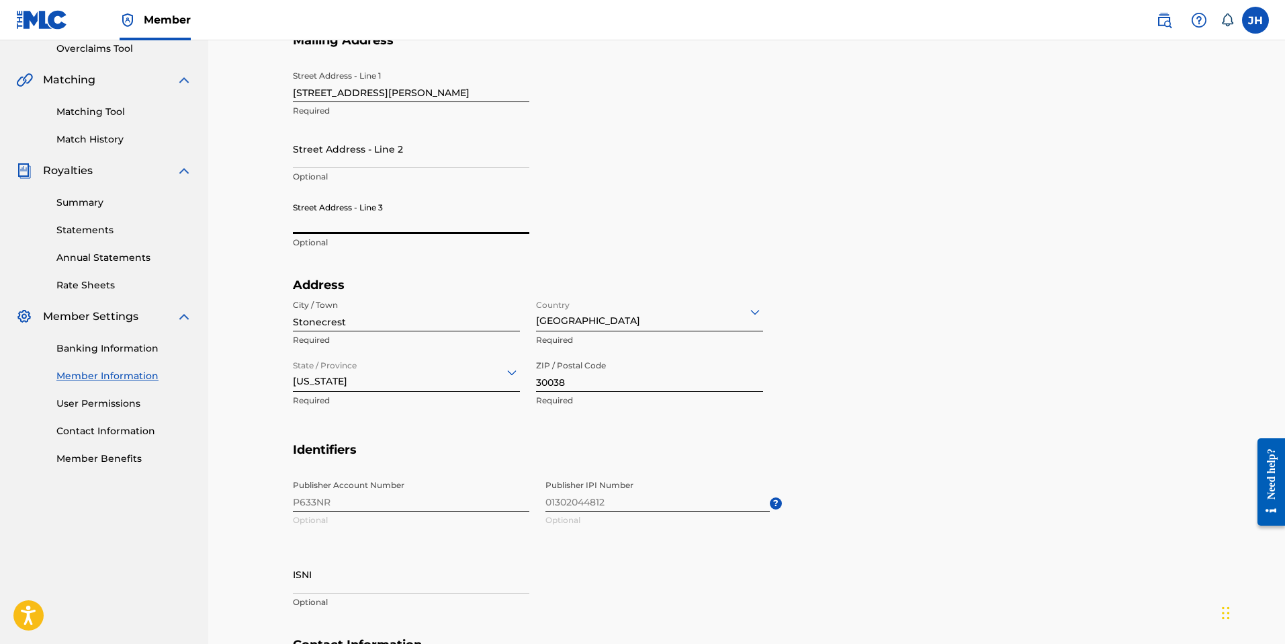
scroll to position [288, 0]
click at [654, 497] on span "Publisher IPI Number 01302044812 Optional ?" at bounding box center [664, 502] width 236 height 60
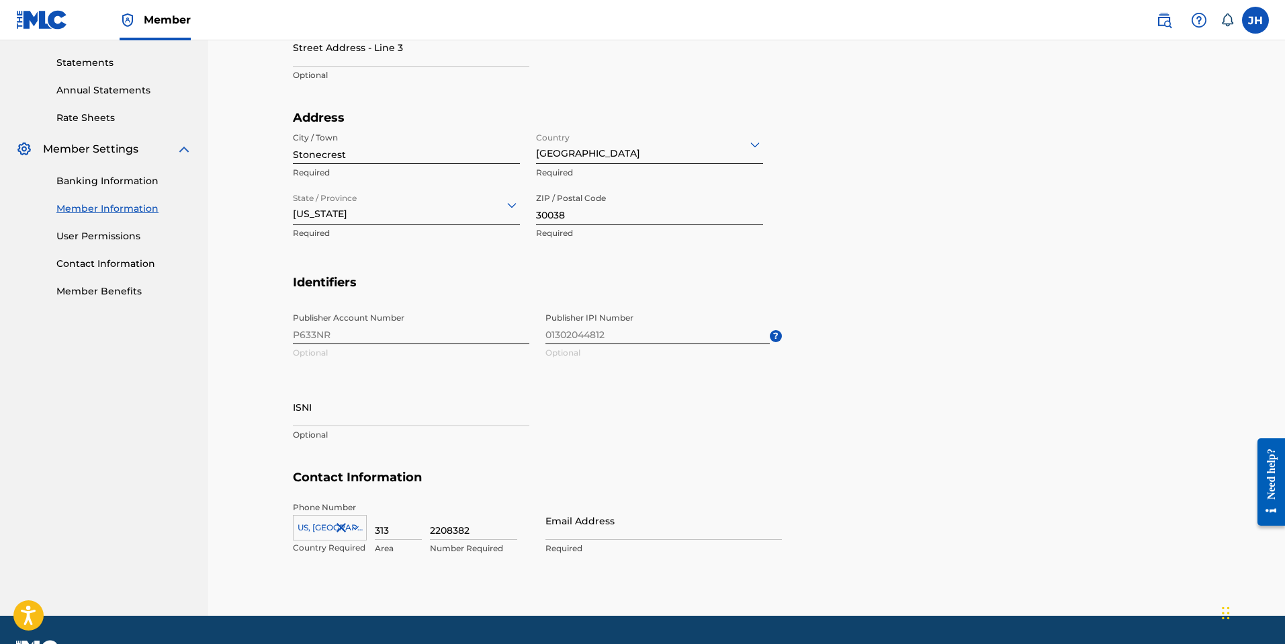
scroll to position [451, 0]
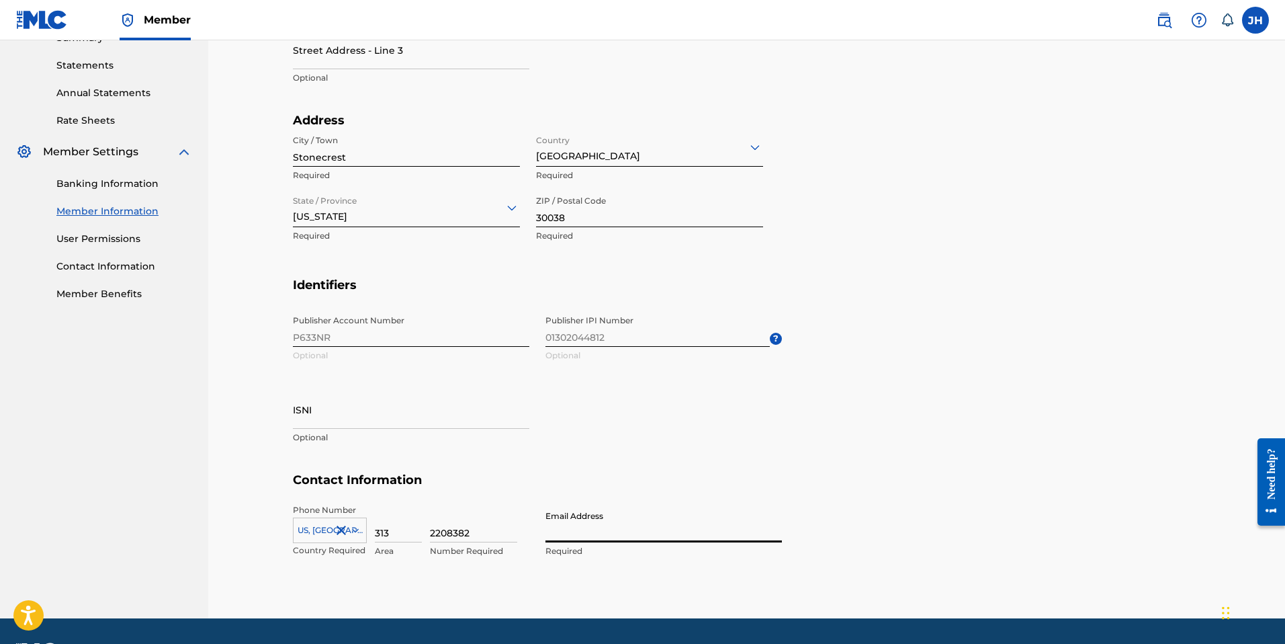
click at [604, 527] on input "Email Address" at bounding box center [664, 523] width 236 height 38
type input "[EMAIL_ADDRESS][DOMAIN_NAME]"
type input "[GEOGRAPHIC_DATA]"
type input "GA"
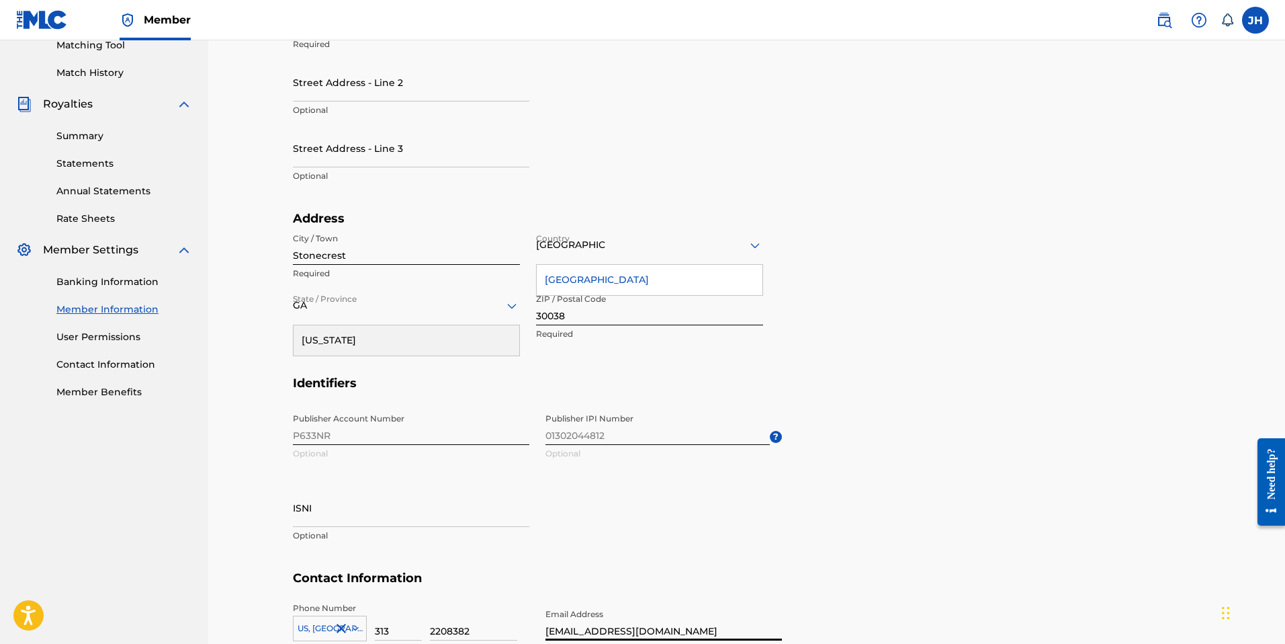
scroll to position [351, 0]
click at [614, 282] on div "[GEOGRAPHIC_DATA]" at bounding box center [650, 282] width 226 height 30
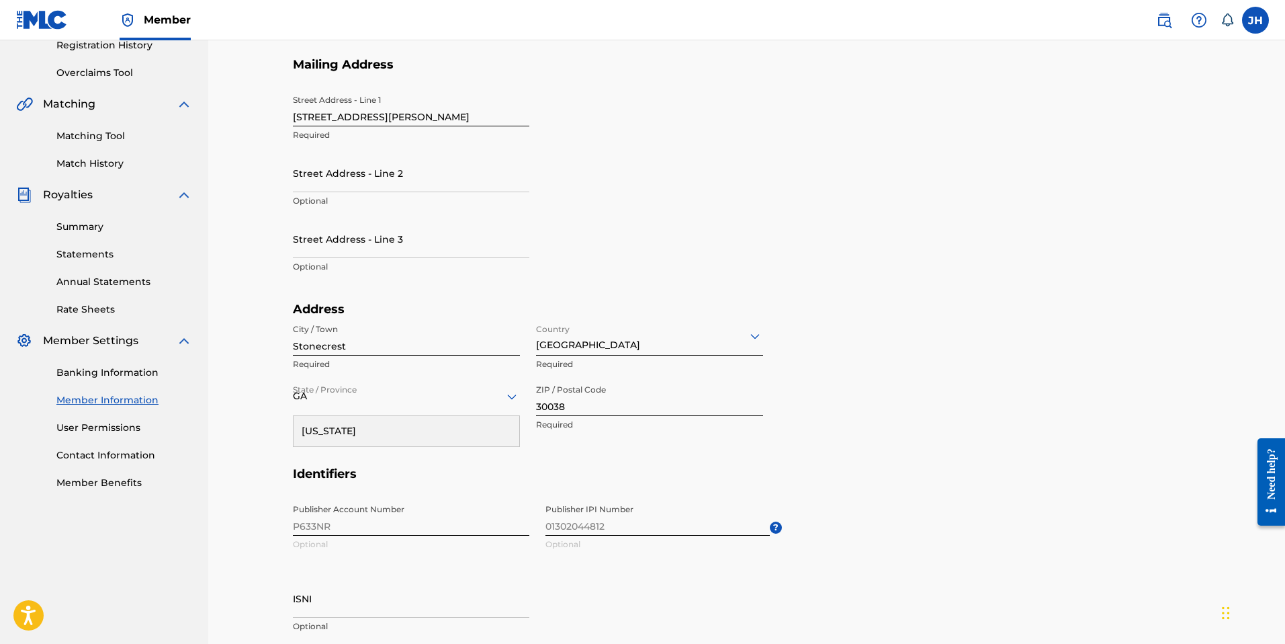
scroll to position [262, 0]
click at [314, 396] on div "GA" at bounding box center [406, 396] width 227 height 17
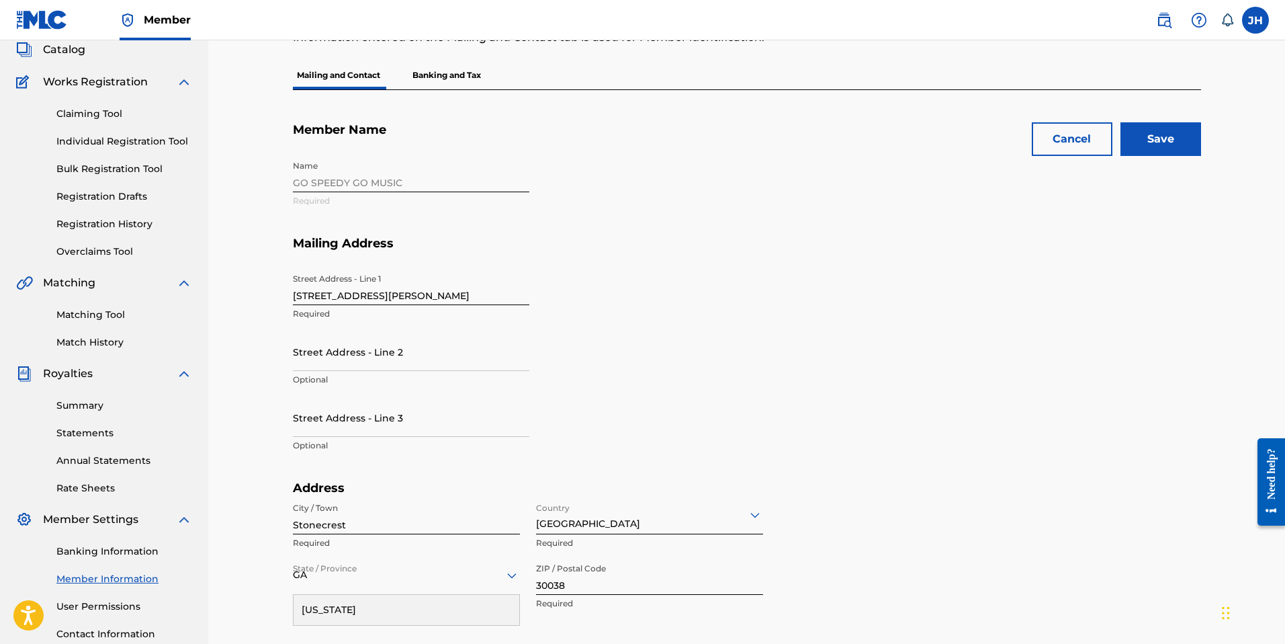
scroll to position [84, 0]
click at [1174, 145] on input "Save" at bounding box center [1161, 139] width 81 height 34
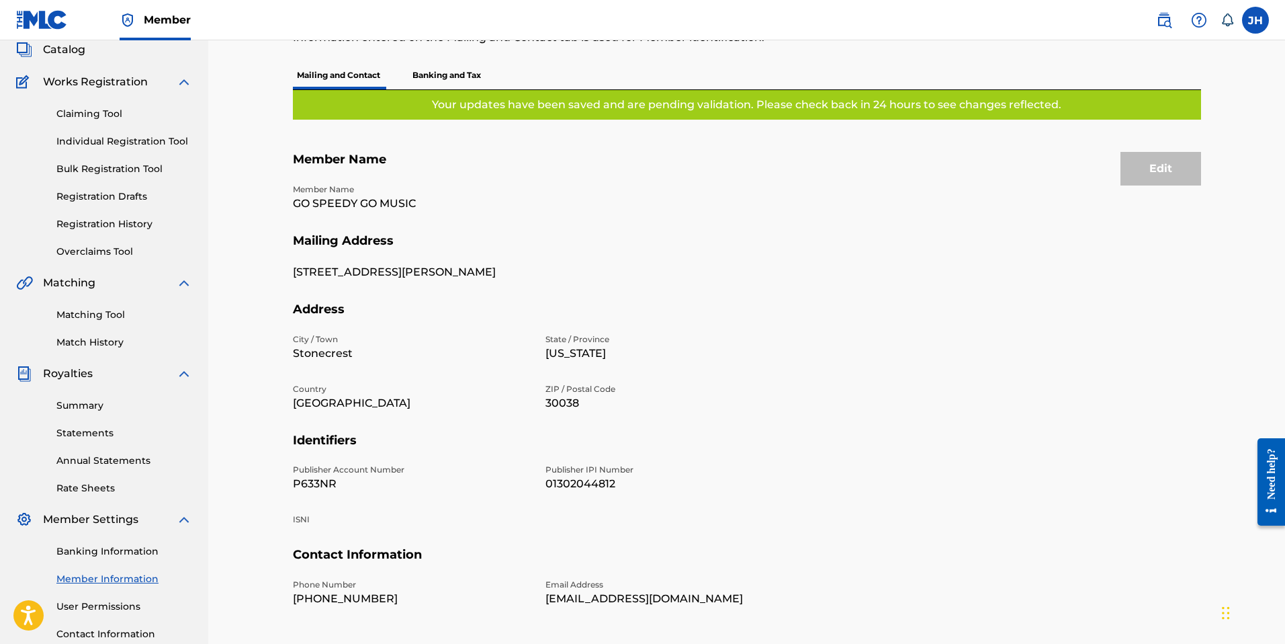
click at [99, 119] on link "Claiming Tool" at bounding box center [124, 114] width 136 height 14
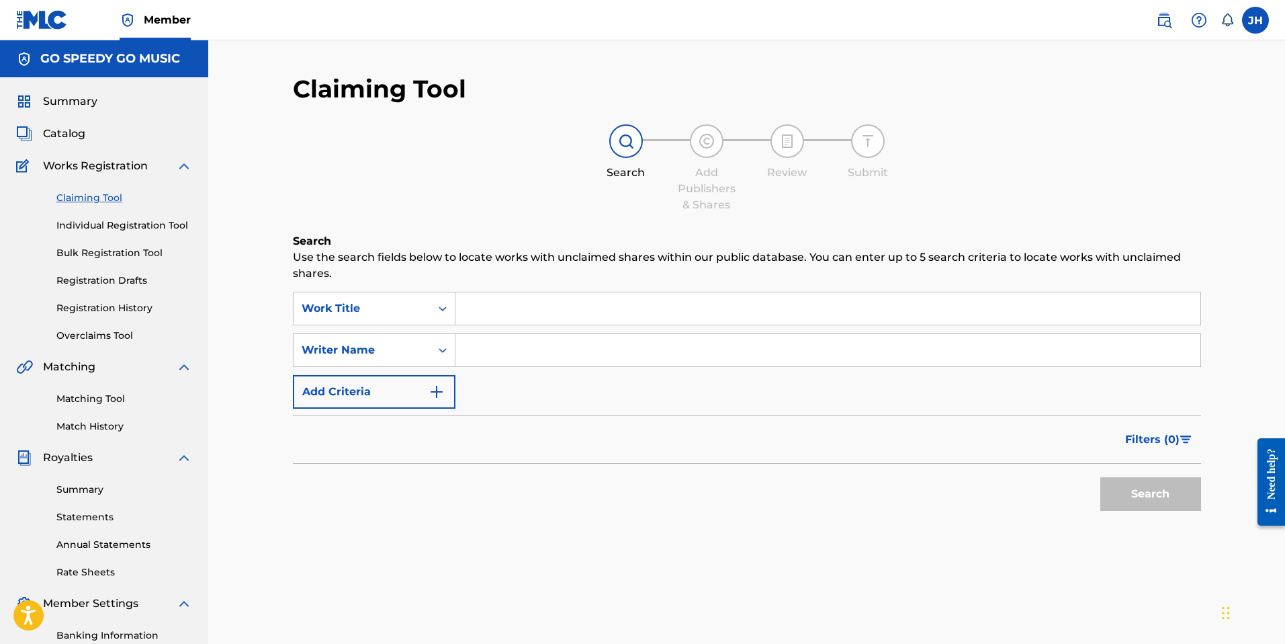
click at [505, 308] on input "Search Form" at bounding box center [828, 308] width 745 height 32
click at [499, 349] on input "Search Form" at bounding box center [828, 350] width 745 height 32
type input "[PERSON_NAME]"
click at [1136, 488] on button "Search" at bounding box center [1150, 494] width 101 height 34
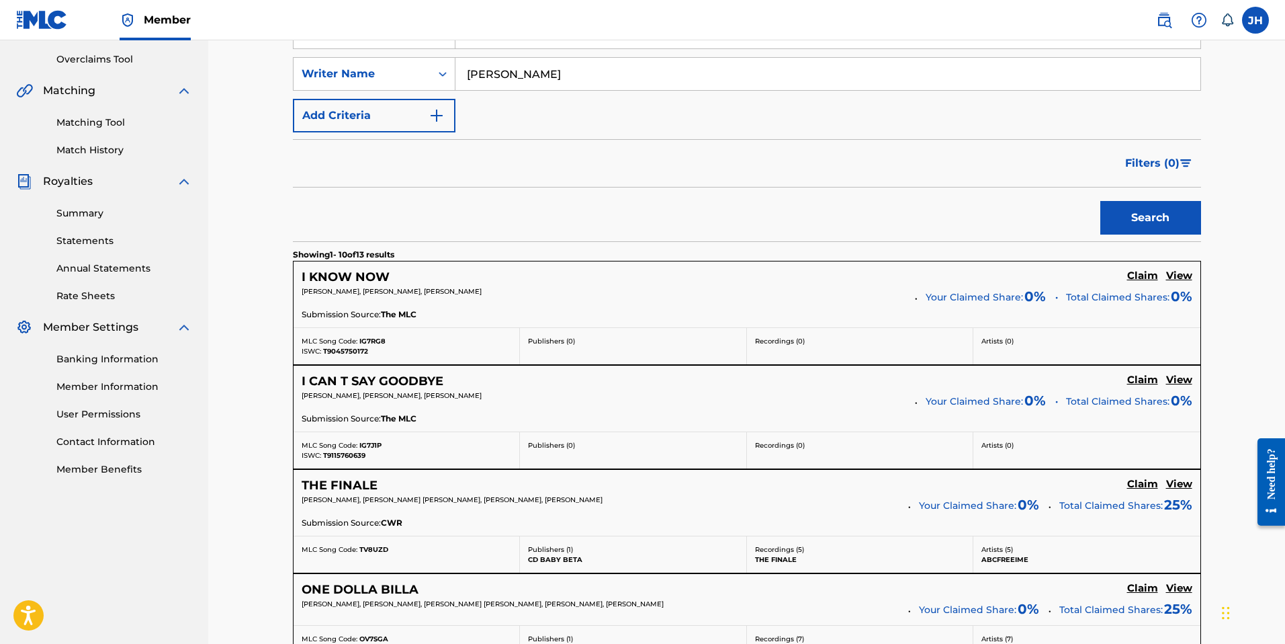
scroll to position [292, 0]
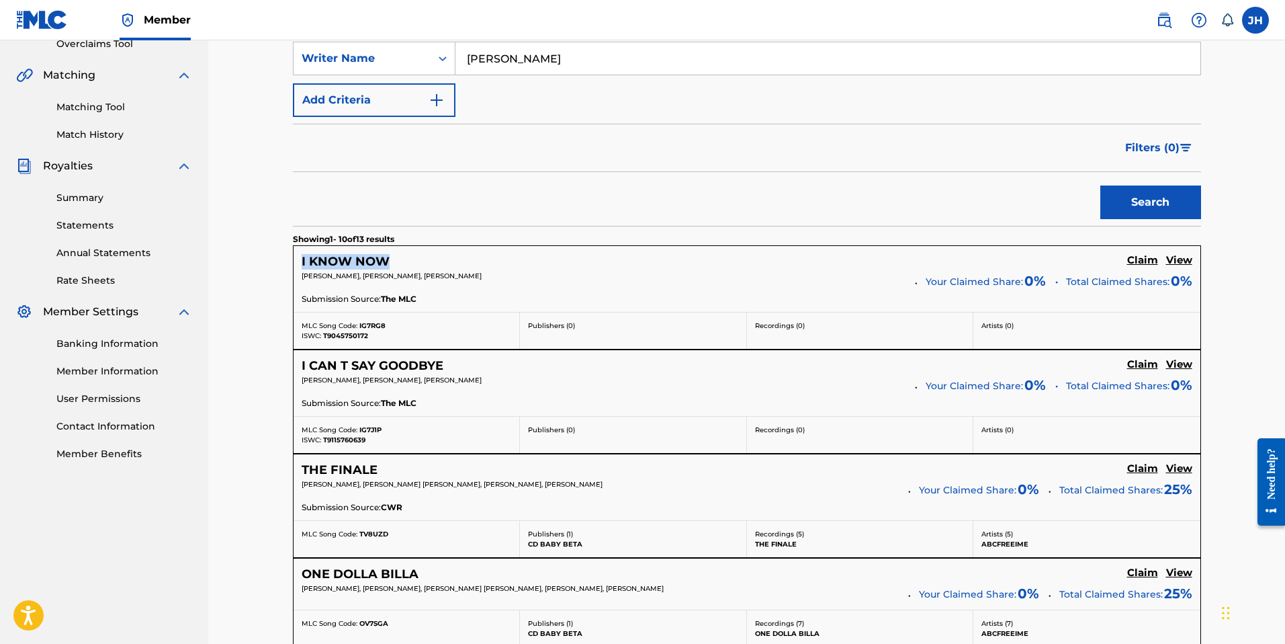
drag, startPoint x: 302, startPoint y: 259, endPoint x: 392, endPoint y: 264, distance: 90.1
click at [392, 264] on div "I KNOW NOW" at bounding box center [354, 261] width 104 height 15
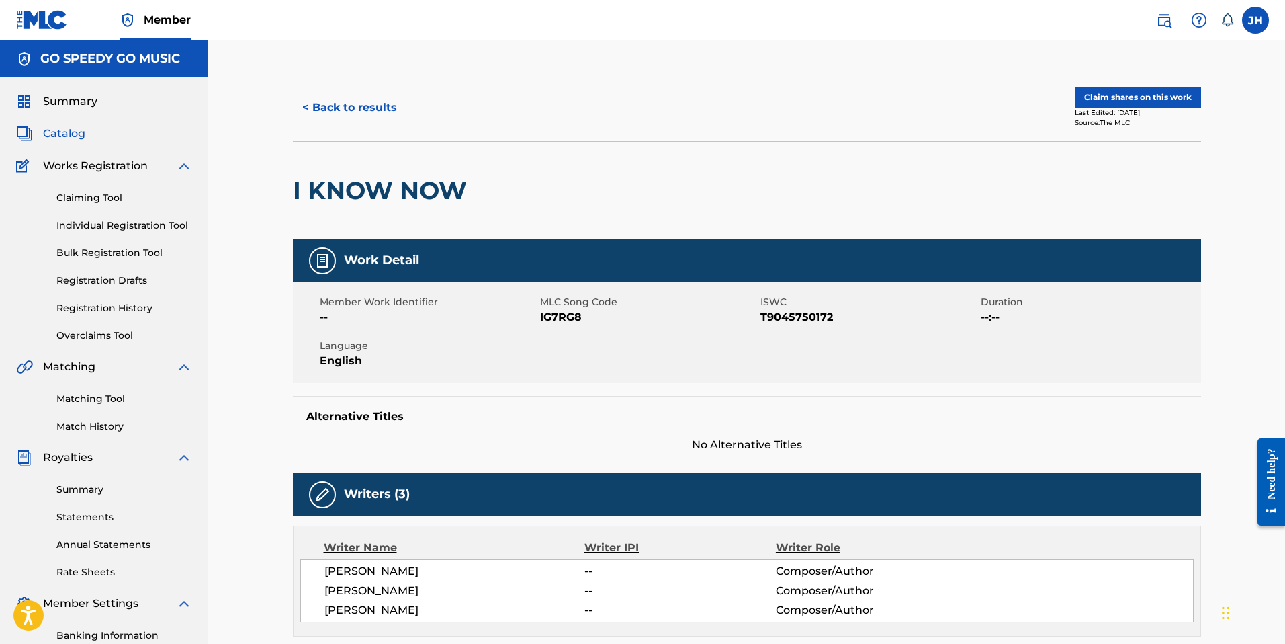
click at [73, 104] on span "Summary" at bounding box center [70, 101] width 54 height 16
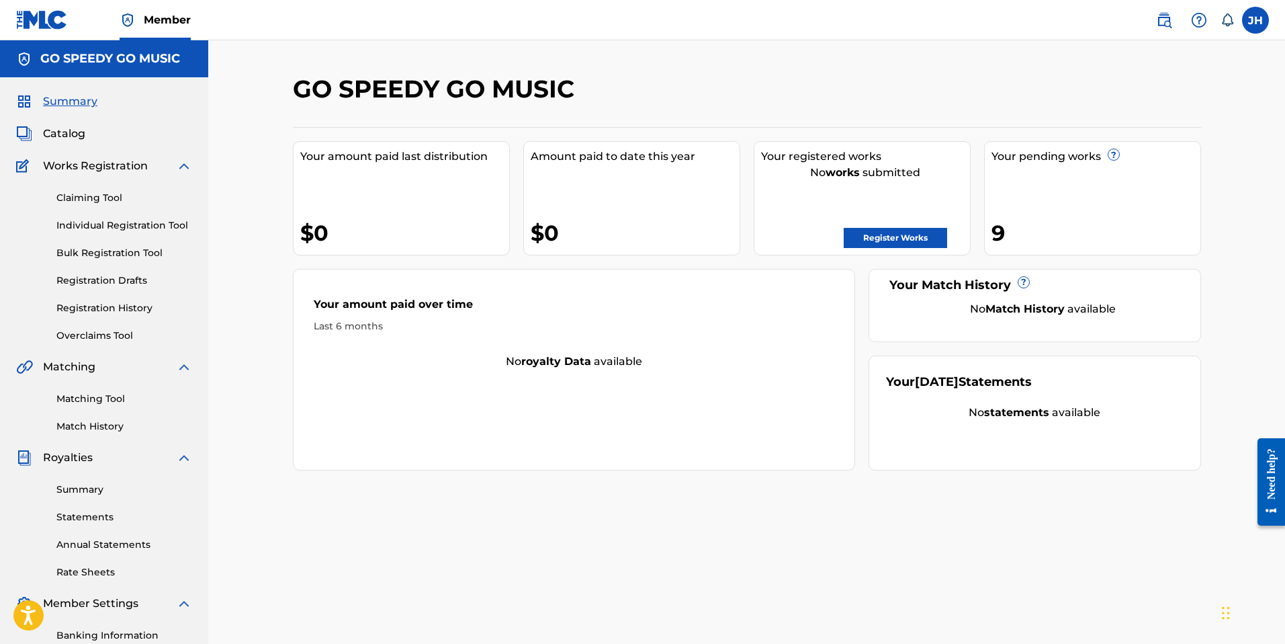
click at [45, 19] on img at bounding box center [42, 19] width 52 height 19
click at [1078, 158] on div "Your pending works ?" at bounding box center [1096, 156] width 209 height 16
click at [77, 103] on span "Summary" at bounding box center [70, 101] width 54 height 16
click at [77, 101] on span "Summary" at bounding box center [70, 101] width 54 height 16
click at [99, 196] on link "Claiming Tool" at bounding box center [124, 198] width 136 height 14
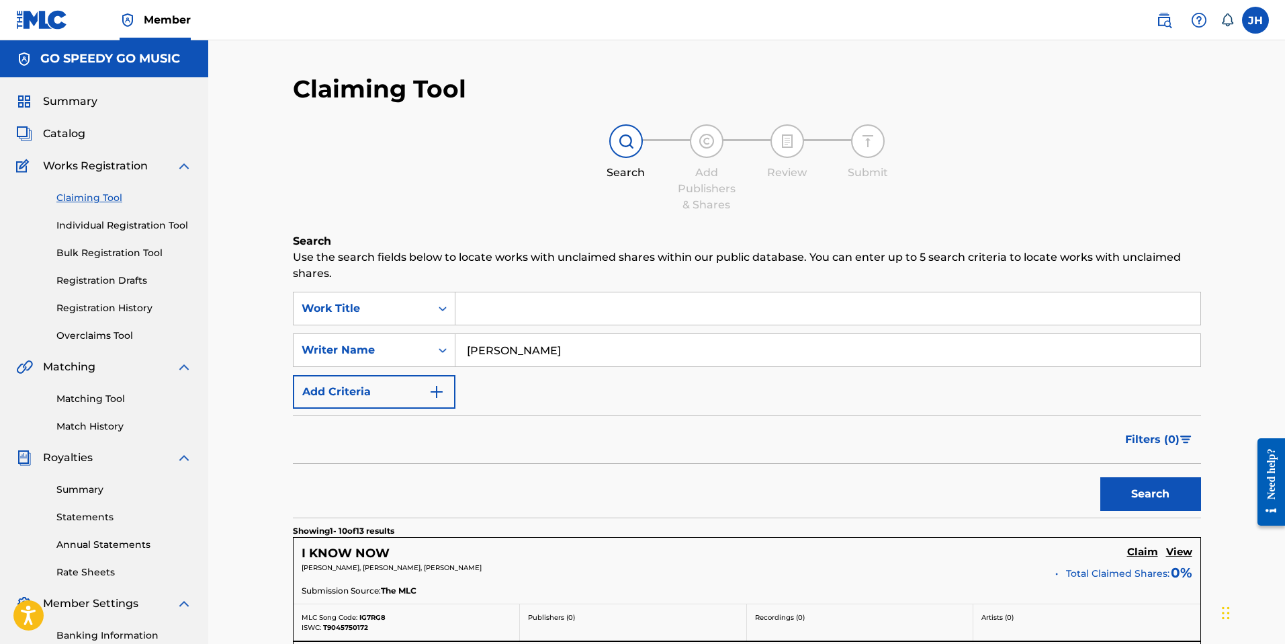
click at [533, 306] on input "Search Form" at bounding box center [828, 308] width 745 height 32
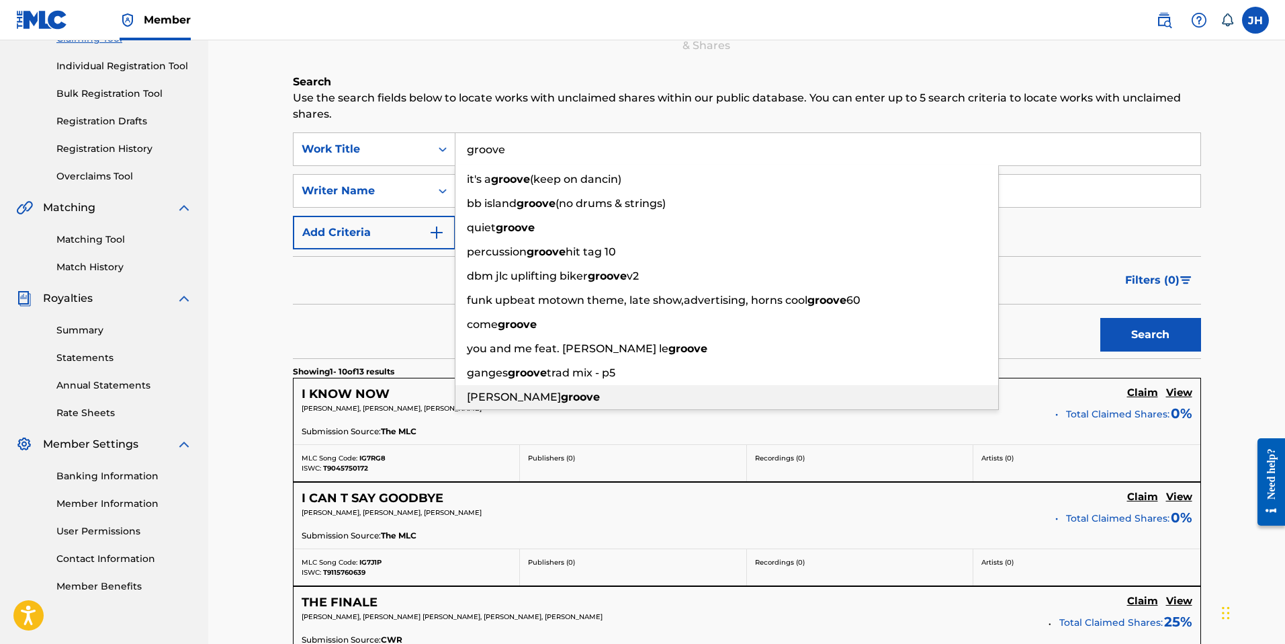
scroll to position [153, 0]
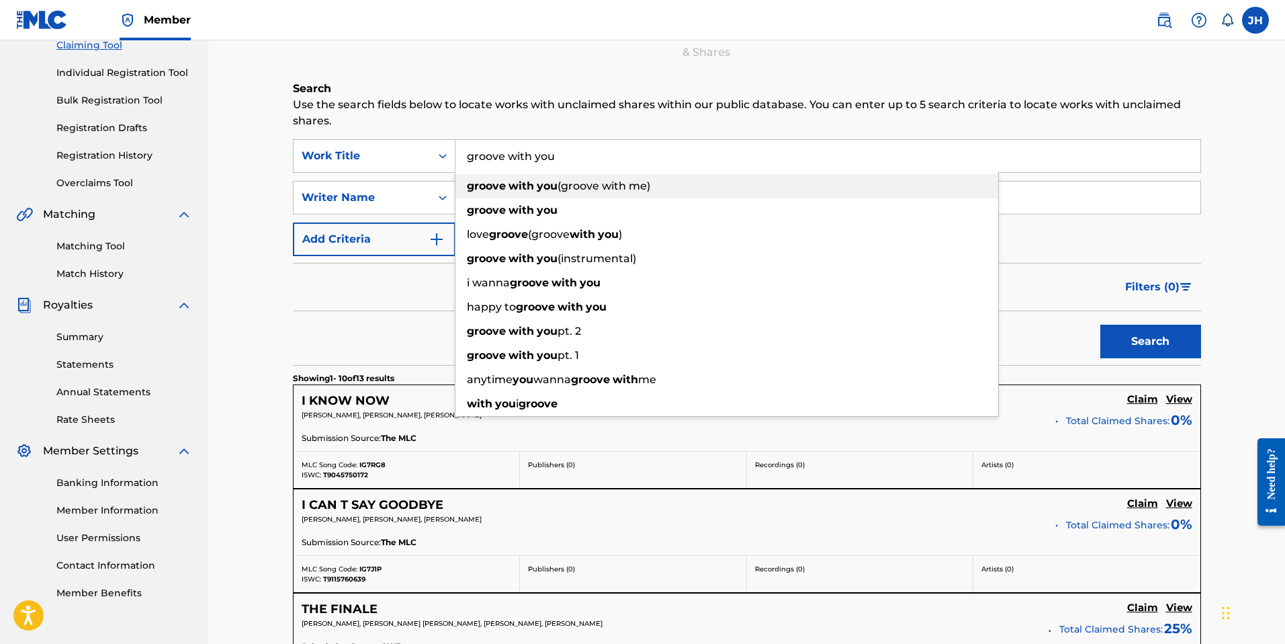
click at [587, 187] on span "(groove with me)" at bounding box center [604, 185] width 93 height 13
type input "groove with you (groove with me)"
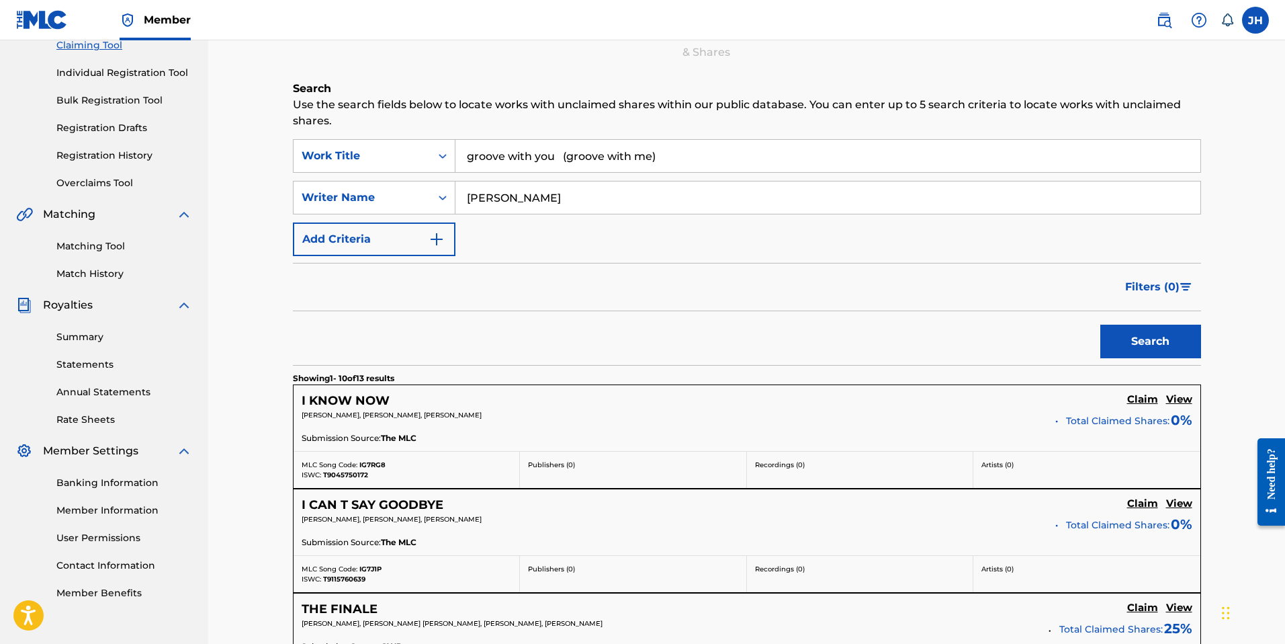
click at [582, 201] on input "[PERSON_NAME]" at bounding box center [828, 197] width 745 height 32
click at [1114, 341] on button "Search" at bounding box center [1150, 341] width 101 height 34
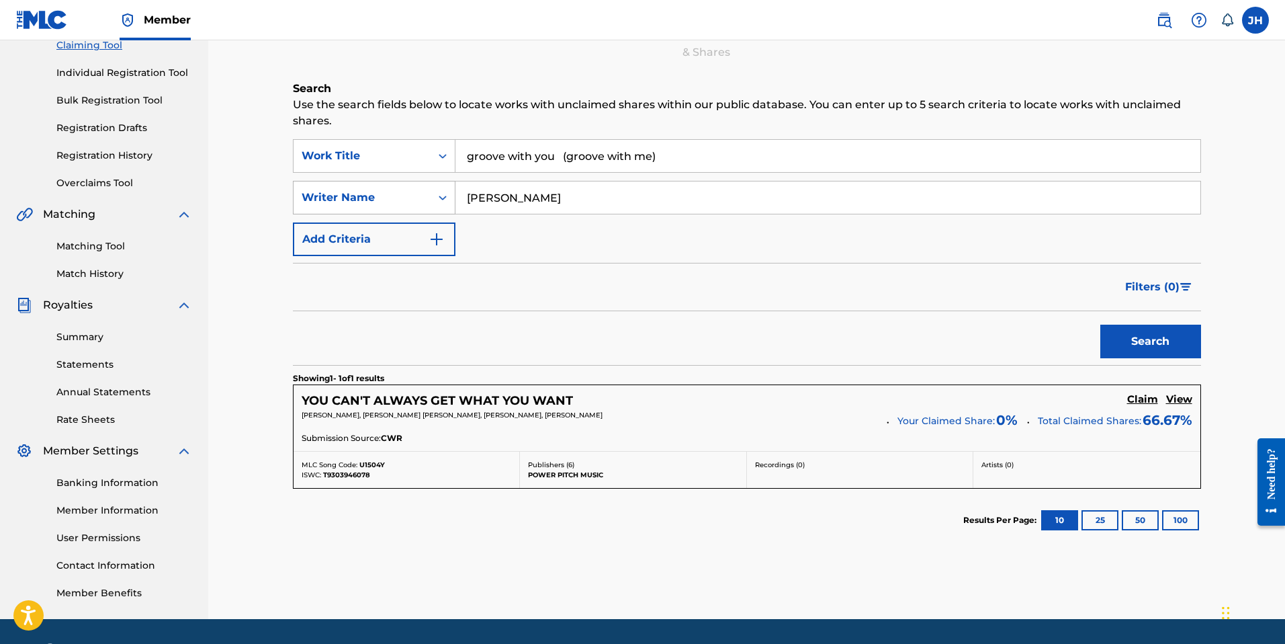
drag, startPoint x: 547, startPoint y: 196, endPoint x: 439, endPoint y: 190, distance: 107.7
click at [439, 190] on div "SearchWithCriteria0d7a8454-f0cc-467e-9a4a-69a8dd085aab Writer Name [PERSON_NAME]" at bounding box center [747, 198] width 908 height 34
click at [1172, 353] on button "Search" at bounding box center [1150, 341] width 101 height 34
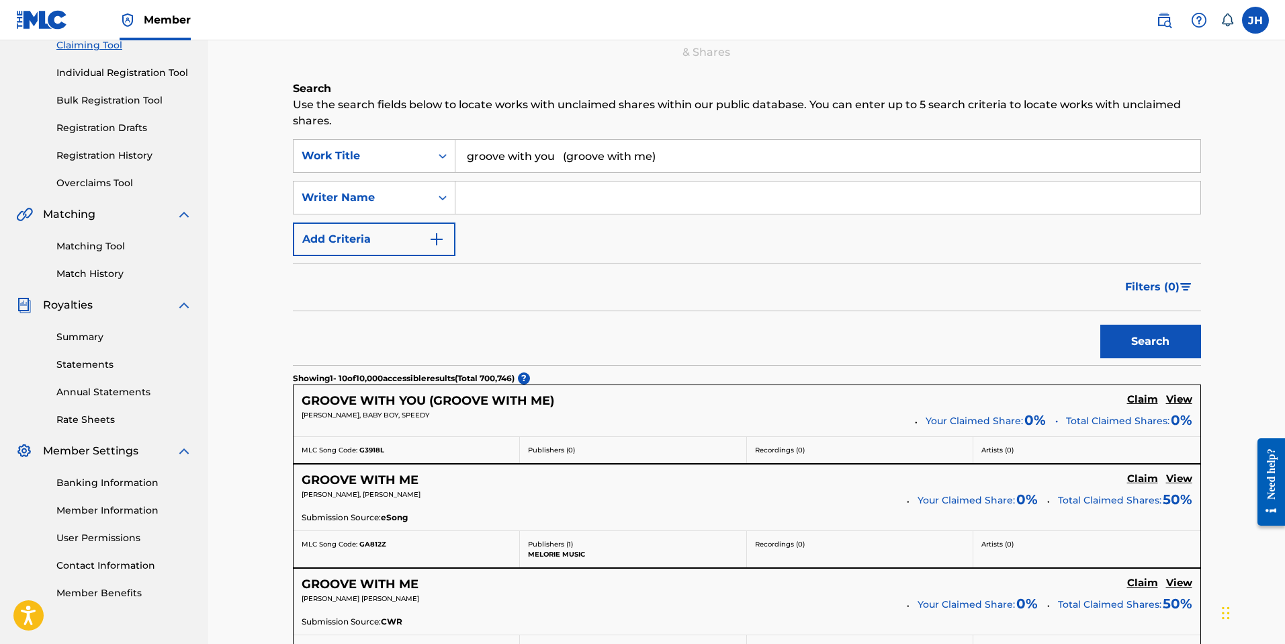
click at [464, 399] on h5 "GROOVE WITH YOU (GROOVE WITH ME)" at bounding box center [428, 400] width 253 height 15
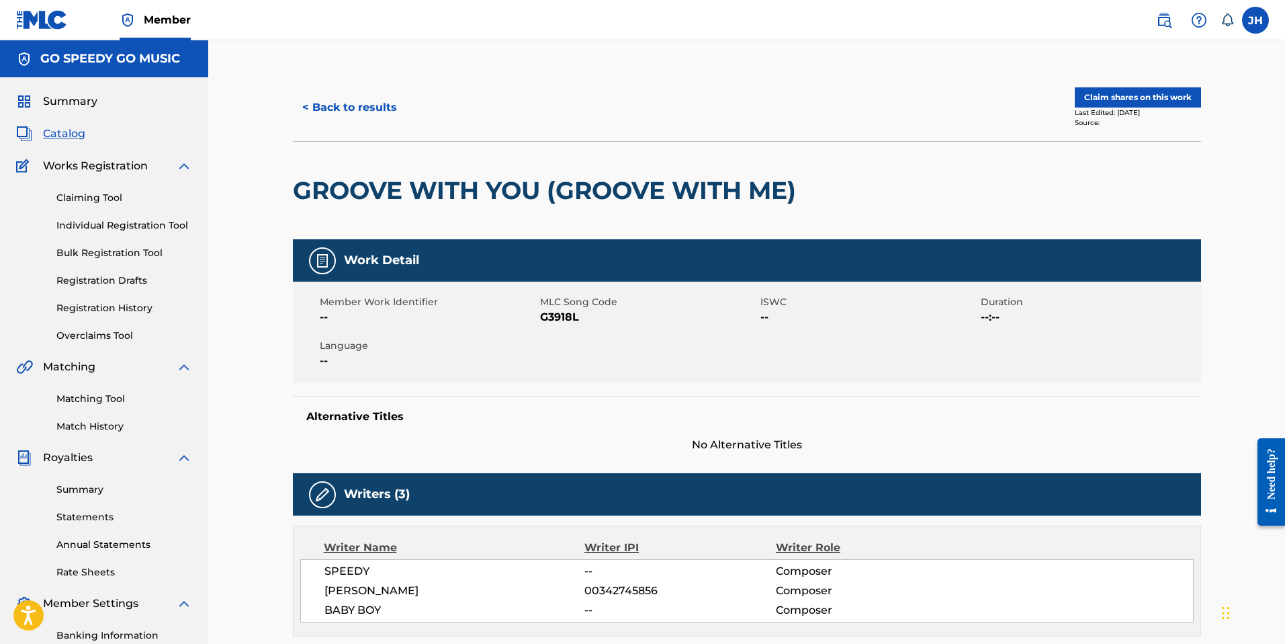
scroll to position [279, 0]
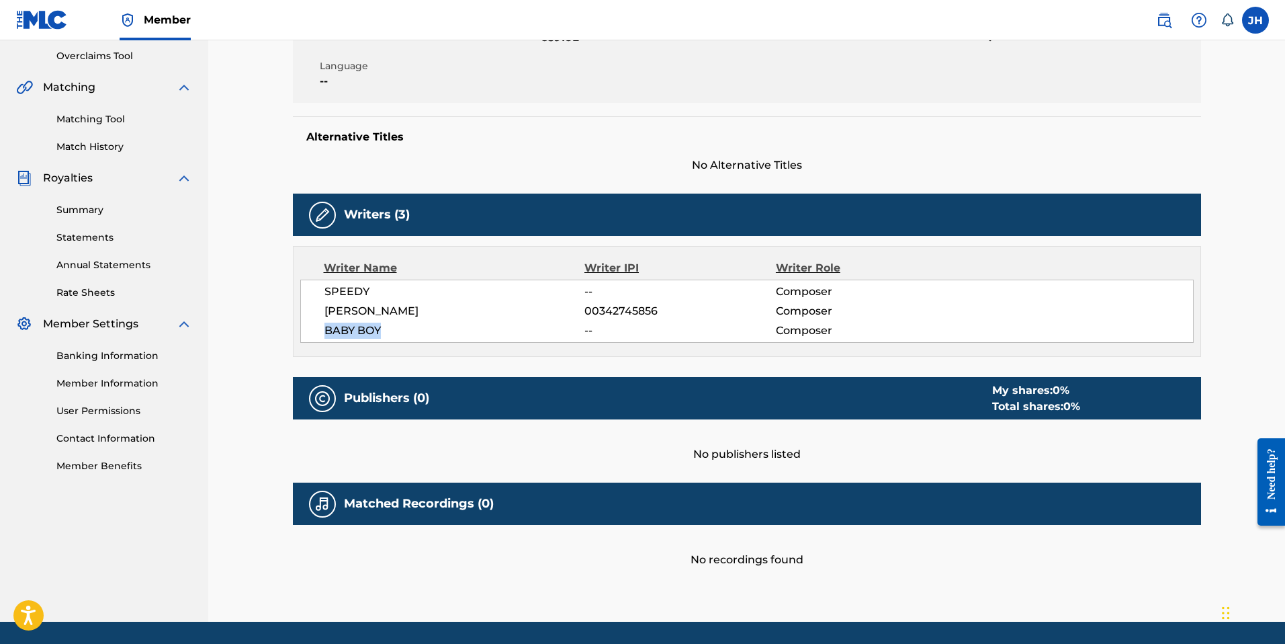
drag, startPoint x: 327, startPoint y: 329, endPoint x: 398, endPoint y: 331, distance: 71.2
click at [398, 331] on span "BABY BOY" at bounding box center [454, 330] width 261 height 16
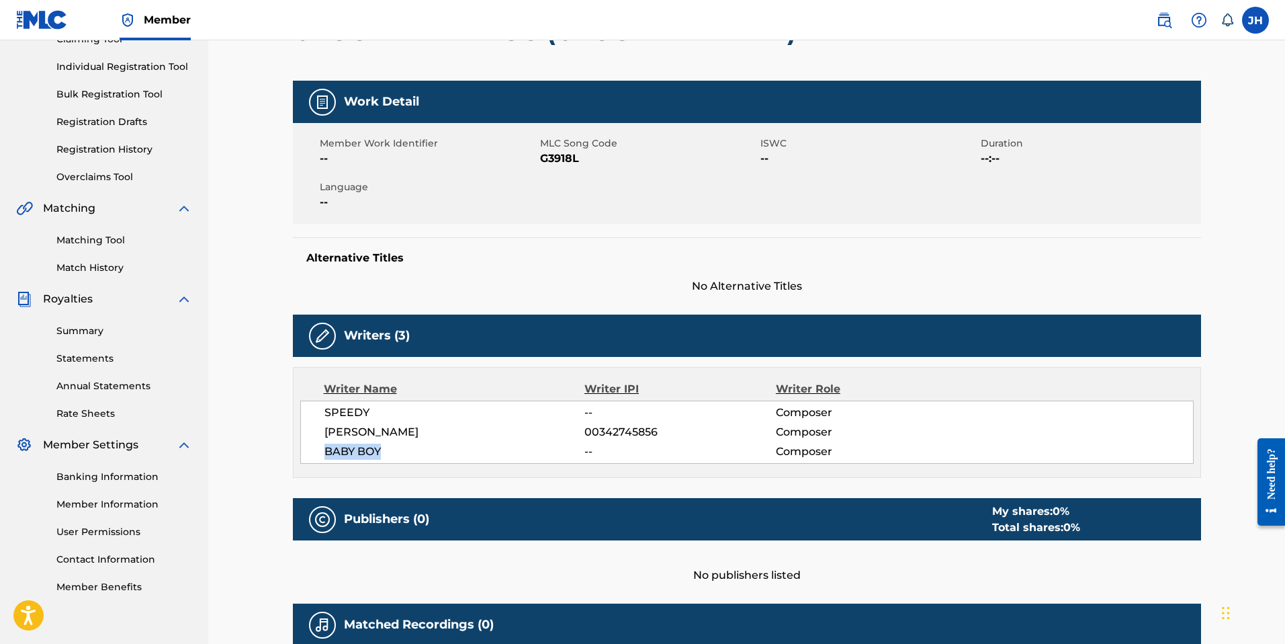
scroll to position [0, 0]
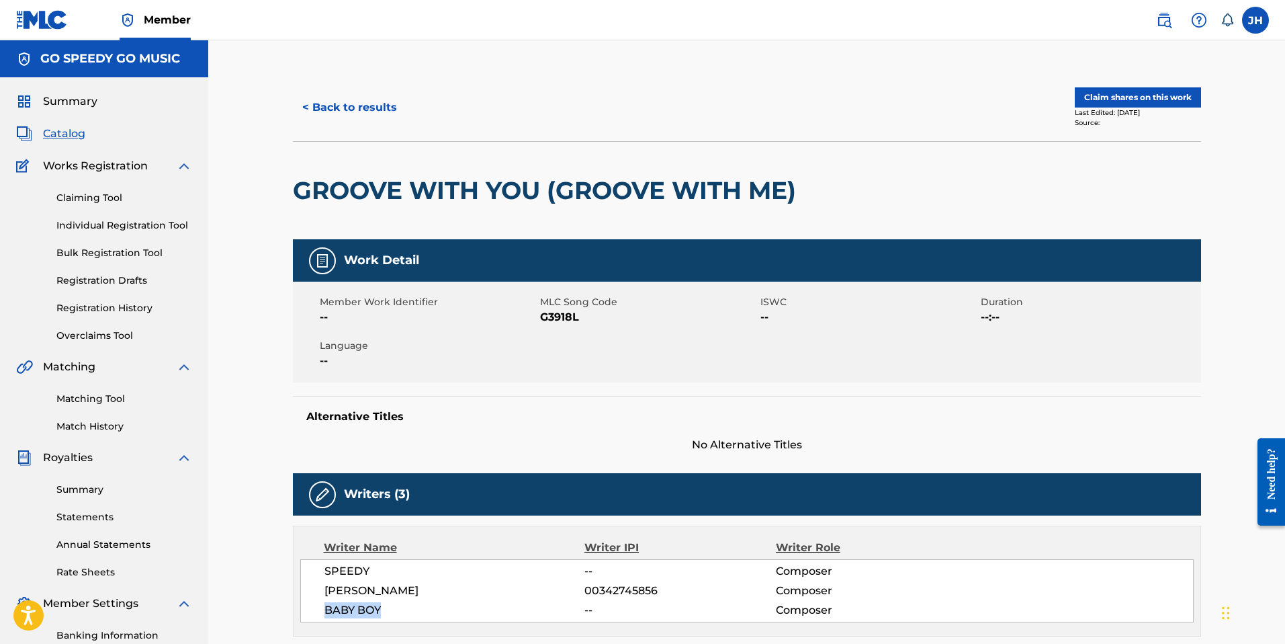
click at [100, 198] on link "Claiming Tool" at bounding box center [124, 198] width 136 height 14
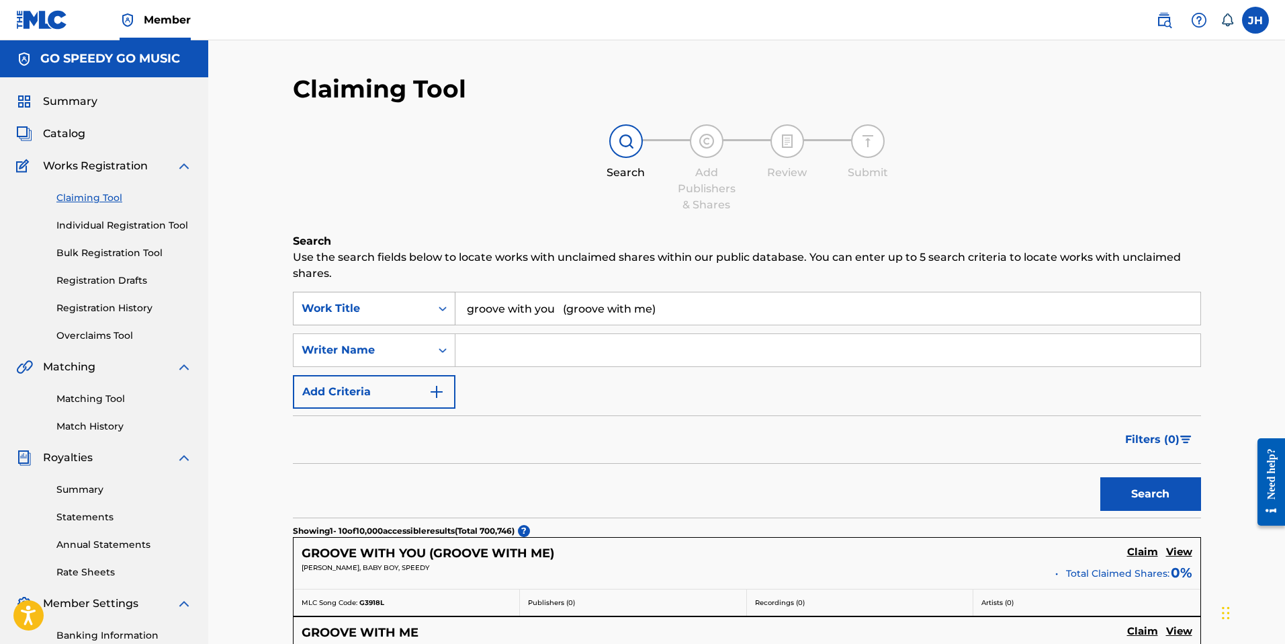
drag, startPoint x: 666, startPoint y: 308, endPoint x: 387, endPoint y: 306, distance: 278.8
click at [387, 306] on div "SearchWithCriteria0ce8ac81-6cfe-401e-81e2-3429d5ea9b3d Work Title groove with y…" at bounding box center [747, 309] width 908 height 34
click at [502, 345] on input "Search Form" at bounding box center [828, 350] width 745 height 32
paste input "BABY BOY"
type input "BABY BOY"
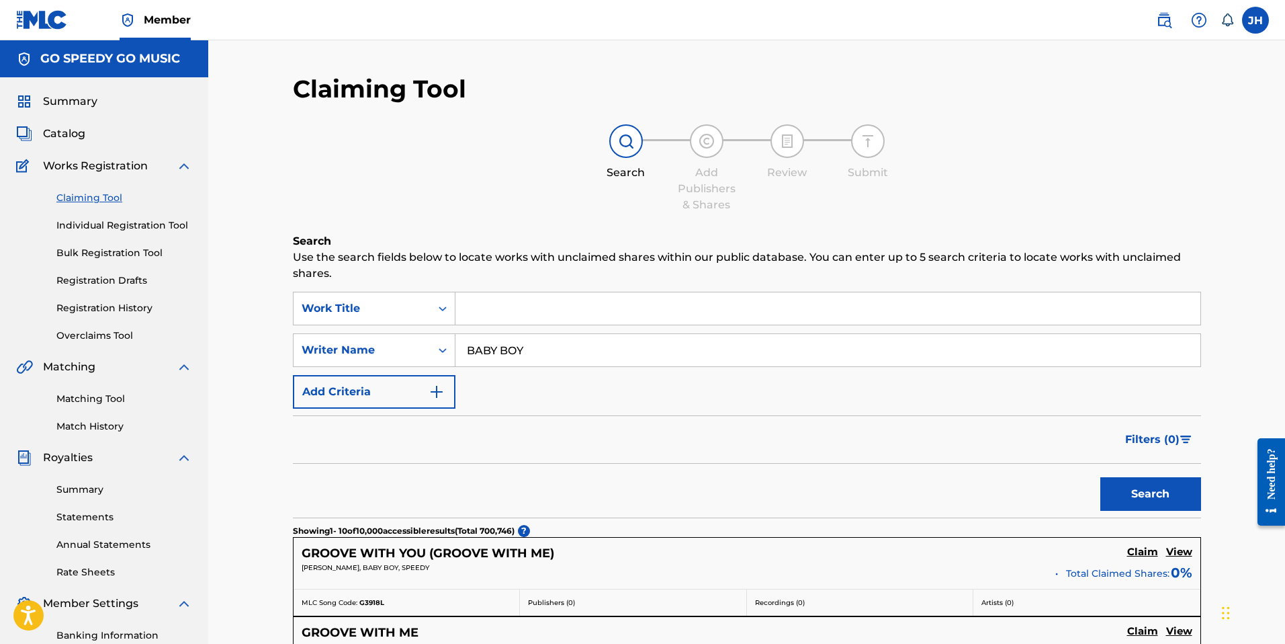
click at [1145, 489] on button "Search" at bounding box center [1150, 494] width 101 height 34
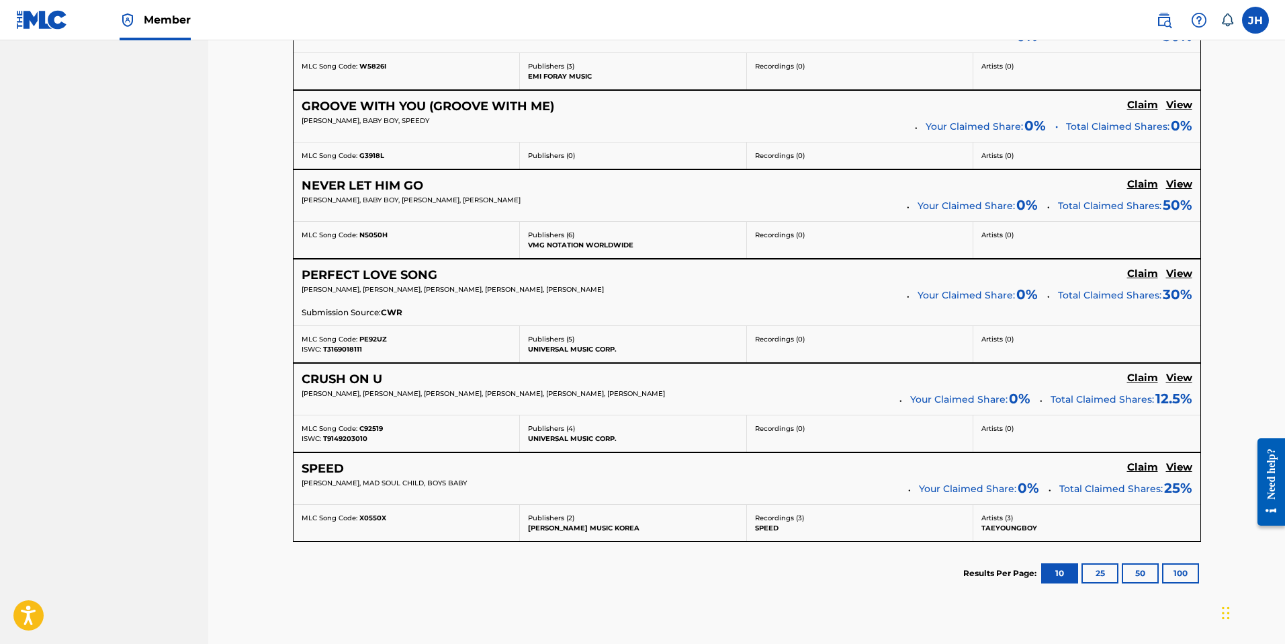
scroll to position [847, 0]
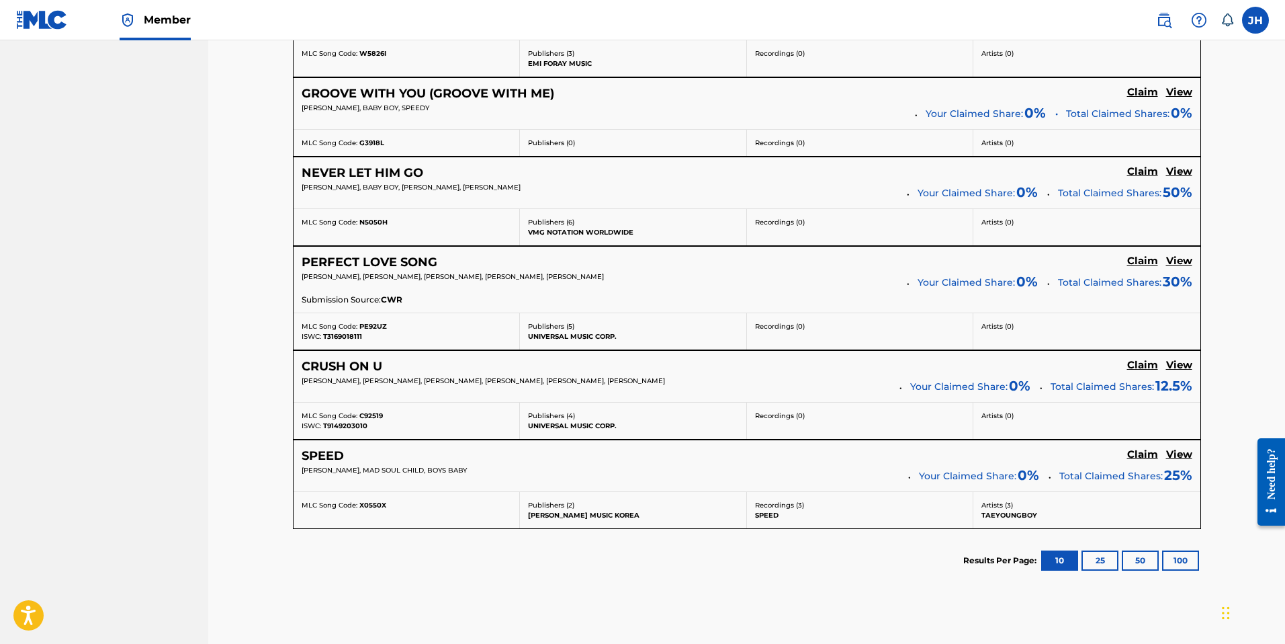
click at [1099, 559] on button "25" at bounding box center [1100, 560] width 37 height 20
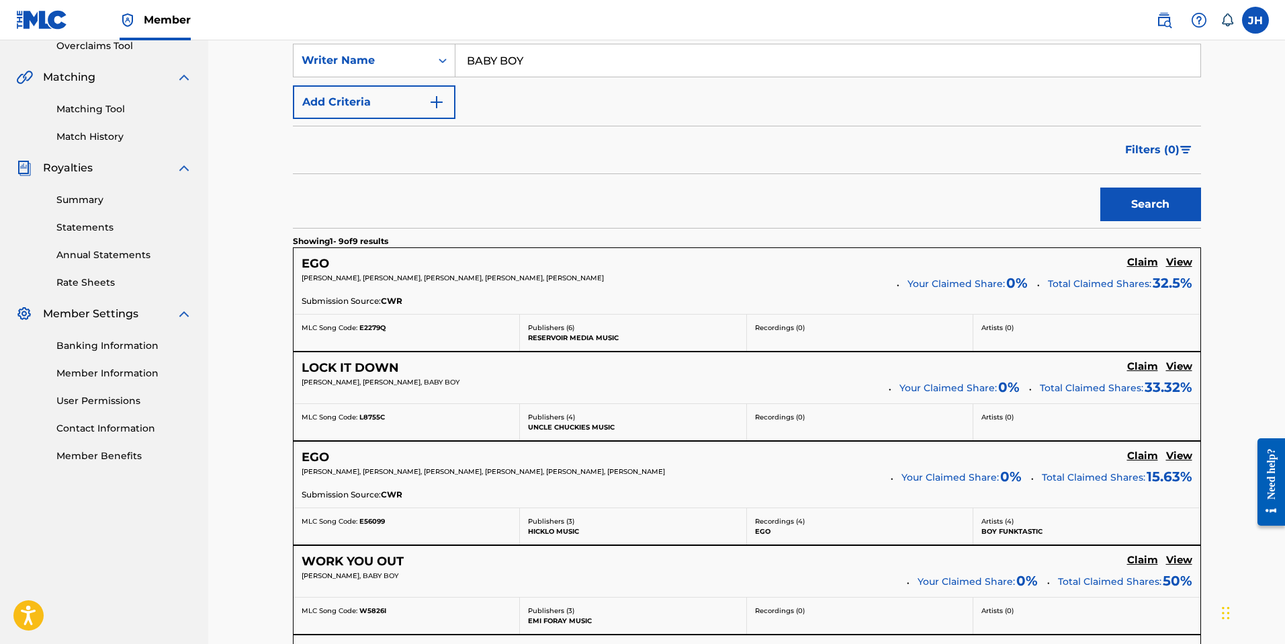
scroll to position [271, 0]
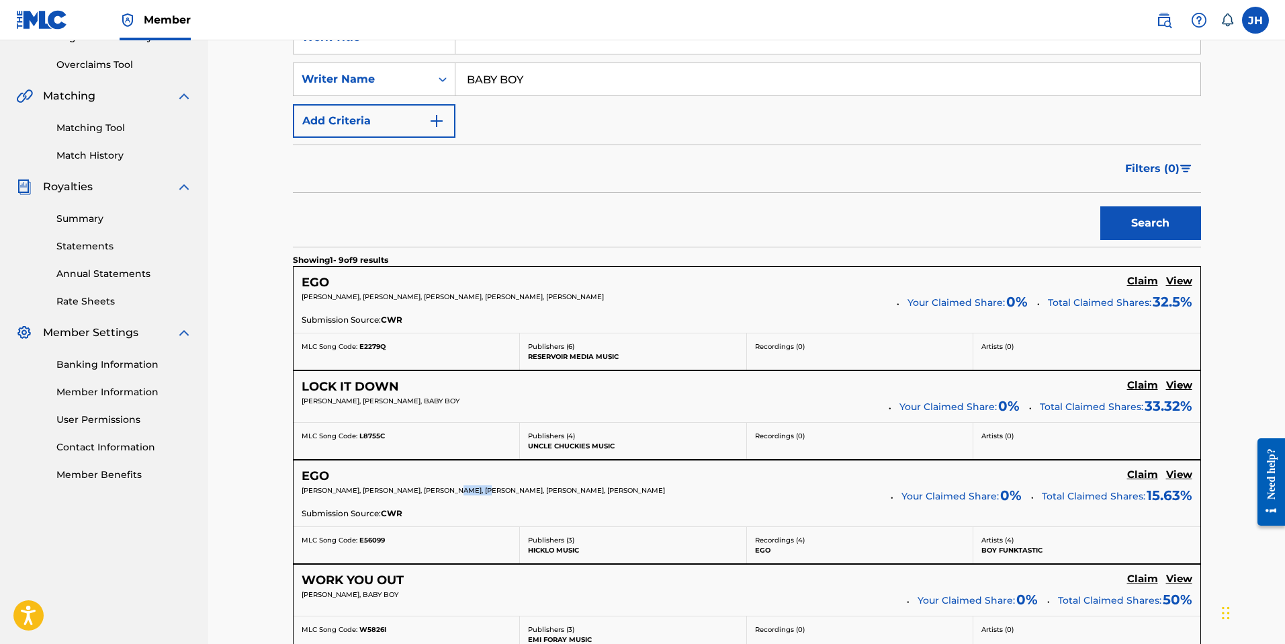
drag, startPoint x: 470, startPoint y: 488, endPoint x: 505, endPoint y: 490, distance: 35.0
click at [505, 490] on span "[PERSON_NAME], [PERSON_NAME], [PERSON_NAME], [PERSON_NAME], [PERSON_NAME], [PER…" at bounding box center [483, 490] width 363 height 9
copy span "BABY BOY"
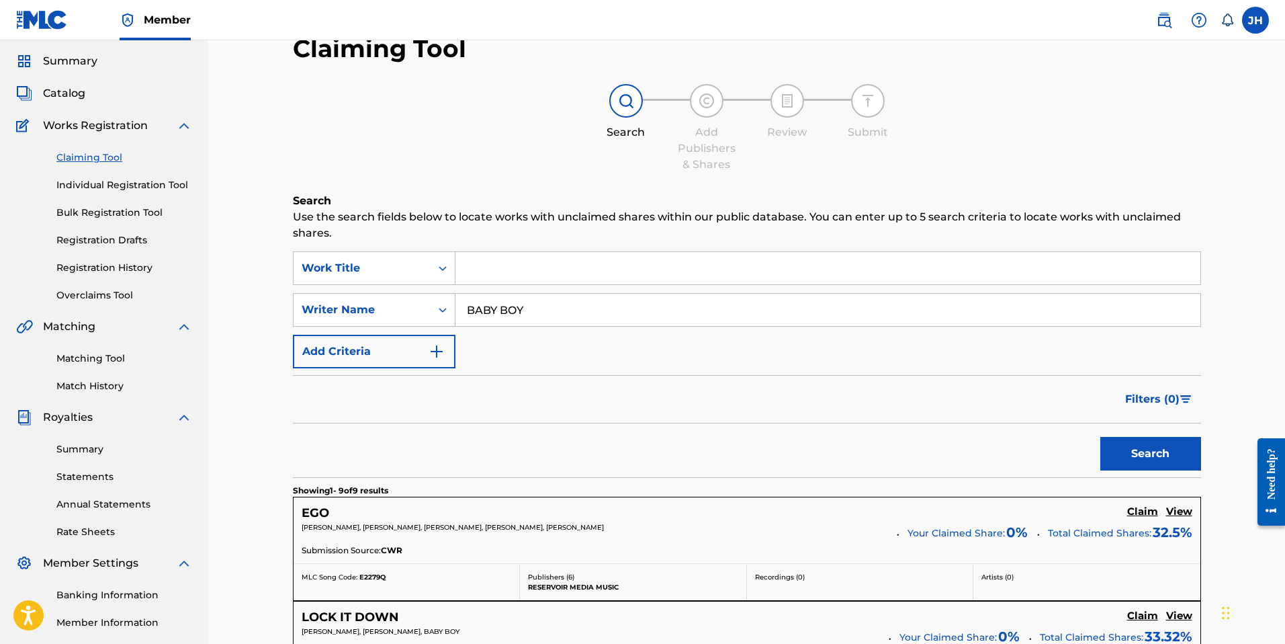
scroll to position [0, 0]
